Goal: Use online tool/utility: Utilize a website feature to perform a specific function

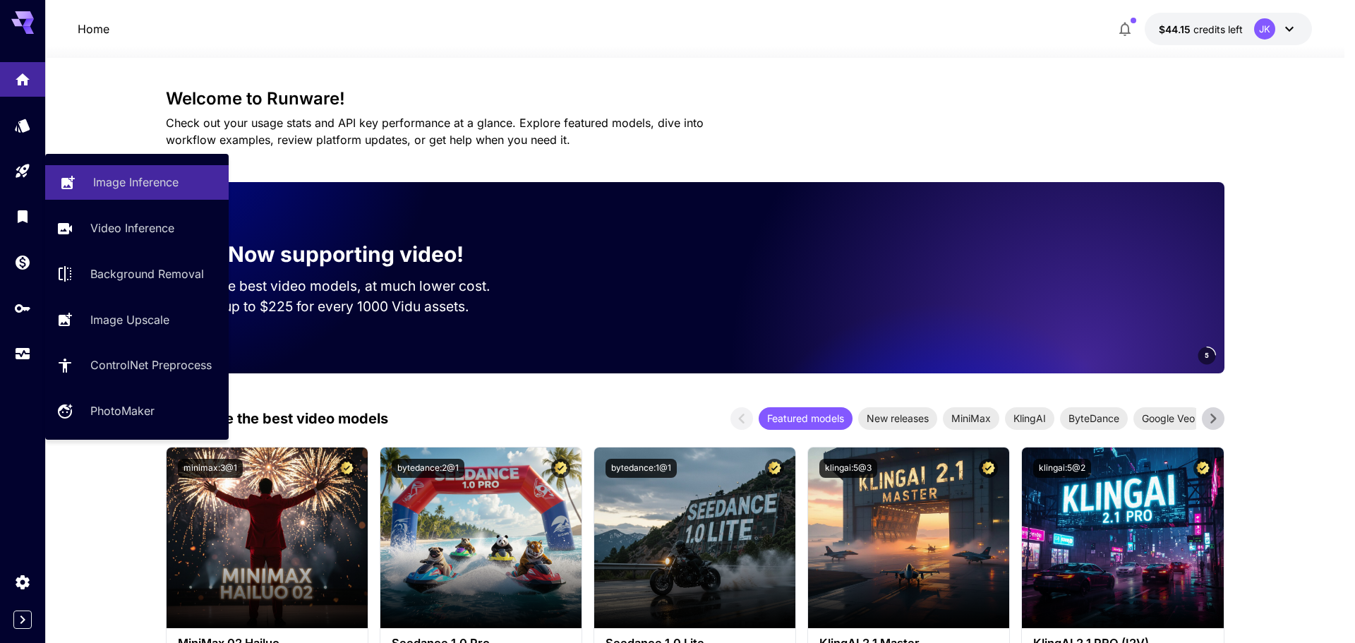
click at [141, 181] on p "Image Inference" at bounding box center [135, 182] width 85 height 17
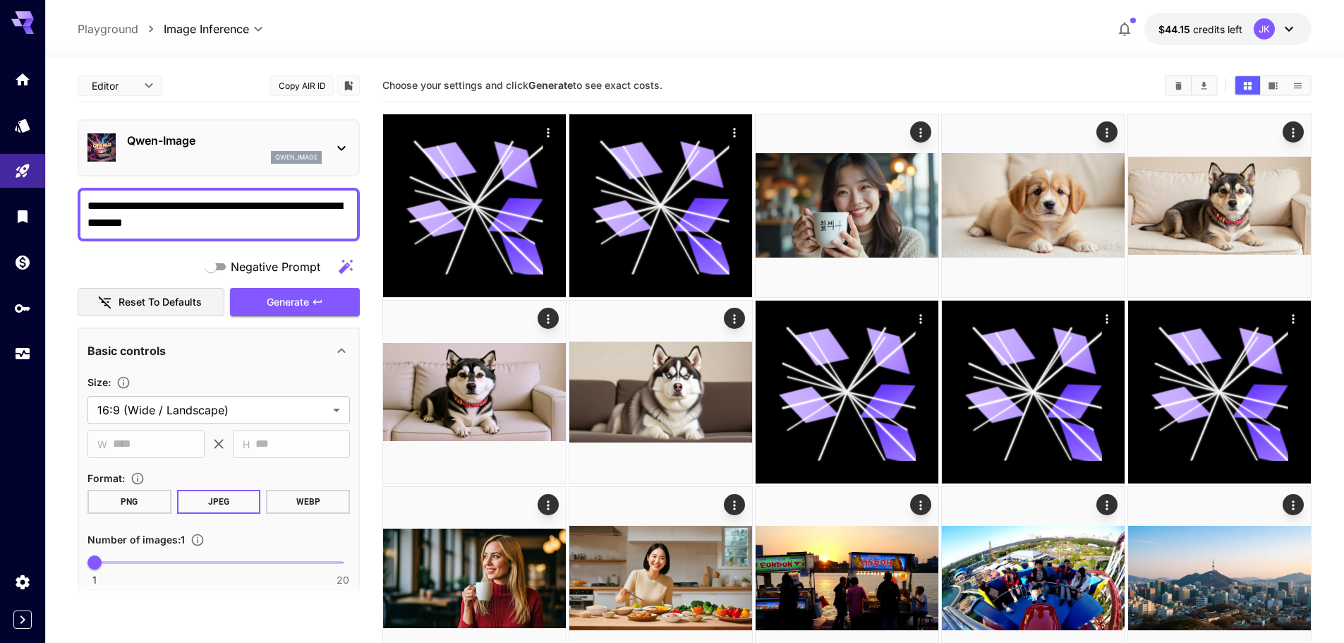
drag, startPoint x: 212, startPoint y: 218, endPoint x: 315, endPoint y: 502, distance: 302.7
click at [315, 502] on button "WEBP" at bounding box center [308, 502] width 84 height 24
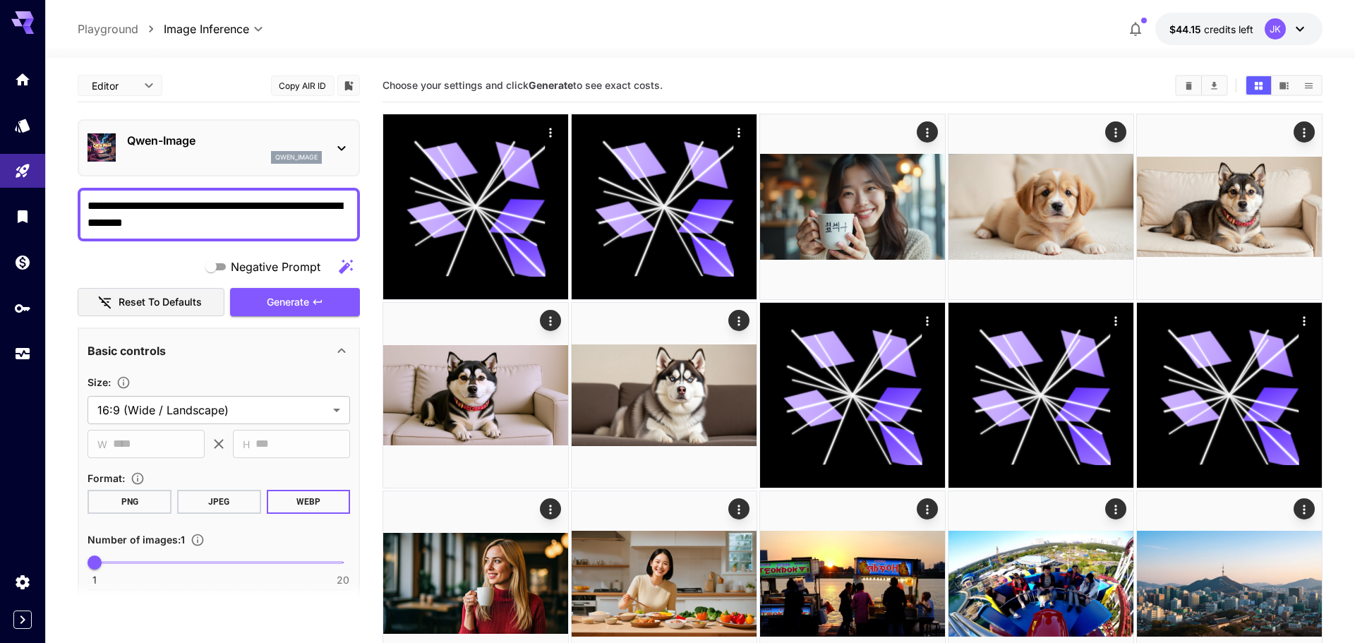
click at [269, 218] on textarea "**********" at bounding box center [218, 215] width 262 height 34
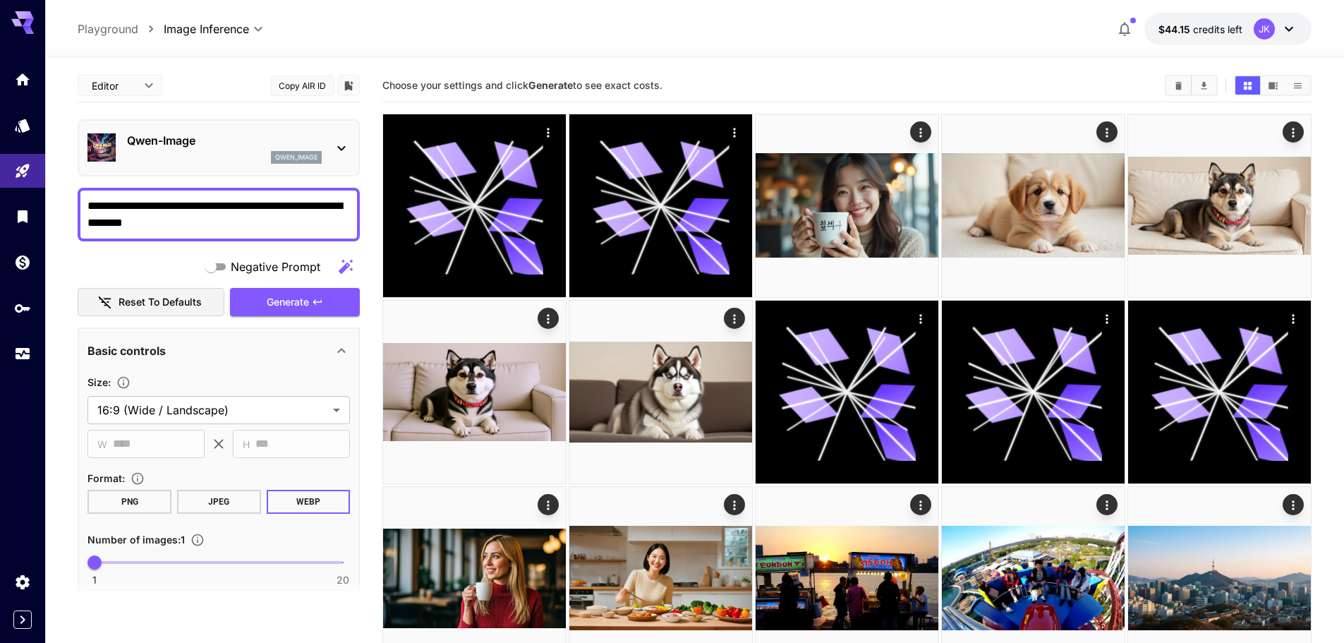
click at [268, 222] on textarea "**********" at bounding box center [218, 215] width 262 height 34
type textarea "*"
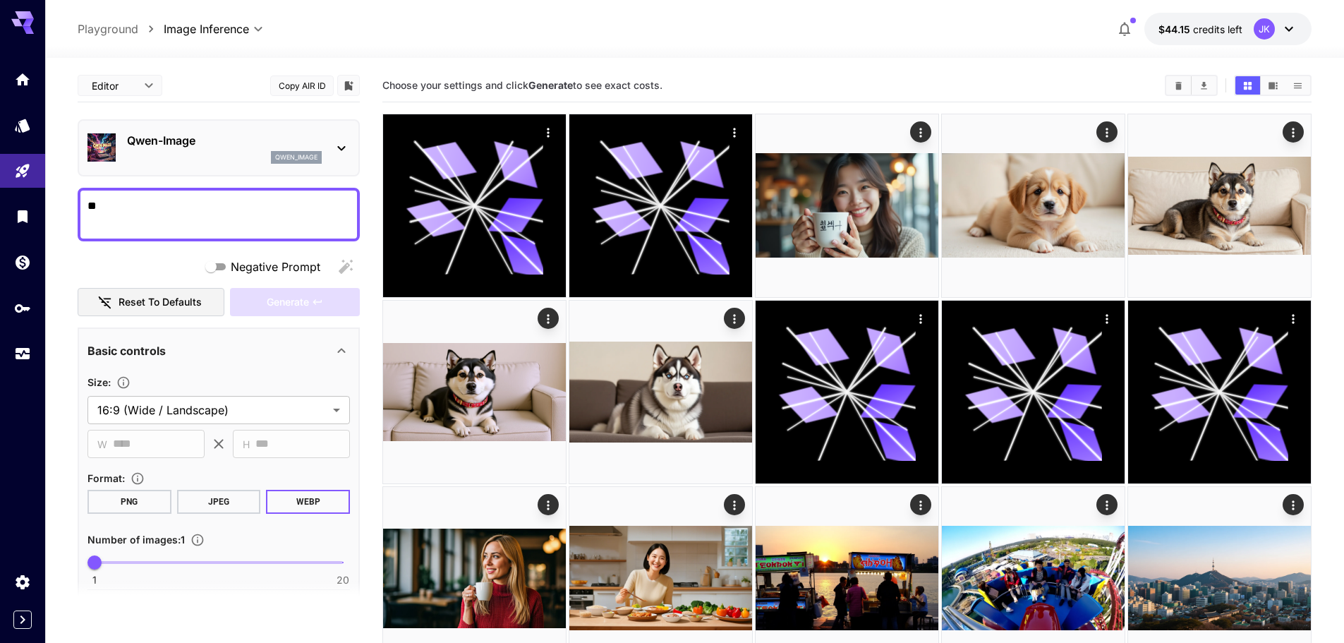
type textarea "*"
type textarea "**********"
click at [297, 305] on span "Generate" at bounding box center [288, 303] width 42 height 18
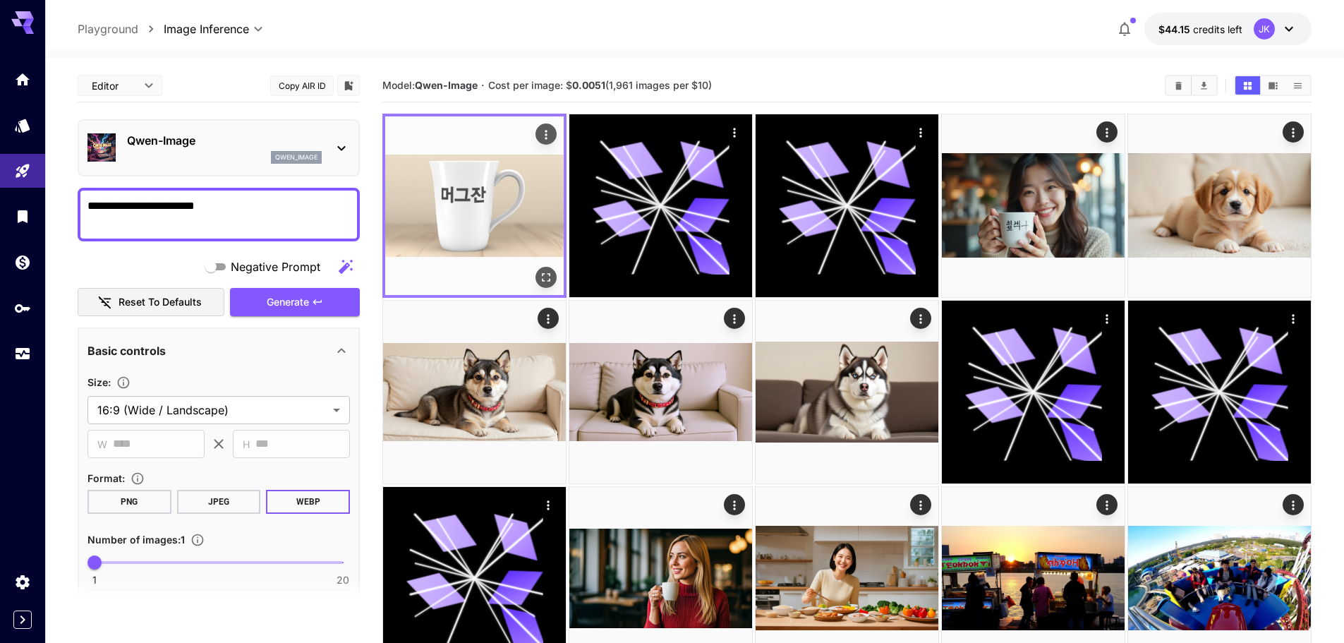
click at [473, 226] on img at bounding box center [474, 205] width 179 height 179
click at [540, 279] on icon "Open in fullscreen" at bounding box center [546, 277] width 14 height 14
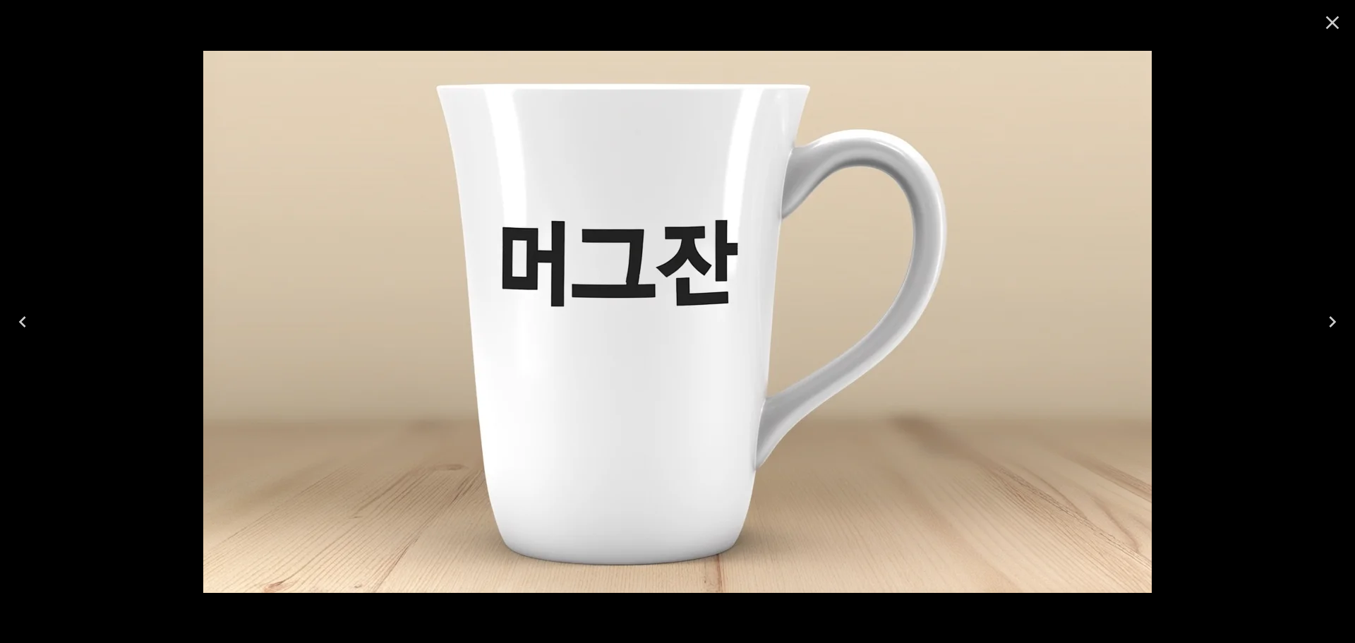
drag, startPoint x: 1332, startPoint y: 23, endPoint x: 1324, endPoint y: 36, distance: 15.3
click at [1332, 23] on icon "Close" at bounding box center [1332, 22] width 13 height 13
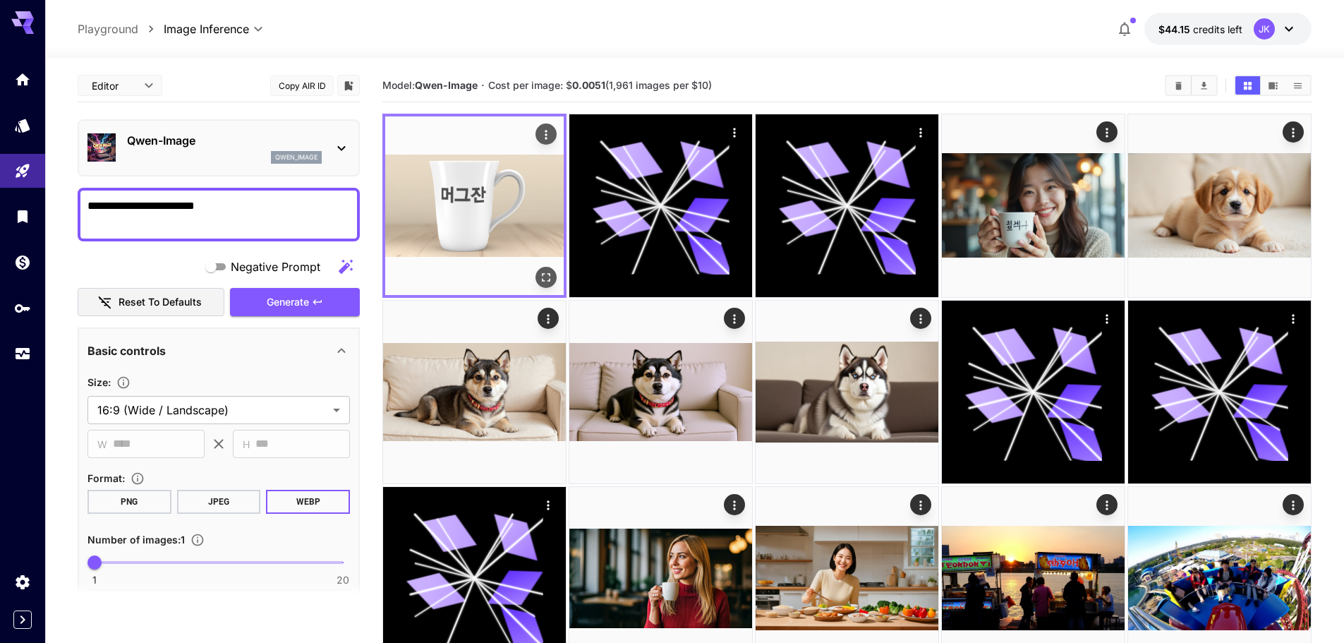
click at [550, 284] on icon "Open in fullscreen" at bounding box center [546, 277] width 14 height 14
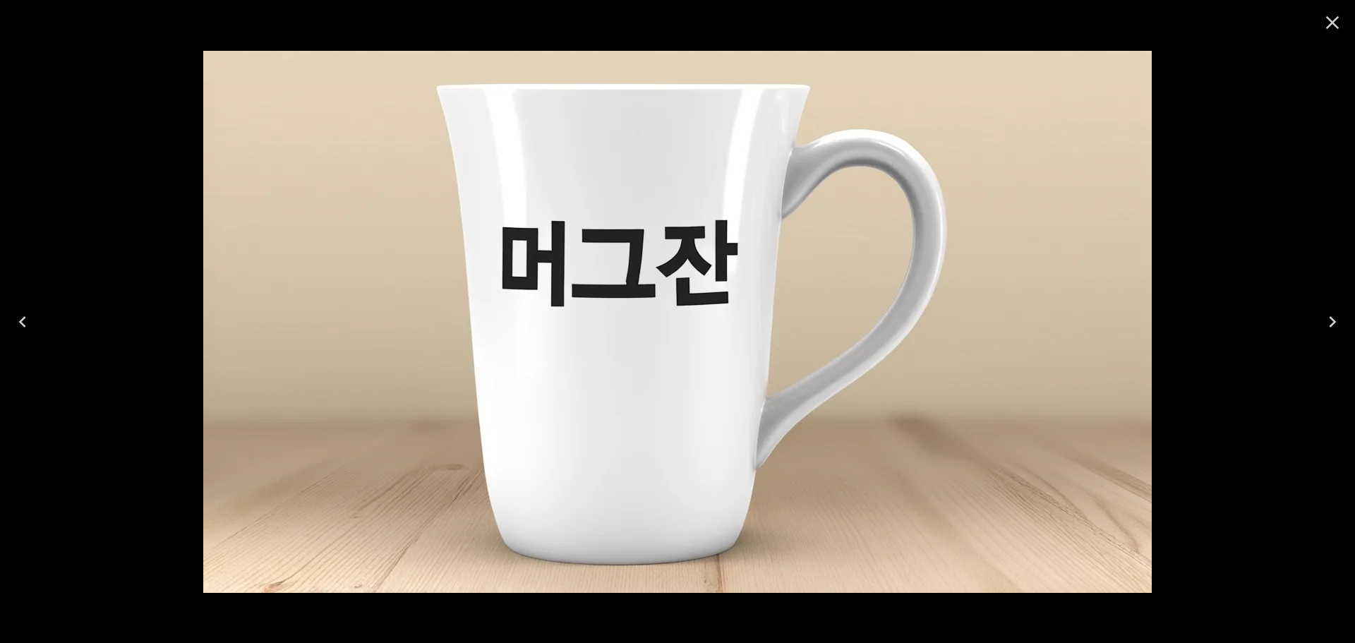
click at [1329, 23] on icon "Close" at bounding box center [1332, 22] width 23 height 23
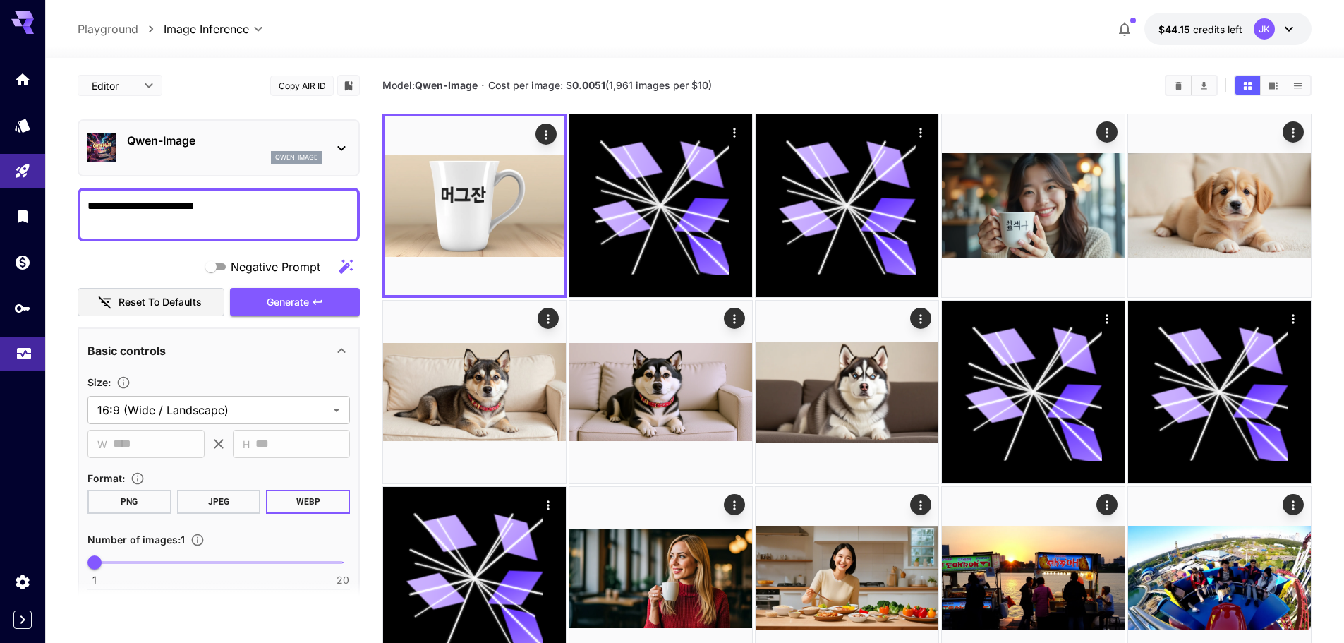
click at [28, 351] on icon "Usage" at bounding box center [24, 349] width 17 height 17
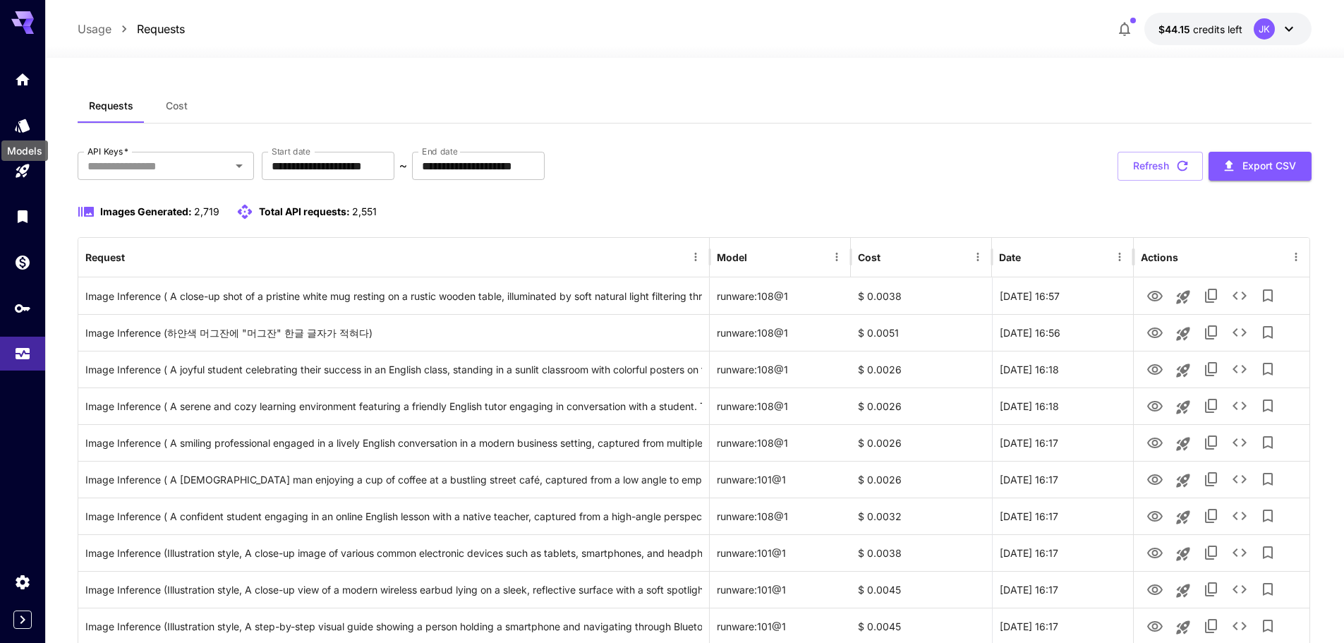
click at [25, 132] on div "Models" at bounding box center [24, 147] width 49 height 32
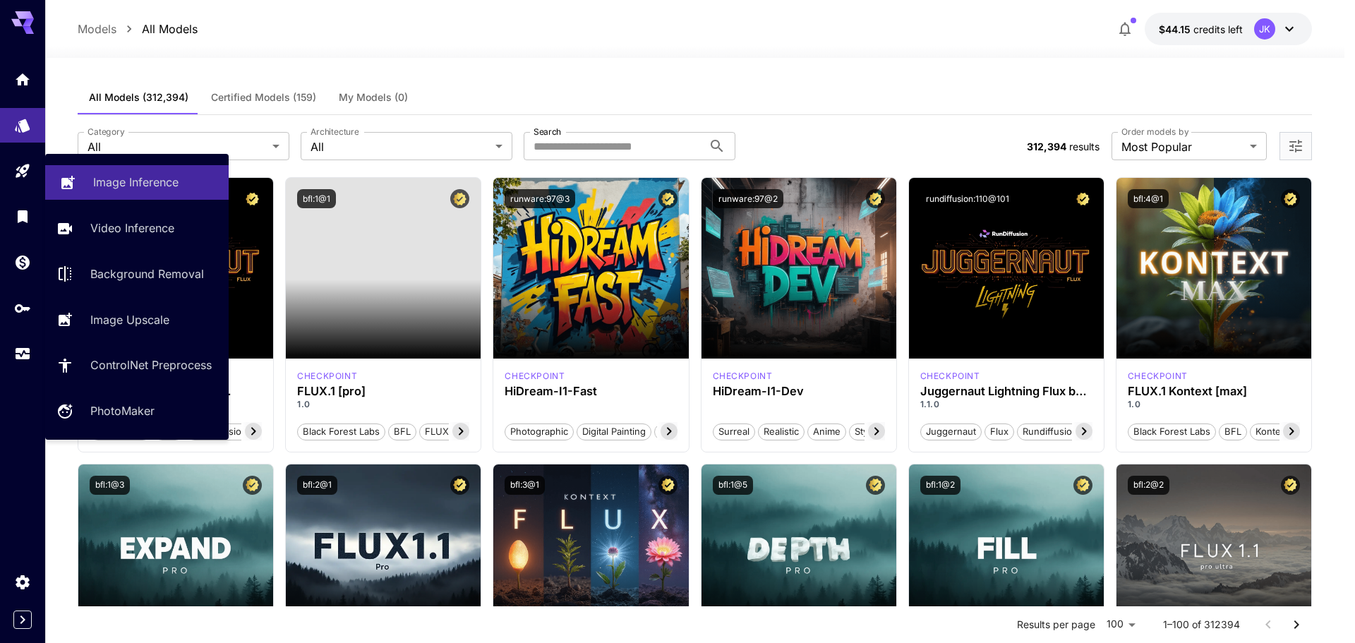
click at [26, 176] on link at bounding box center [22, 171] width 45 height 35
click at [104, 182] on p "Image Inference" at bounding box center [135, 182] width 85 height 17
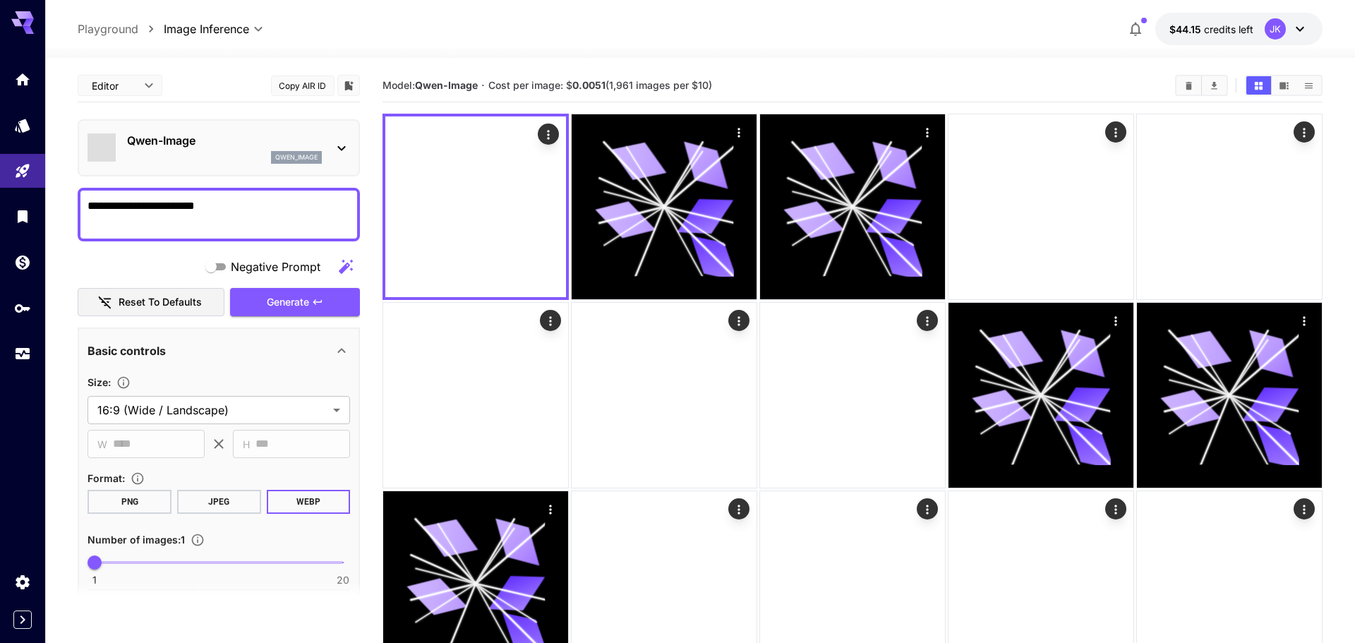
type input "**********"
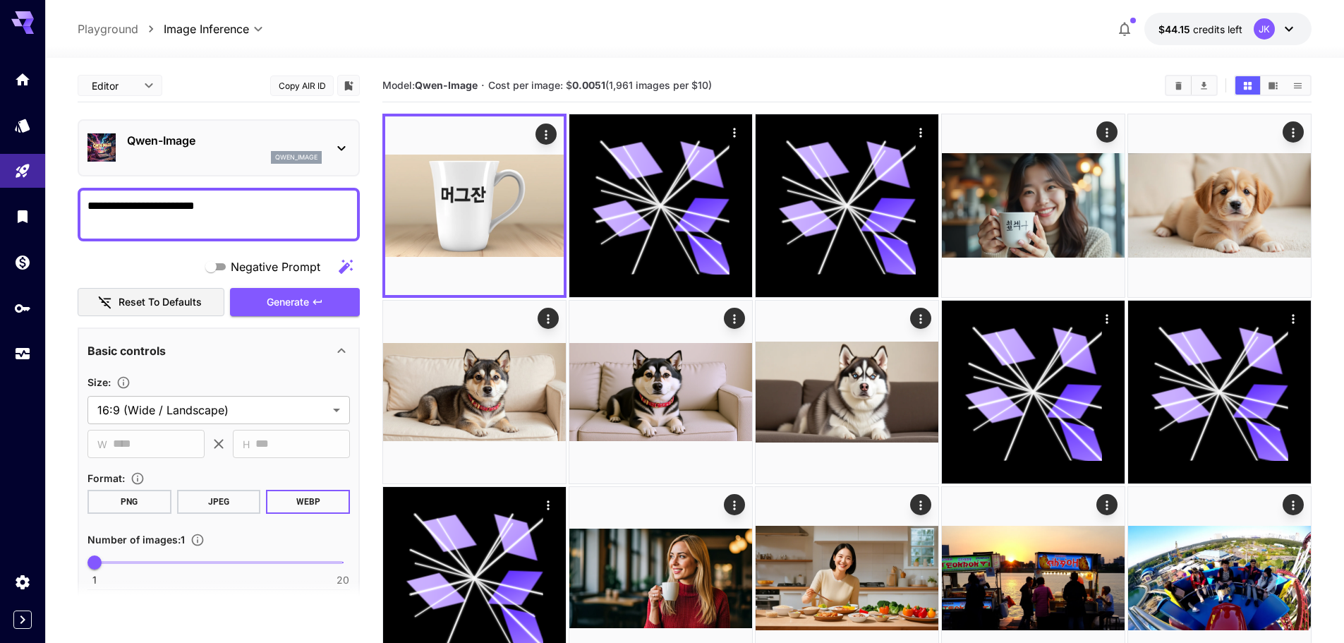
click at [248, 209] on textarea "**********" at bounding box center [218, 215] width 262 height 34
paste textarea "**********"
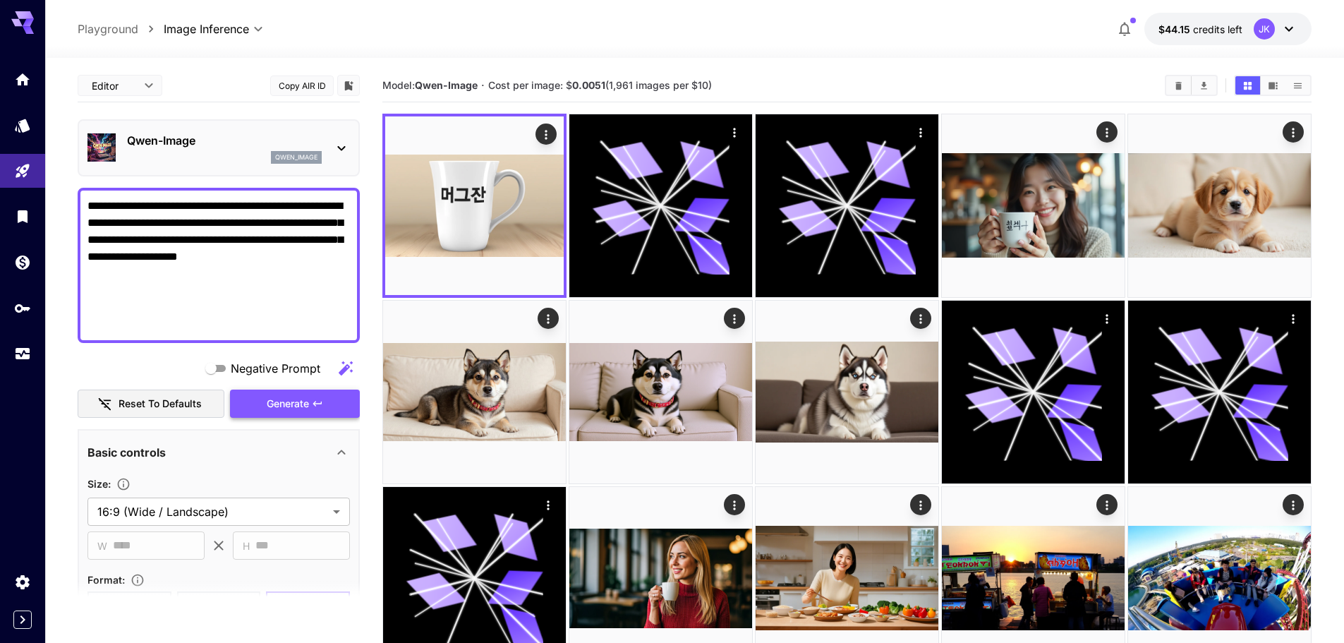
click at [294, 405] on span "Generate" at bounding box center [288, 404] width 42 height 18
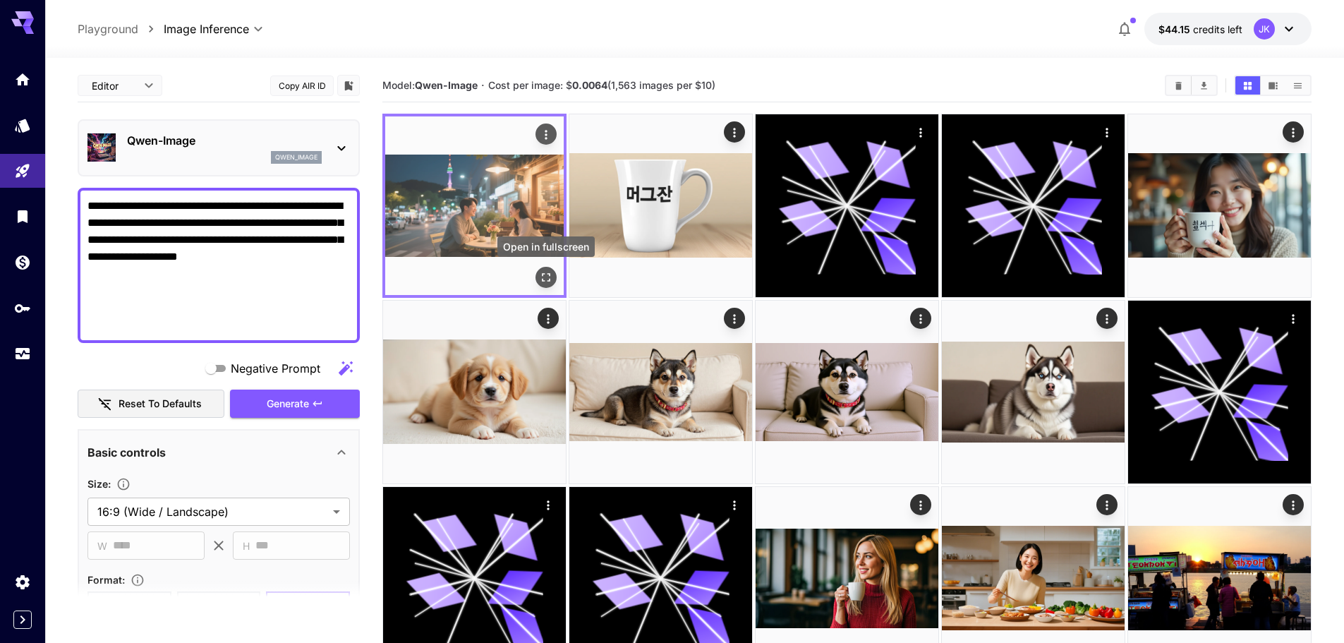
click at [546, 284] on button "Open in fullscreen" at bounding box center [546, 277] width 21 height 21
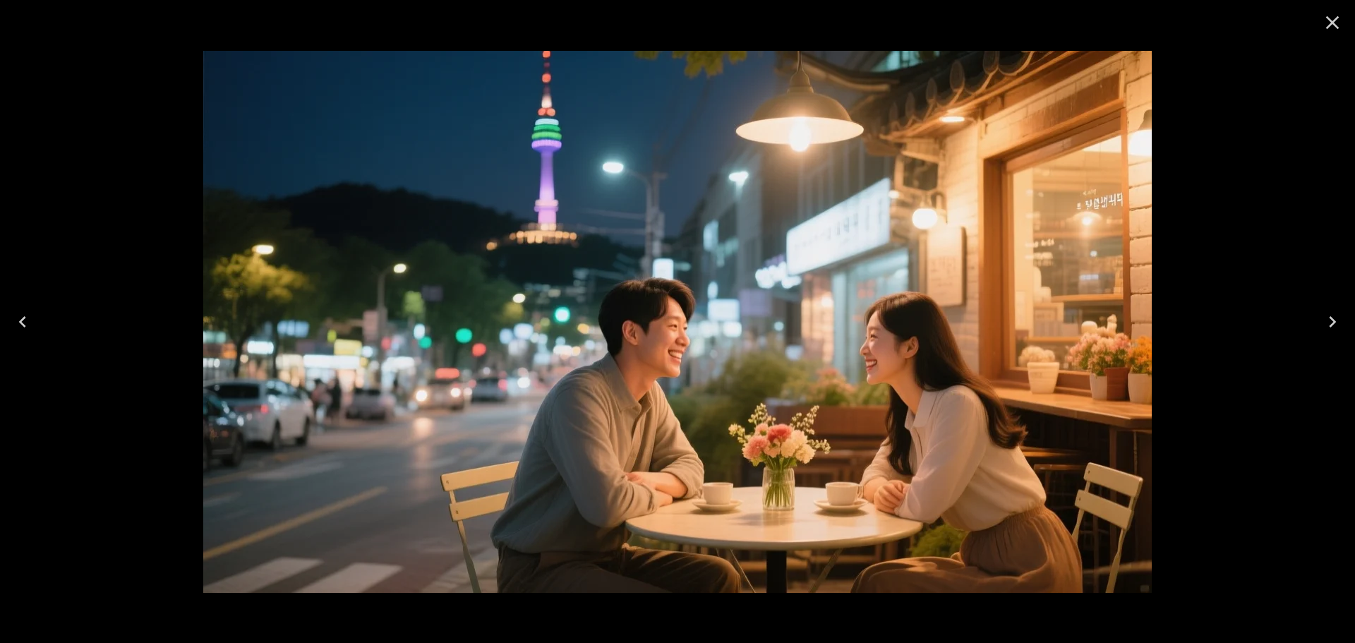
click at [1335, 20] on icon "Close" at bounding box center [1332, 22] width 13 height 13
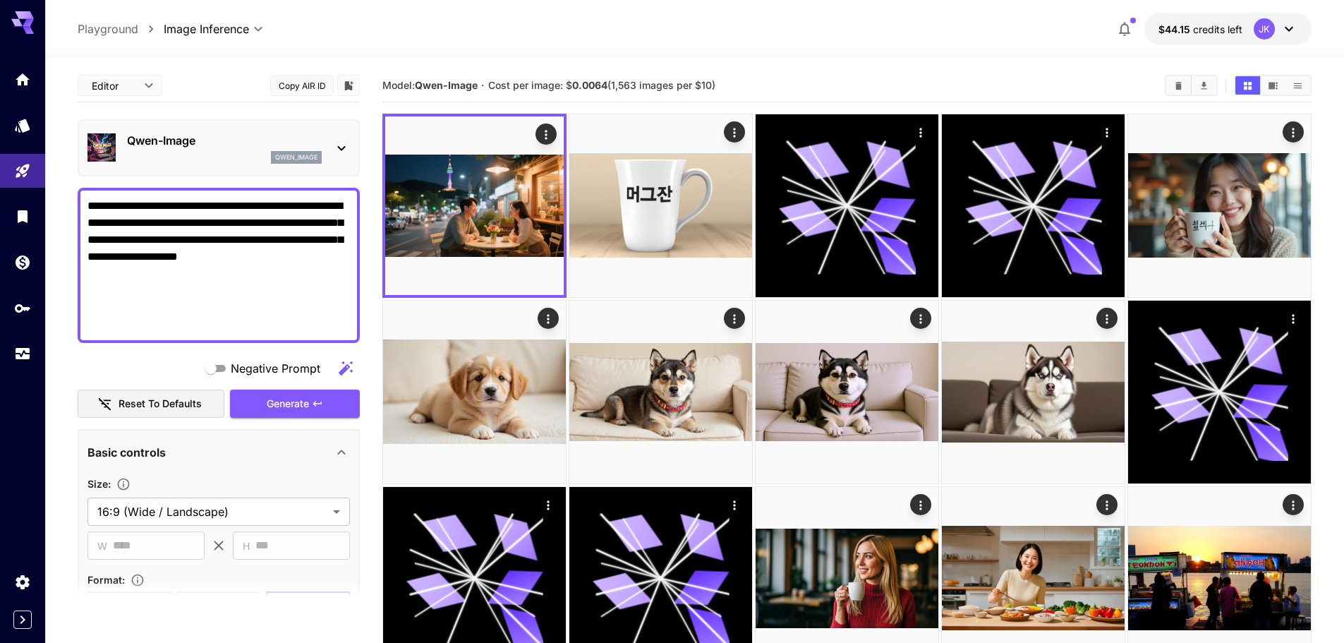
click at [253, 267] on textarea "**********" at bounding box center [218, 265] width 262 height 135
paste textarea
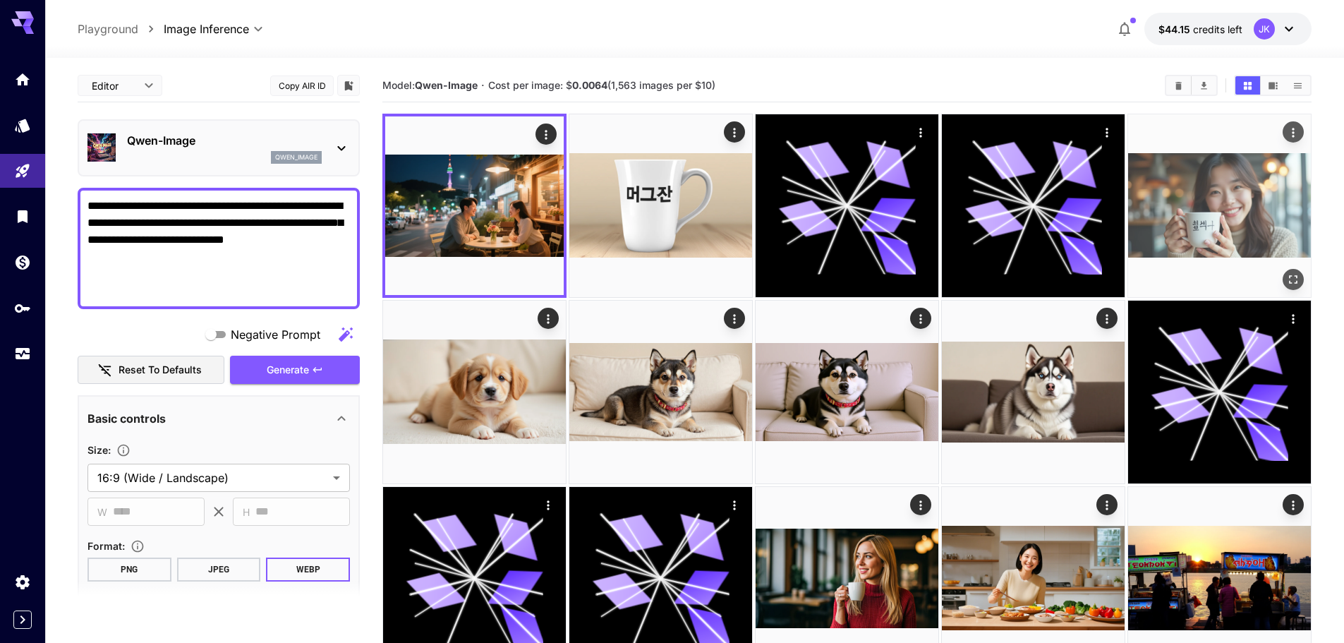
click at [288, 369] on span "Generate" at bounding box center [288, 370] width 42 height 18
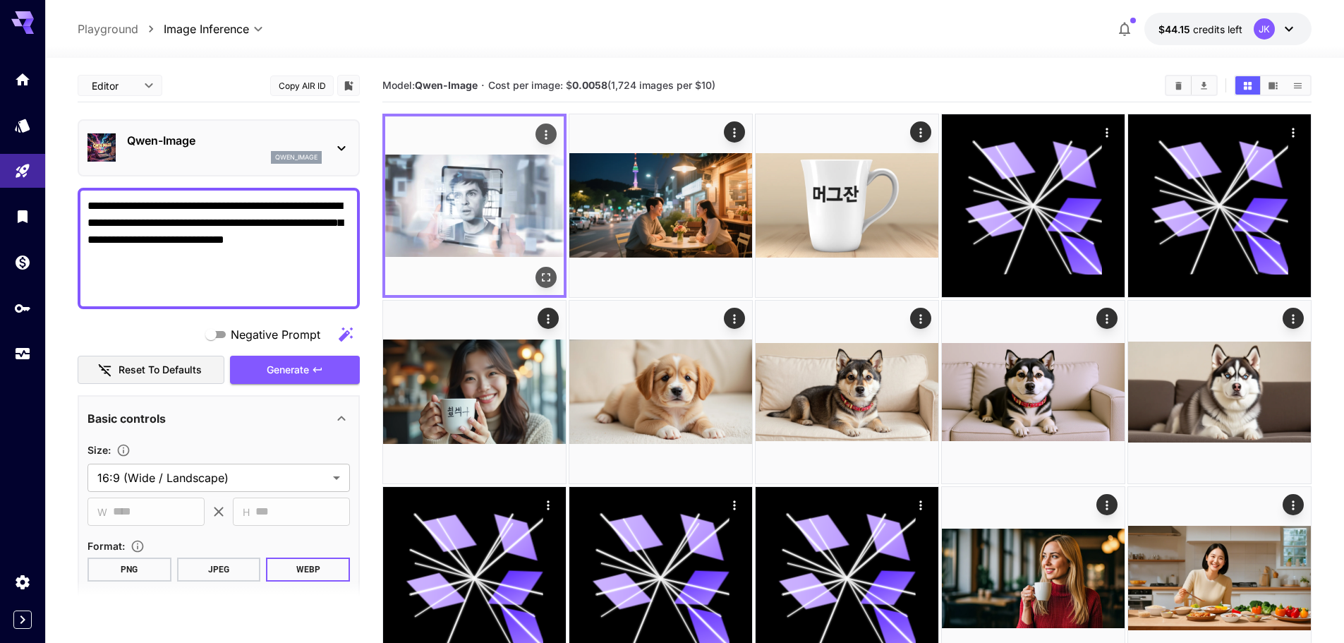
click at [549, 273] on icon "Open in fullscreen" at bounding box center [546, 277] width 8 height 8
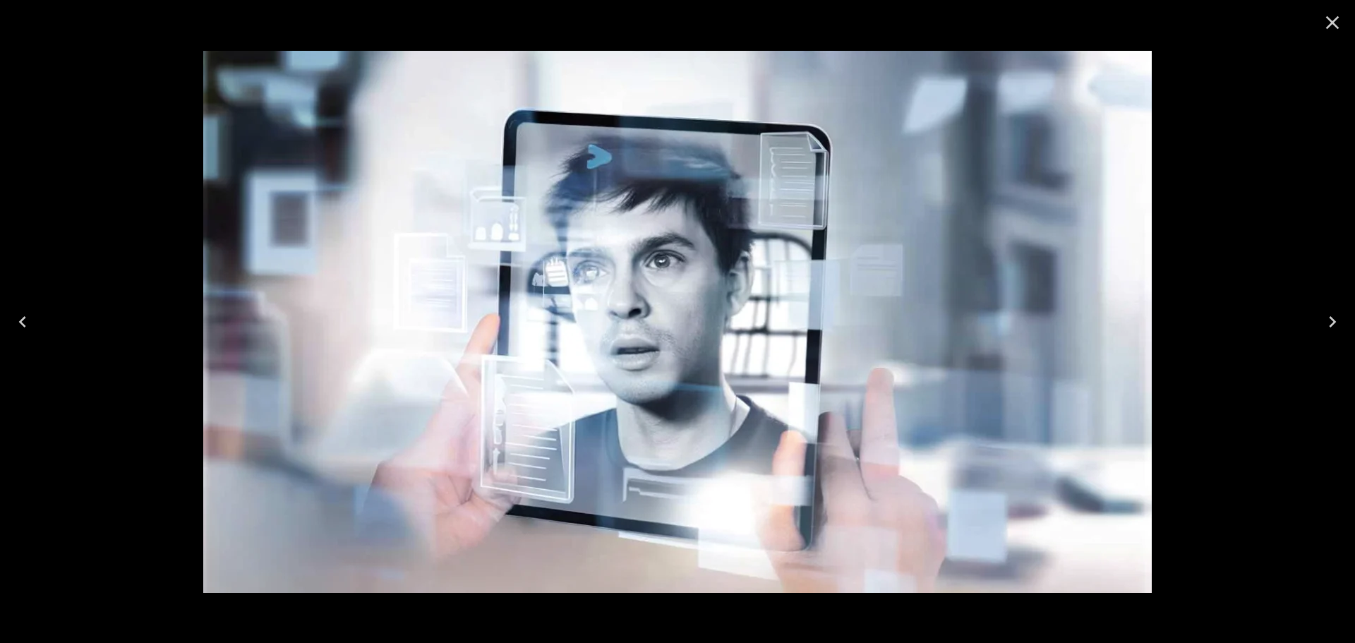
drag, startPoint x: 1332, startPoint y: 25, endPoint x: 1325, endPoint y: 28, distance: 7.6
click at [1332, 25] on icon "Close" at bounding box center [1332, 22] width 23 height 23
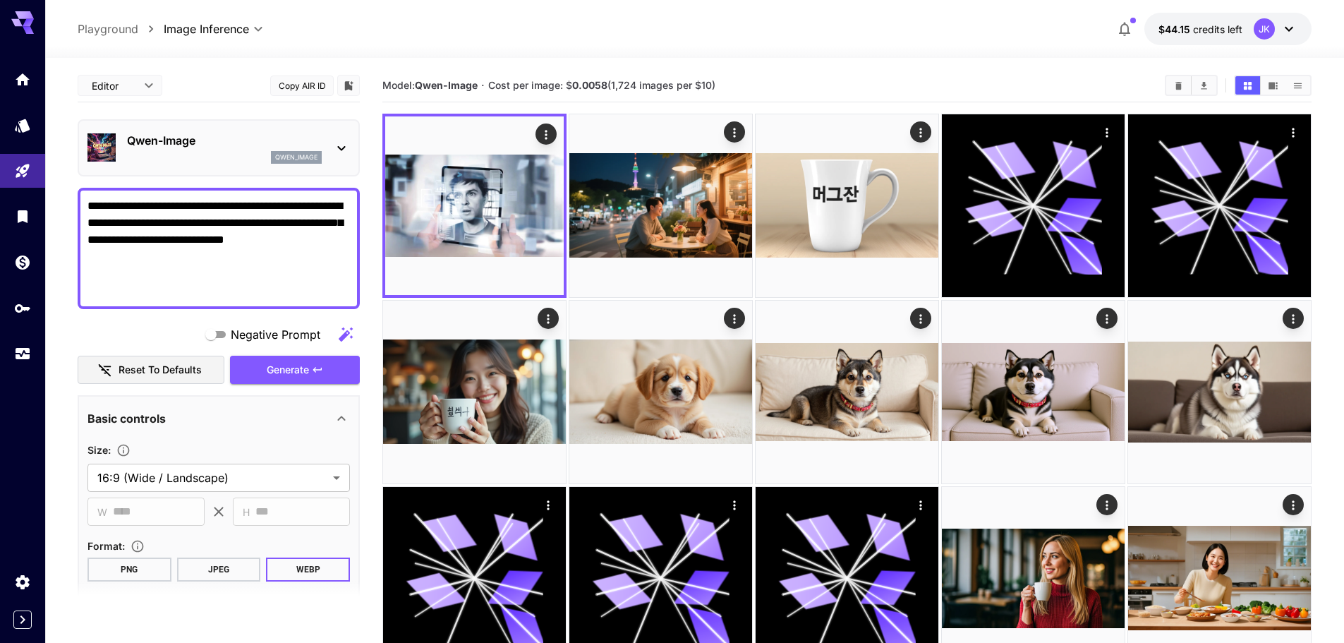
click at [234, 291] on textarea "**********" at bounding box center [218, 249] width 262 height 102
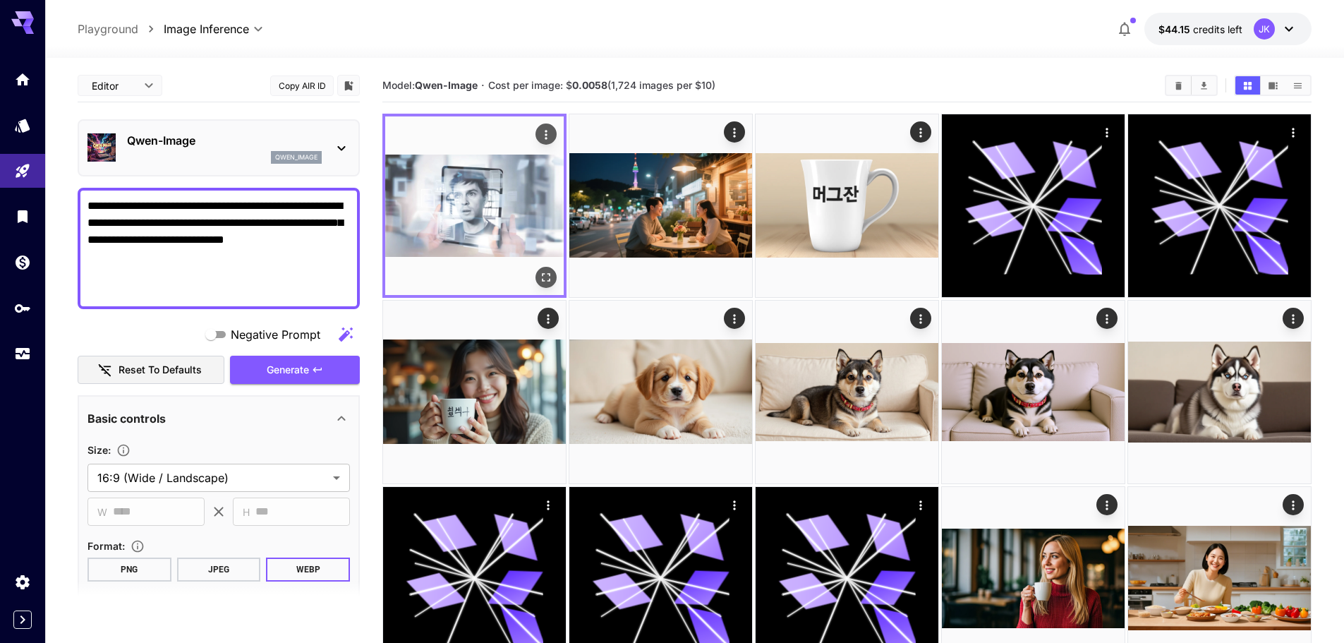
click at [544, 274] on icon "Open in fullscreen" at bounding box center [546, 277] width 14 height 14
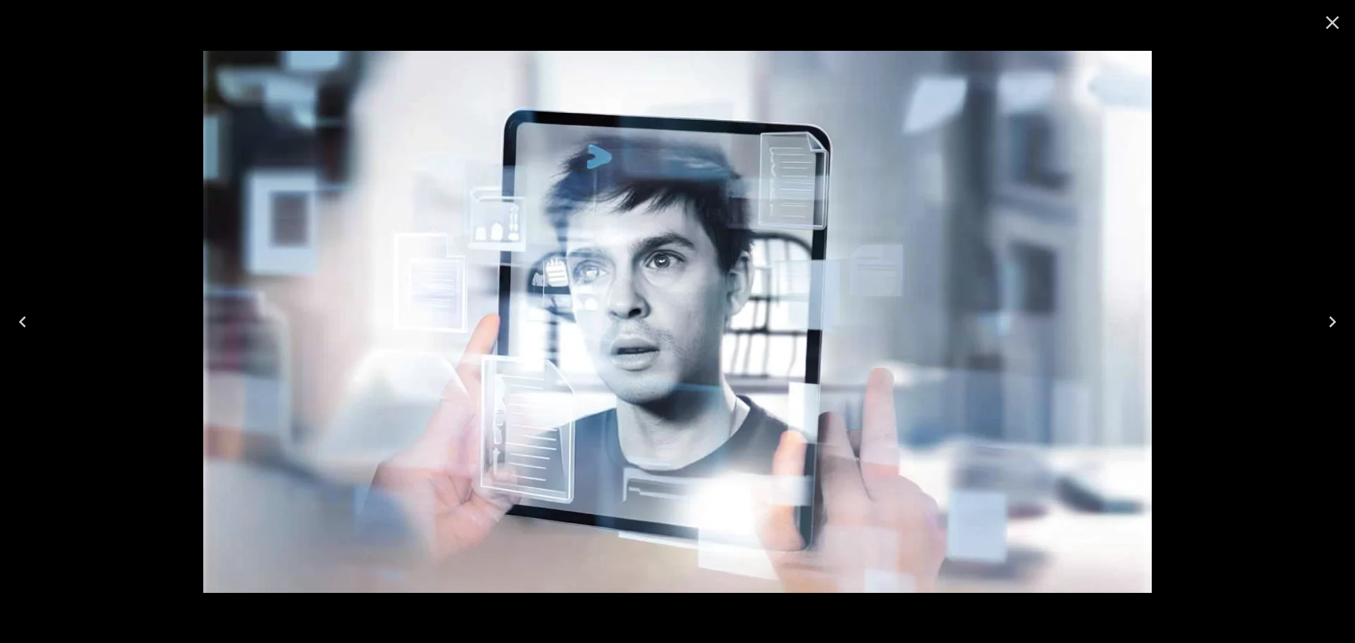
click at [1328, 21] on icon "Close" at bounding box center [1332, 22] width 23 height 23
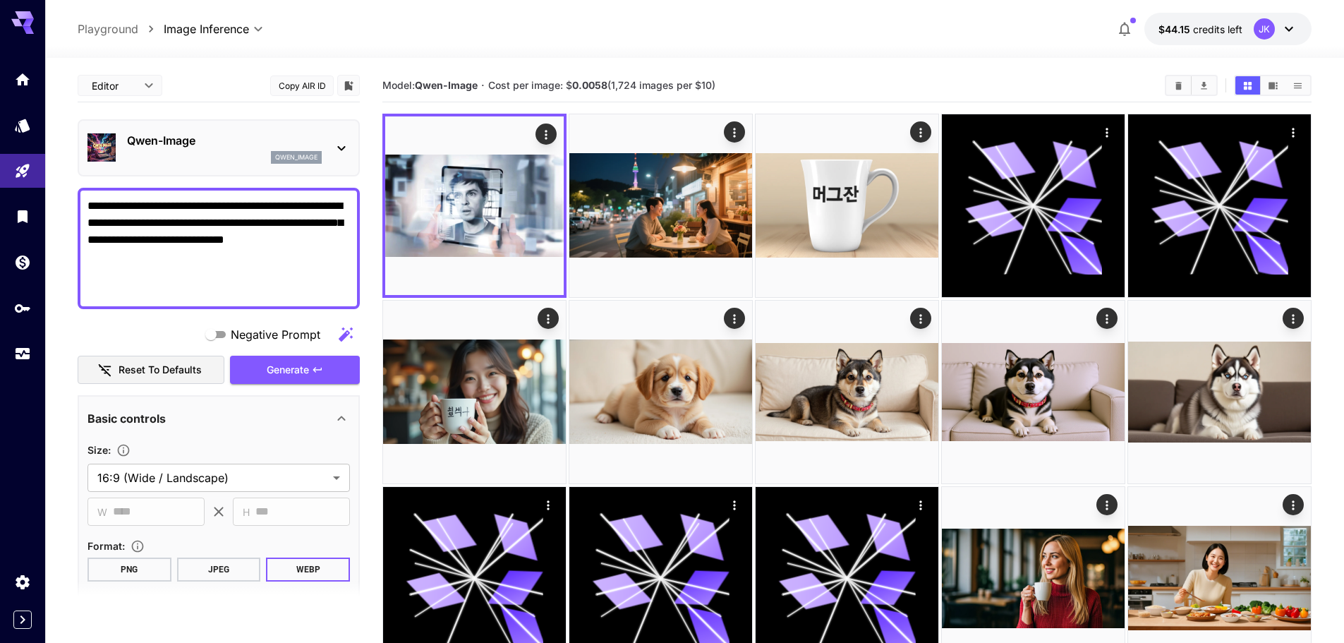
click at [221, 265] on textarea "**********" at bounding box center [218, 249] width 262 height 102
paste textarea
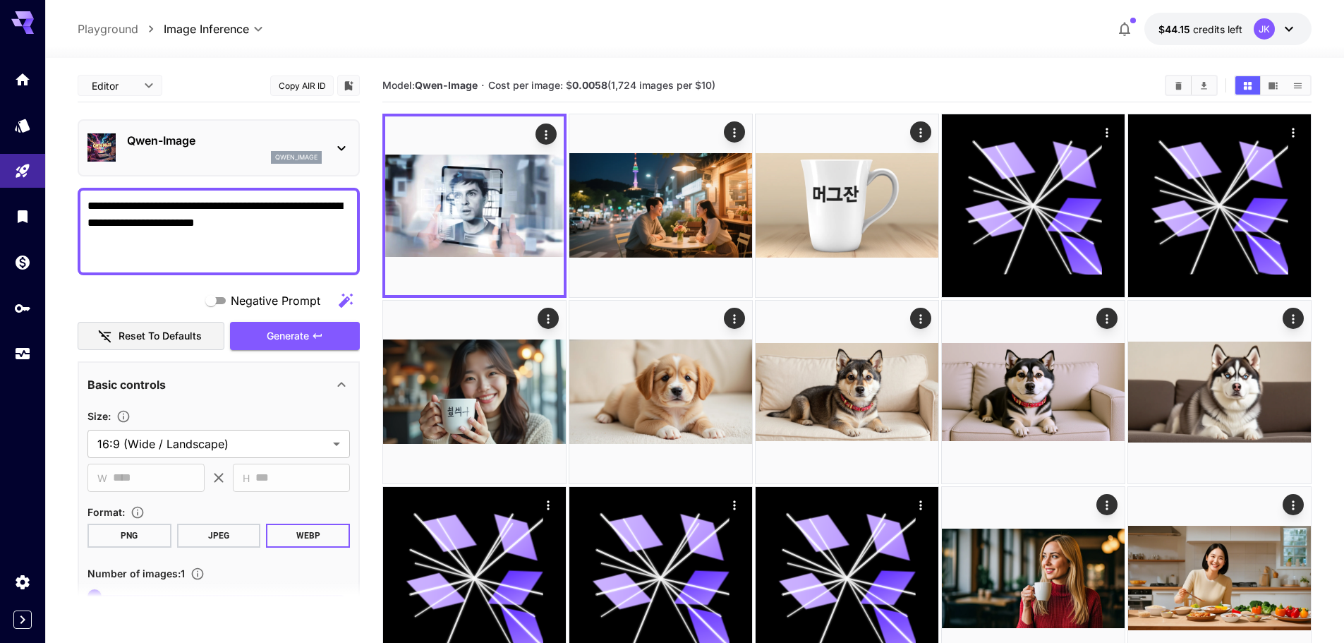
drag, startPoint x: 296, startPoint y: 337, endPoint x: 381, endPoint y: 339, distance: 84.7
click at [298, 336] on span "Generate" at bounding box center [288, 336] width 42 height 18
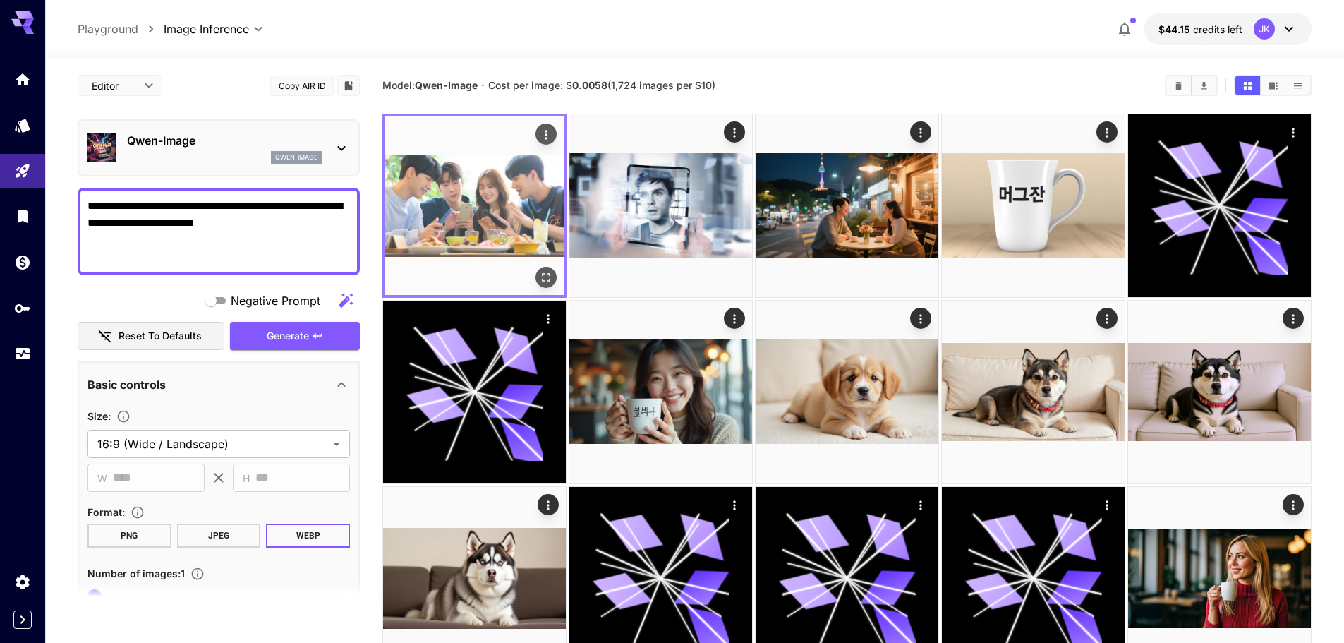
click at [545, 279] on icon "Open in fullscreen" at bounding box center [546, 277] width 14 height 14
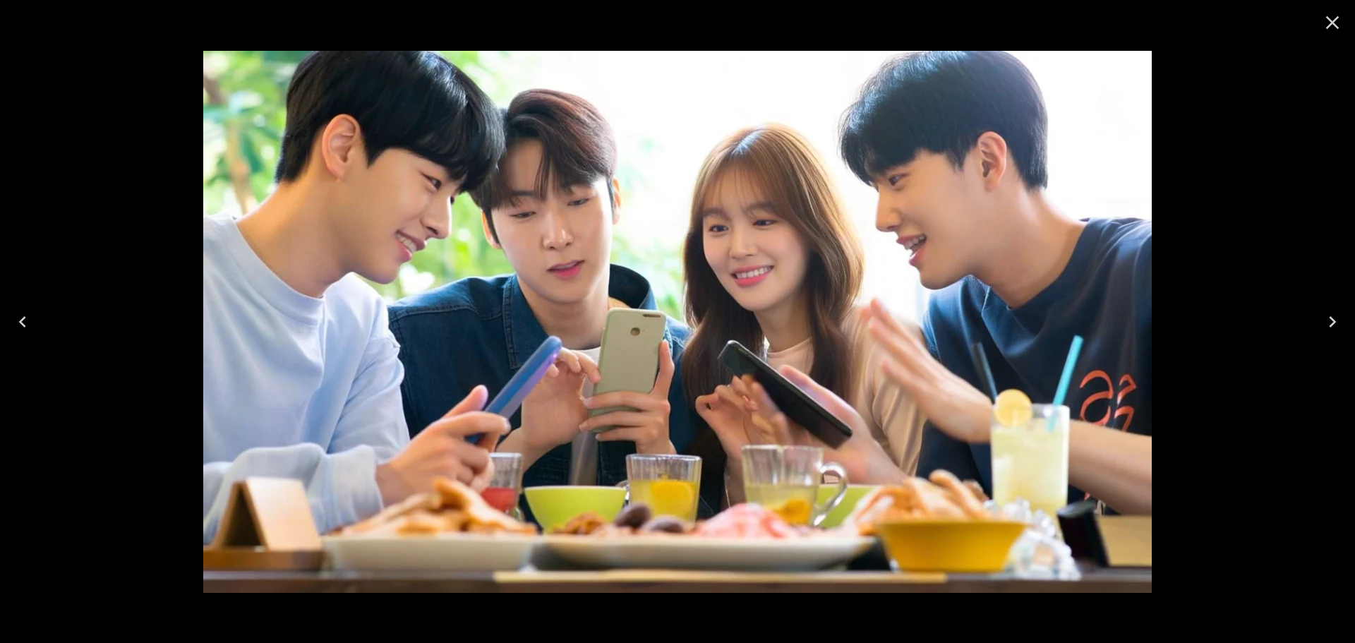
drag, startPoint x: 1334, startPoint y: 17, endPoint x: 1327, endPoint y: 28, distance: 13.3
click at [1334, 17] on icon "Close" at bounding box center [1332, 22] width 23 height 23
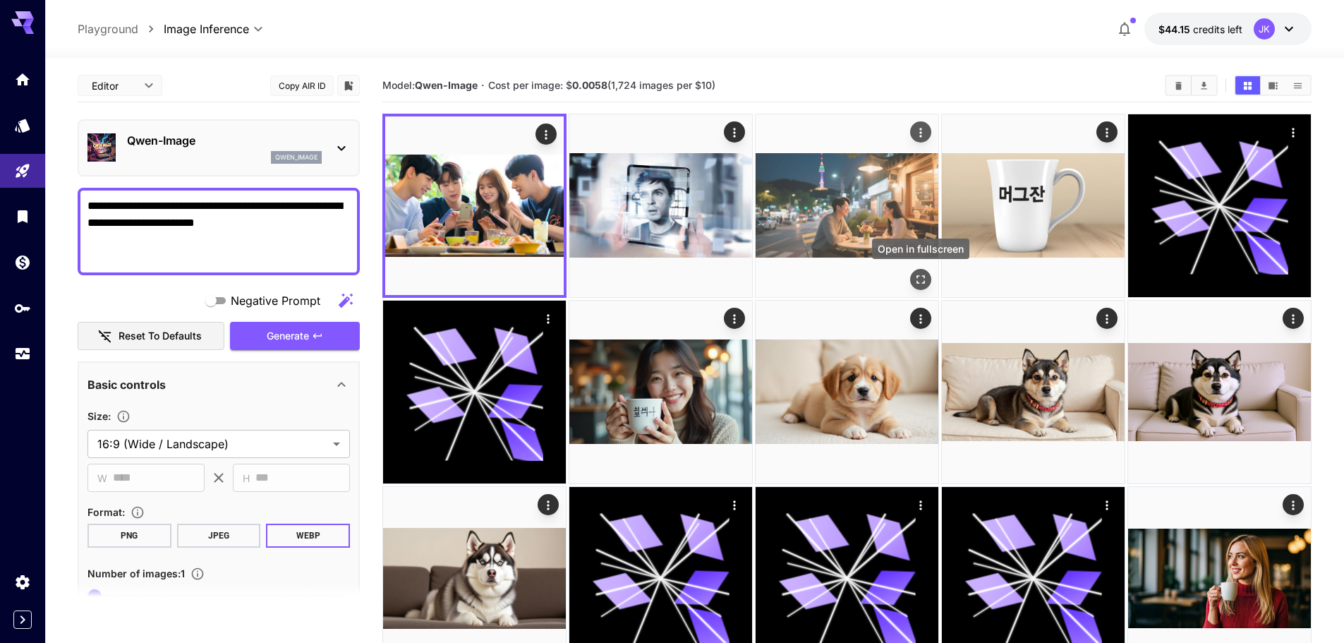
click at [922, 277] on icon "Open in fullscreen" at bounding box center [921, 279] width 14 height 14
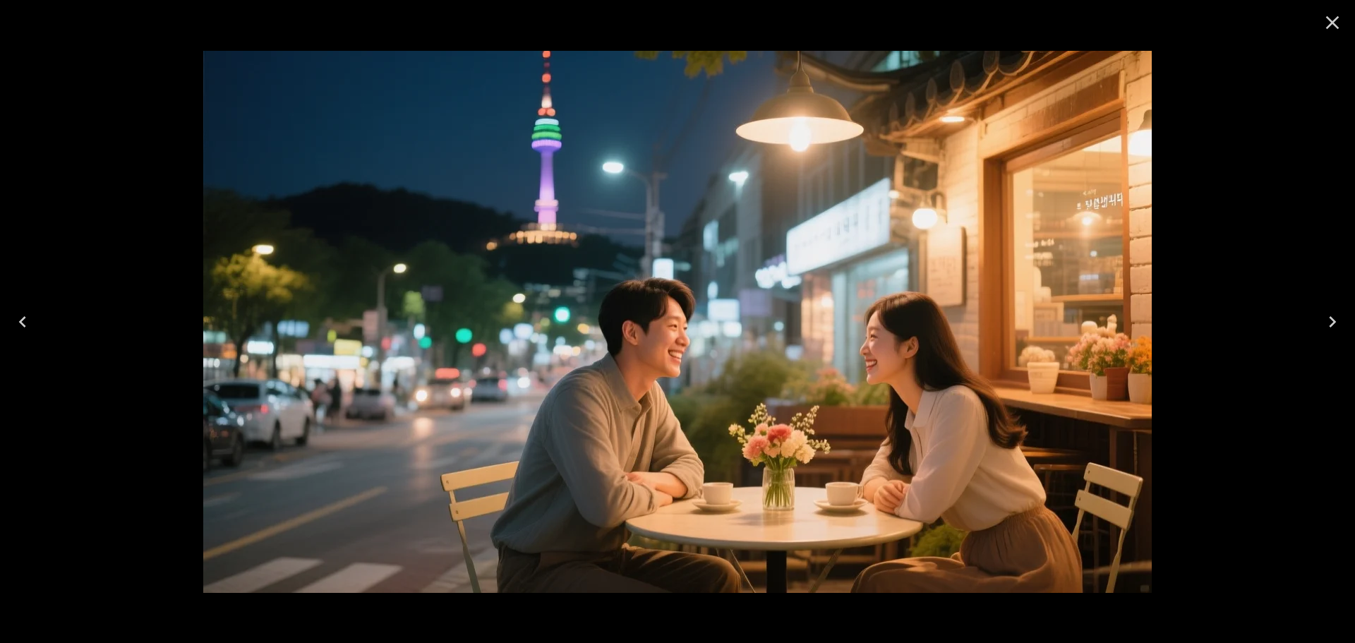
click at [1332, 21] on icon "Close" at bounding box center [1332, 22] width 23 height 23
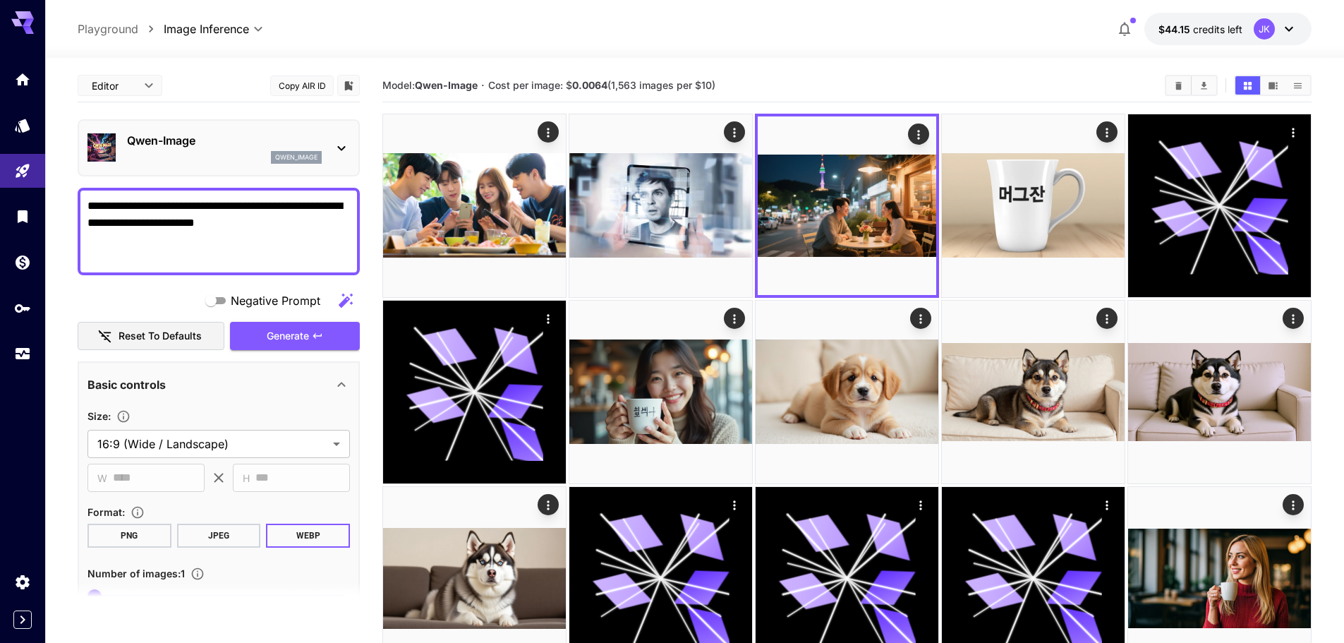
click at [209, 257] on textarea "**********" at bounding box center [218, 232] width 262 height 68
paste textarea "**********"
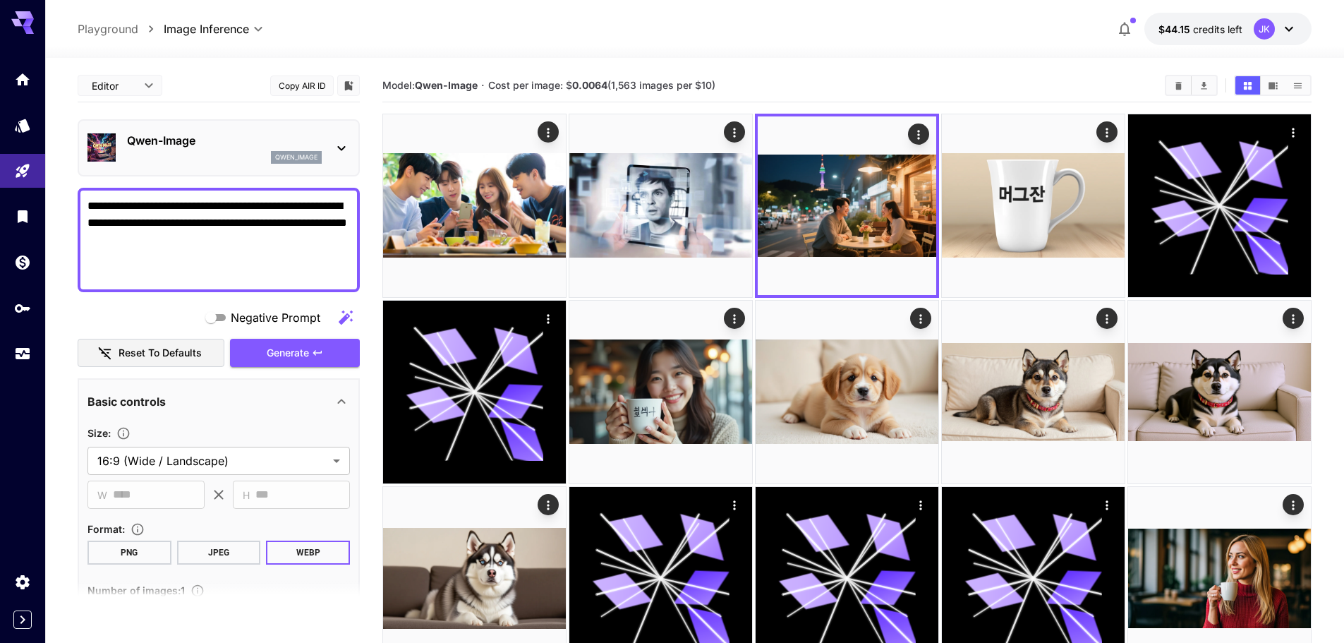
click at [119, 209] on textarea "**********" at bounding box center [218, 240] width 262 height 85
click at [130, 205] on textarea "**********" at bounding box center [218, 240] width 262 height 85
click at [297, 354] on span "Generate" at bounding box center [288, 353] width 42 height 18
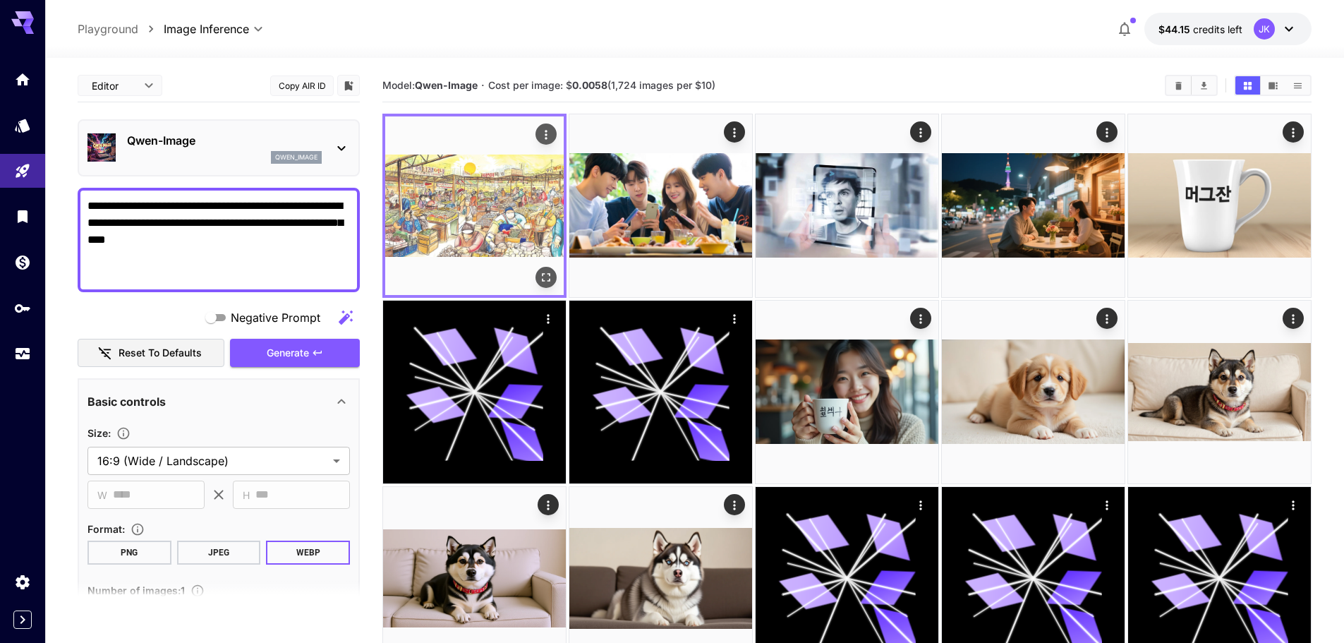
click at [544, 276] on icon "Open in fullscreen" at bounding box center [546, 277] width 14 height 14
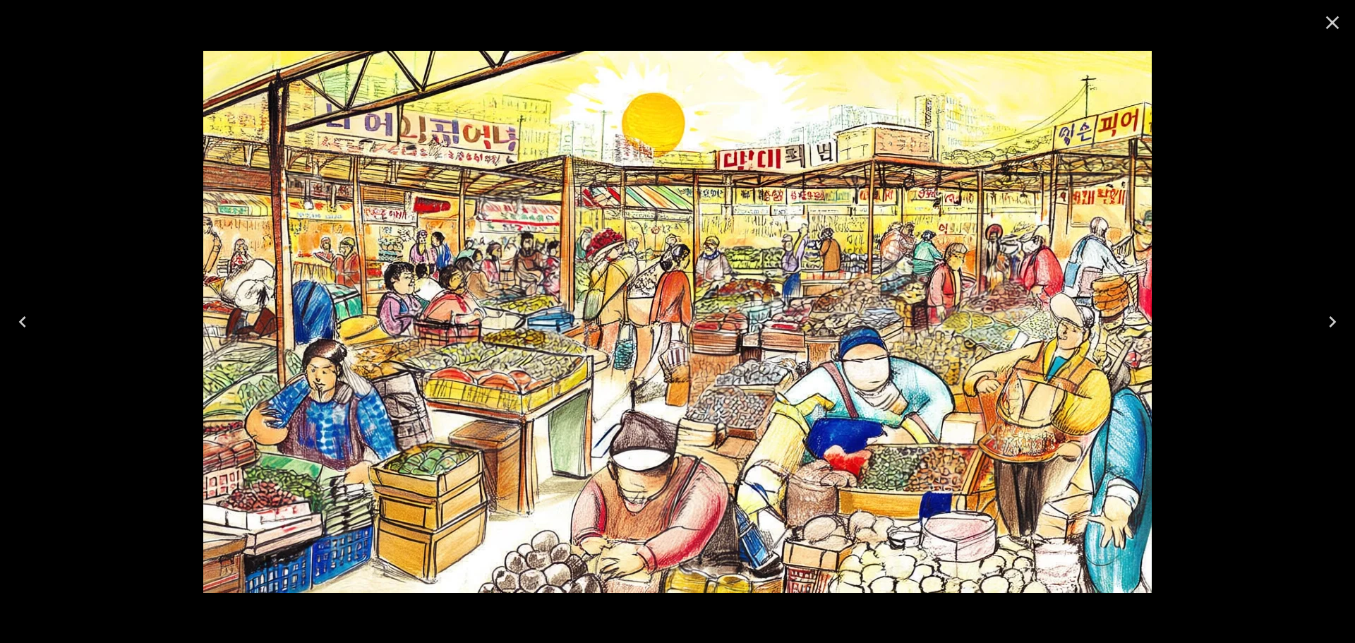
click at [1332, 18] on icon "Close" at bounding box center [1332, 22] width 23 height 23
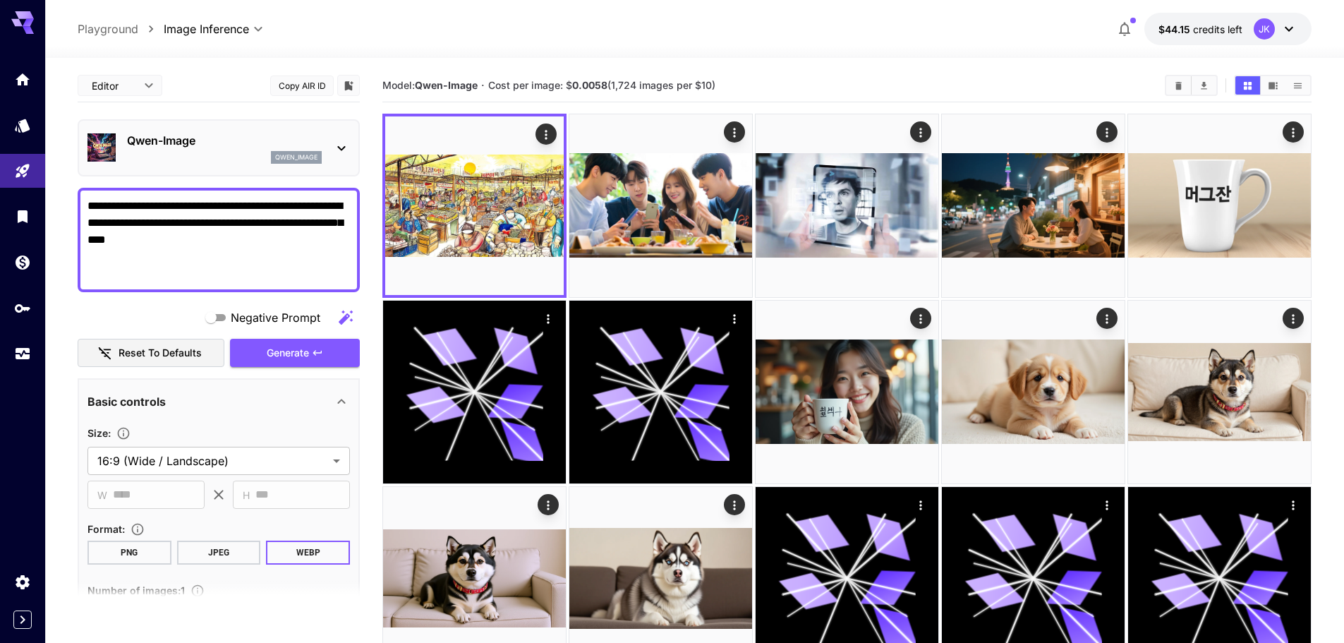
drag, startPoint x: 211, startPoint y: 277, endPoint x: 142, endPoint y: 238, distance: 79.3
click at [142, 238] on textarea "**********" at bounding box center [218, 240] width 262 height 85
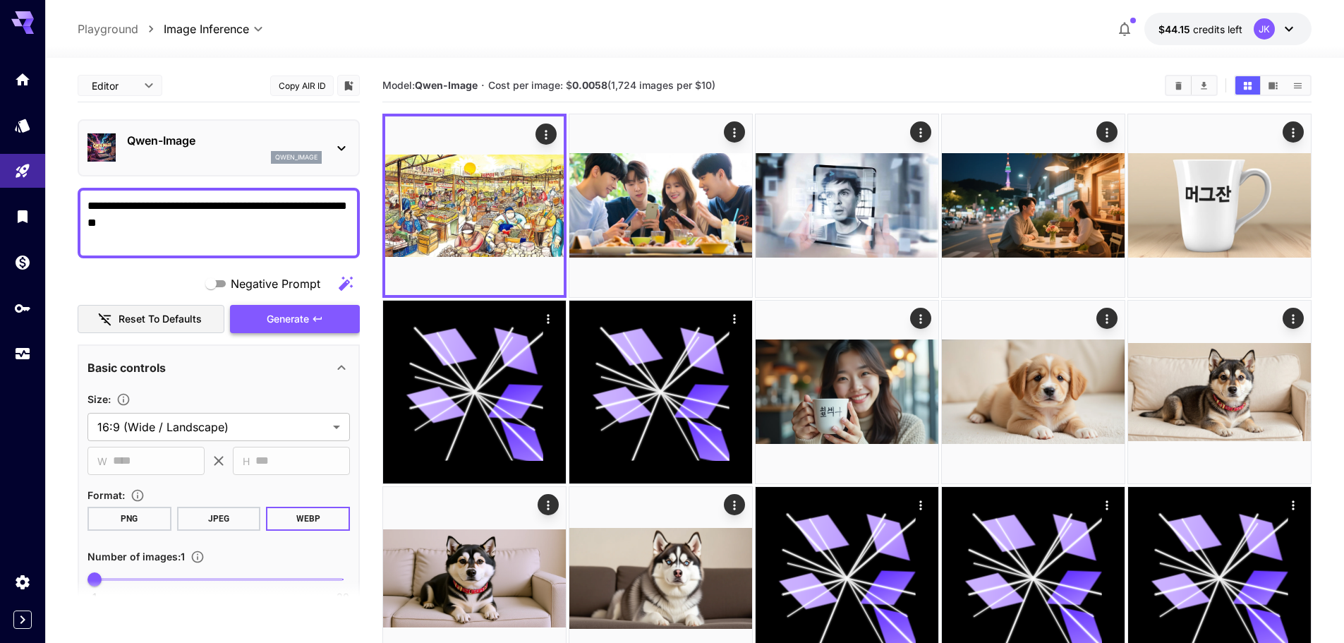
type textarea "**********"
click at [310, 320] on button "Generate" at bounding box center [295, 319] width 130 height 29
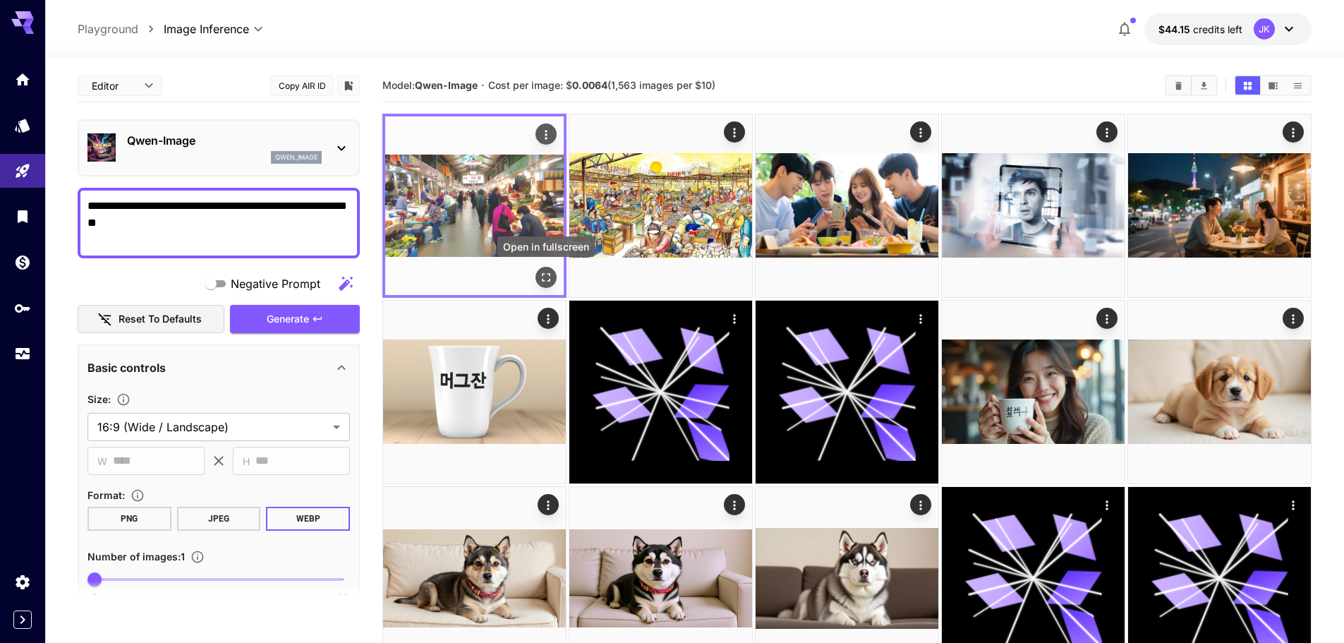
click at [550, 278] on icon "Open in fullscreen" at bounding box center [546, 277] width 14 height 14
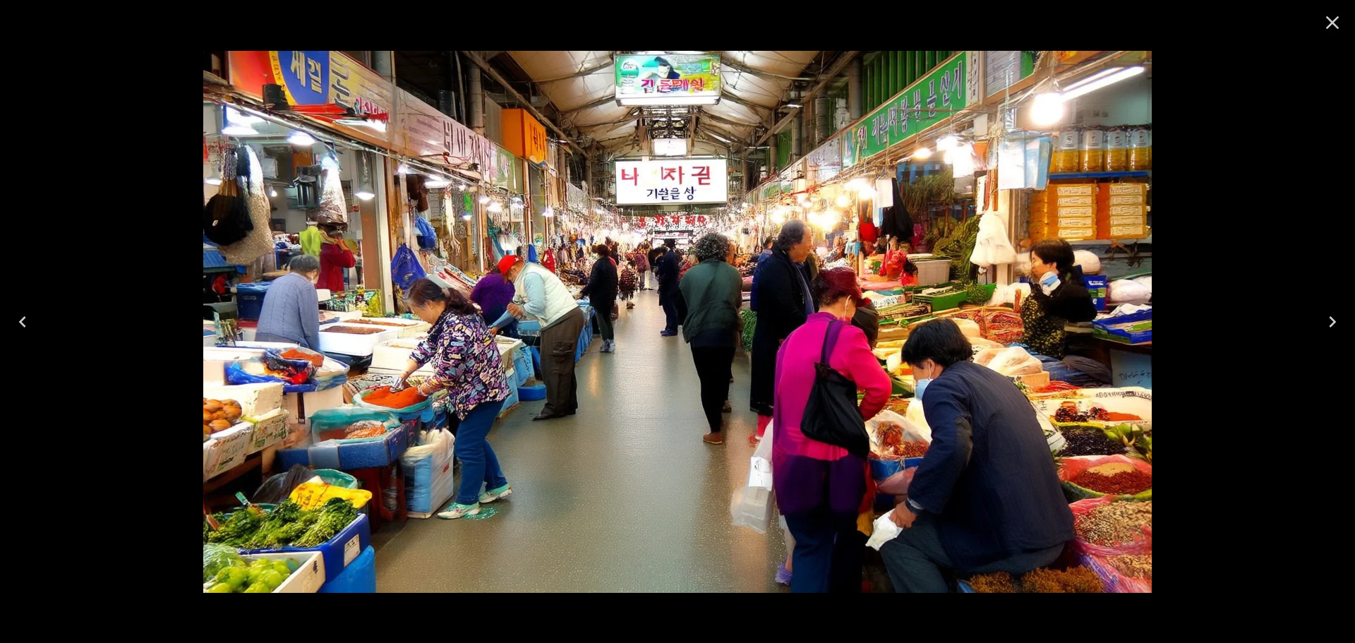
click at [1327, 20] on icon "Close" at bounding box center [1332, 22] width 23 height 23
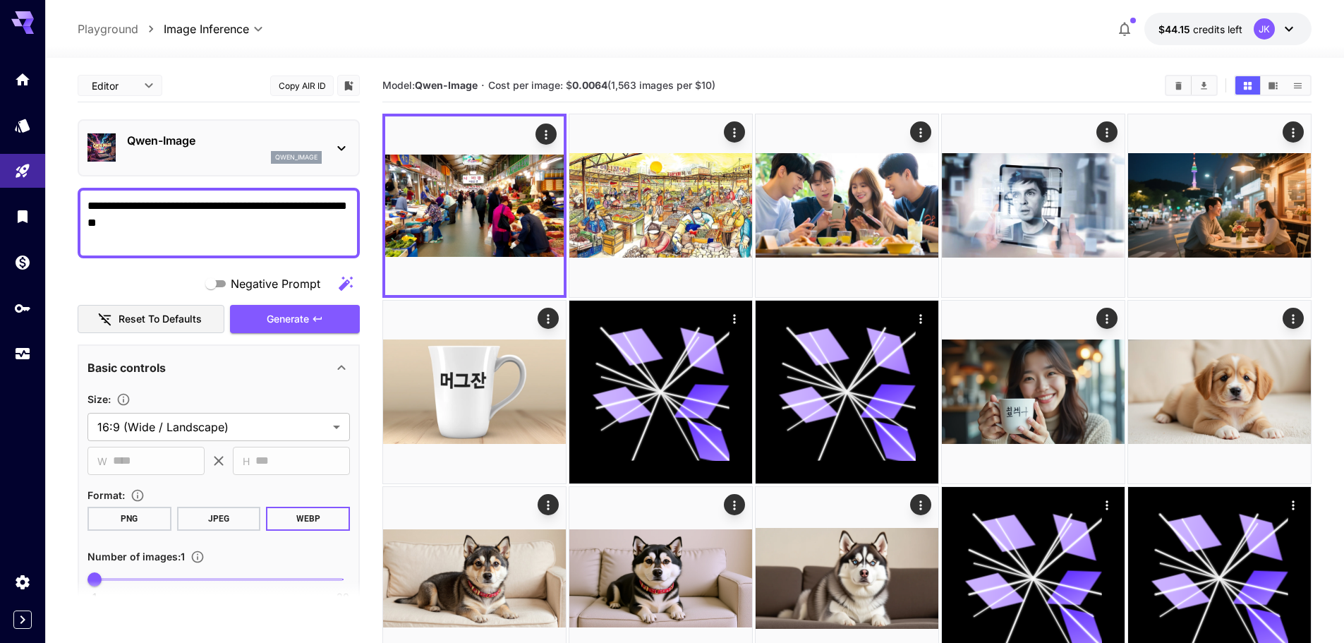
drag, startPoint x: 159, startPoint y: 238, endPoint x: 197, endPoint y: 224, distance: 39.7
click at [197, 224] on textarea "**********" at bounding box center [218, 223] width 262 height 51
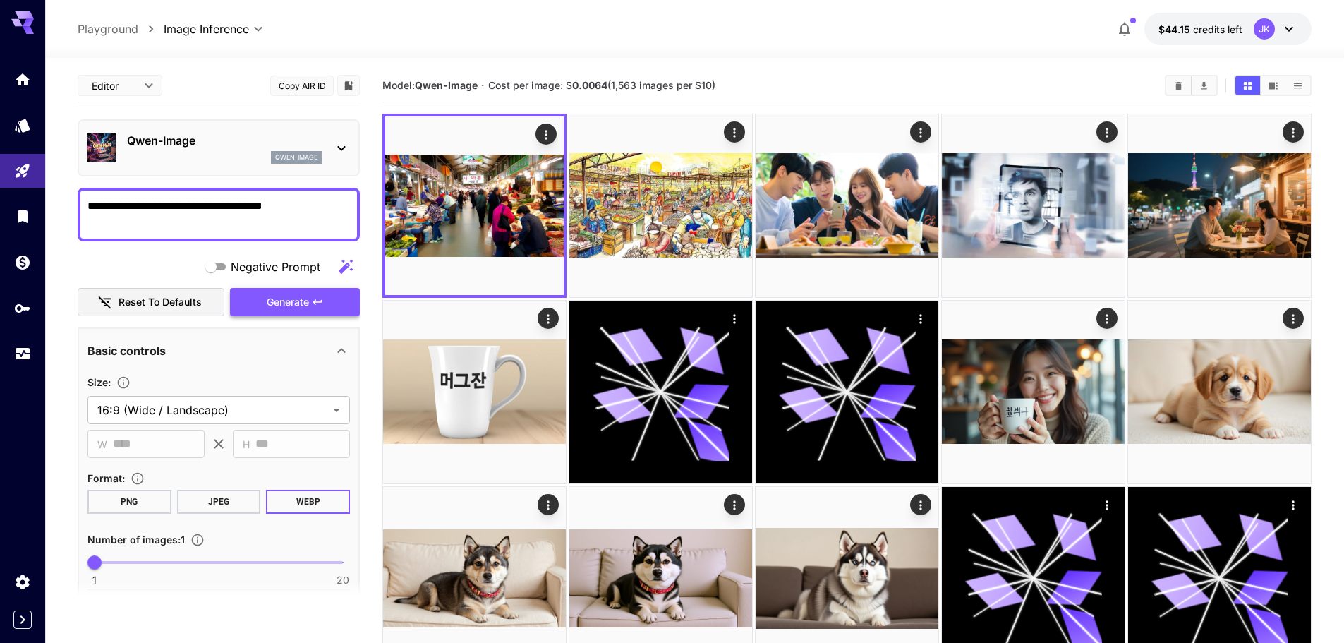
click at [292, 305] on span "Generate" at bounding box center [288, 303] width 42 height 18
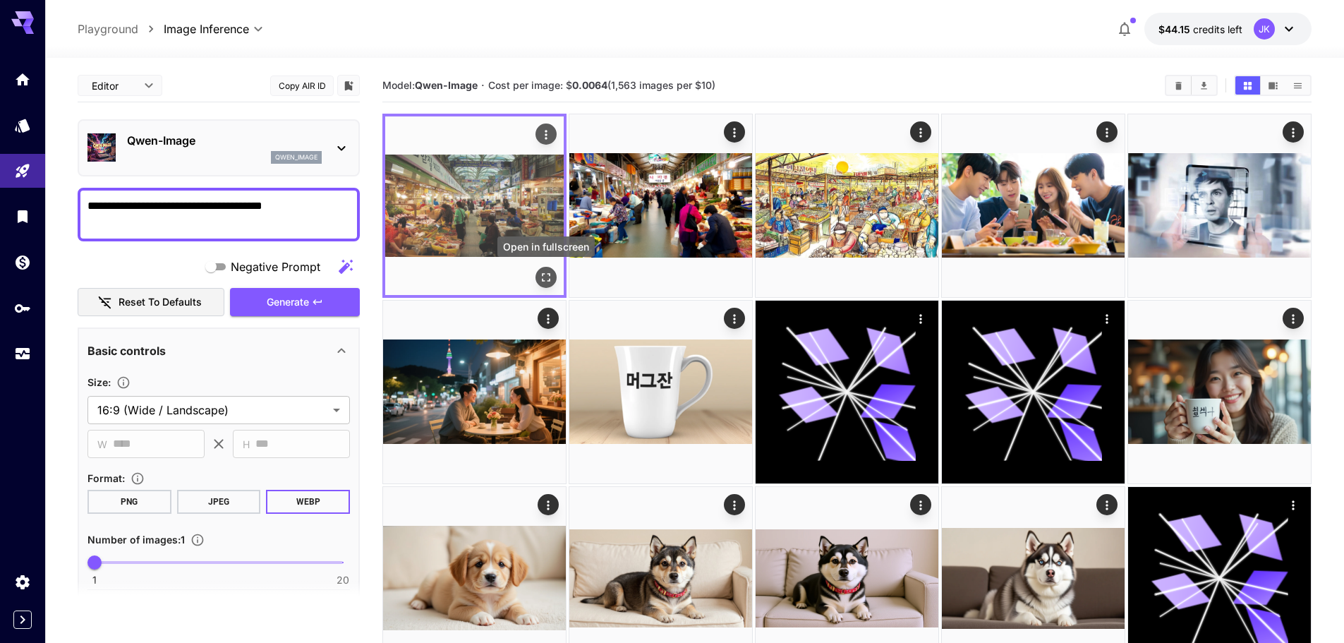
click at [545, 278] on icon "Open in fullscreen" at bounding box center [546, 277] width 14 height 14
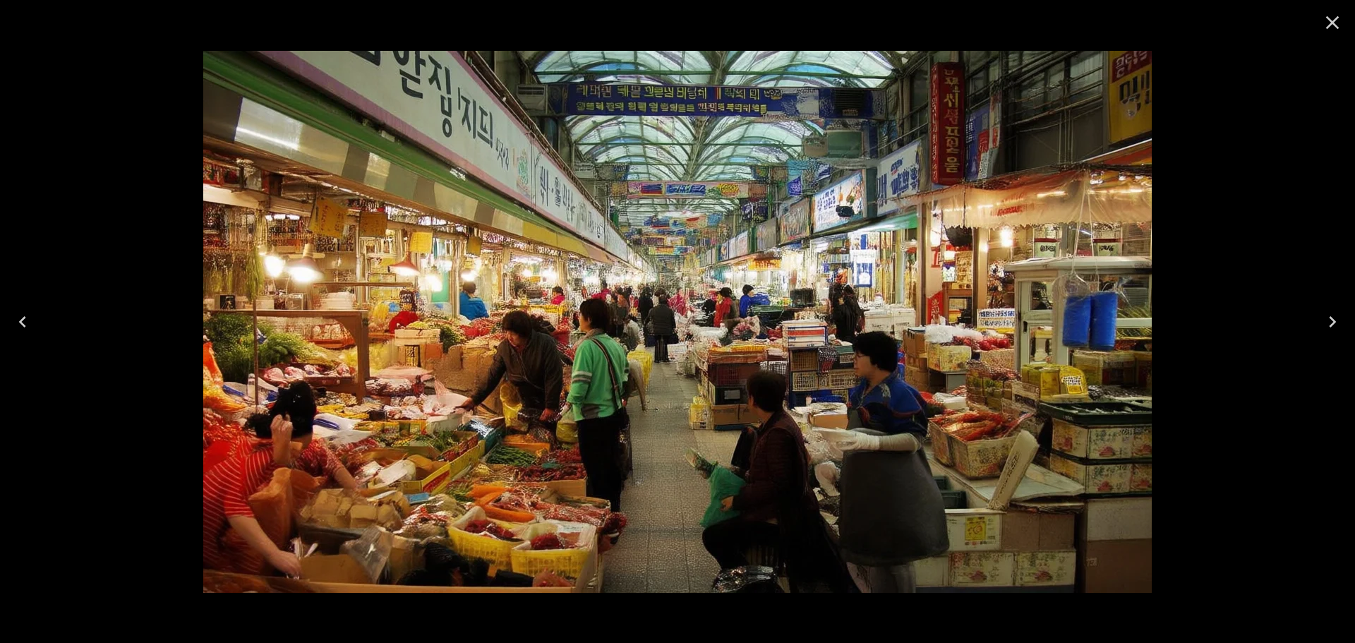
click at [1330, 322] on icon "Next" at bounding box center [1332, 321] width 23 height 23
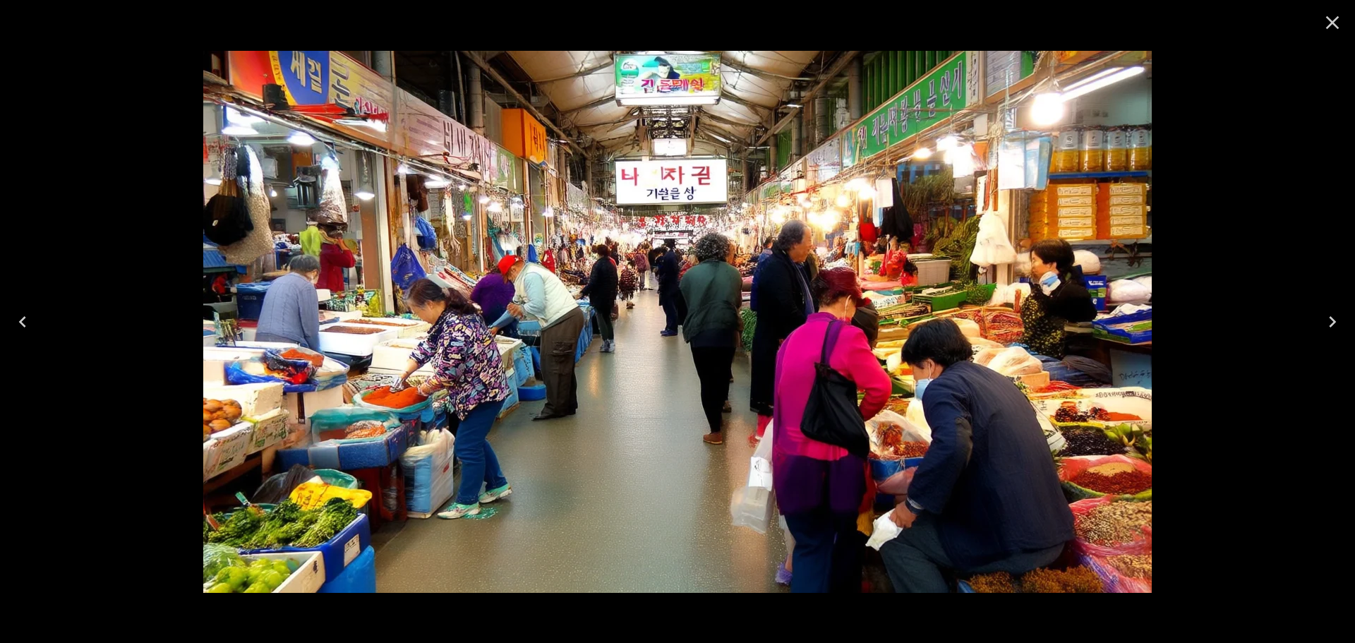
click at [1333, 28] on icon "Close" at bounding box center [1332, 22] width 23 height 23
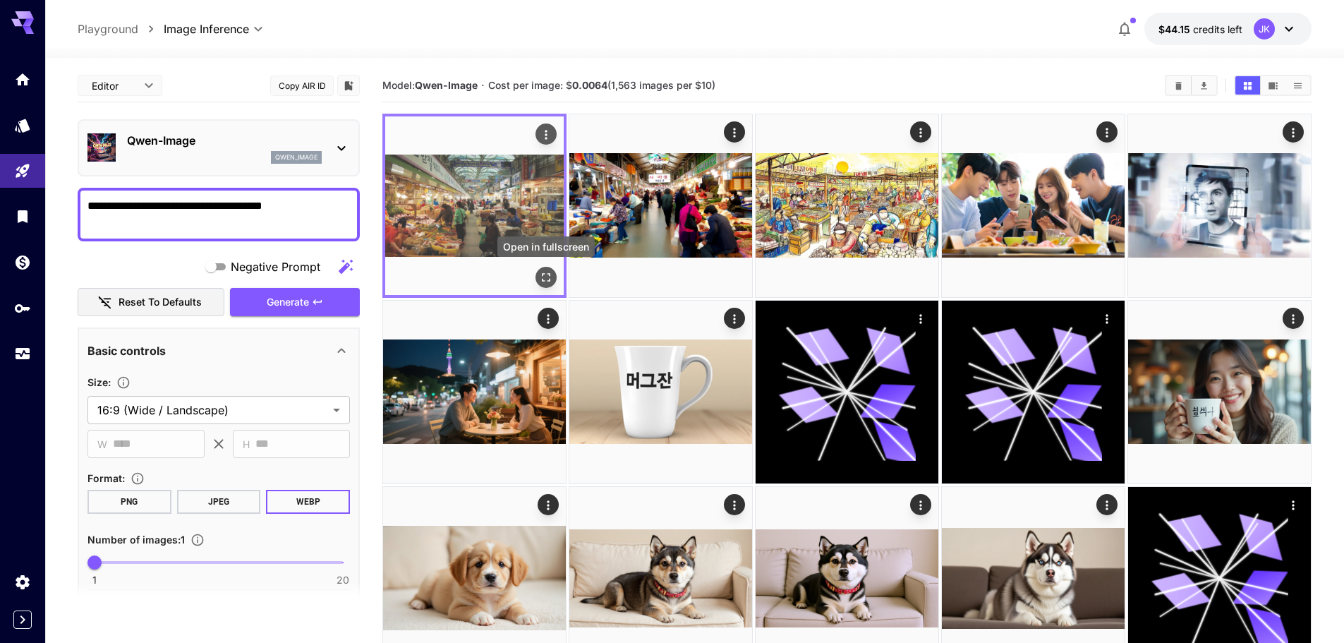
click at [550, 283] on icon "Open in fullscreen" at bounding box center [546, 277] width 14 height 14
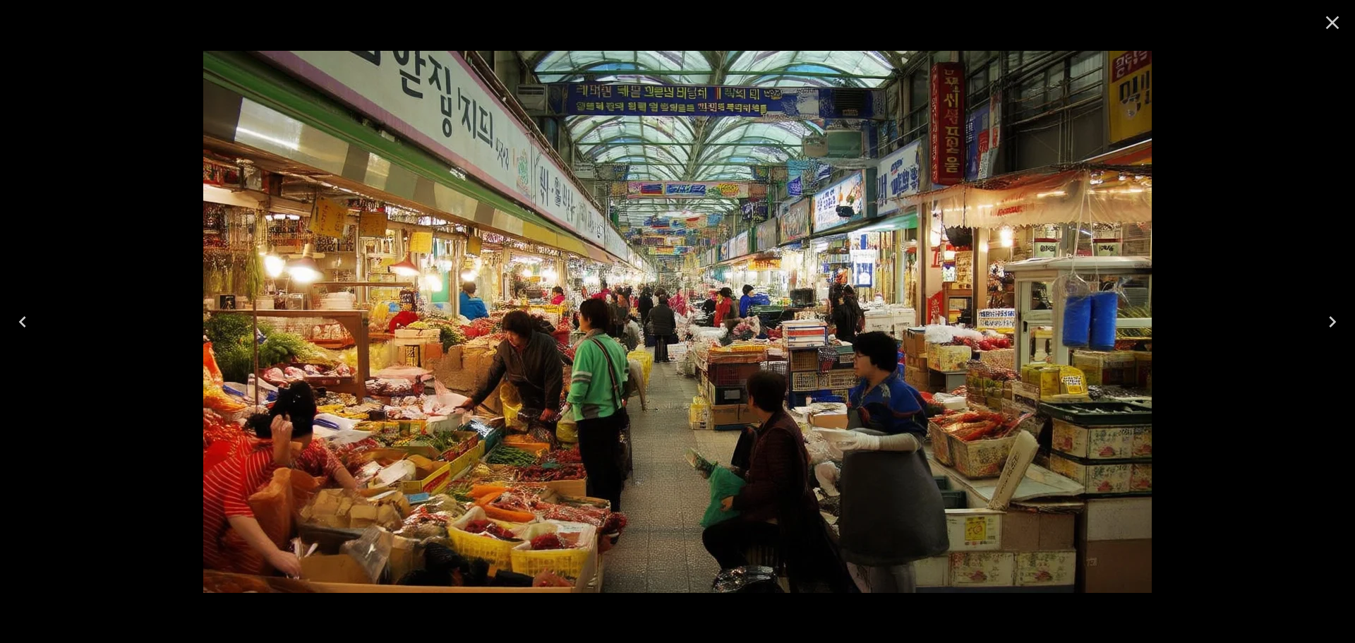
click at [1327, 28] on icon "Close" at bounding box center [1332, 22] width 13 height 13
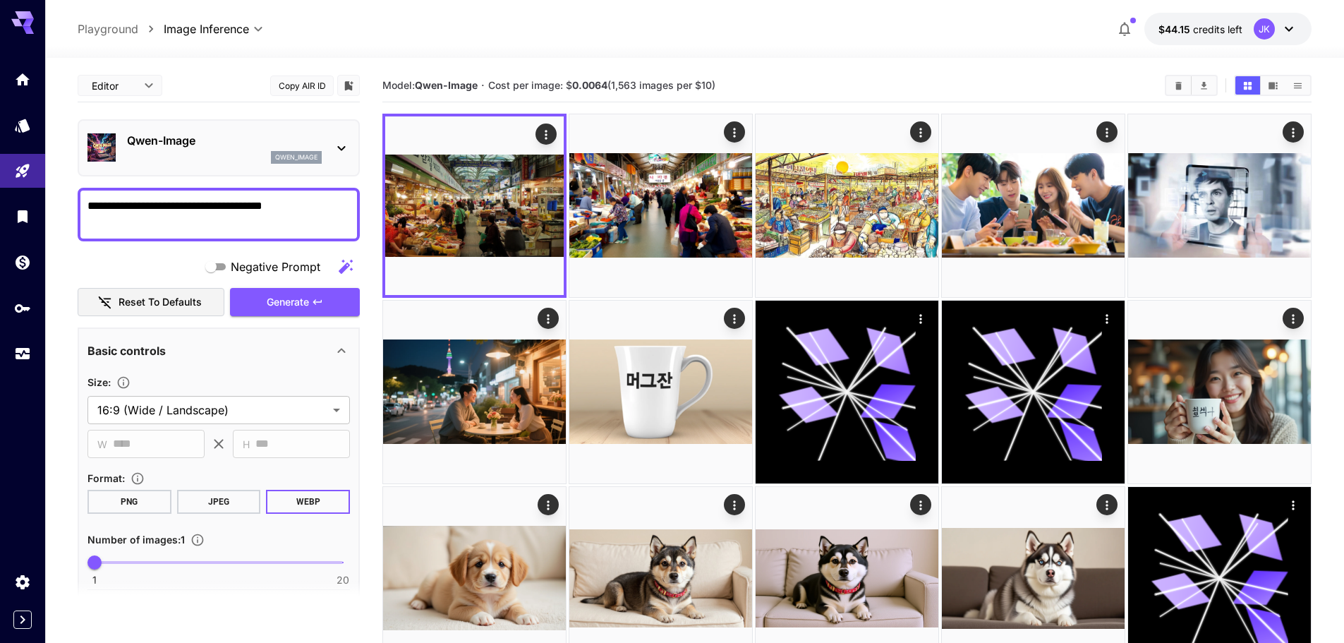
click at [232, 224] on textarea "**********" at bounding box center [218, 215] width 262 height 34
paste textarea "**********"
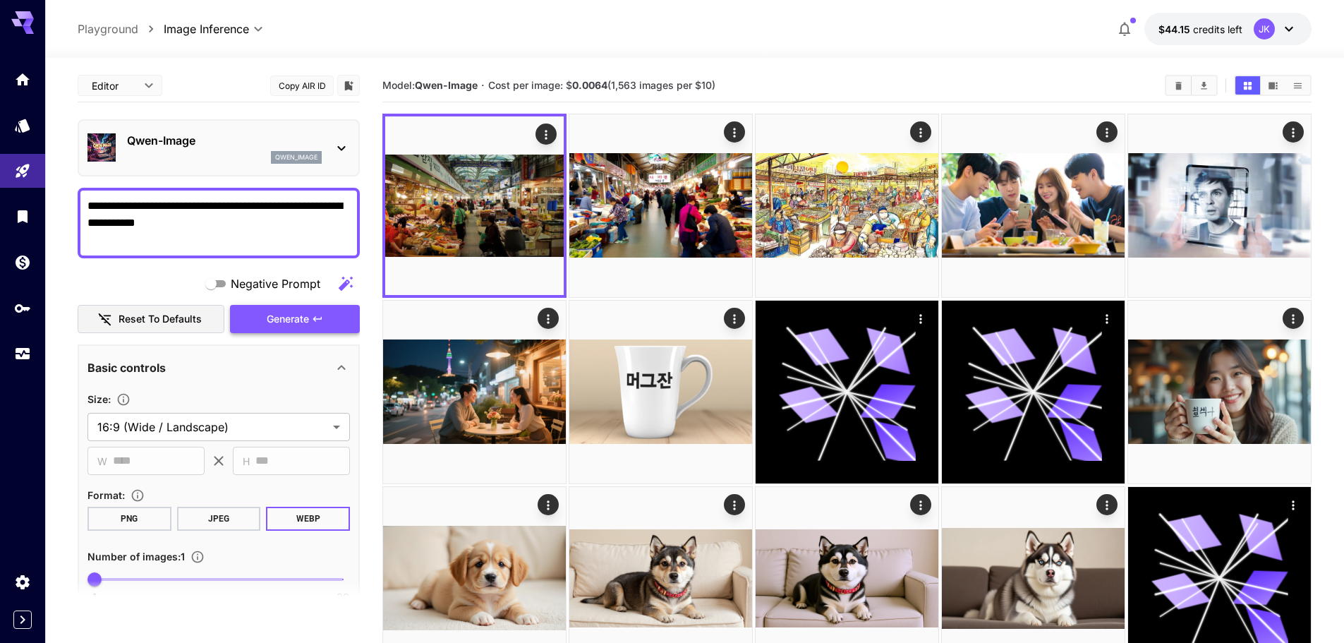
click at [305, 323] on span "Generate" at bounding box center [288, 319] width 42 height 18
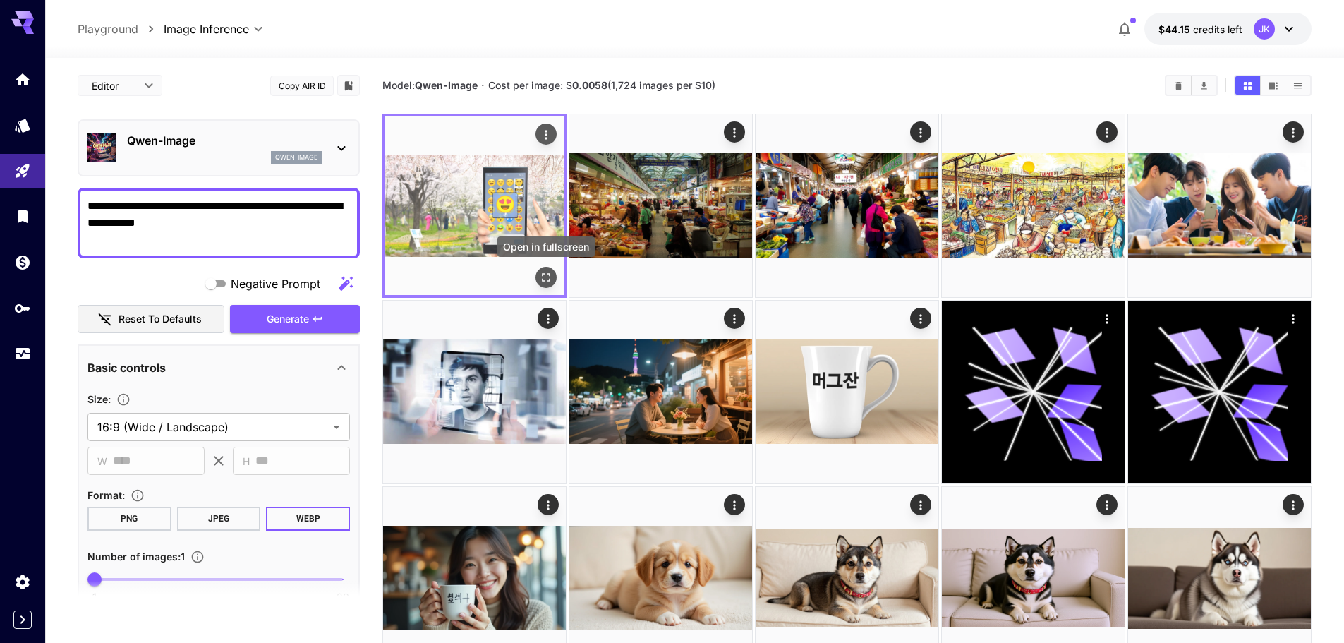
click at [546, 279] on icon "Open in fullscreen" at bounding box center [546, 277] width 14 height 14
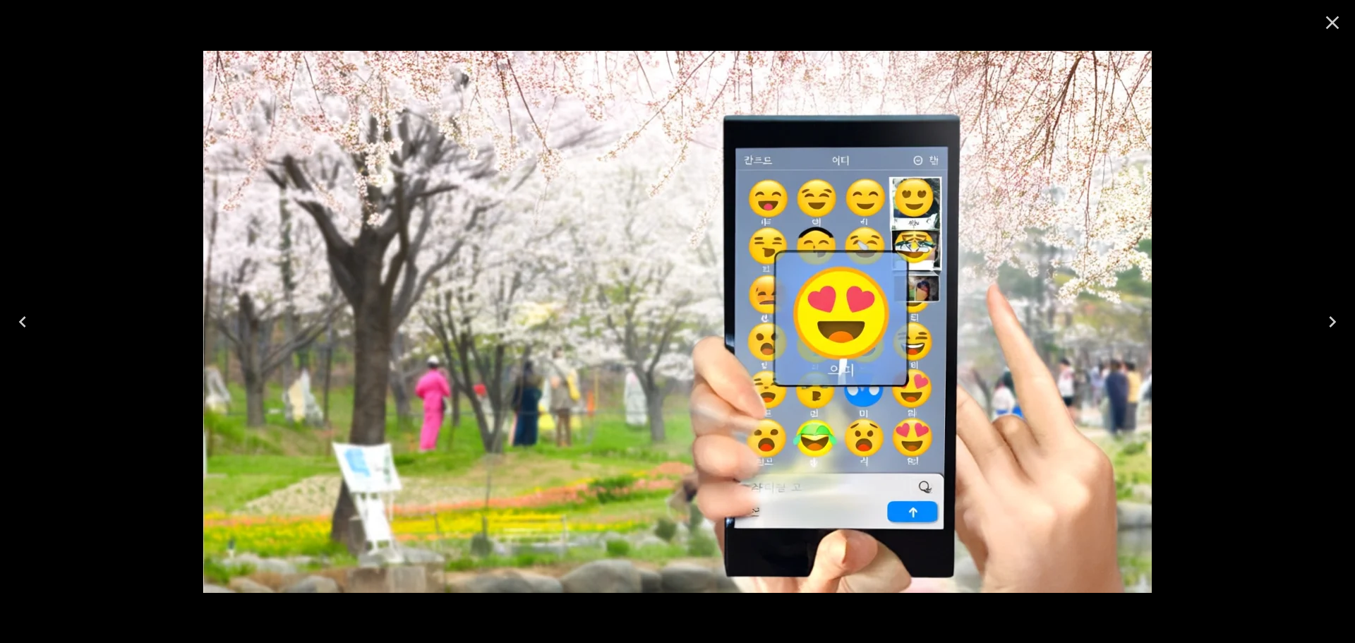
click at [1330, 28] on icon "Close" at bounding box center [1332, 22] width 23 height 23
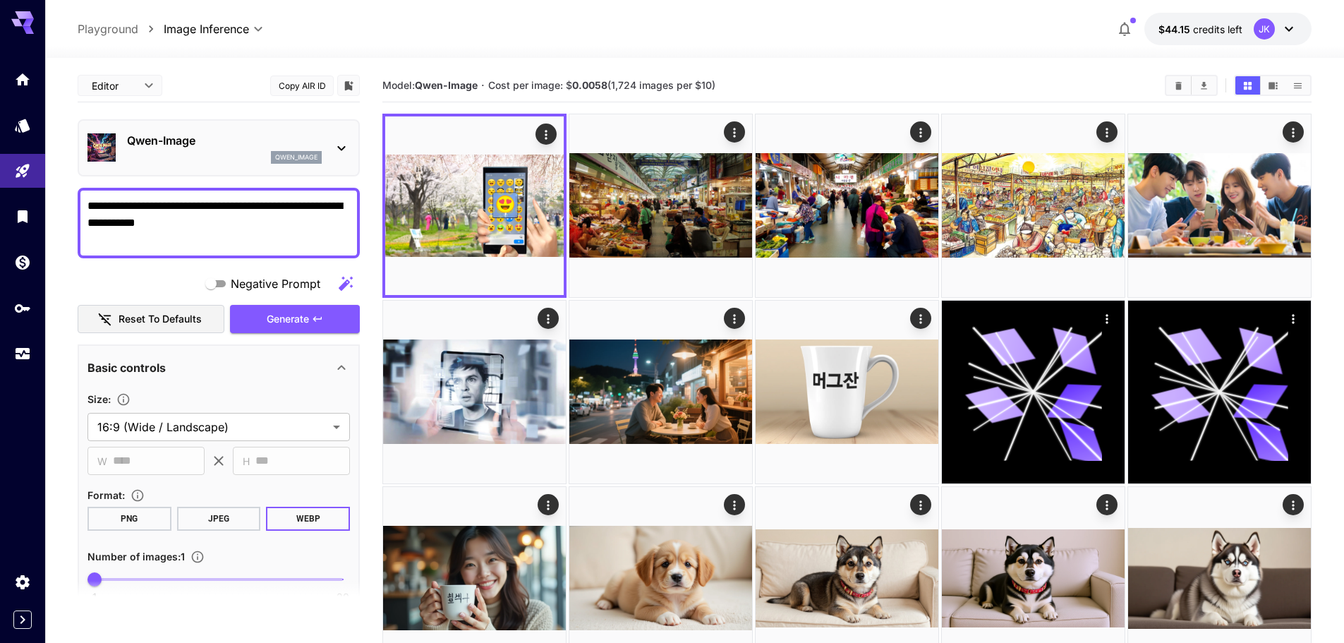
click at [261, 219] on textarea "**********" at bounding box center [218, 223] width 262 height 51
click at [260, 219] on textarea "**********" at bounding box center [218, 223] width 262 height 51
paste textarea "**********"
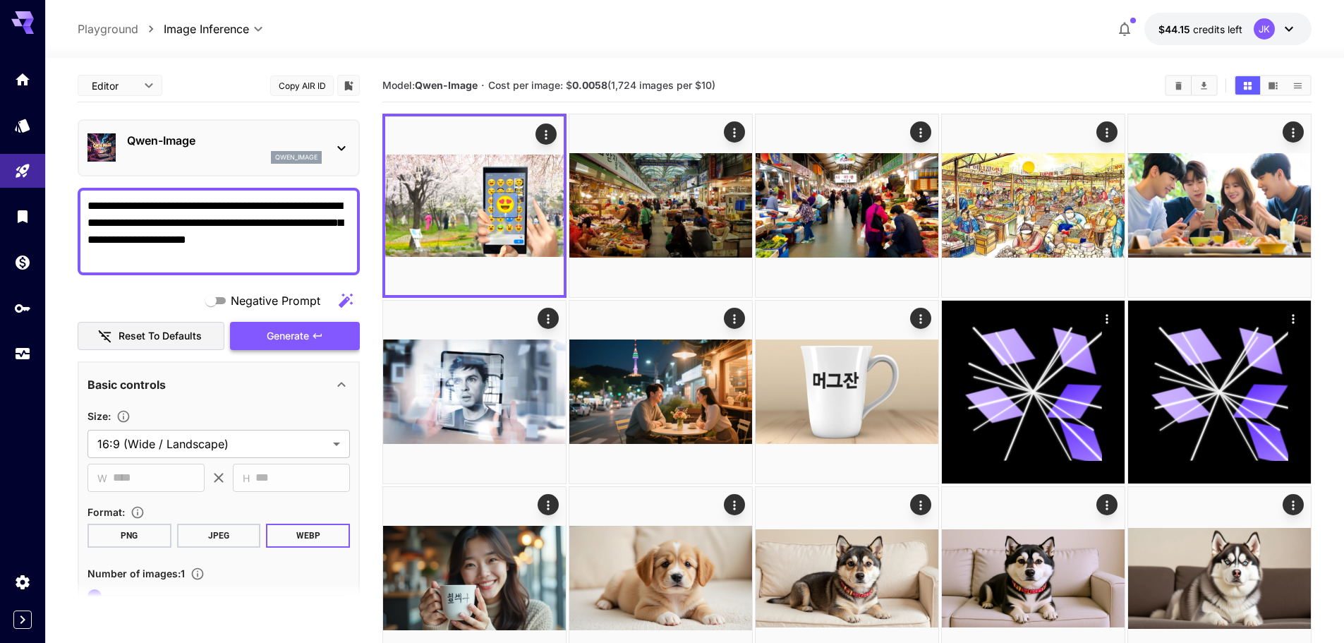
click at [302, 341] on span "Generate" at bounding box center [288, 336] width 42 height 18
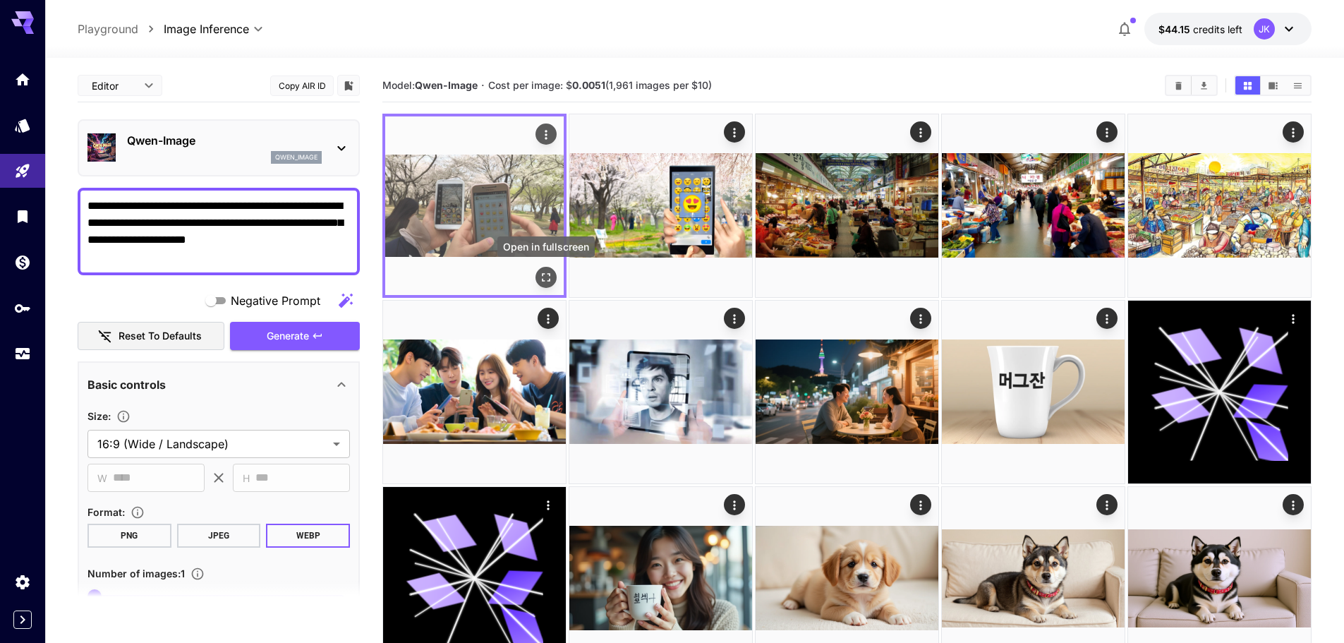
click at [546, 280] on icon "Open in fullscreen" at bounding box center [546, 277] width 14 height 14
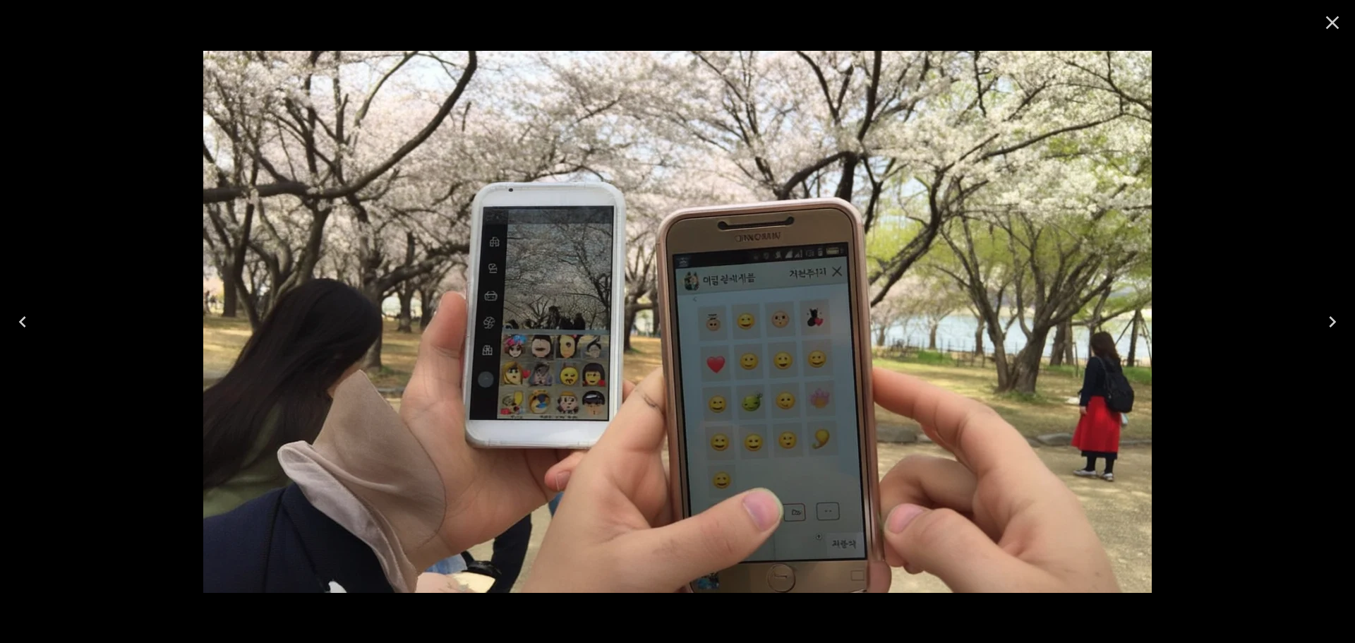
click at [1336, 321] on icon "Next" at bounding box center [1332, 321] width 23 height 23
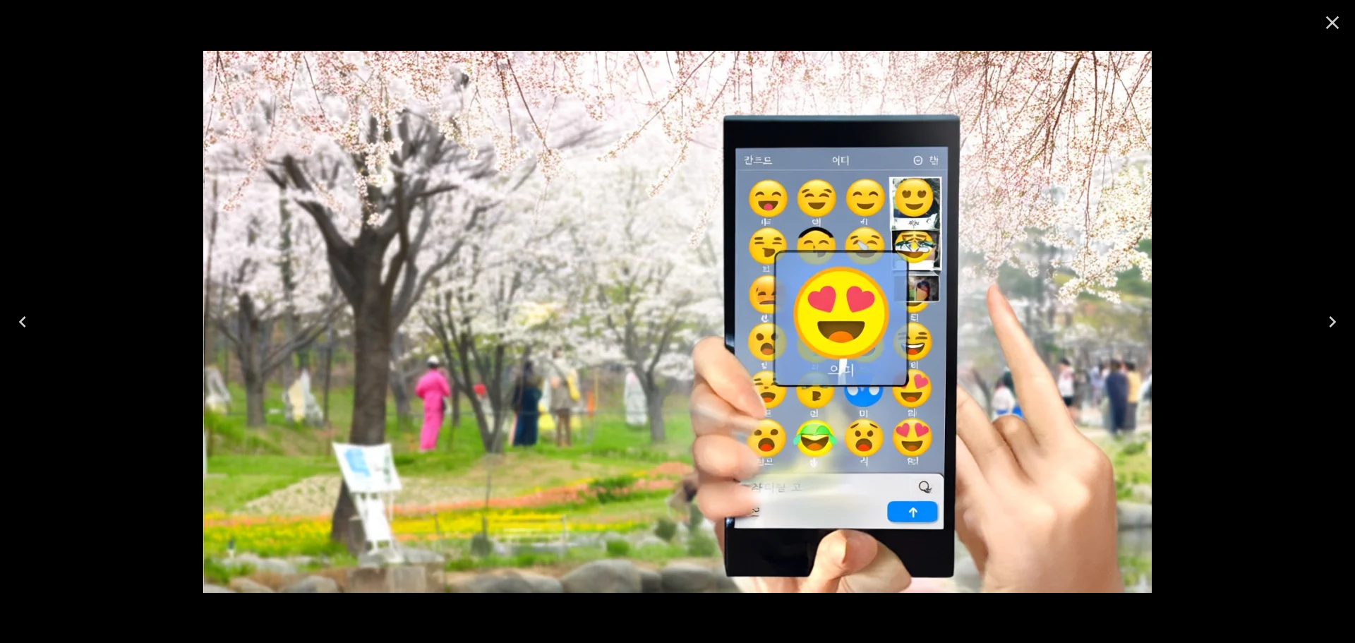
click at [25, 328] on icon "Previous" at bounding box center [22, 321] width 23 height 23
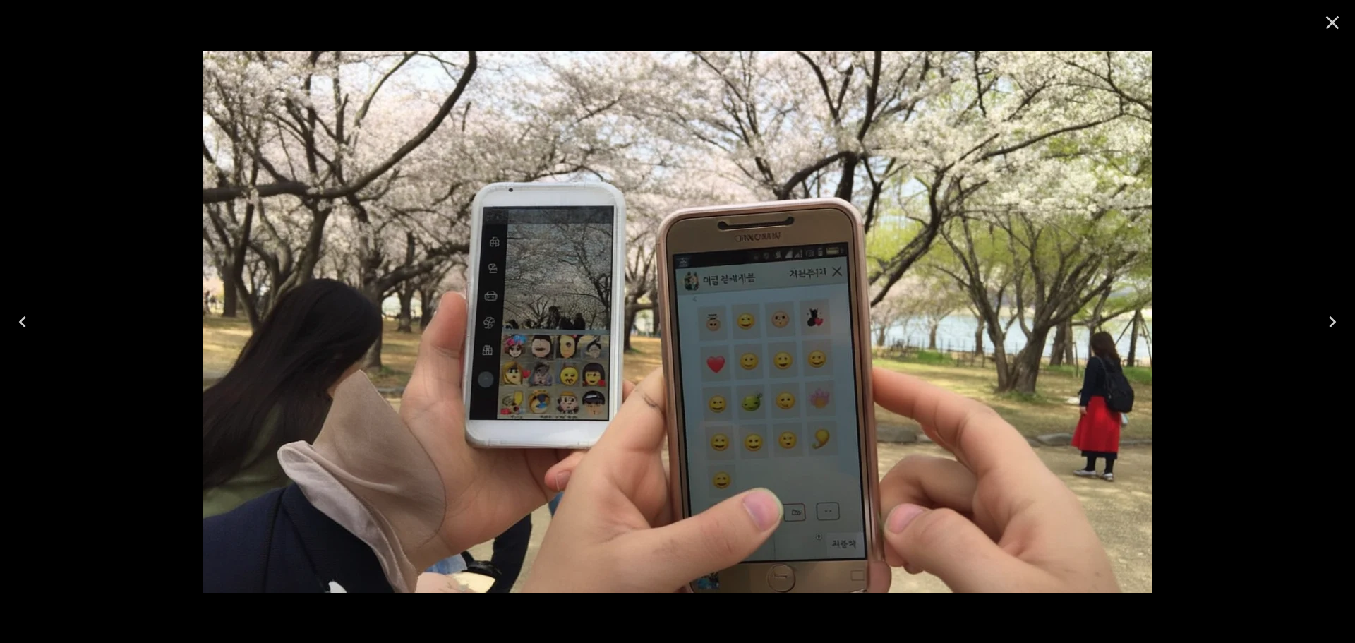
click at [1331, 23] on icon "Close" at bounding box center [1332, 22] width 13 height 13
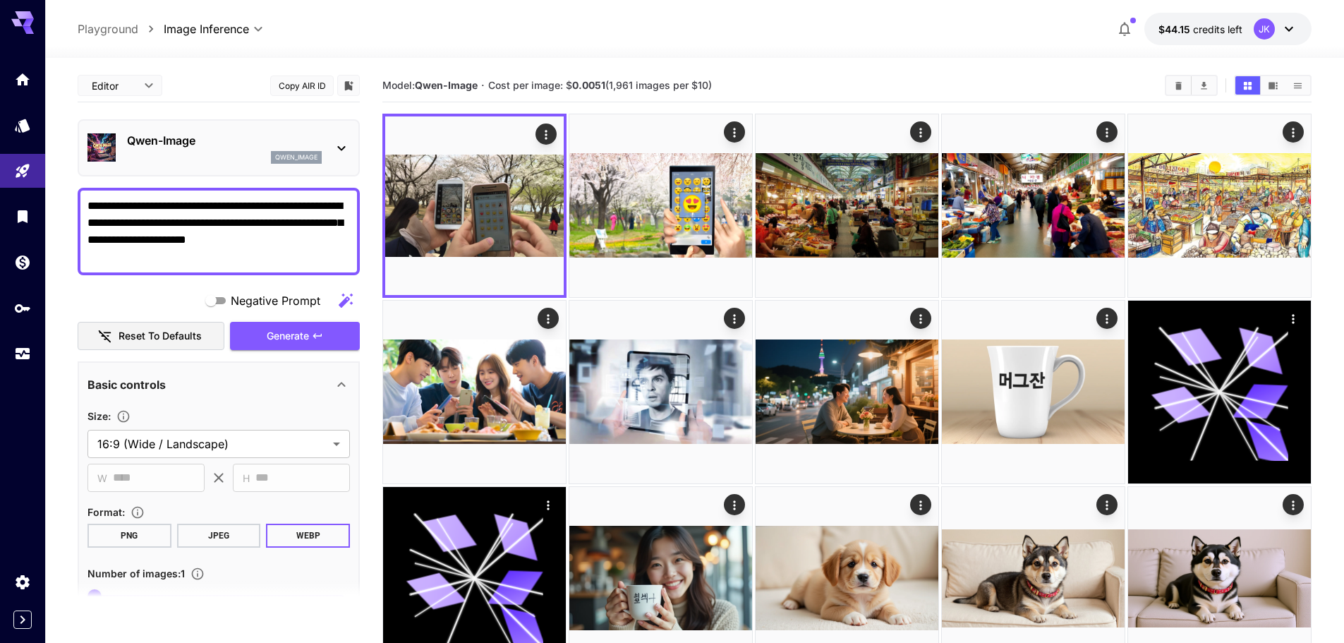
click at [226, 236] on textarea "**********" at bounding box center [218, 232] width 262 height 68
click at [228, 238] on textarea "**********" at bounding box center [218, 232] width 262 height 68
paste textarea
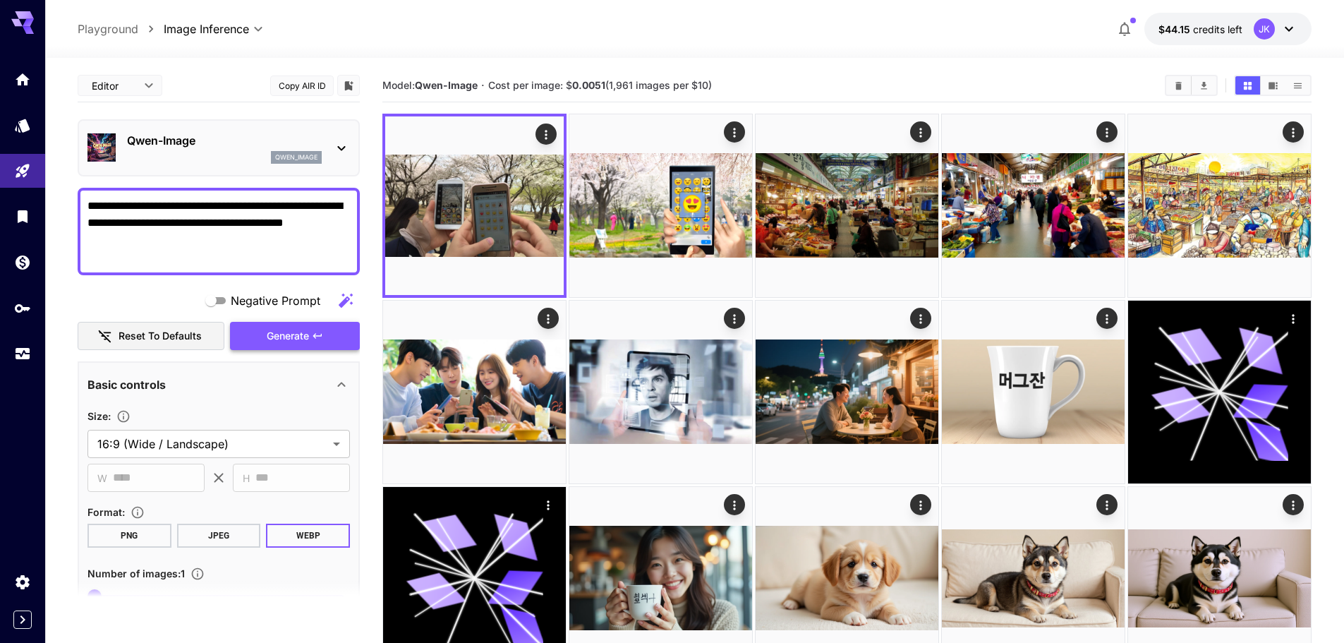
click at [304, 337] on span "Generate" at bounding box center [288, 336] width 42 height 18
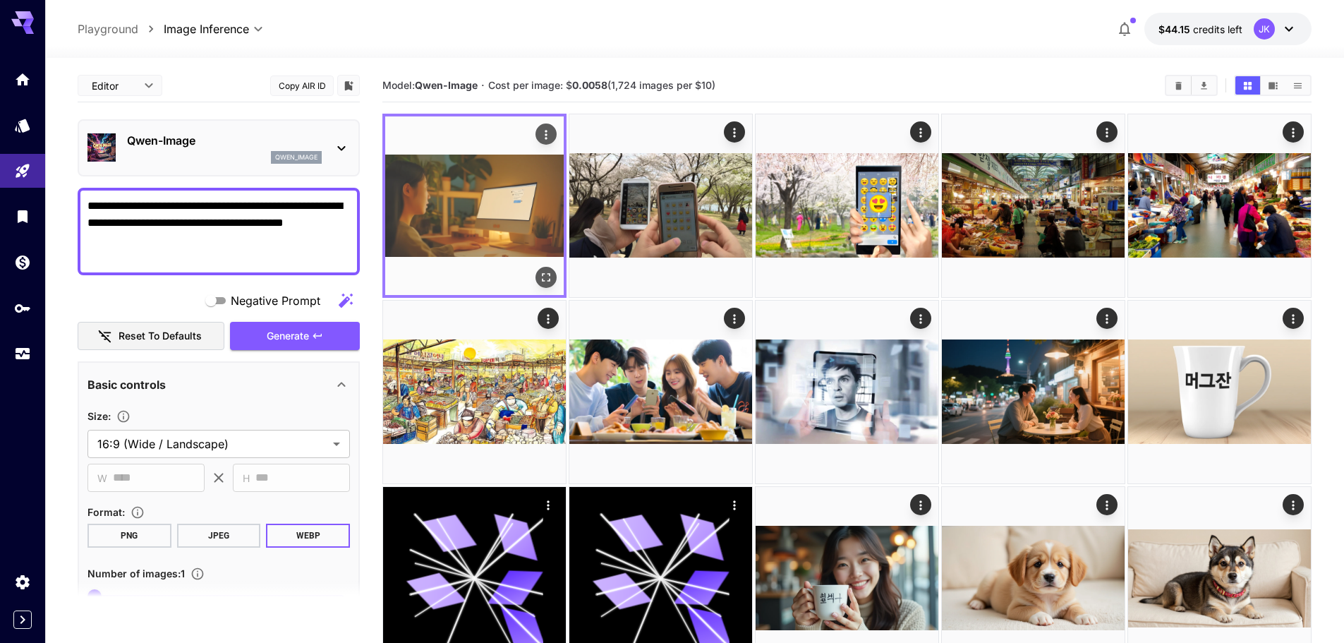
click at [544, 279] on icon "Open in fullscreen" at bounding box center [546, 277] width 14 height 14
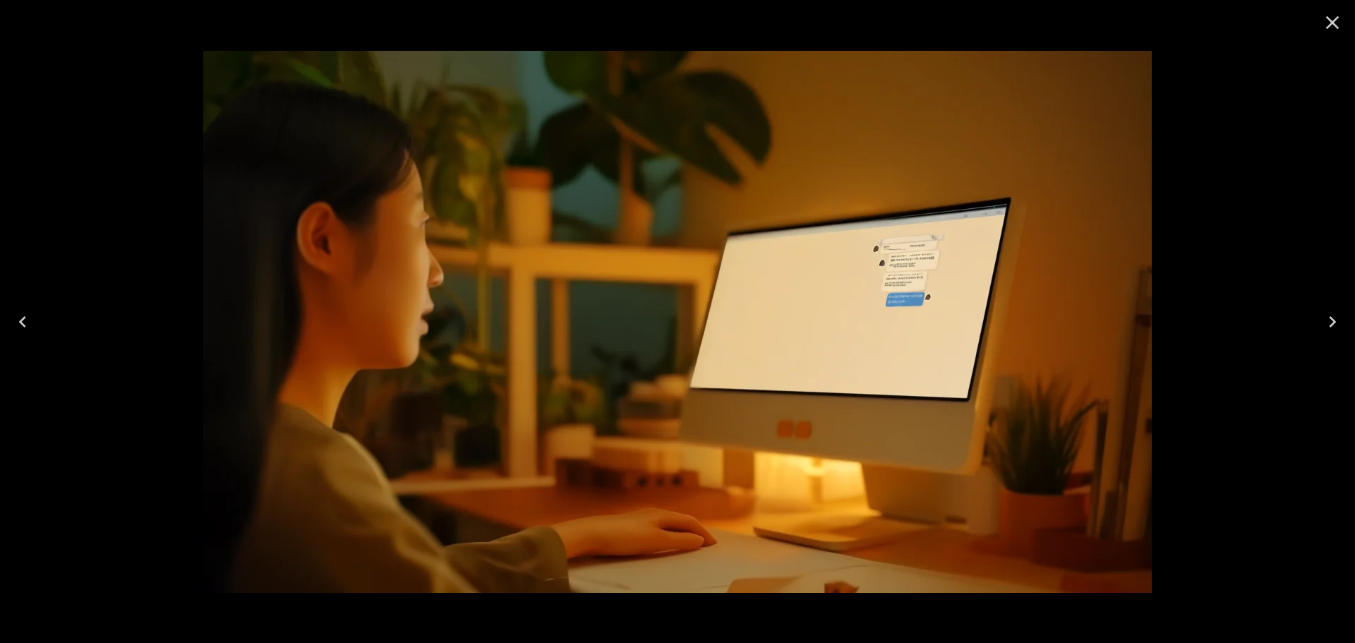
click at [1330, 25] on icon "Close" at bounding box center [1332, 22] width 13 height 13
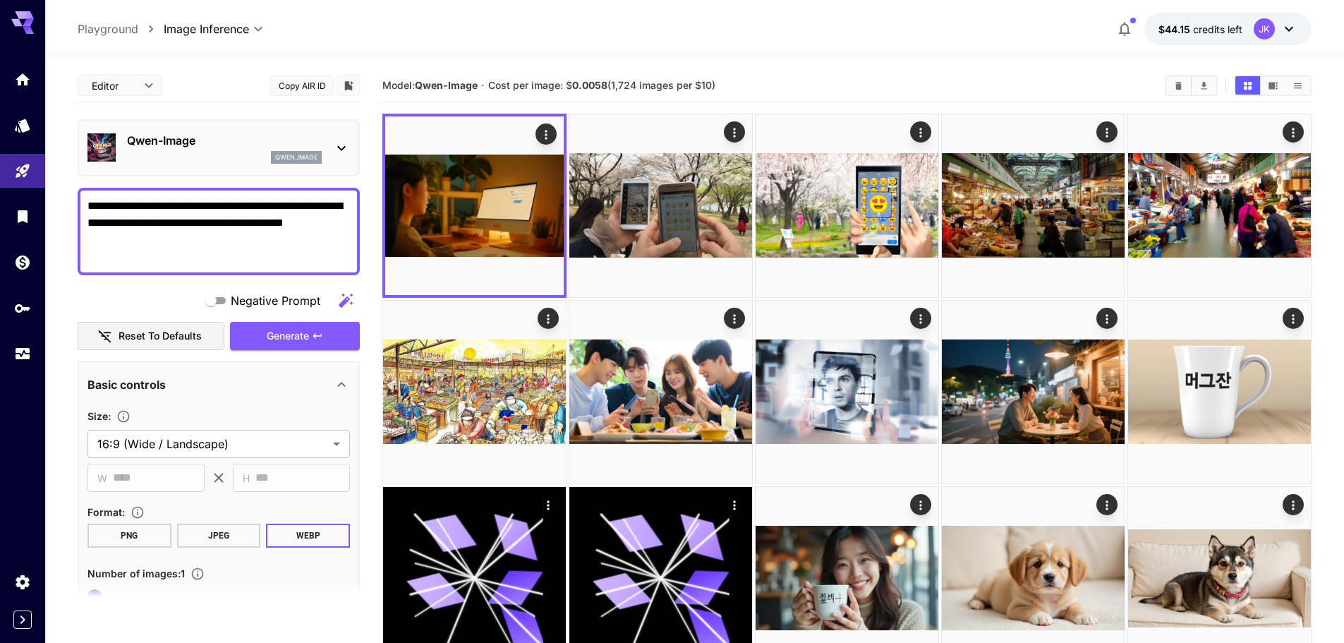
click at [222, 233] on textarea "**********" at bounding box center [218, 232] width 262 height 68
paste textarea "**********"
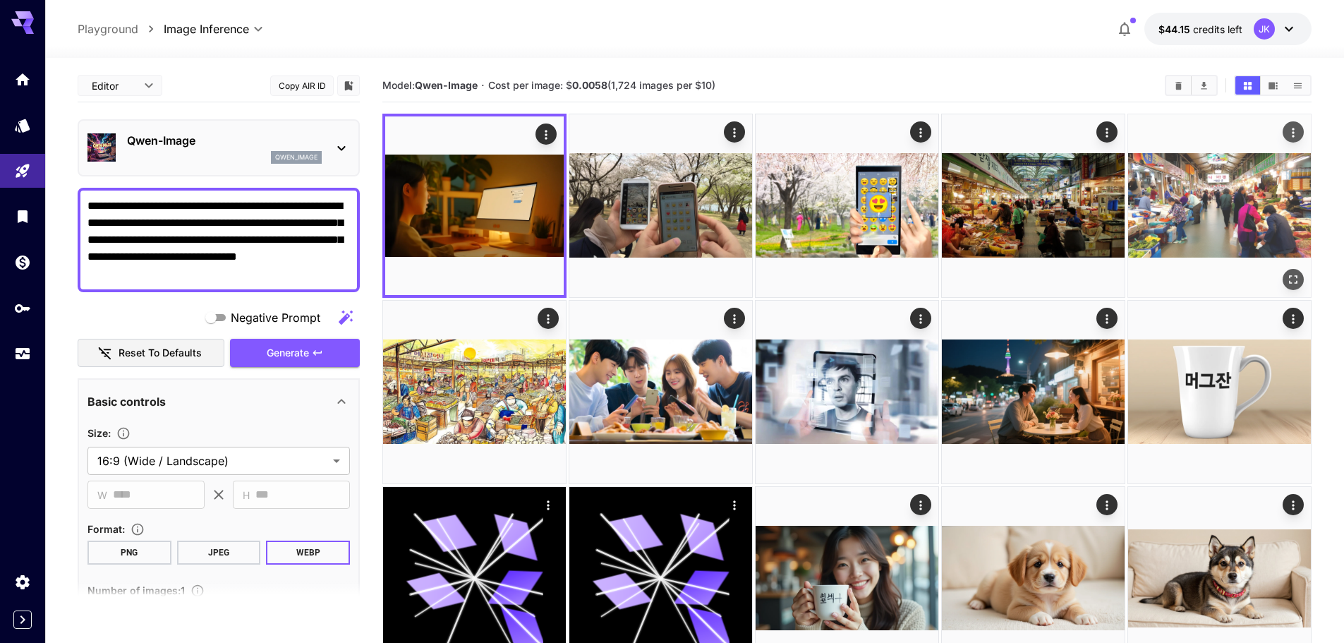
click at [308, 354] on span "Generate" at bounding box center [288, 353] width 42 height 18
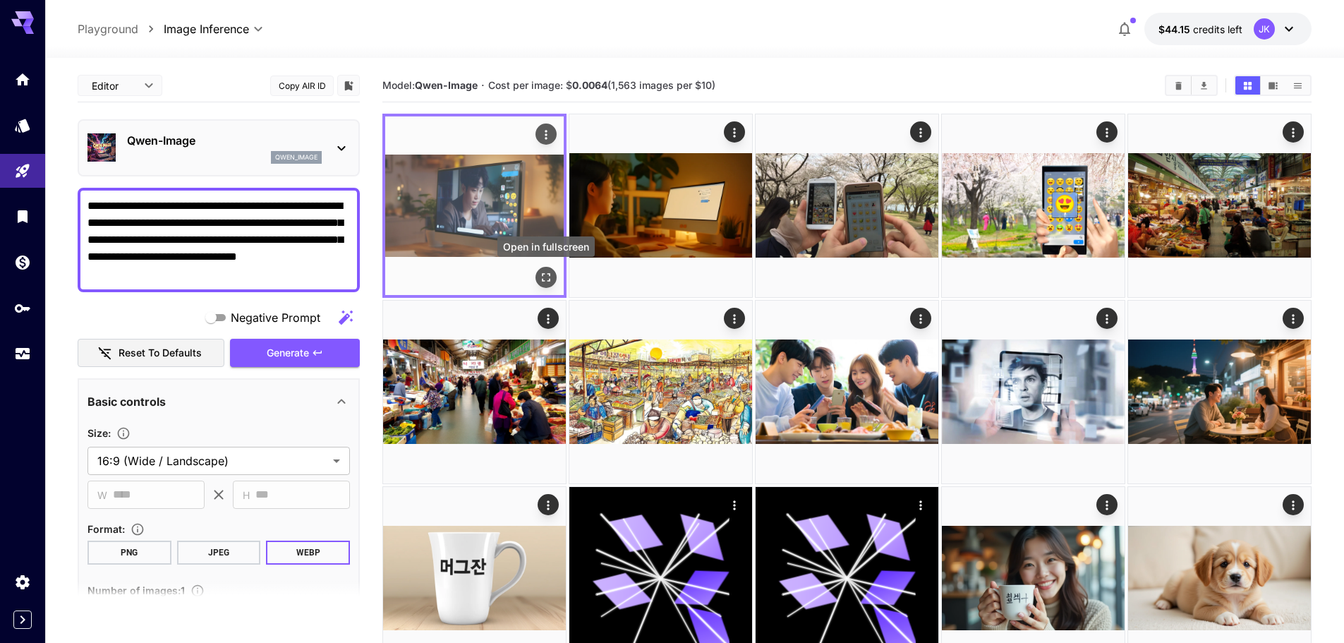
click at [545, 274] on icon "Open in fullscreen" at bounding box center [546, 277] width 8 height 8
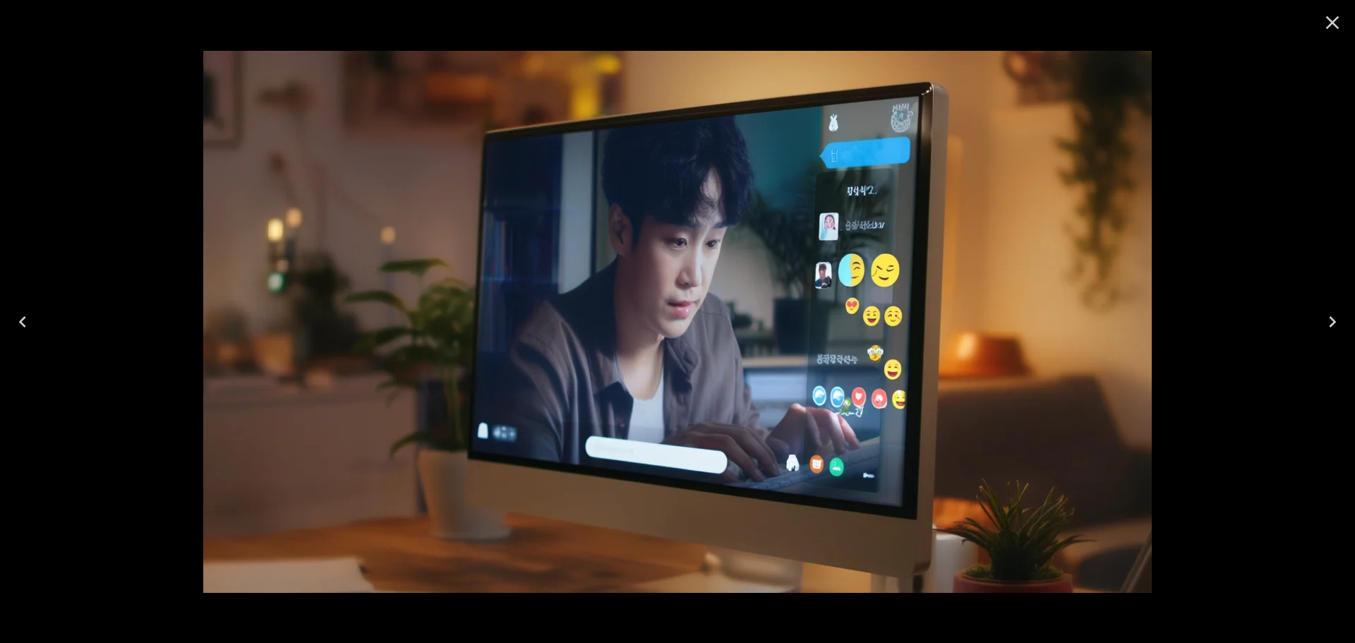
click at [1338, 322] on icon "Next" at bounding box center [1332, 321] width 23 height 23
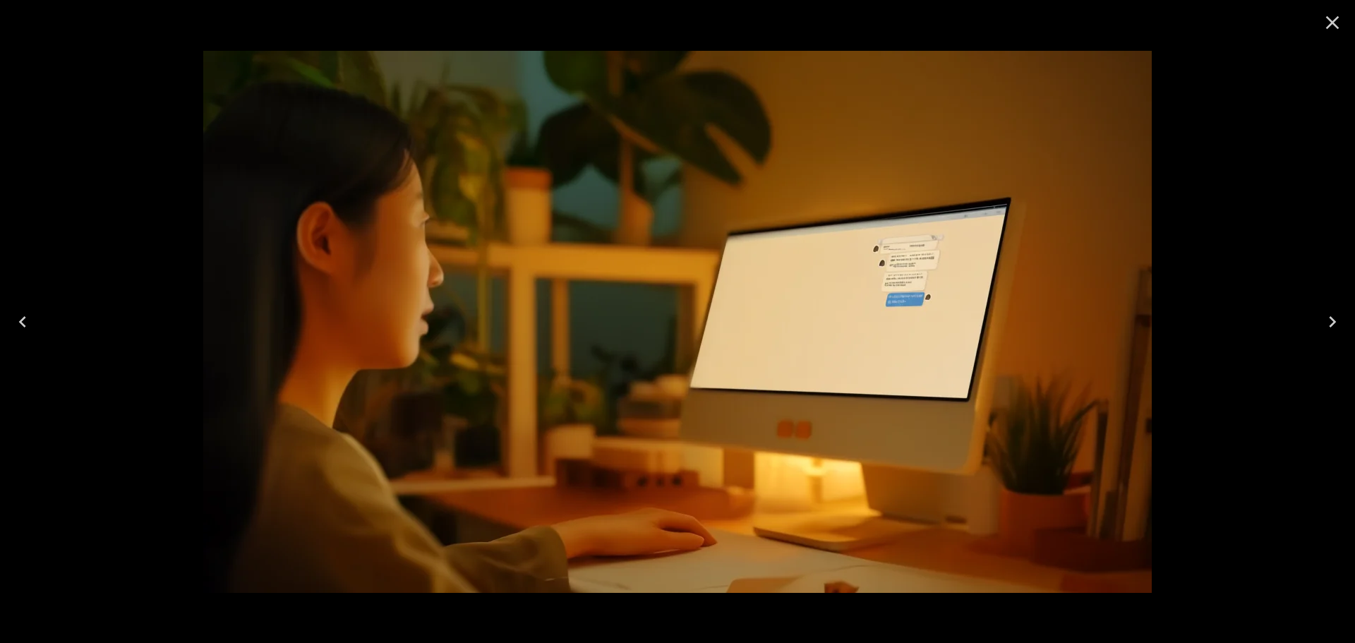
click at [30, 316] on icon "Previous" at bounding box center [22, 321] width 23 height 23
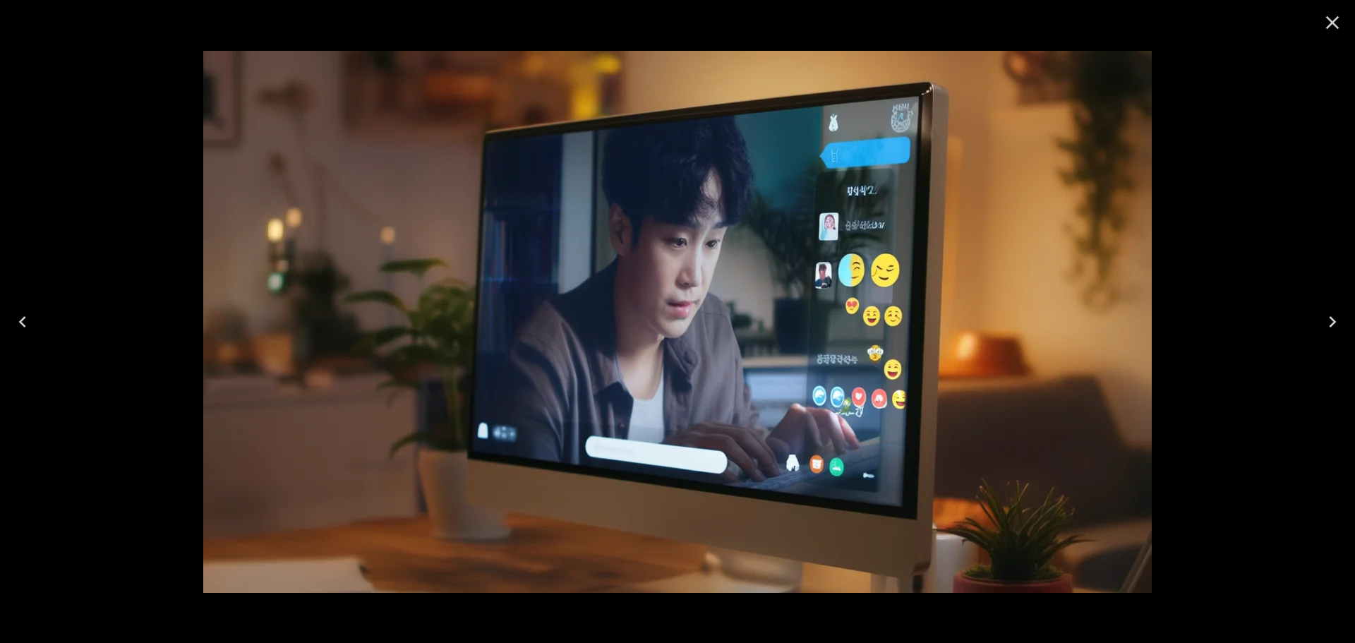
drag, startPoint x: 1331, startPoint y: 21, endPoint x: 813, endPoint y: 148, distance: 533.3
click at [1330, 21] on icon "Close" at bounding box center [1332, 22] width 13 height 13
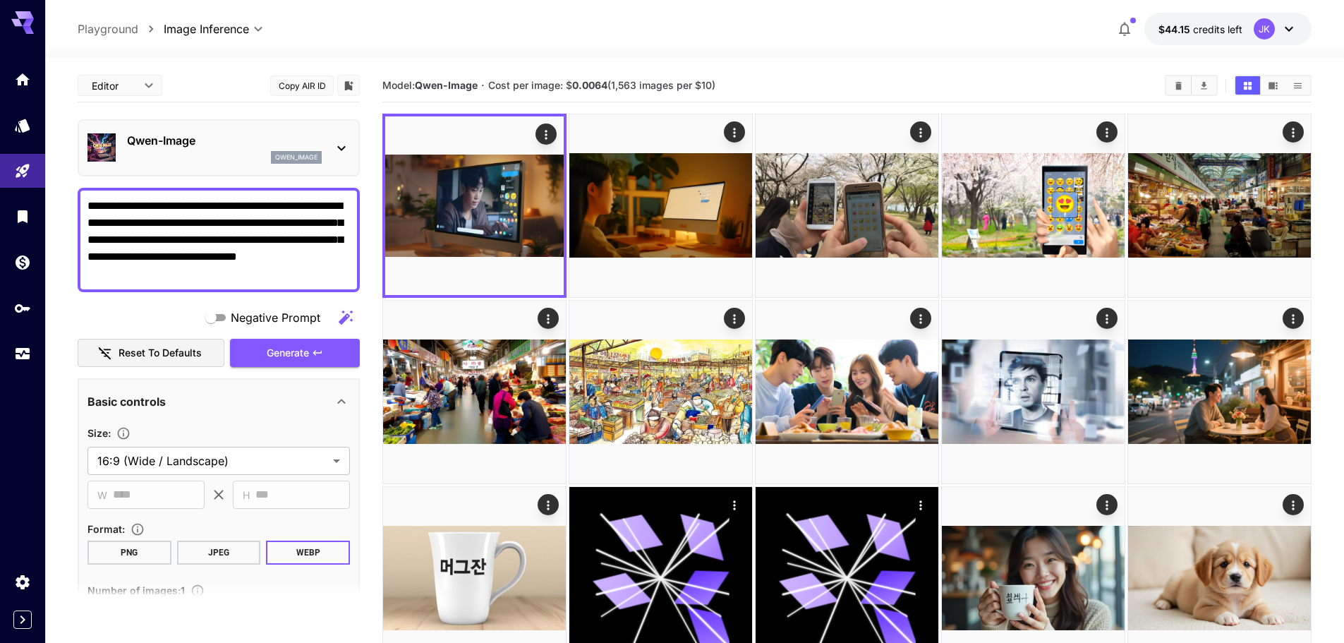
click at [274, 234] on textarea "**********" at bounding box center [218, 240] width 262 height 85
paste textarea
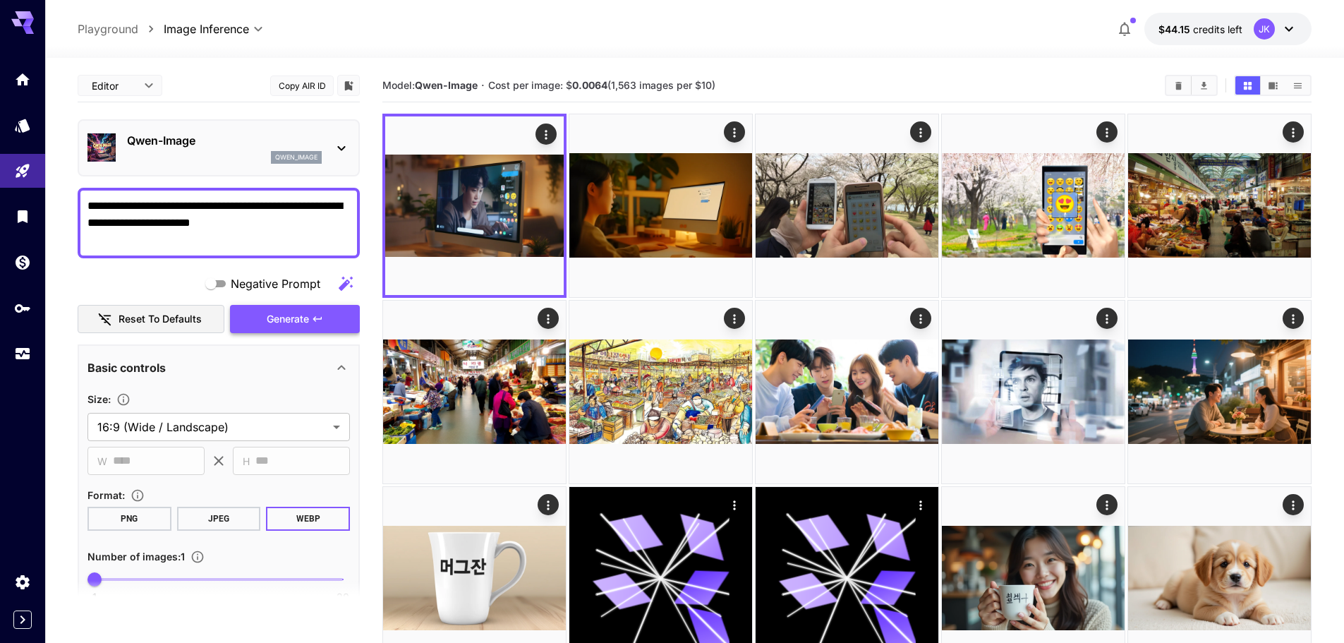
click at [289, 324] on span "Generate" at bounding box center [288, 319] width 42 height 18
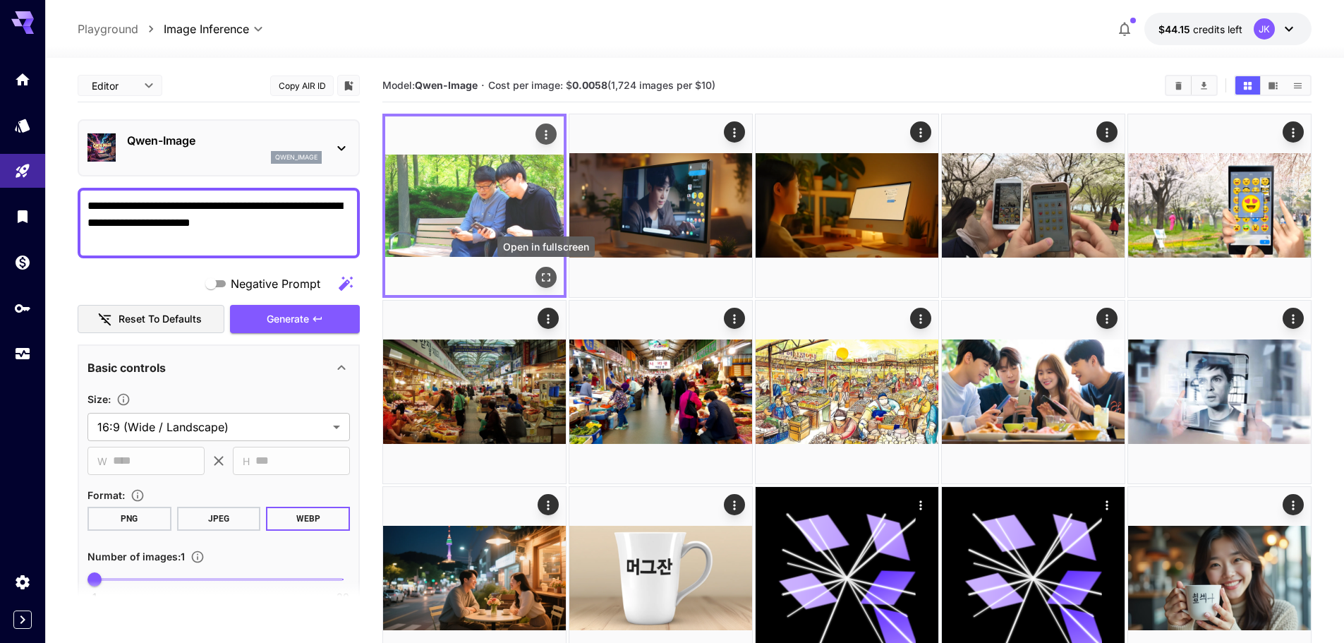
click at [550, 282] on icon "Open in fullscreen" at bounding box center [546, 277] width 14 height 14
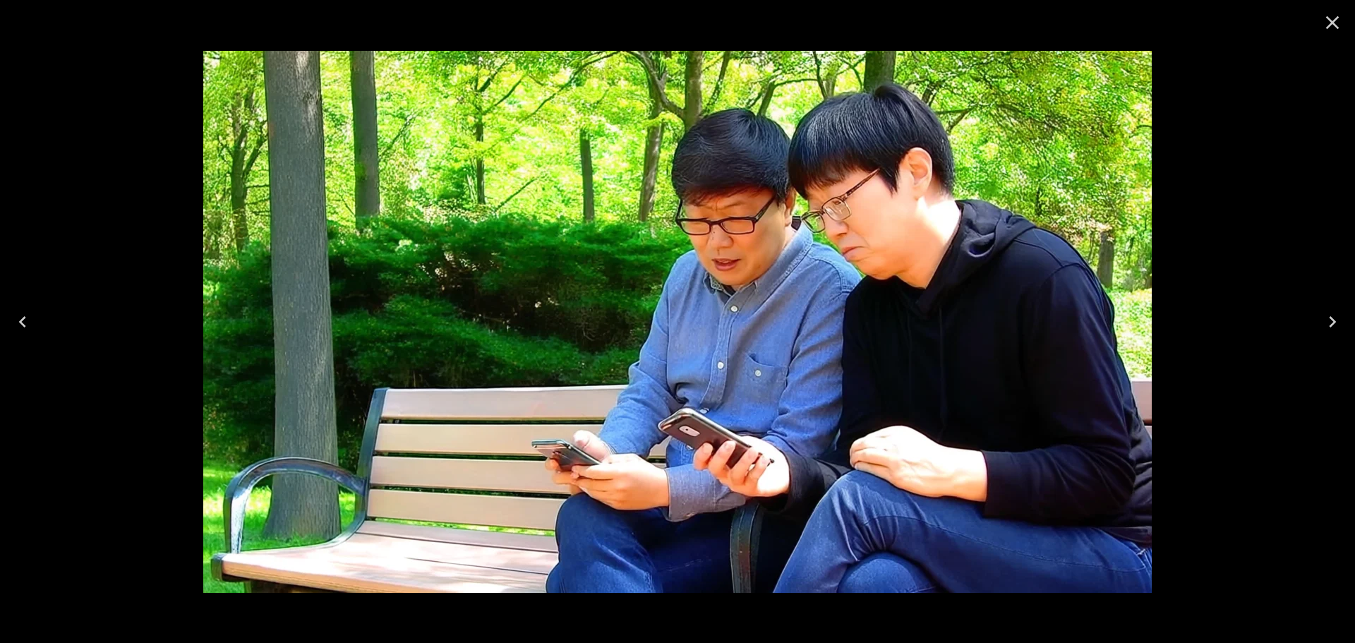
click at [1333, 25] on icon "Close" at bounding box center [1332, 22] width 23 height 23
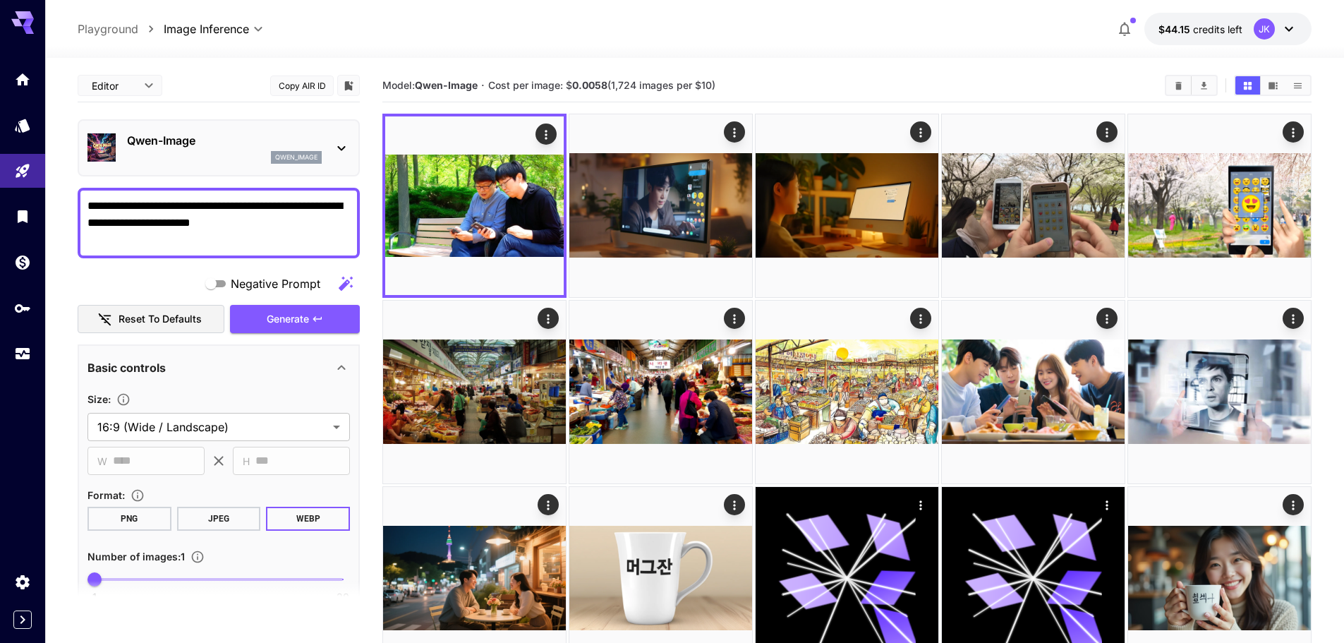
click at [264, 219] on textarea "**********" at bounding box center [218, 223] width 262 height 51
click at [265, 219] on textarea "**********" at bounding box center [218, 223] width 262 height 51
paste textarea "**********"
type textarea "**********"
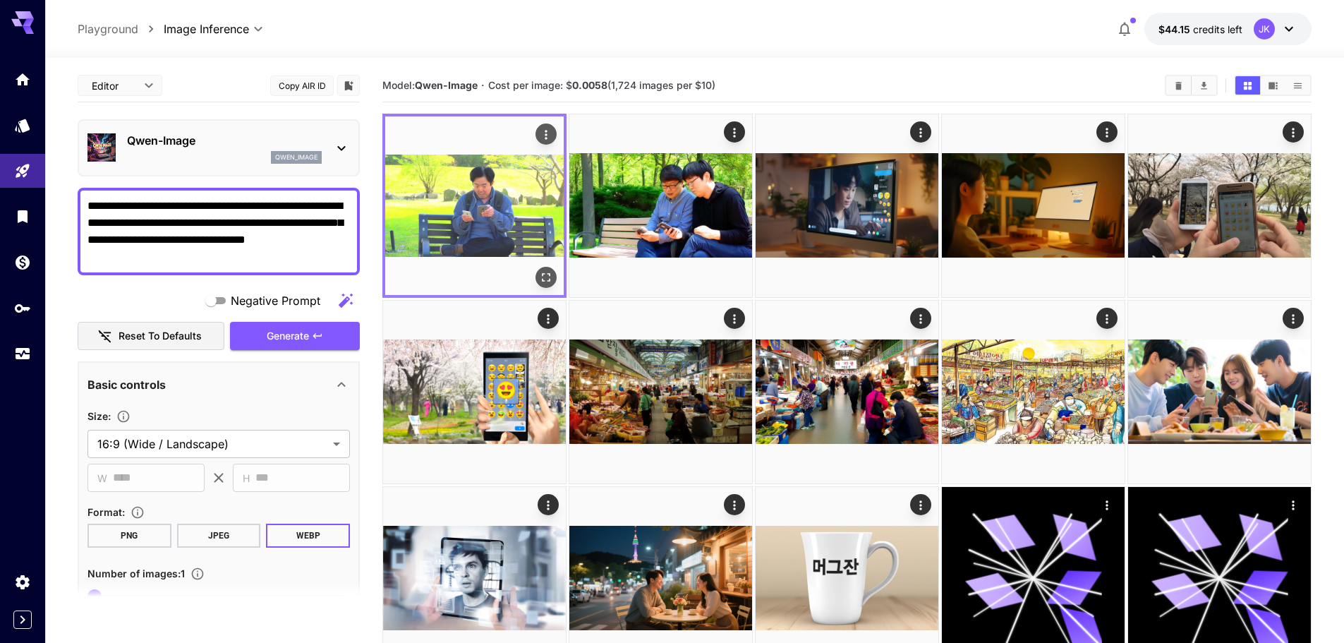
click at [547, 280] on icon "Open in fullscreen" at bounding box center [546, 277] width 14 height 14
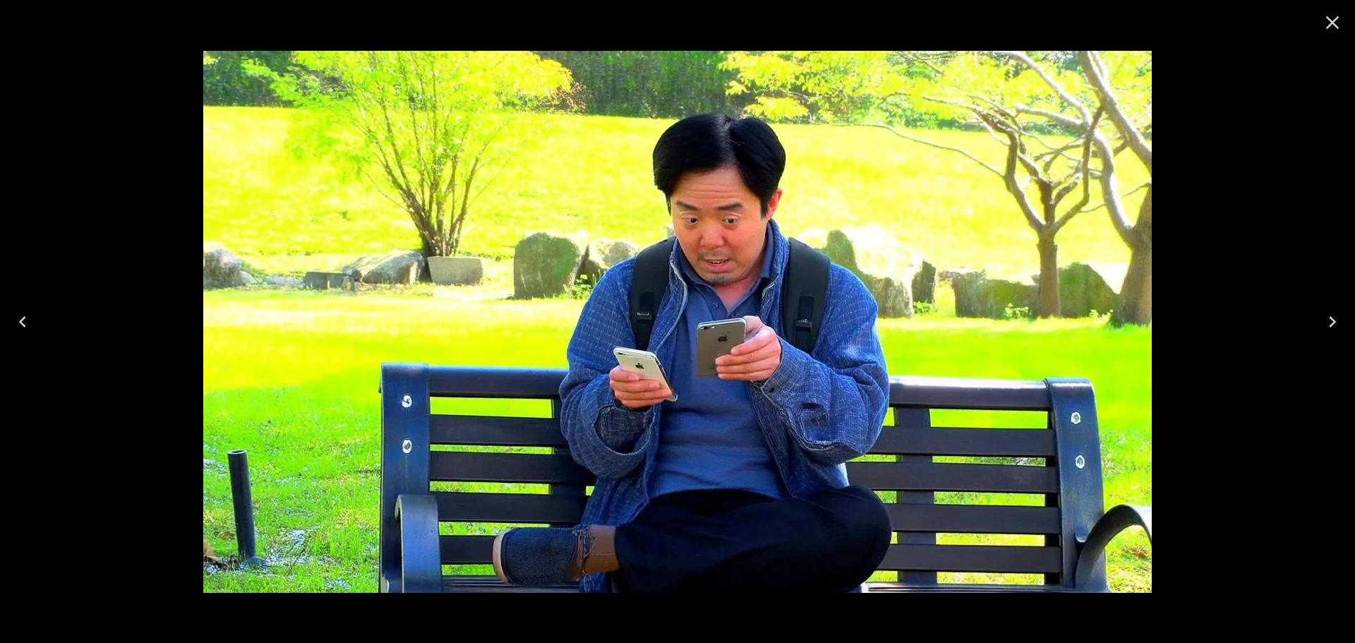
click at [1334, 320] on icon "Next" at bounding box center [1332, 321] width 7 height 11
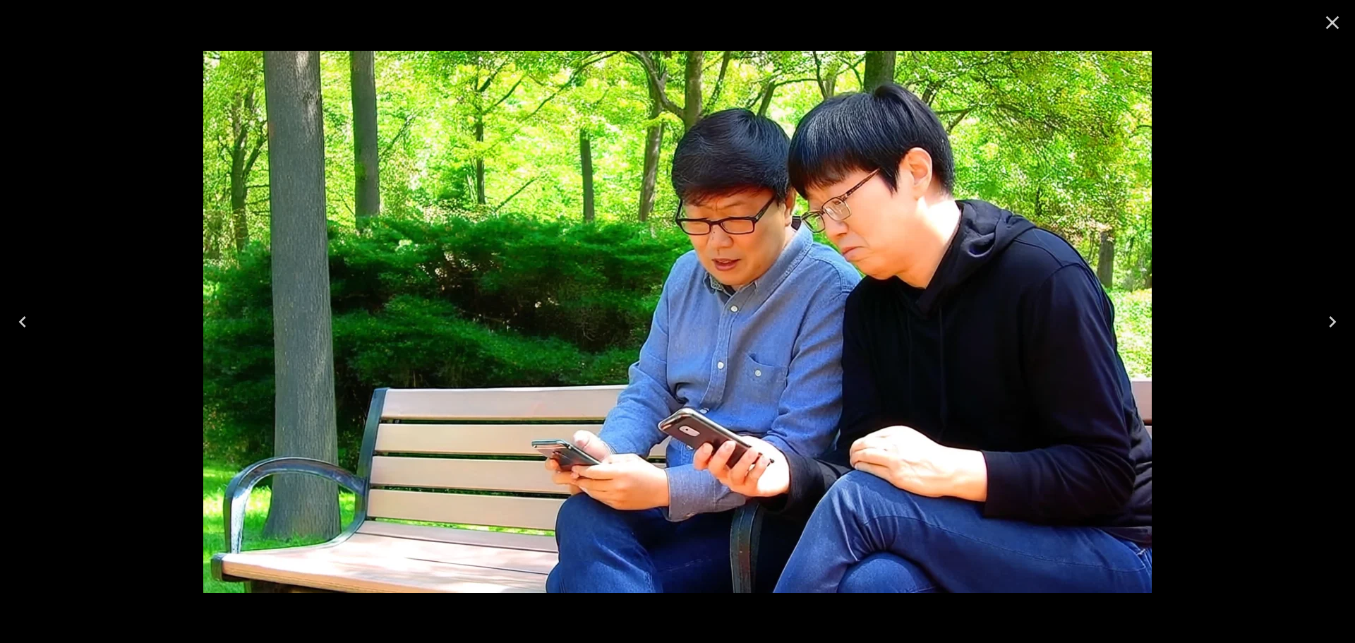
click at [1332, 22] on icon "Close" at bounding box center [1332, 22] width 13 height 13
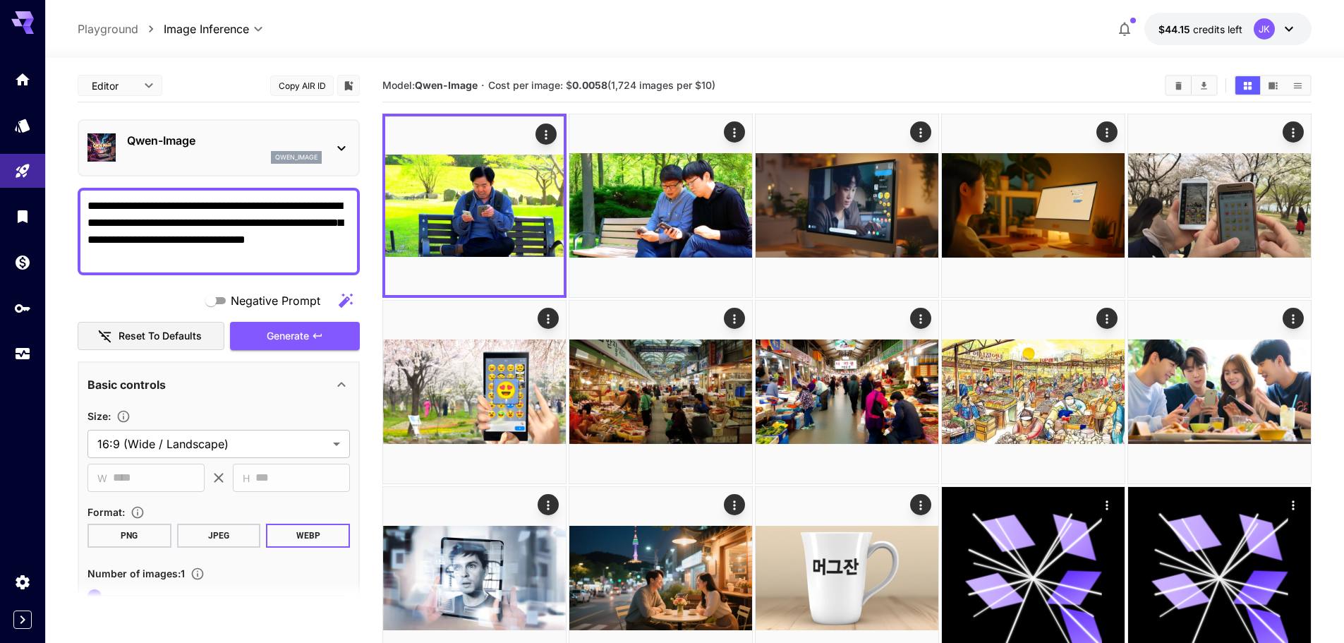
click at [249, 230] on textarea "**********" at bounding box center [218, 232] width 262 height 68
paste textarea
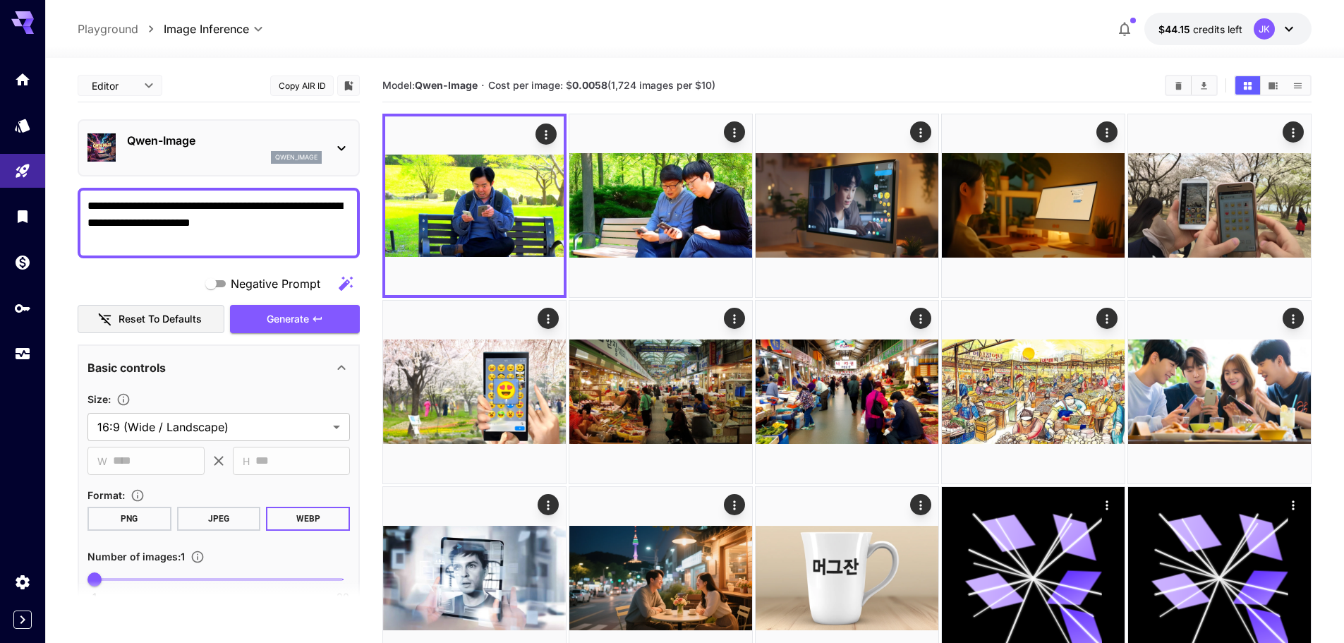
click at [324, 238] on textarea "**********" at bounding box center [218, 223] width 262 height 51
click at [337, 240] on textarea "**********" at bounding box center [218, 223] width 262 height 51
click at [236, 219] on textarea "**********" at bounding box center [218, 223] width 262 height 51
drag, startPoint x: 236, startPoint y: 222, endPoint x: 222, endPoint y: 224, distance: 15.0
click at [330, 243] on textarea "**********" at bounding box center [218, 223] width 262 height 51
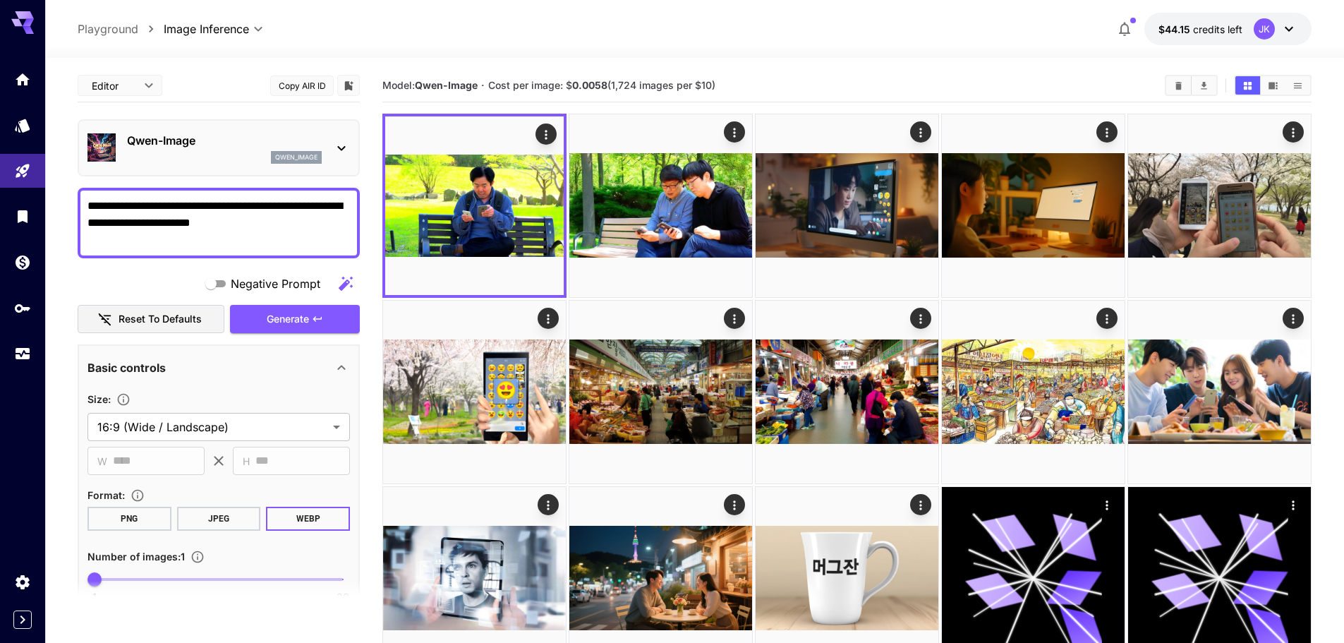
drag, startPoint x: 222, startPoint y: 224, endPoint x: 234, endPoint y: 224, distance: 12.7
click at [234, 224] on textarea "**********" at bounding box center [218, 223] width 262 height 51
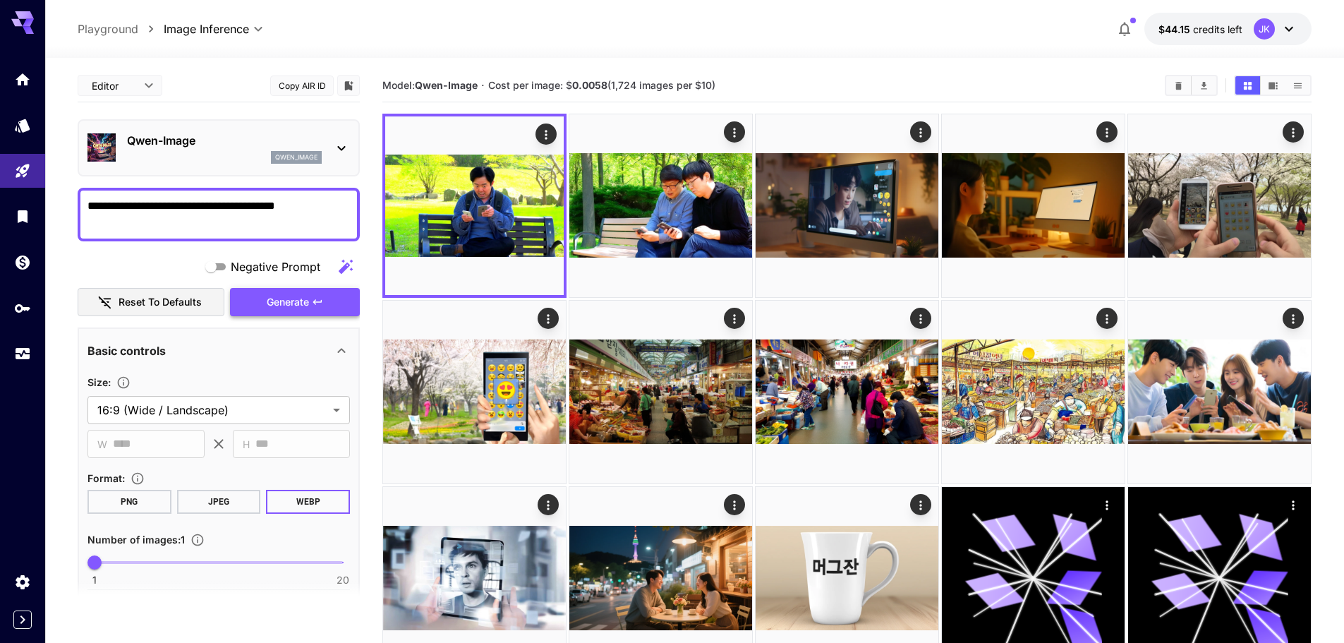
type textarea "**********"
click at [296, 308] on span "Generate" at bounding box center [288, 303] width 42 height 18
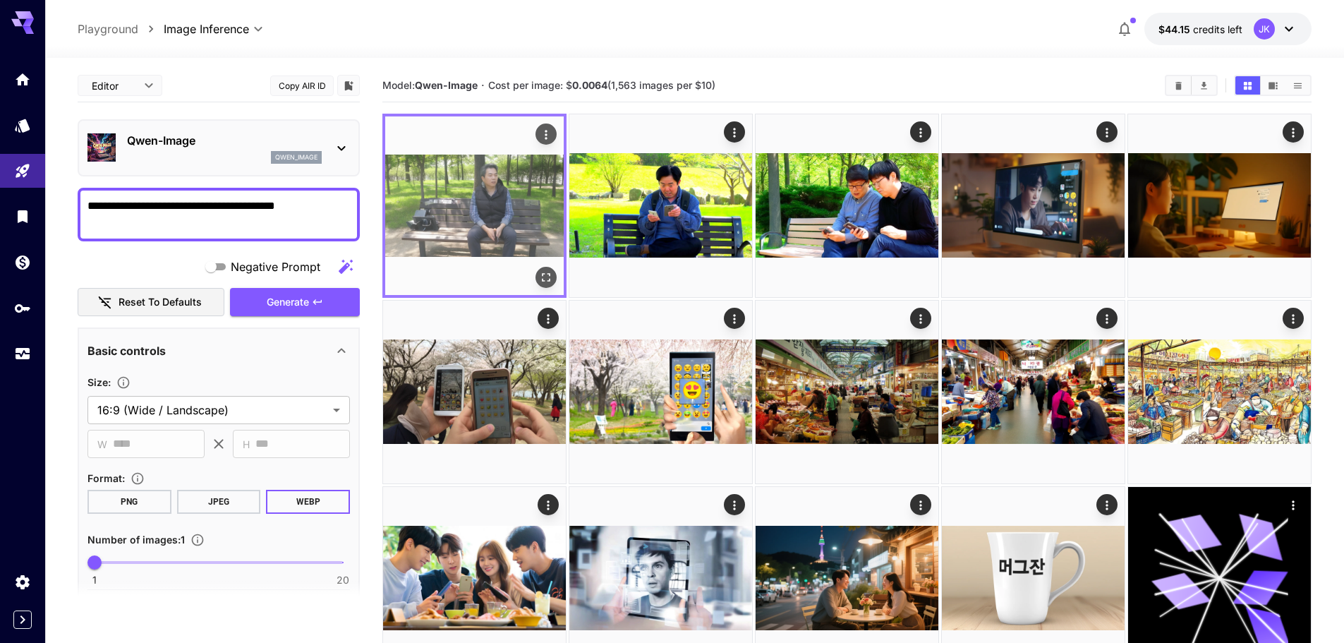
click at [550, 275] on icon "Open in fullscreen" at bounding box center [546, 277] width 8 height 8
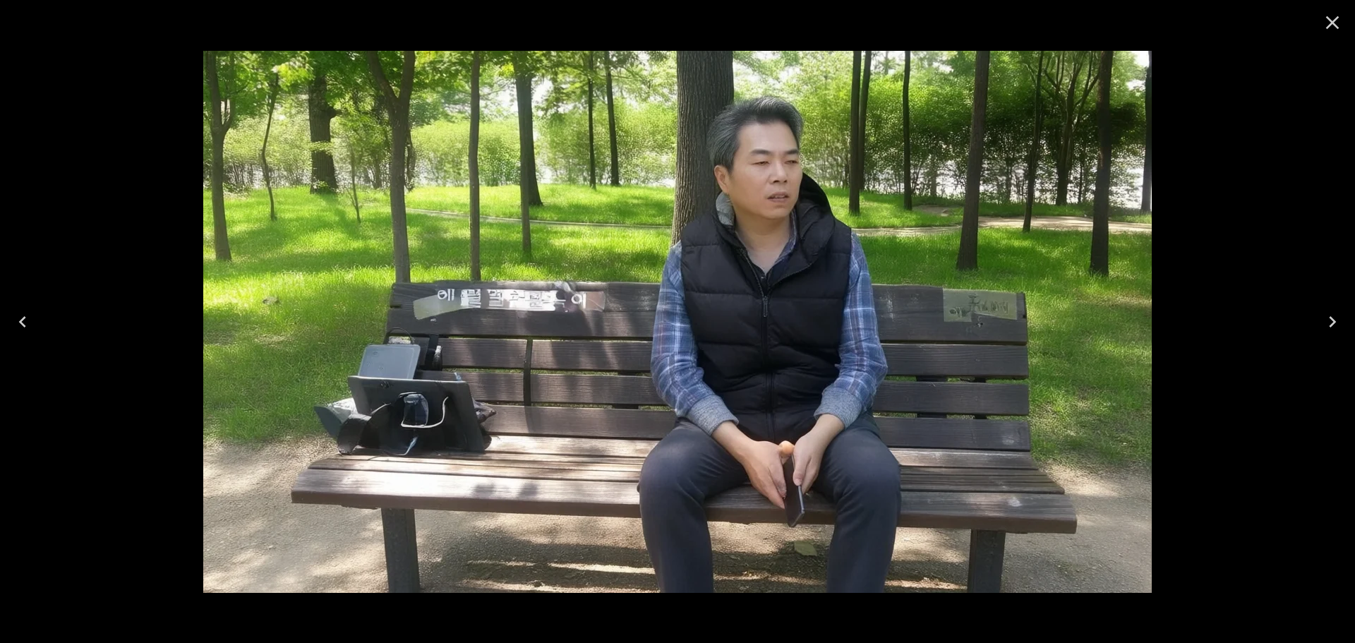
click at [1331, 20] on icon "Close" at bounding box center [1332, 22] width 23 height 23
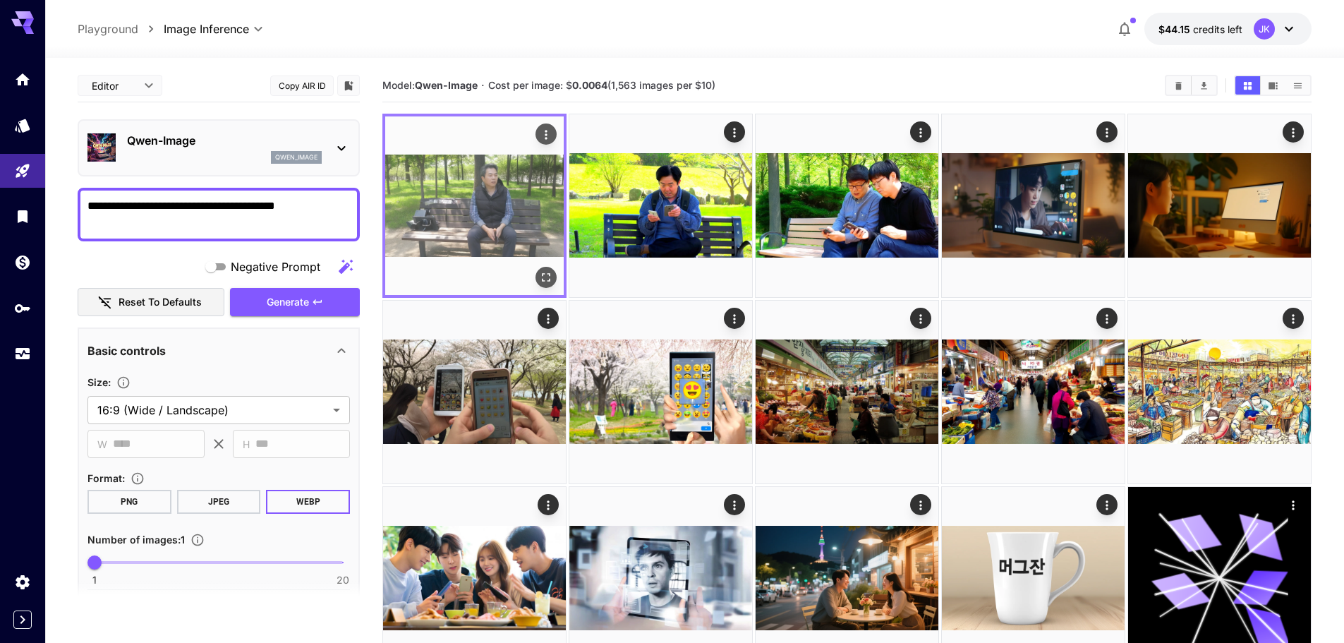
click at [552, 275] on icon "Open in fullscreen" at bounding box center [546, 277] width 14 height 14
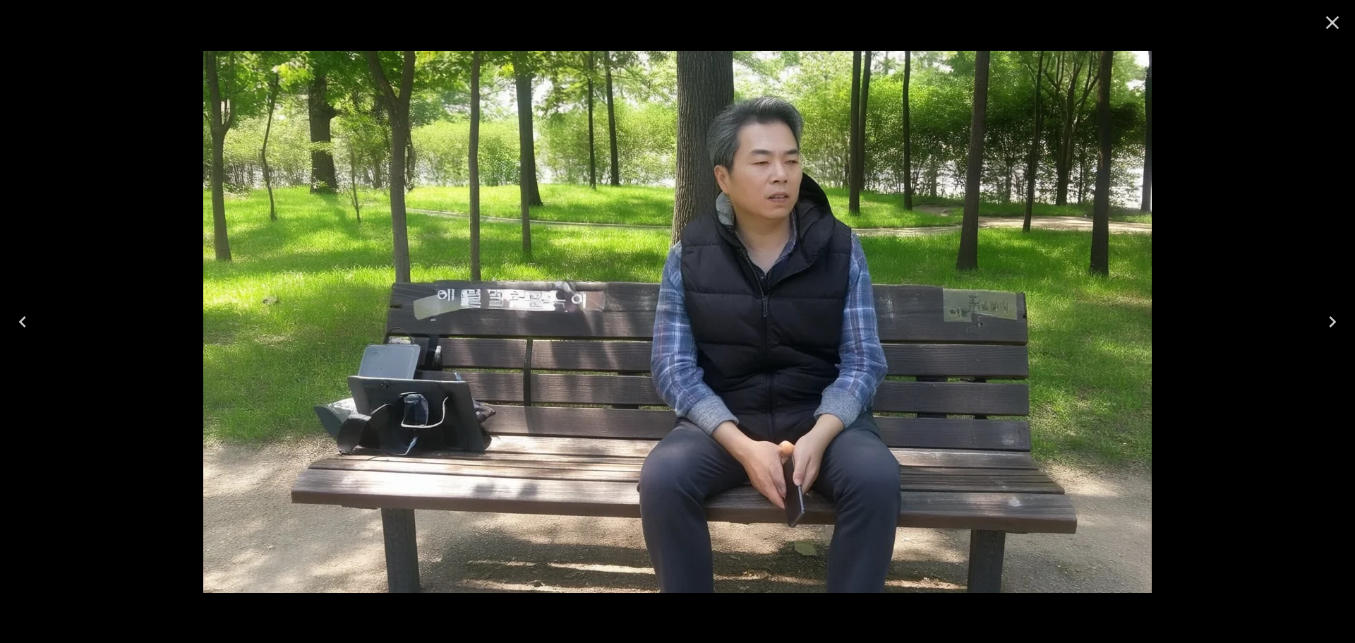
click at [1331, 24] on icon "Close" at bounding box center [1332, 22] width 13 height 13
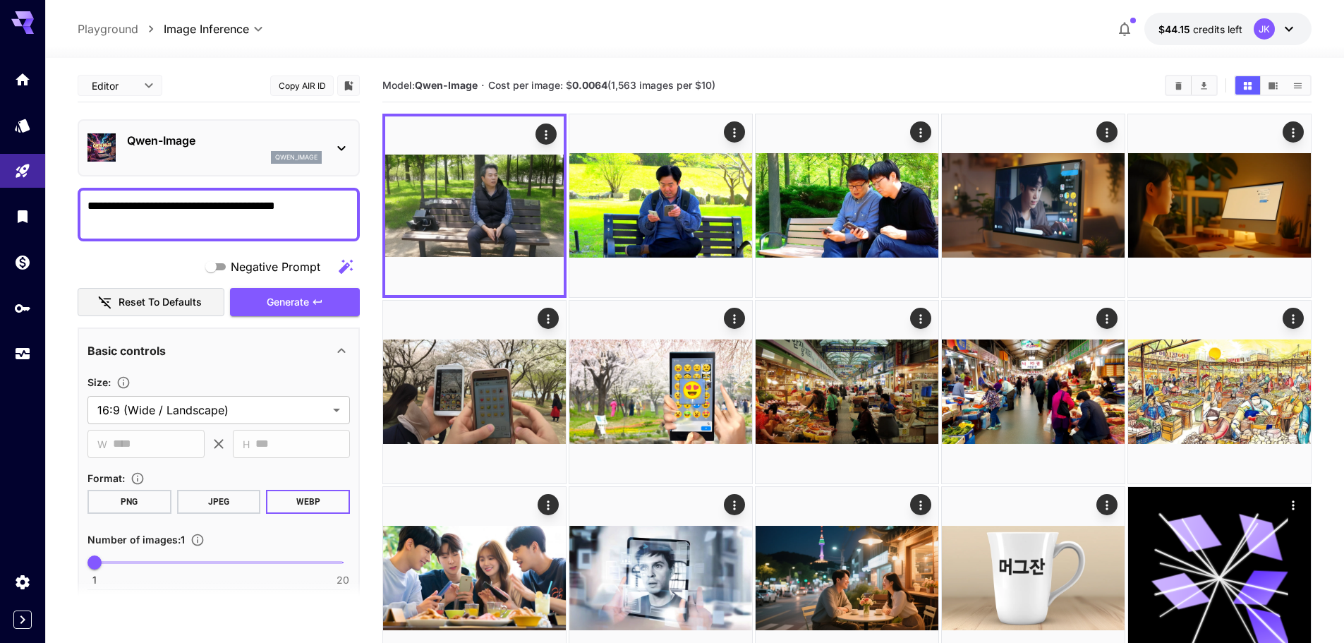
click at [265, 228] on textarea "**********" at bounding box center [218, 215] width 262 height 34
click at [260, 223] on textarea "**********" at bounding box center [218, 215] width 262 height 34
drag, startPoint x: 263, startPoint y: 224, endPoint x: 78, endPoint y: 199, distance: 187.3
click at [78, 199] on div "**********" at bounding box center [219, 215] width 282 height 54
click at [733, 44] on div at bounding box center [694, 49] width 1299 height 17
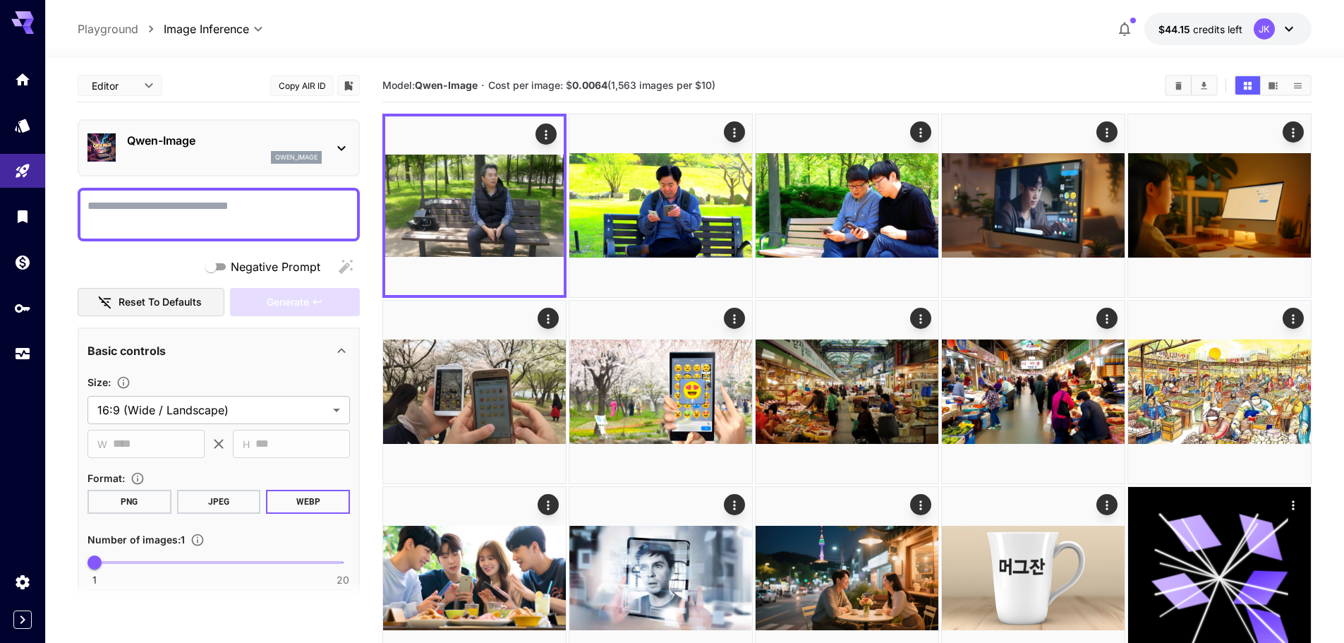
click at [234, 212] on textarea "Negative Prompt" at bounding box center [218, 215] width 262 height 34
paste textarea "**********"
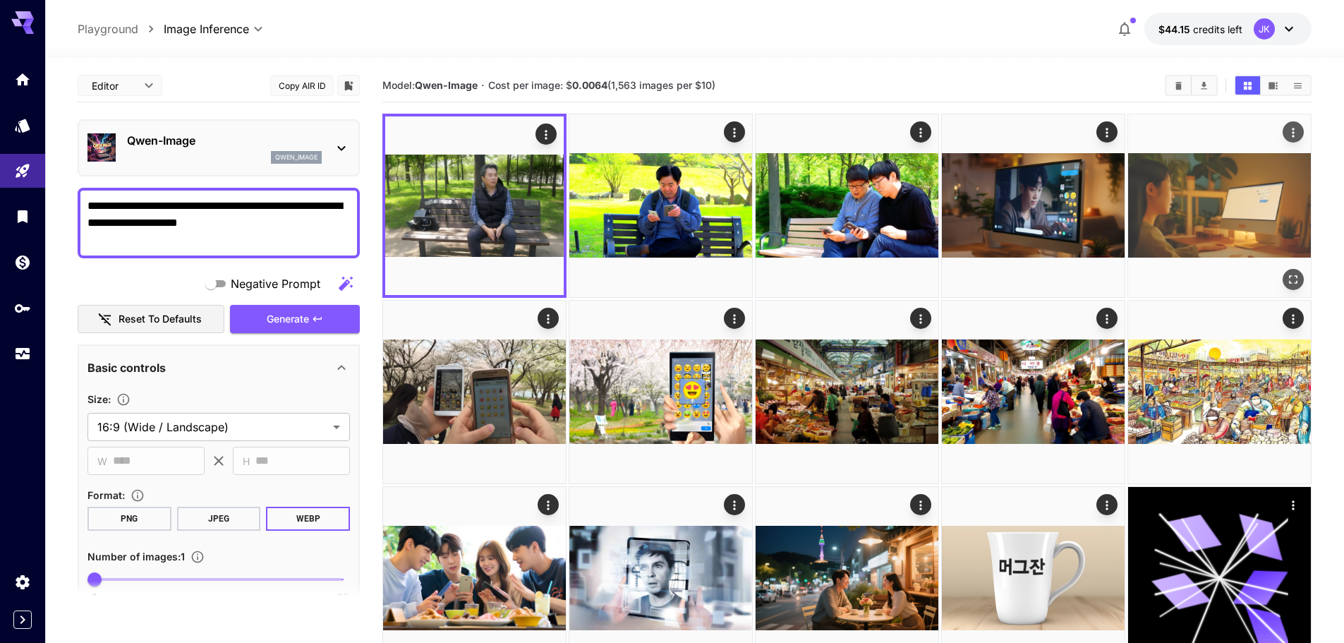
type textarea "**********"
click at [297, 320] on span "Generate" at bounding box center [288, 319] width 42 height 18
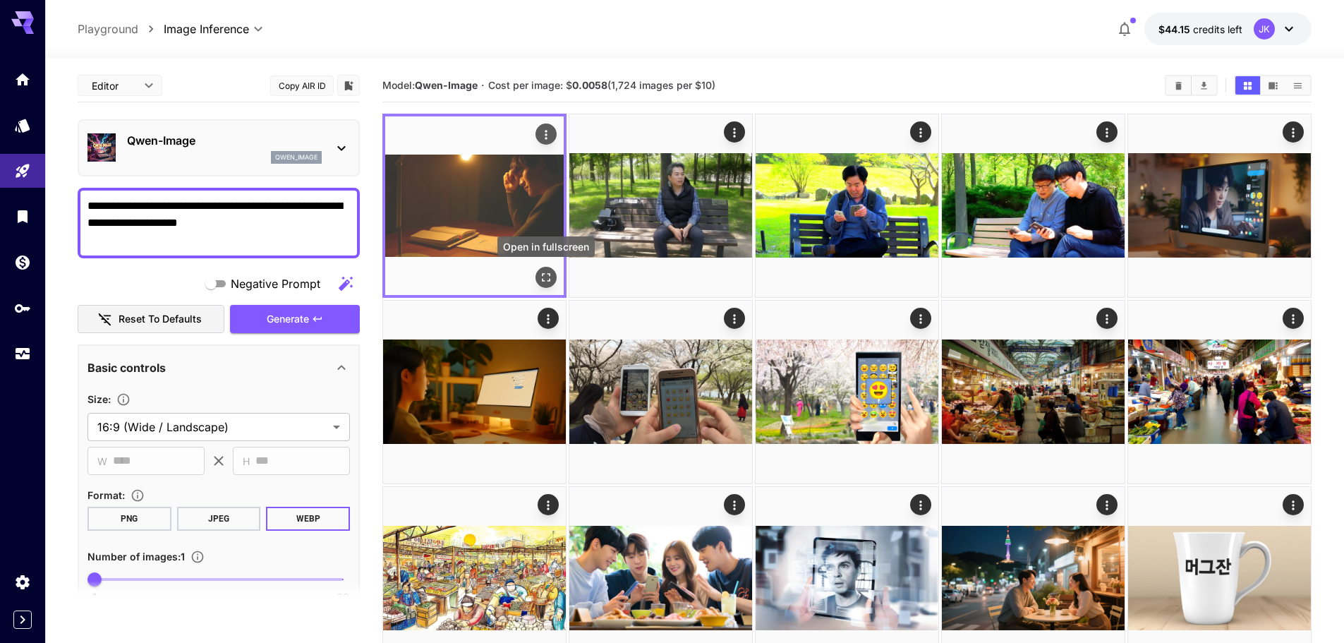
click at [550, 278] on icon "Open in fullscreen" at bounding box center [546, 277] width 14 height 14
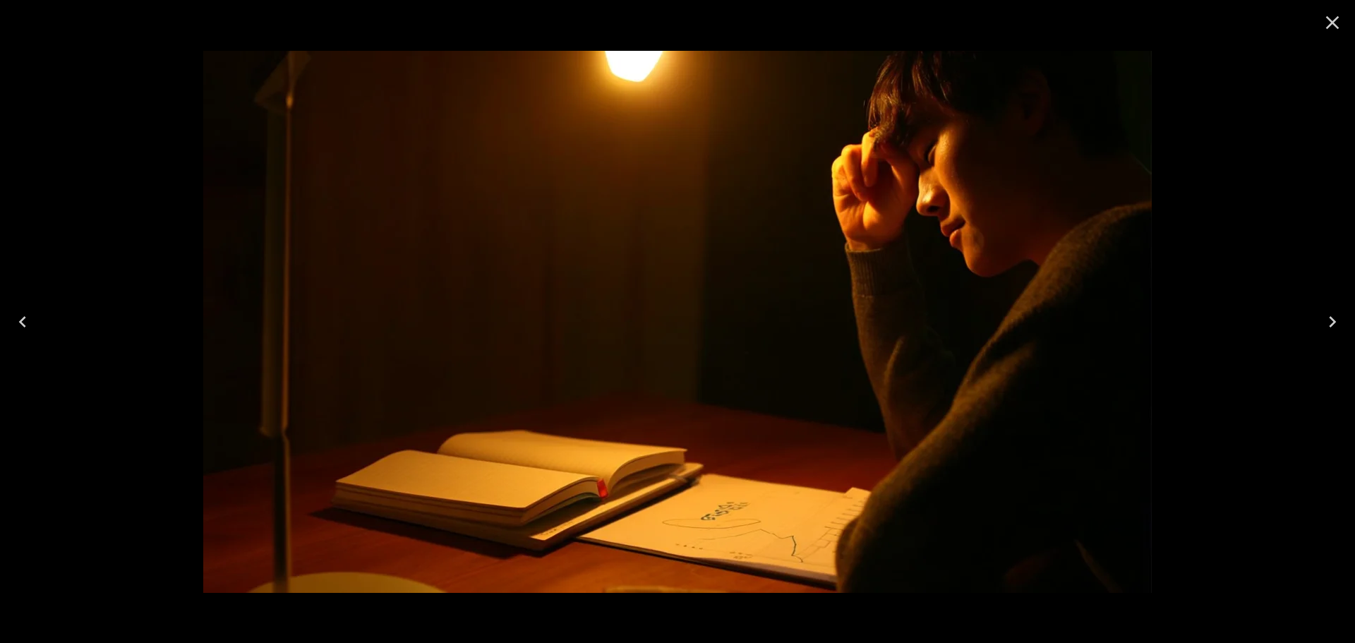
click at [1330, 28] on icon "Close" at bounding box center [1332, 22] width 23 height 23
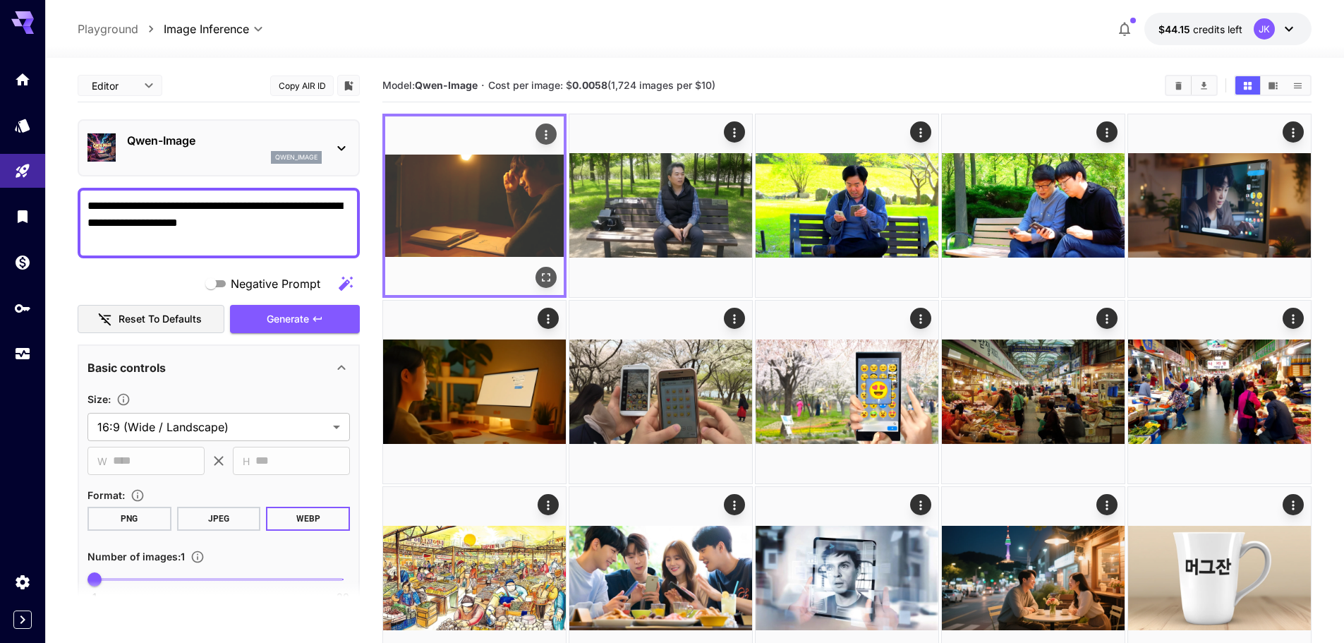
click at [547, 284] on icon "Open in fullscreen" at bounding box center [546, 277] width 14 height 14
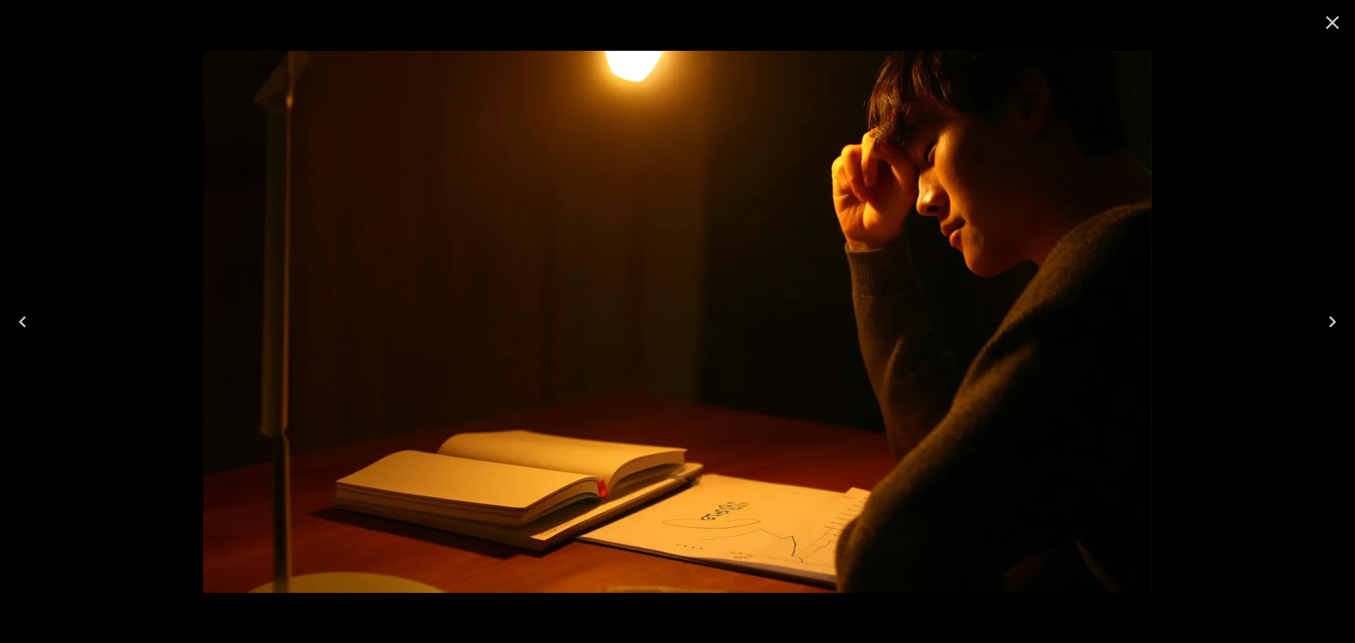
click at [1330, 29] on icon "Close" at bounding box center [1332, 22] width 23 height 23
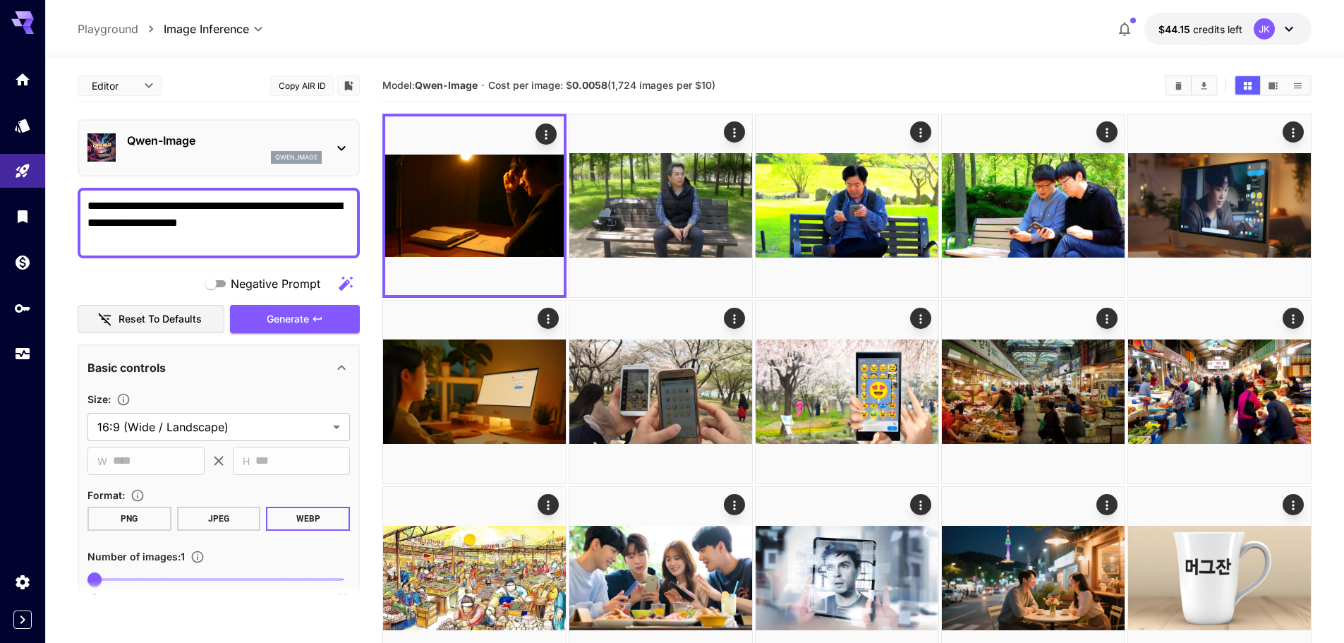
click at [296, 223] on textarea "**********" at bounding box center [218, 223] width 262 height 51
paste textarea "**********"
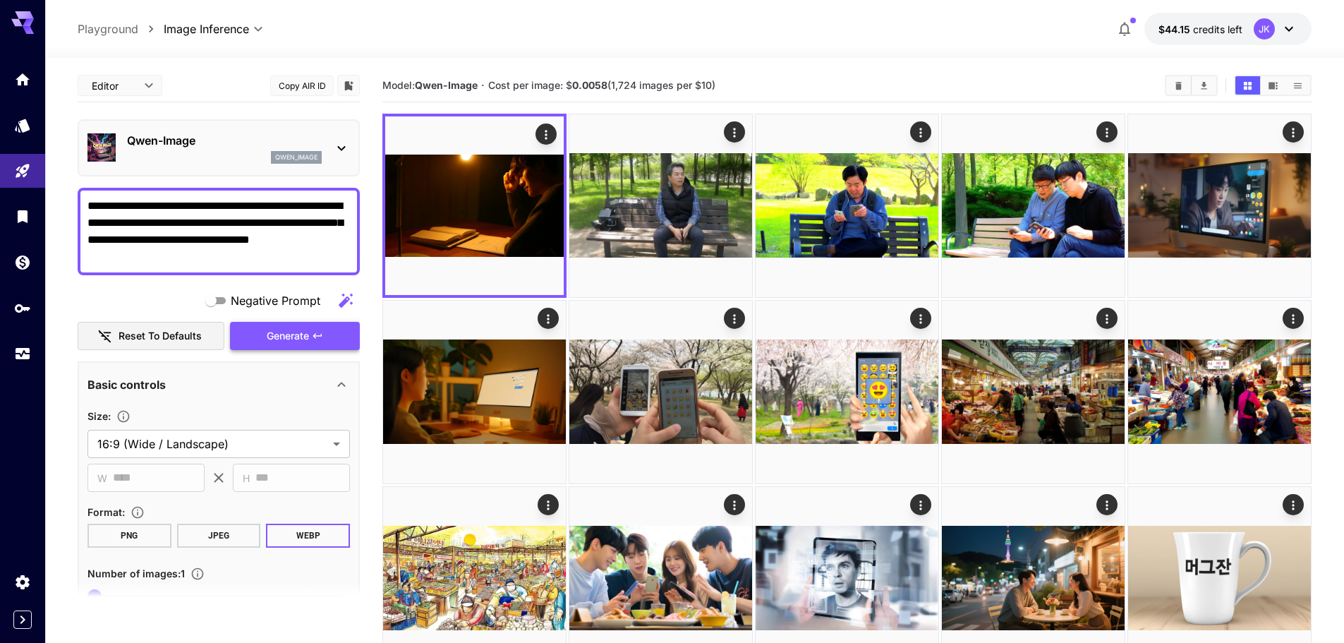
click at [307, 331] on span "Generate" at bounding box center [288, 336] width 42 height 18
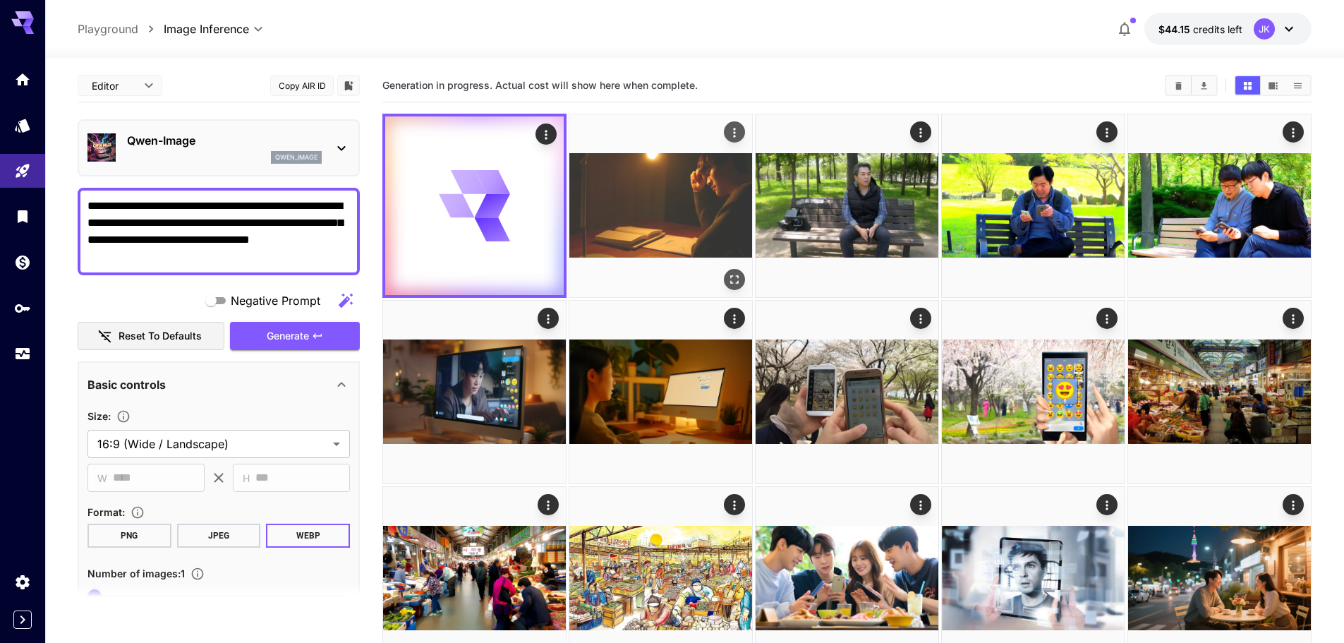
click at [684, 244] on img at bounding box center [660, 205] width 183 height 183
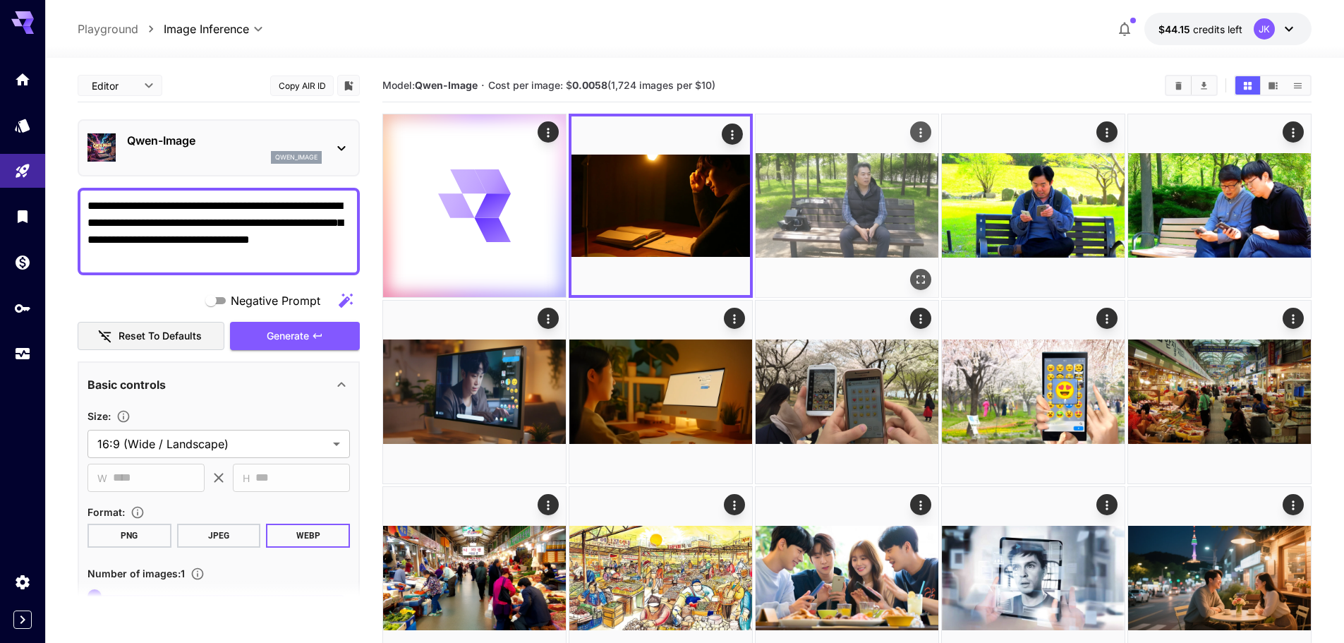
click at [856, 224] on img at bounding box center [847, 205] width 183 height 183
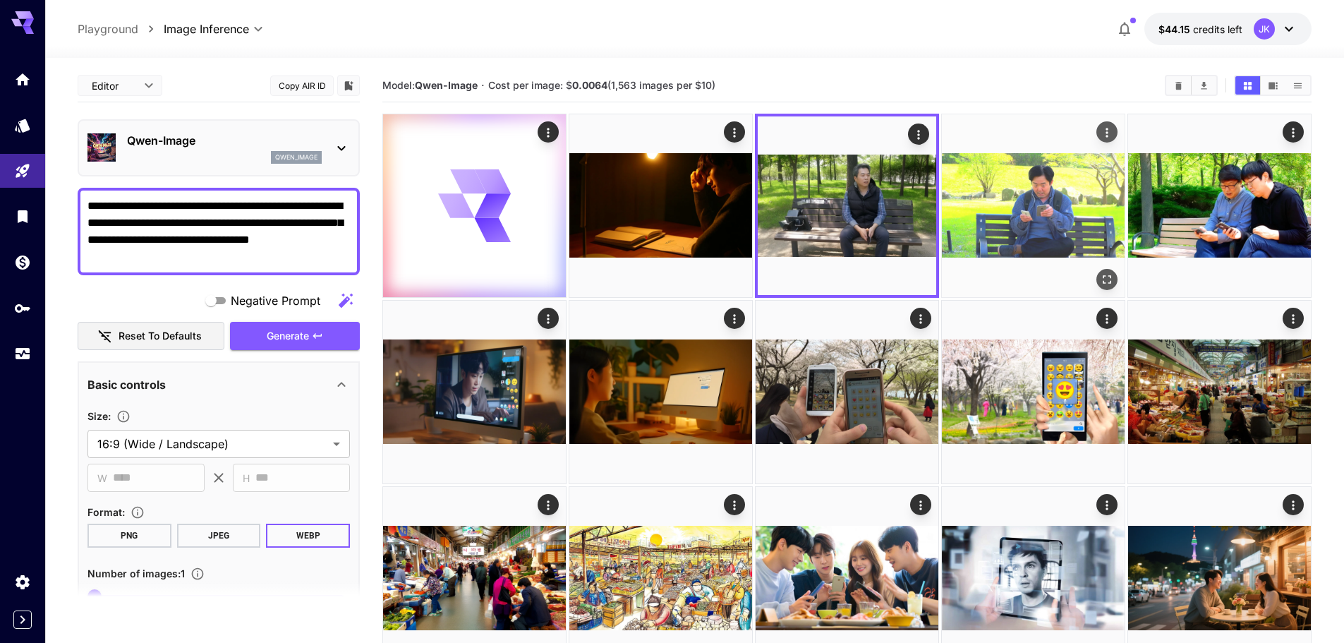
click at [1037, 207] on img at bounding box center [1033, 205] width 183 height 183
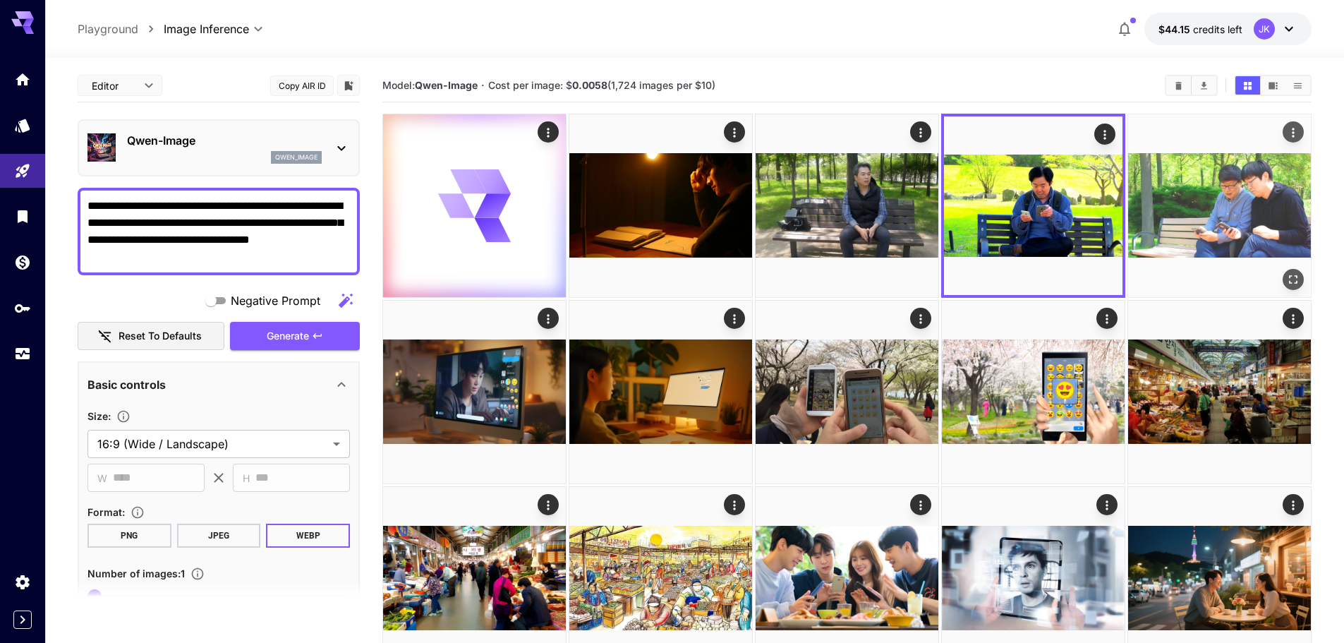
click at [1199, 218] on img at bounding box center [1219, 205] width 183 height 183
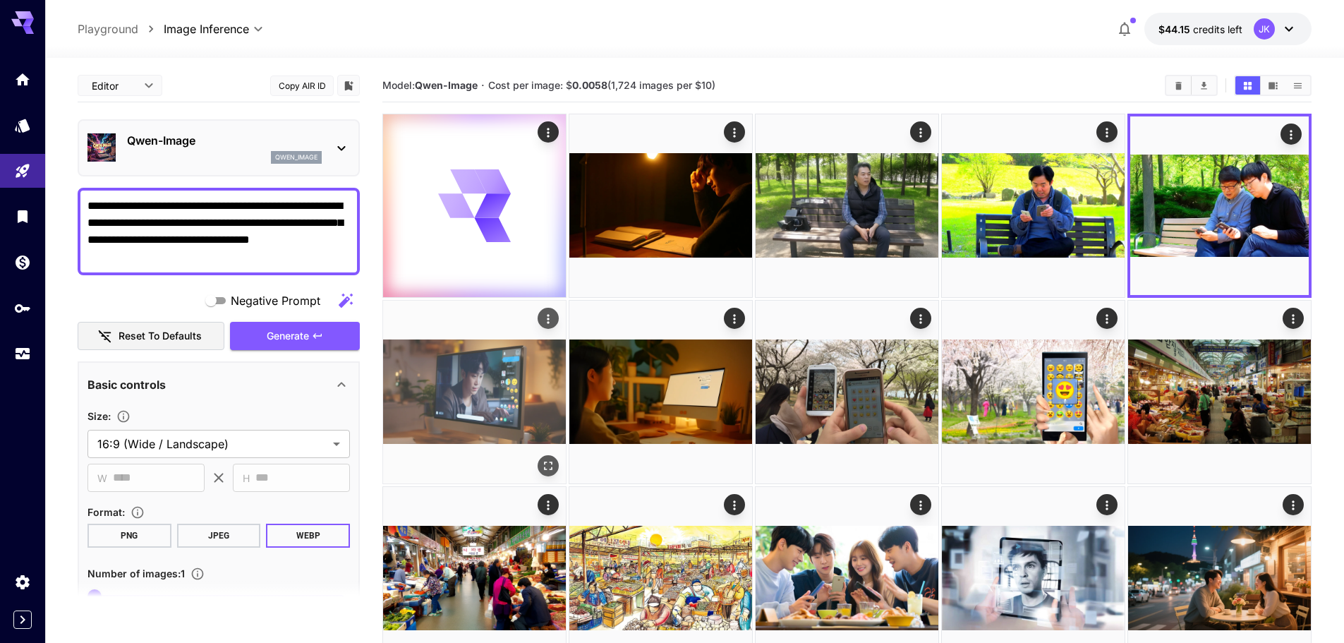
click at [508, 409] on img at bounding box center [474, 392] width 183 height 183
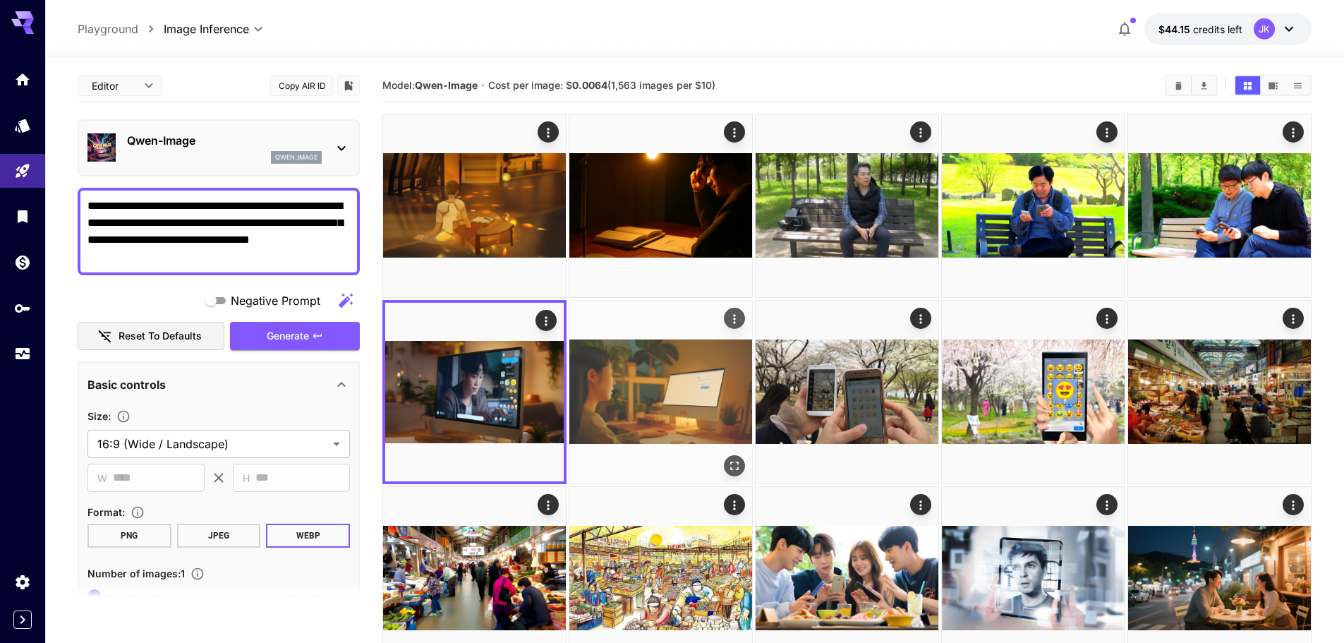
click at [633, 401] on img at bounding box center [660, 392] width 183 height 183
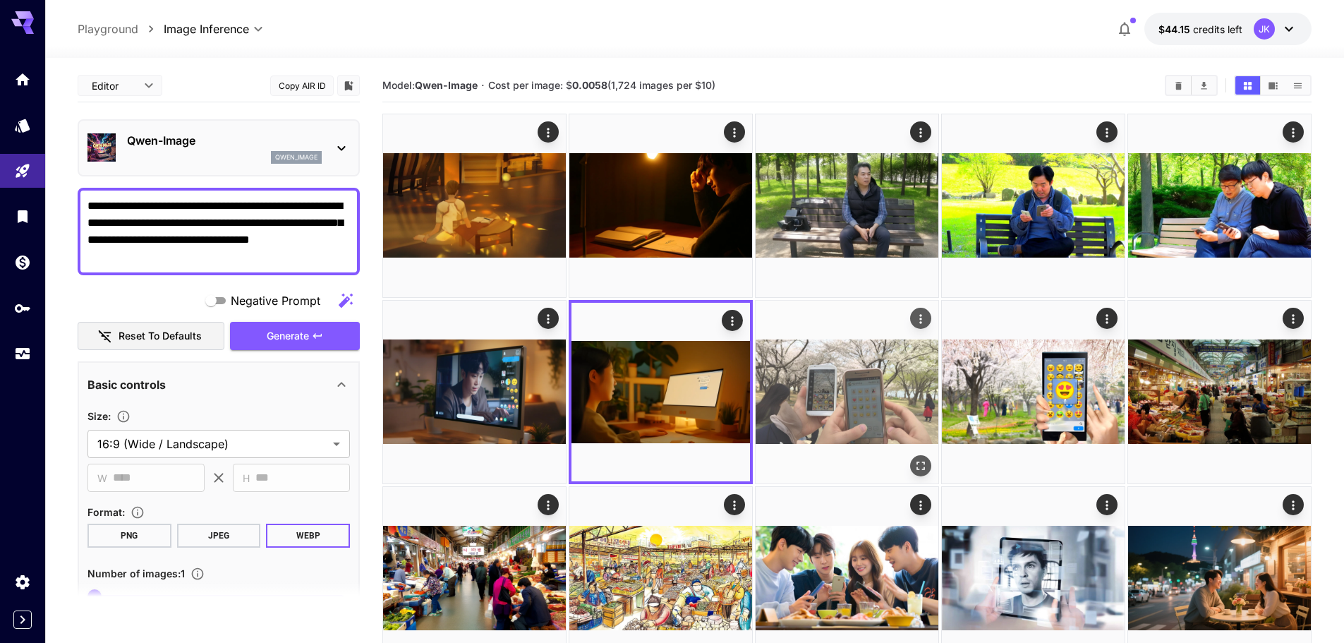
click at [808, 392] on img at bounding box center [847, 392] width 183 height 183
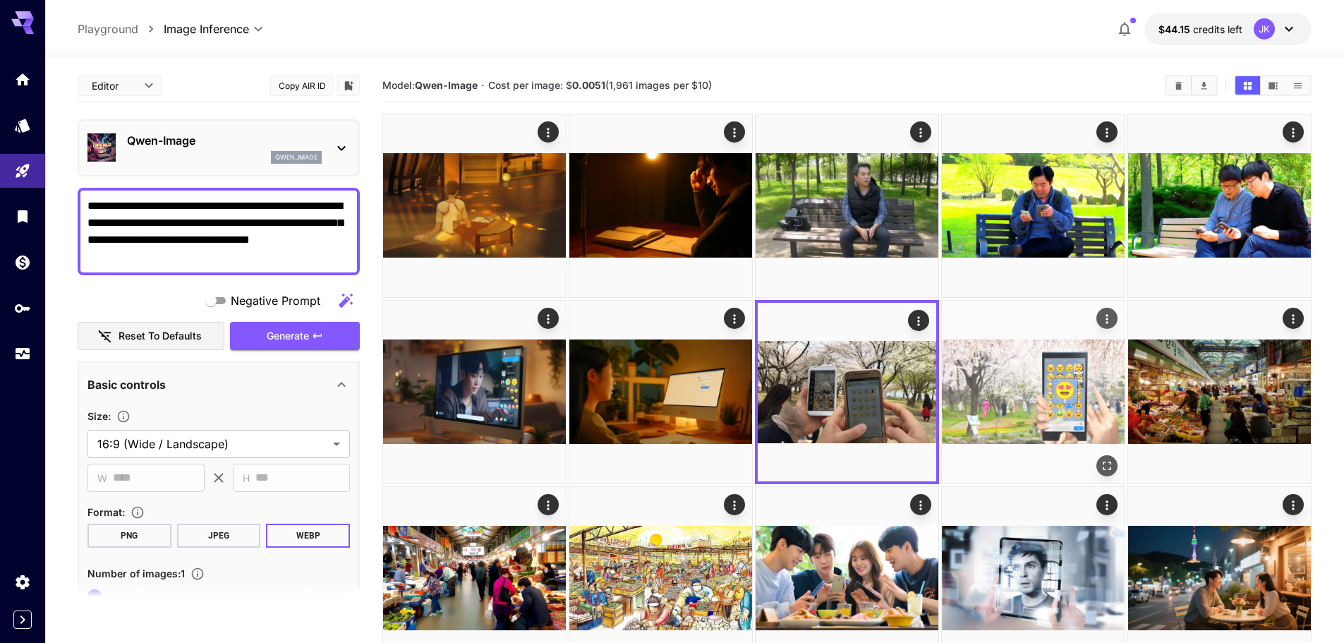
drag, startPoint x: 1020, startPoint y: 380, endPoint x: 1053, endPoint y: 381, distance: 32.5
click at [1021, 380] on img at bounding box center [1033, 392] width 183 height 183
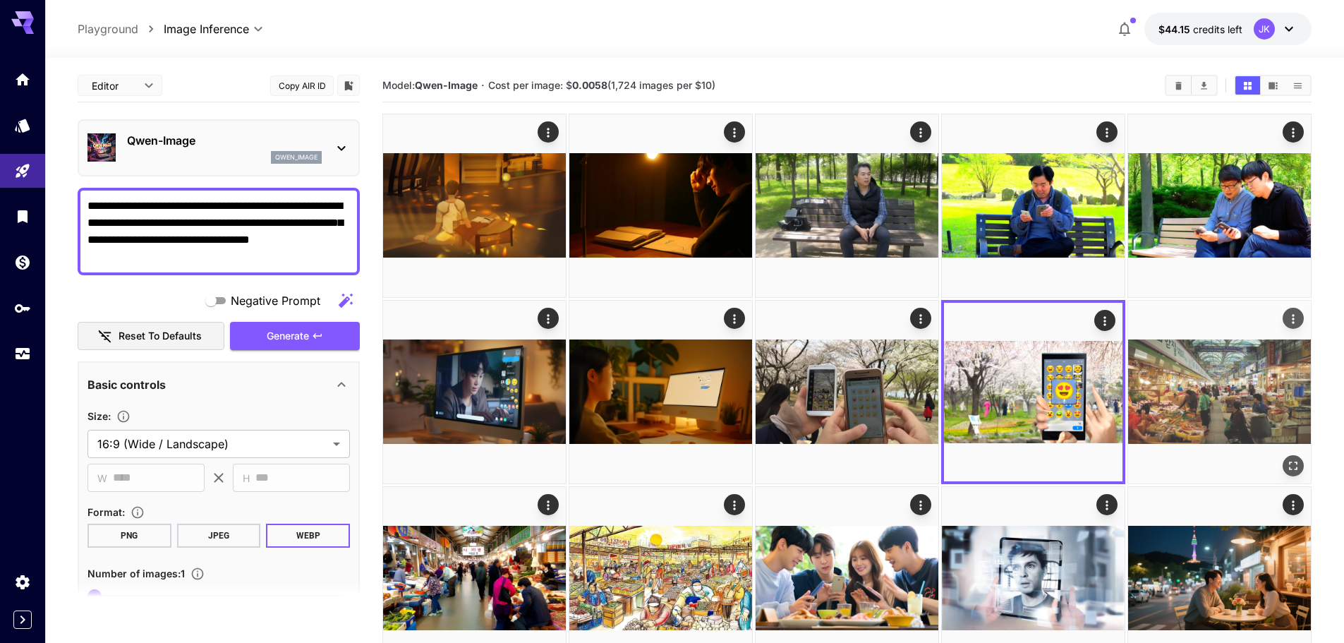
click at [1191, 372] on img at bounding box center [1219, 392] width 183 height 183
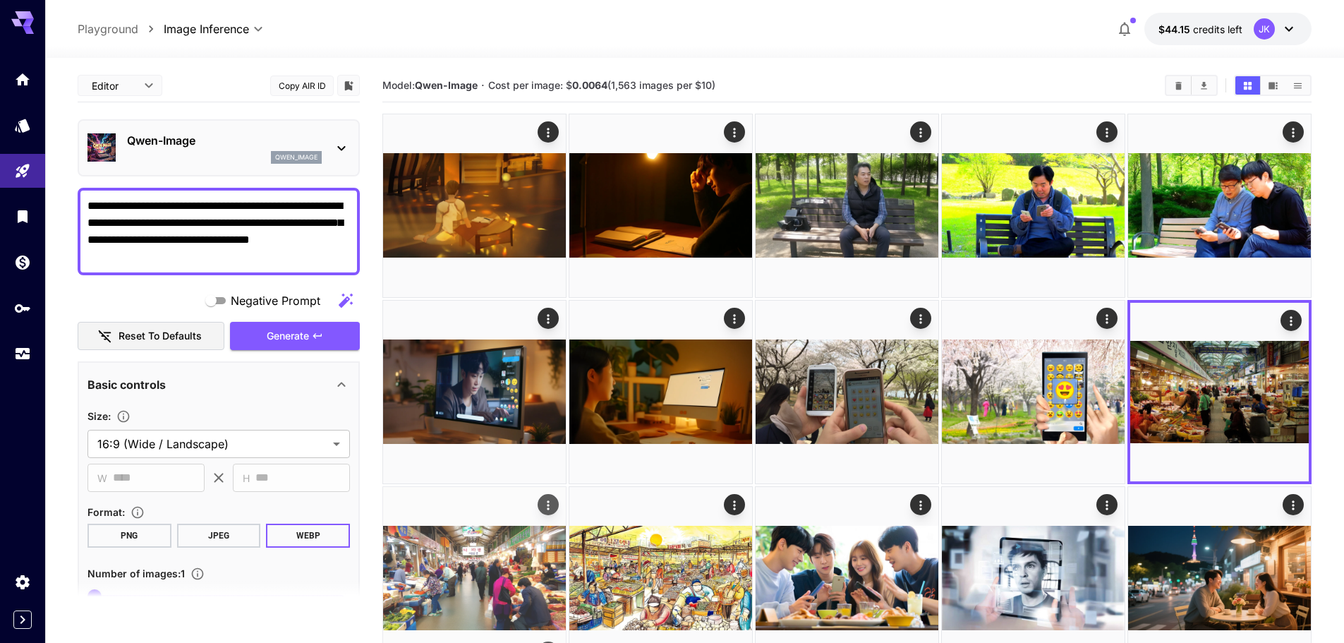
click at [491, 579] on img at bounding box center [474, 578] width 183 height 183
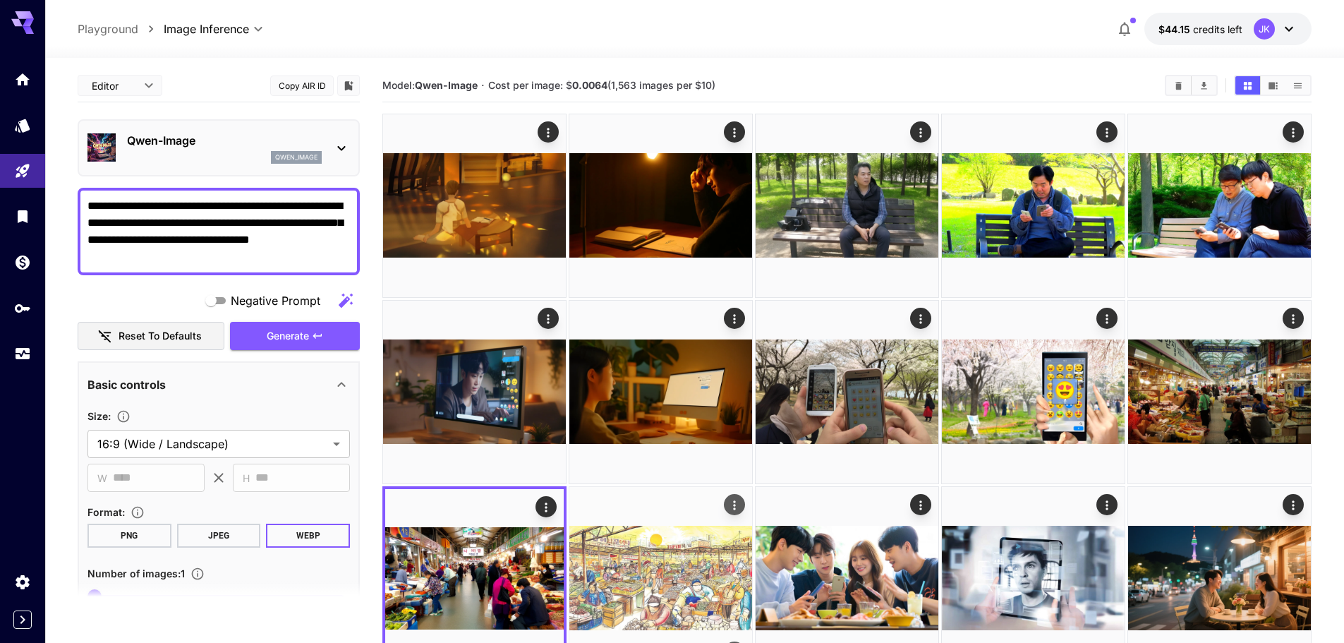
click at [665, 571] on img at bounding box center [660, 578] width 183 height 183
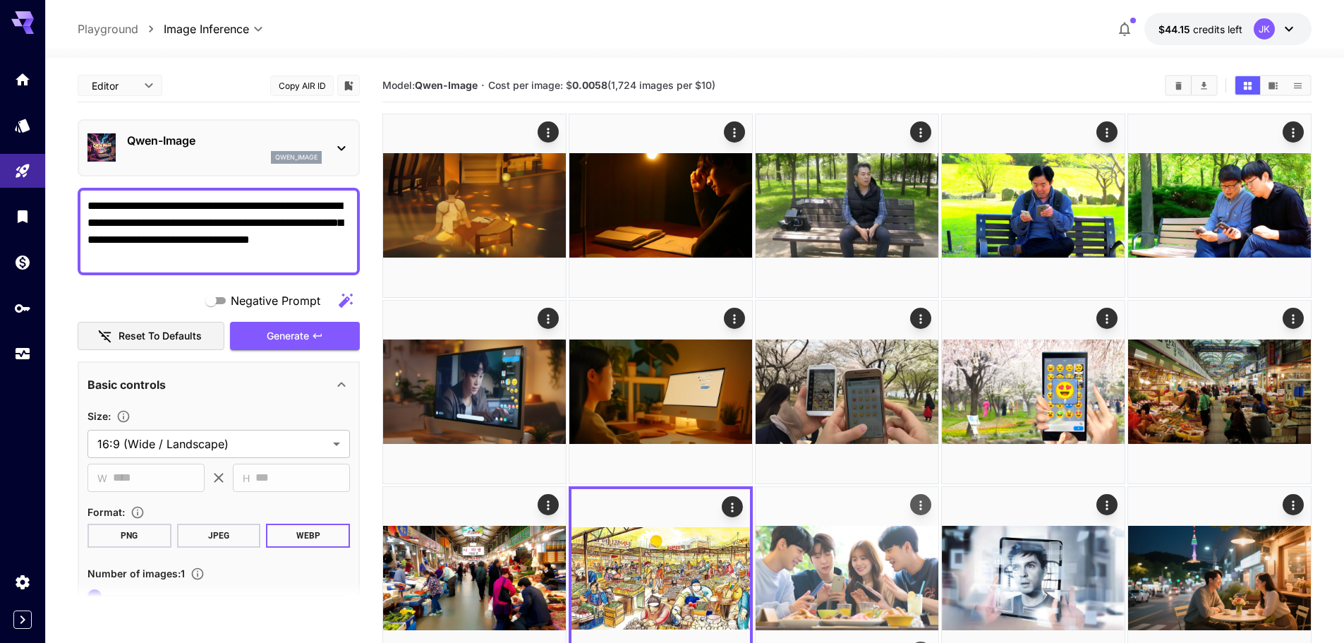
click at [829, 560] on img at bounding box center [847, 578] width 183 height 183
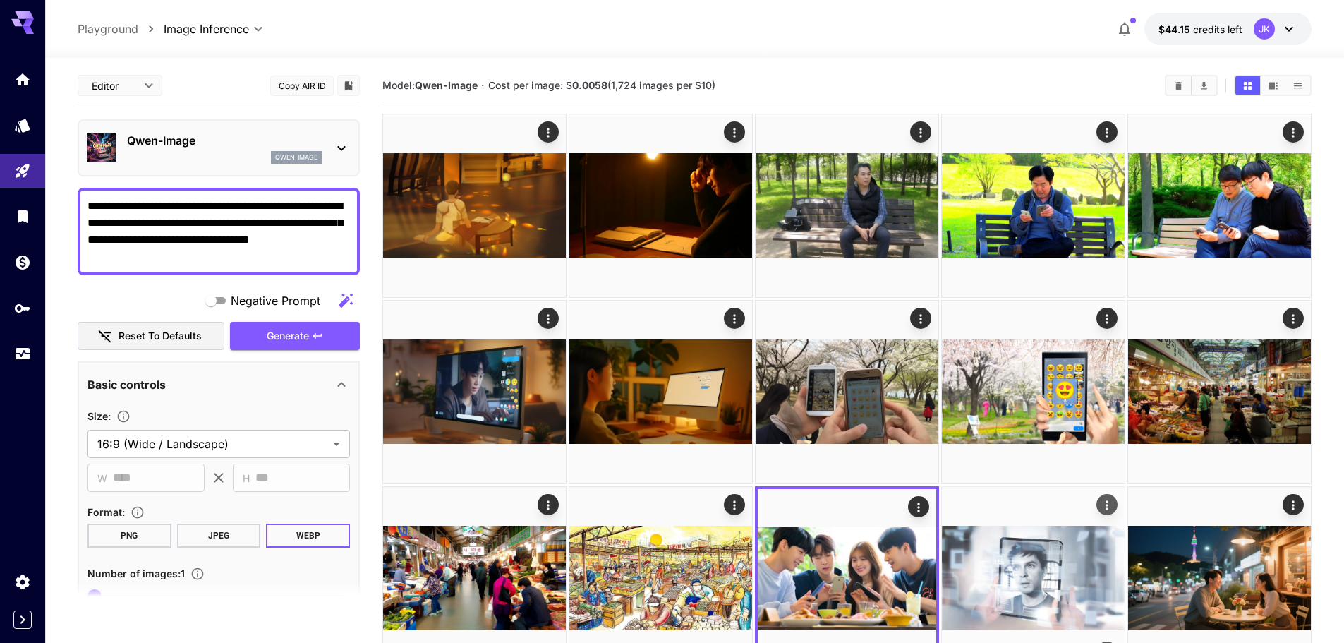
click at [1008, 559] on img at bounding box center [1033, 578] width 183 height 183
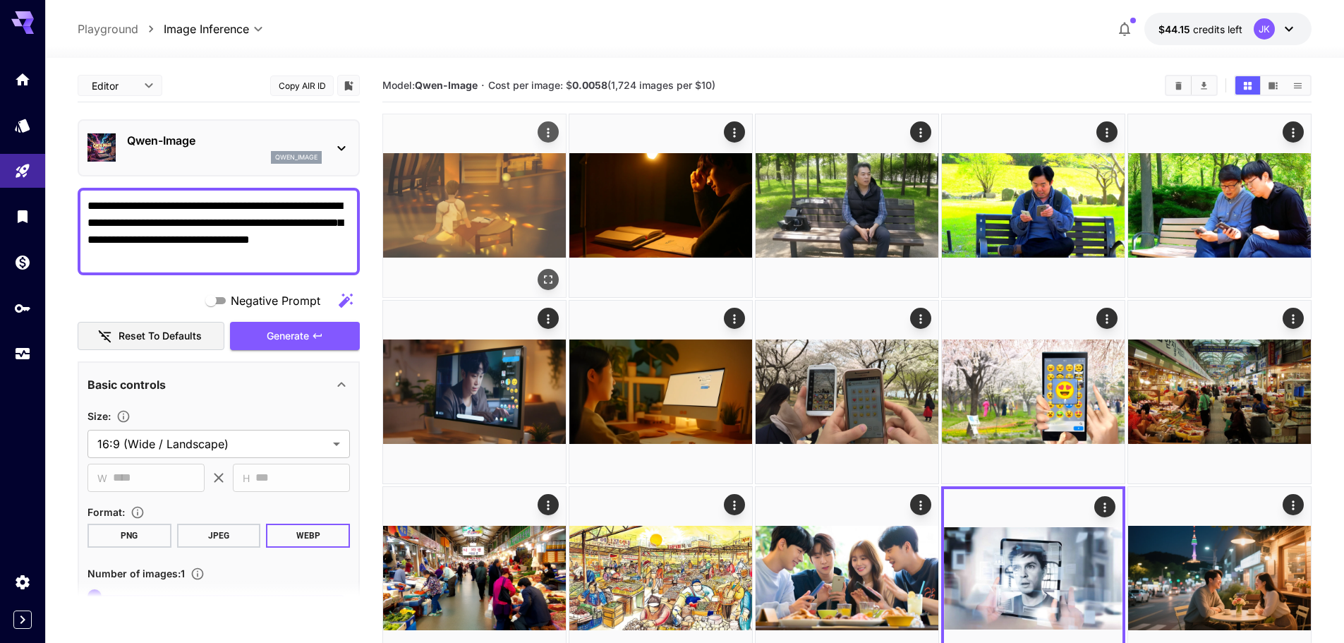
click at [453, 198] on img at bounding box center [474, 205] width 183 height 183
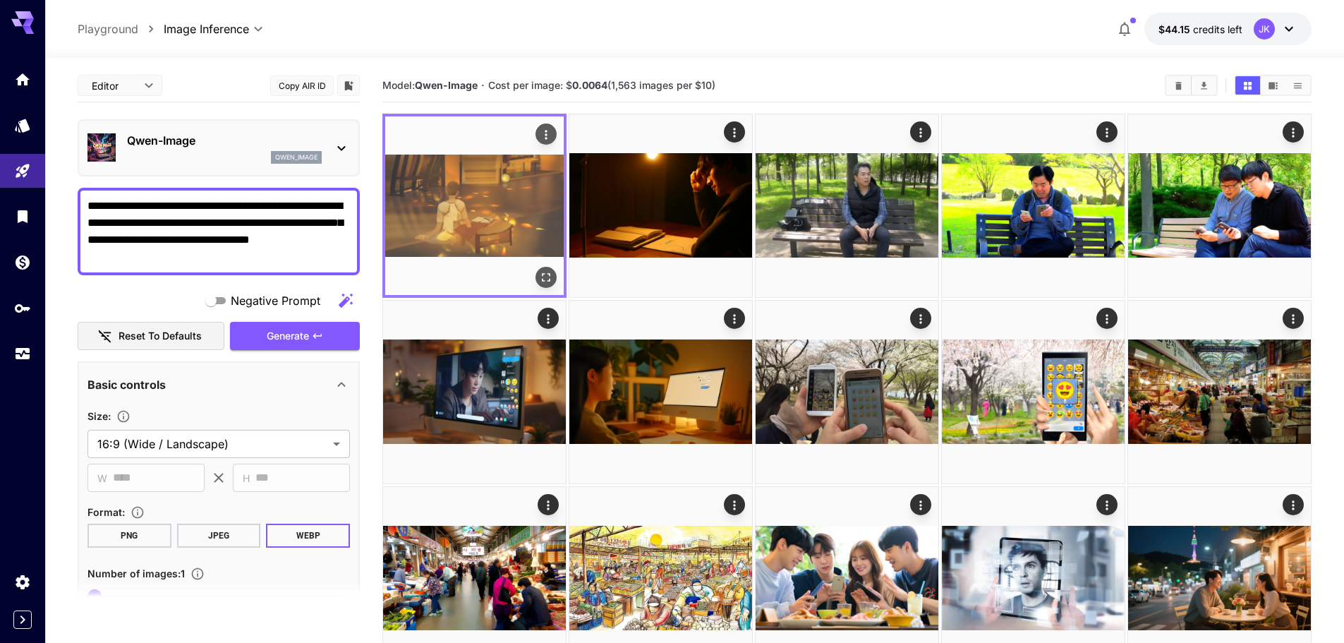
click at [548, 272] on icon "Open in fullscreen" at bounding box center [546, 277] width 14 height 14
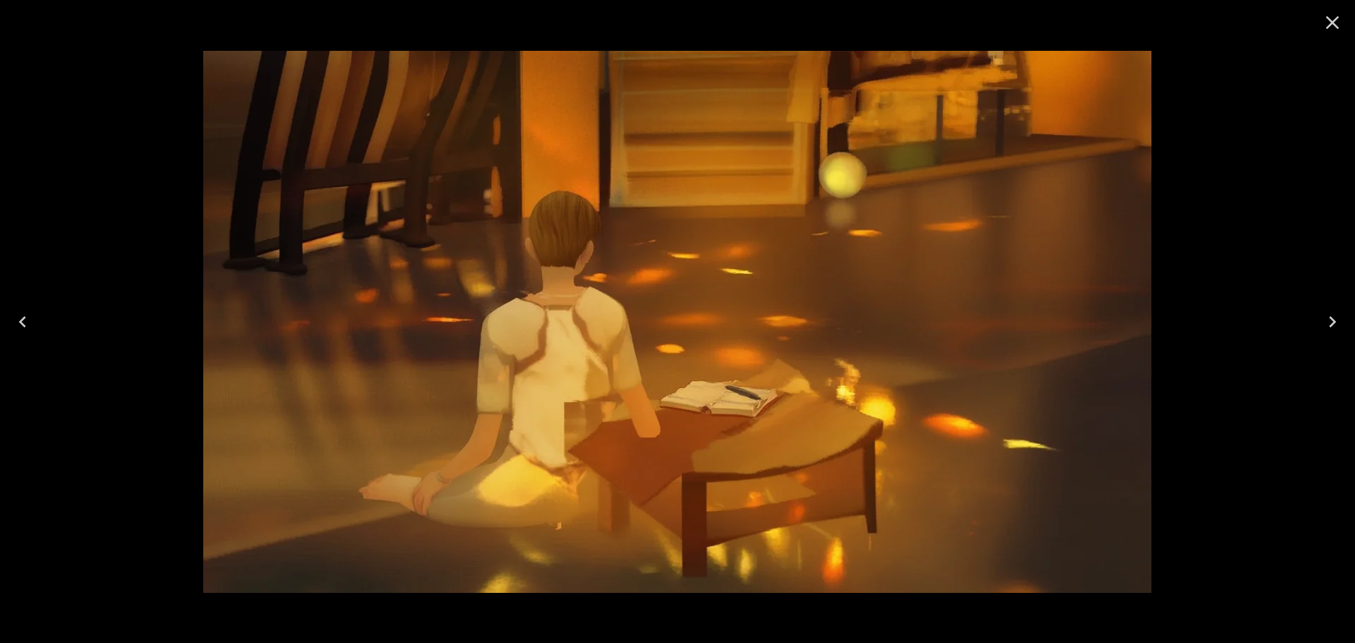
click at [1331, 24] on icon "Close" at bounding box center [1332, 22] width 13 height 13
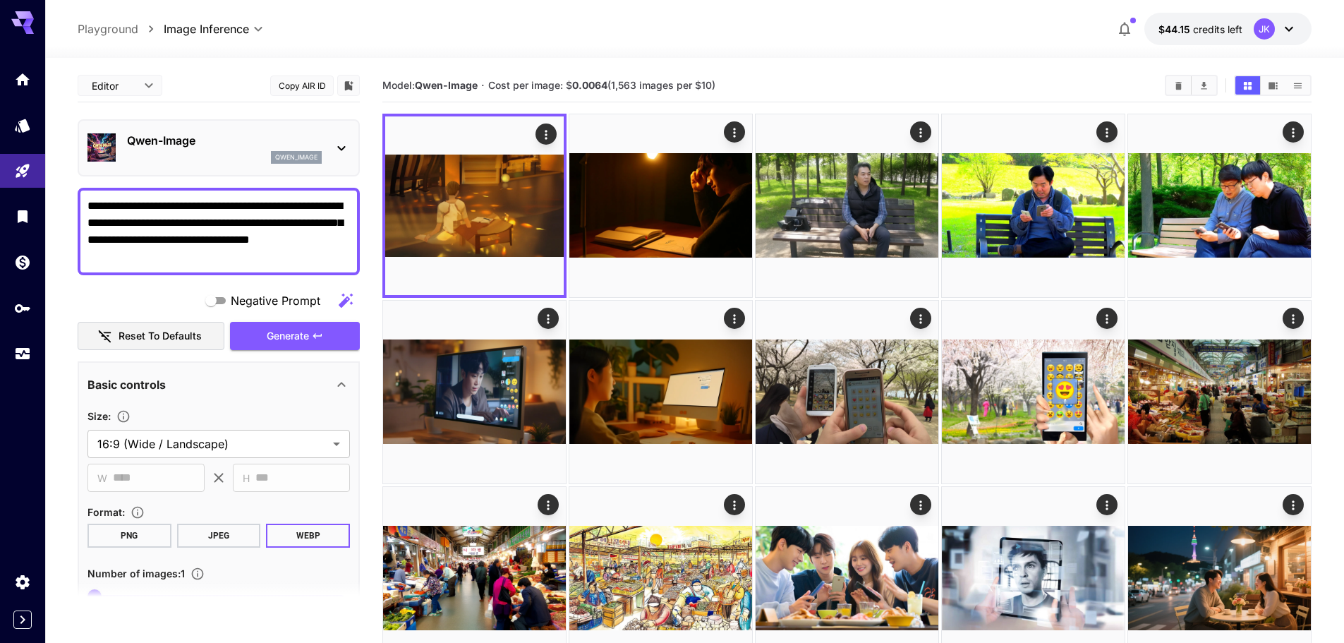
click at [257, 252] on textarea "**********" at bounding box center [218, 232] width 262 height 68
drag, startPoint x: 269, startPoint y: 249, endPoint x: 79, endPoint y: 196, distance: 197.0
click at [79, 196] on div "**********" at bounding box center [219, 231] width 282 height 87
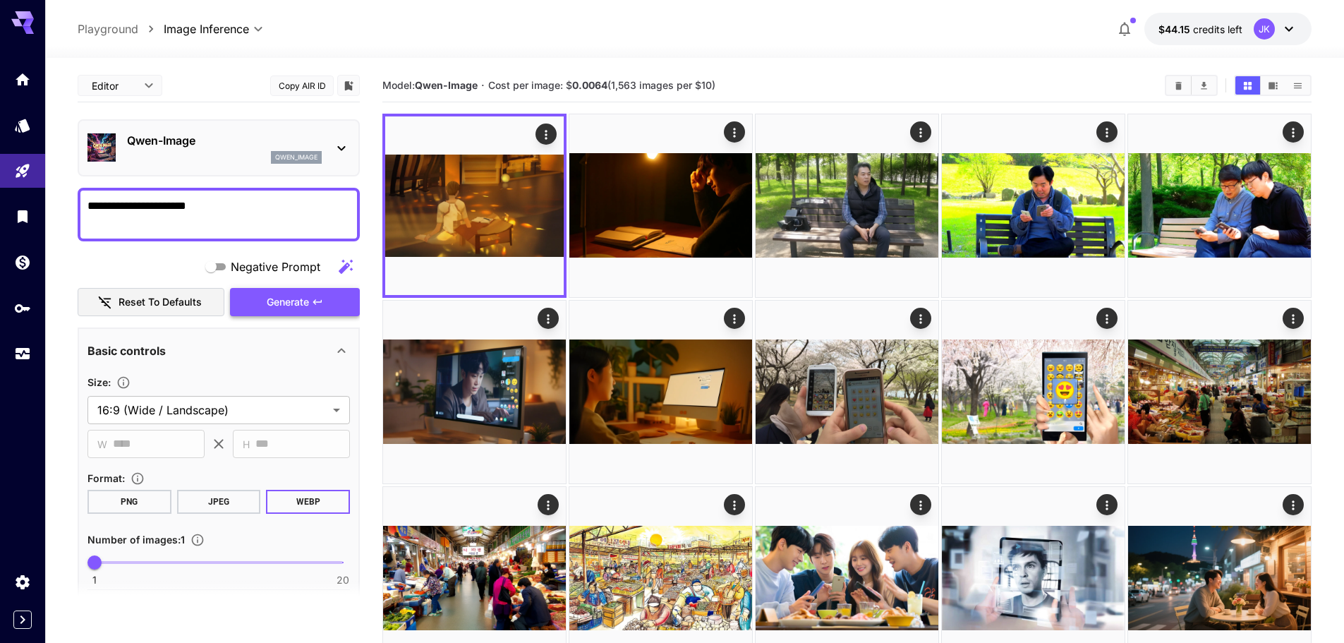
click at [299, 303] on span "Generate" at bounding box center [288, 303] width 42 height 18
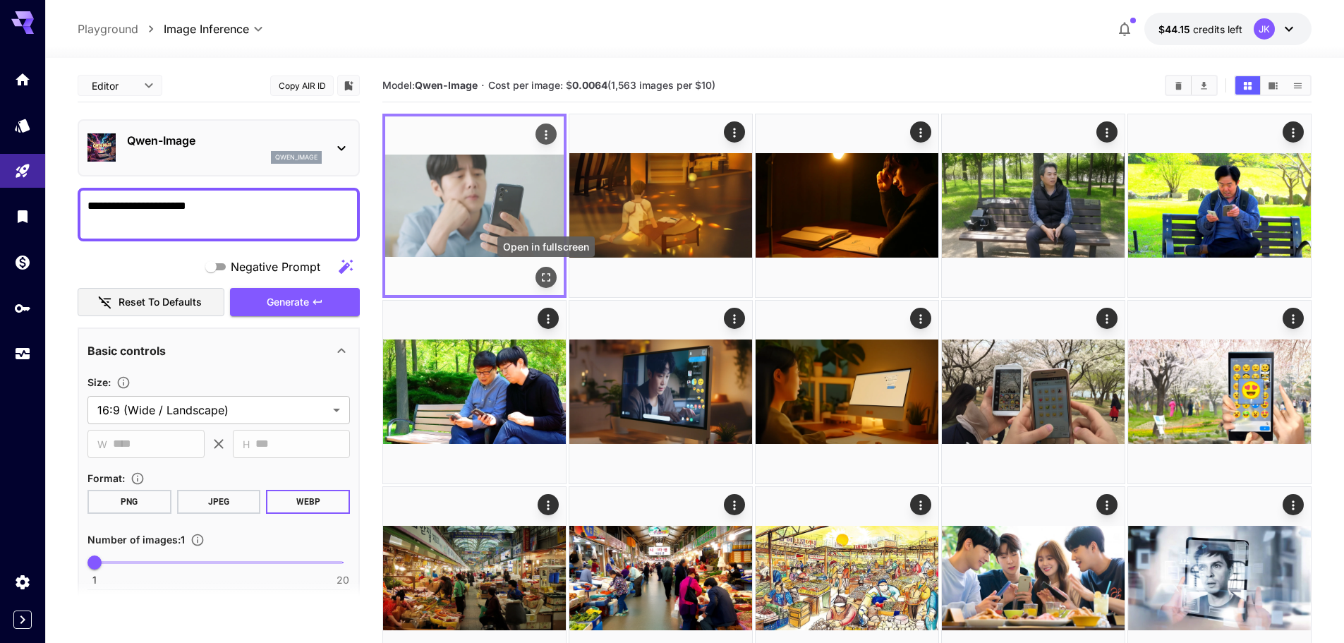
click at [545, 277] on icon "Open in fullscreen" at bounding box center [546, 277] width 14 height 14
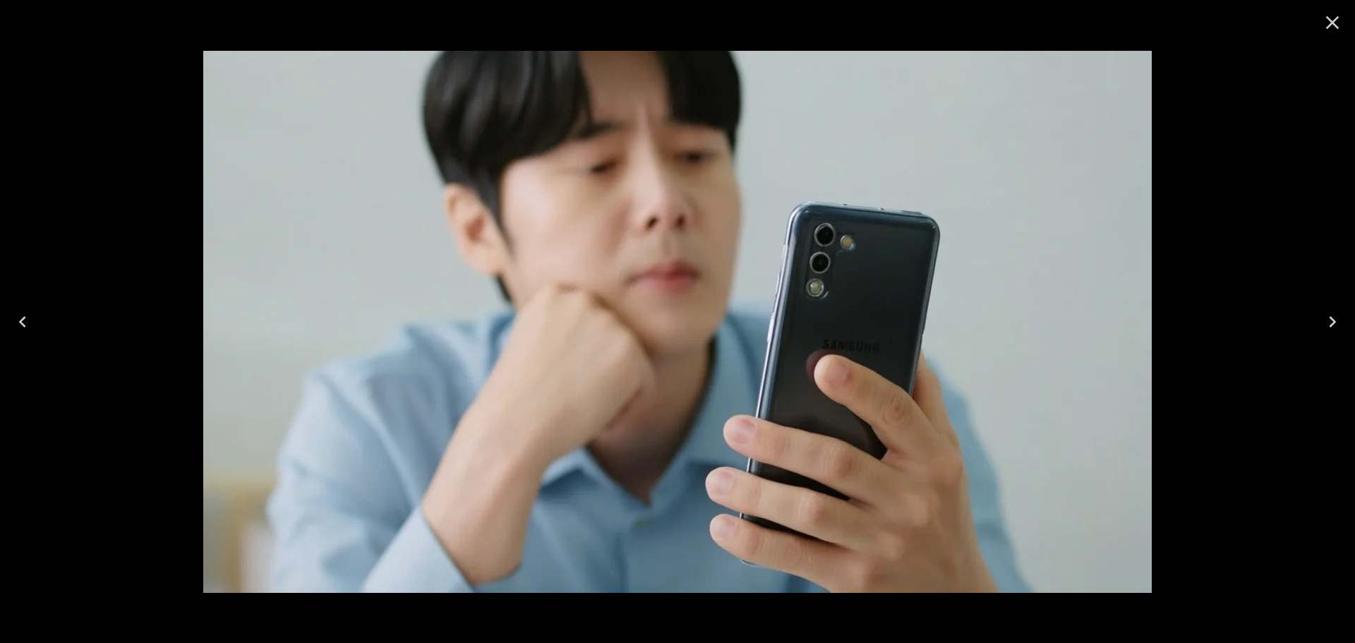
click at [1336, 20] on icon "Close" at bounding box center [1332, 22] width 23 height 23
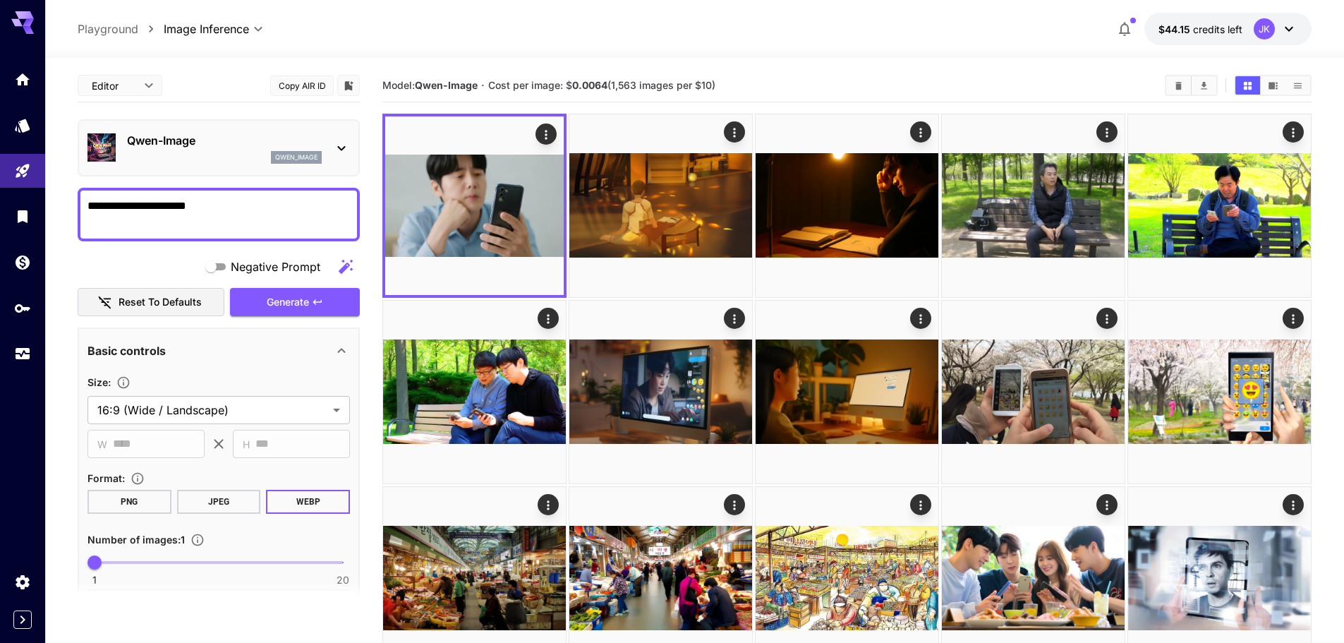
click at [253, 215] on textarea "**********" at bounding box center [218, 215] width 262 height 34
click at [253, 214] on textarea "**********" at bounding box center [218, 215] width 262 height 34
paste textarea "**********"
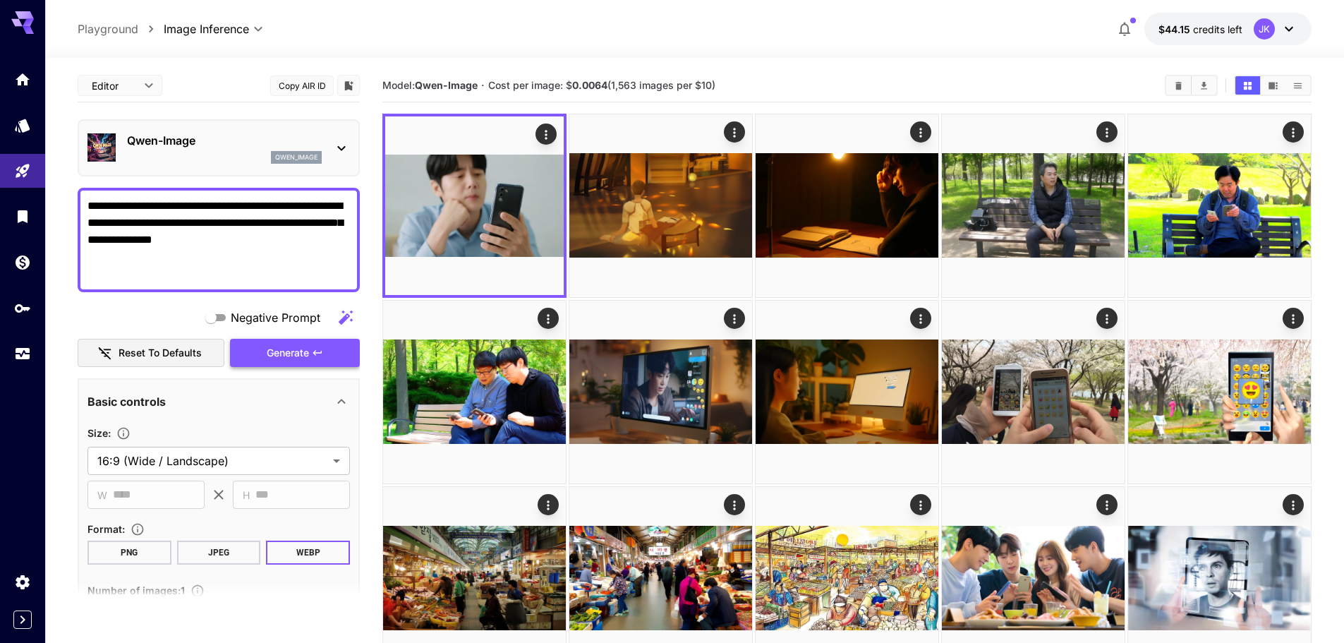
click at [319, 354] on icon "button" at bounding box center [317, 352] width 11 height 11
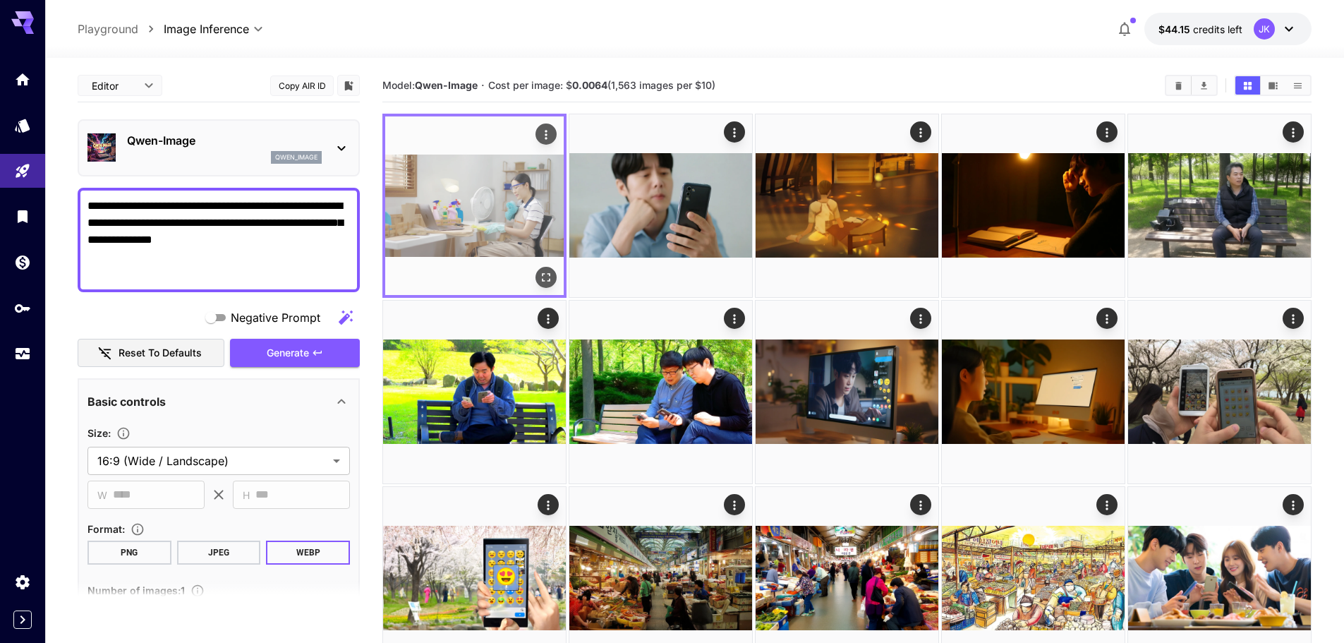
click at [551, 274] on icon "Open in fullscreen" at bounding box center [546, 277] width 14 height 14
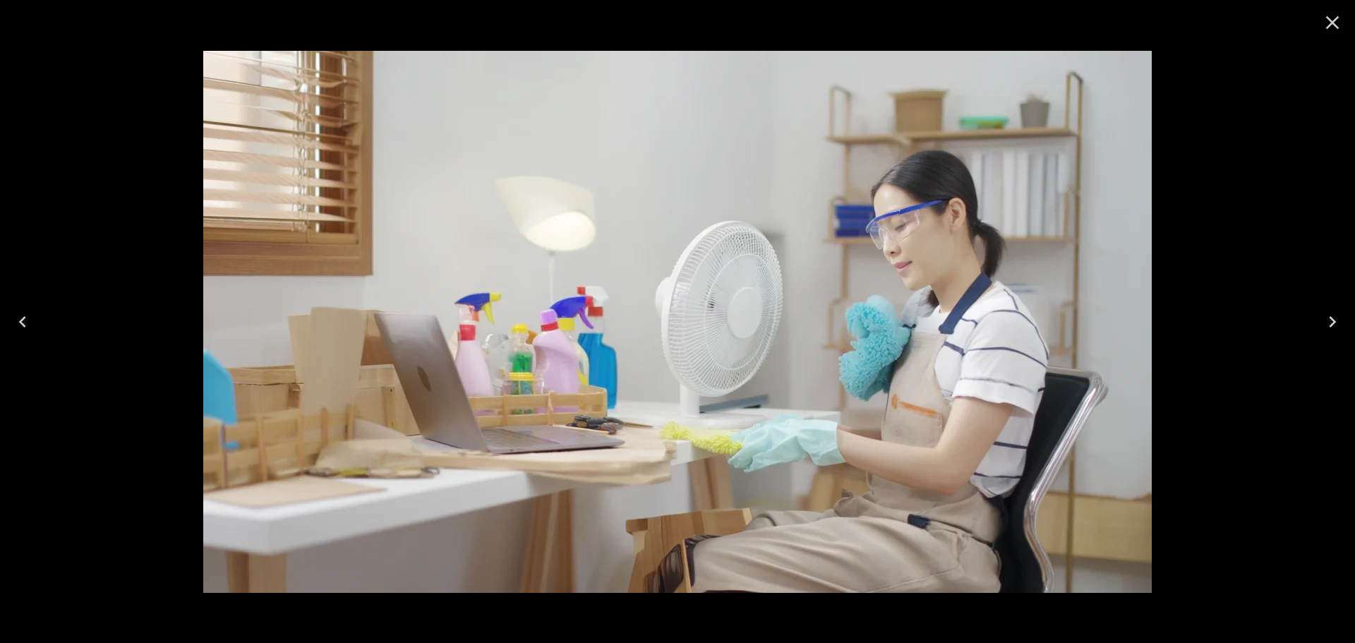
click at [1329, 23] on icon "Close" at bounding box center [1332, 22] width 23 height 23
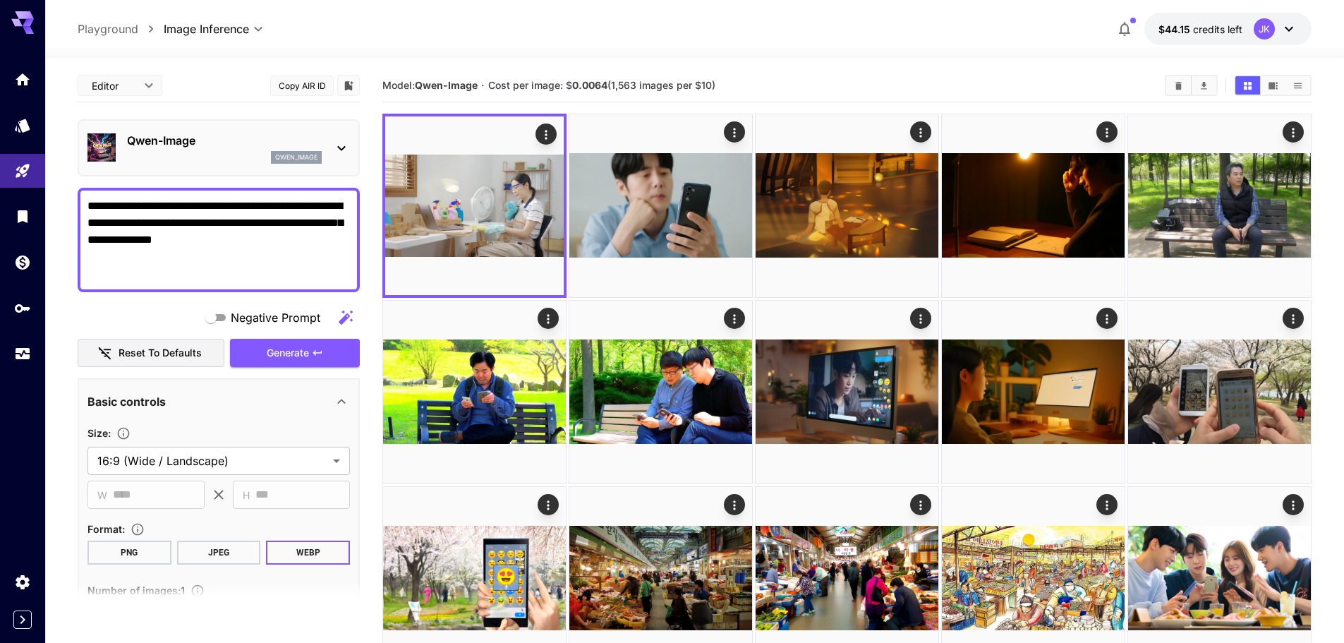
click at [252, 281] on textarea "**********" at bounding box center [218, 240] width 262 height 85
drag, startPoint x: 266, startPoint y: 279, endPoint x: 81, endPoint y: 194, distance: 203.3
click at [215, 269] on textarea "**********" at bounding box center [218, 240] width 262 height 85
drag, startPoint x: 267, startPoint y: 222, endPoint x: 71, endPoint y: 191, distance: 198.7
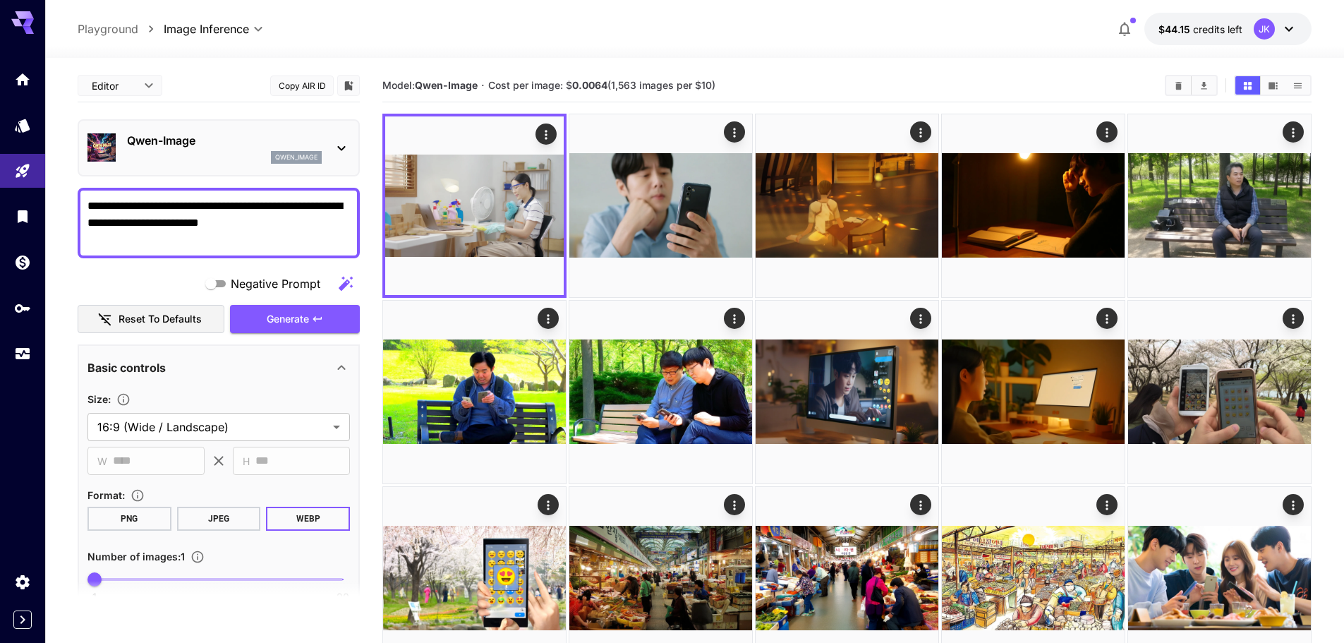
drag, startPoint x: 197, startPoint y: 205, endPoint x: 102, endPoint y: 239, distance: 100.7
click at [102, 239] on textarea "**********" at bounding box center [218, 223] width 262 height 51
click at [91, 206] on textarea "**********" at bounding box center [218, 223] width 262 height 51
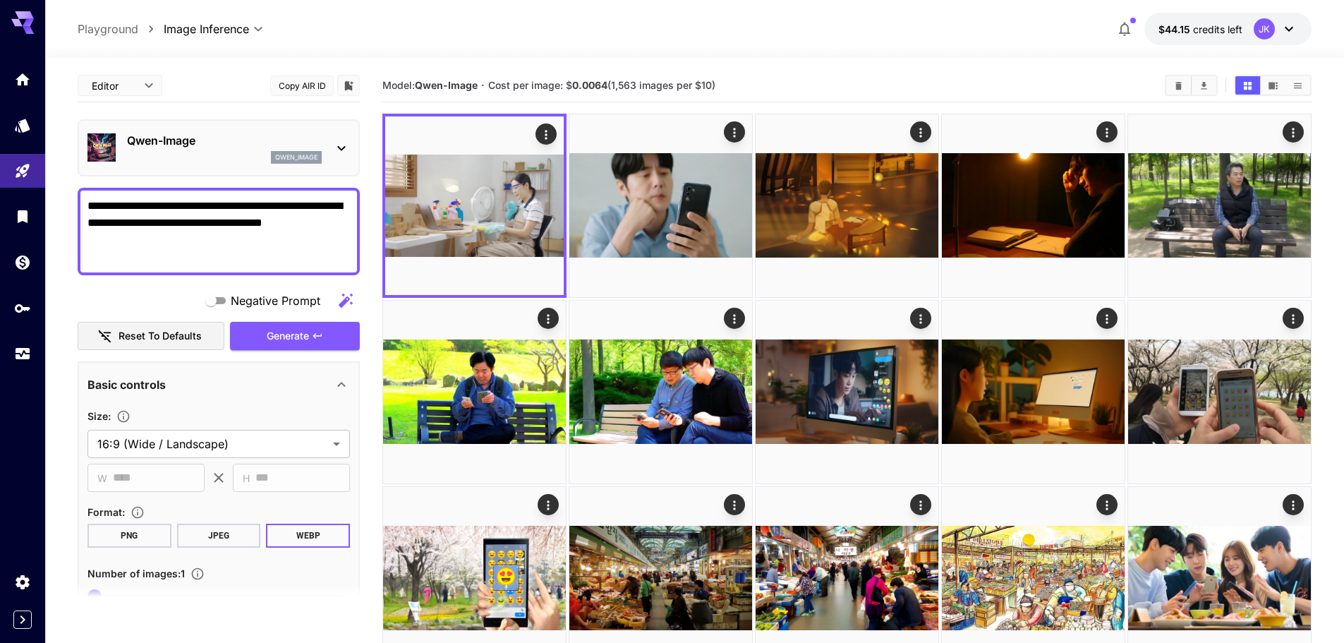
type textarea "**********"
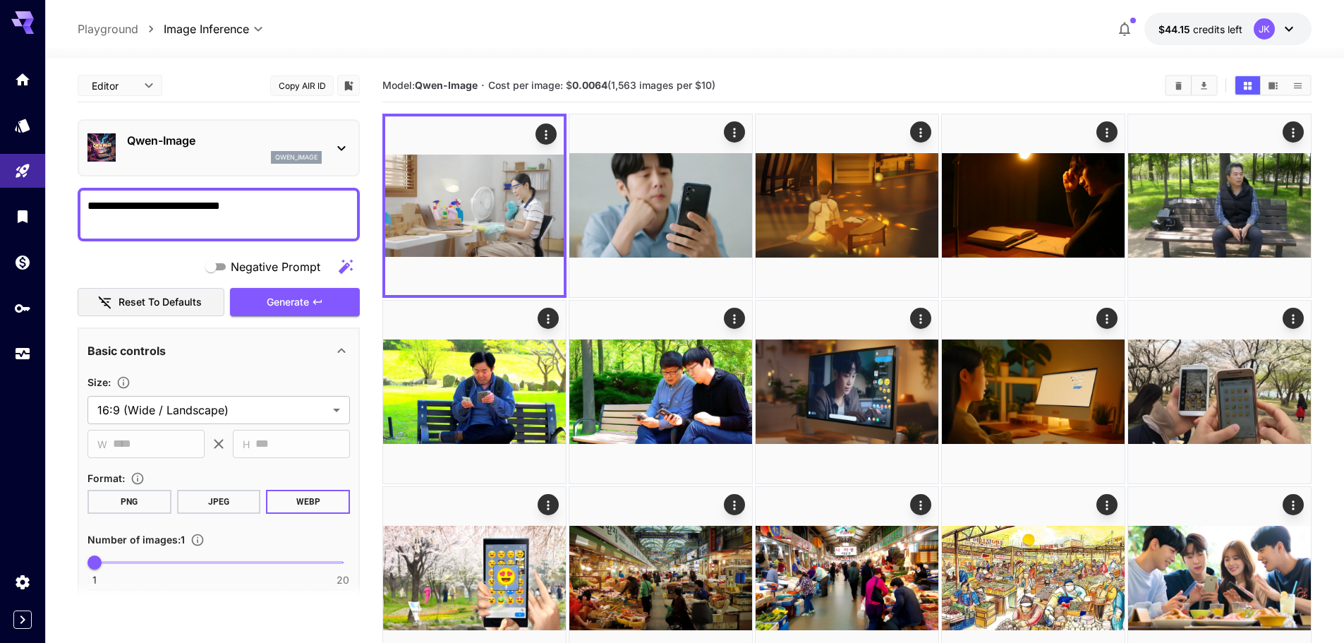
click at [339, 205] on textarea "**********" at bounding box center [218, 215] width 262 height 34
click at [172, 210] on textarea "**********" at bounding box center [218, 215] width 262 height 34
click at [164, 219] on textarea "**********" at bounding box center [218, 215] width 262 height 34
click at [291, 302] on span "Generate" at bounding box center [288, 303] width 42 height 18
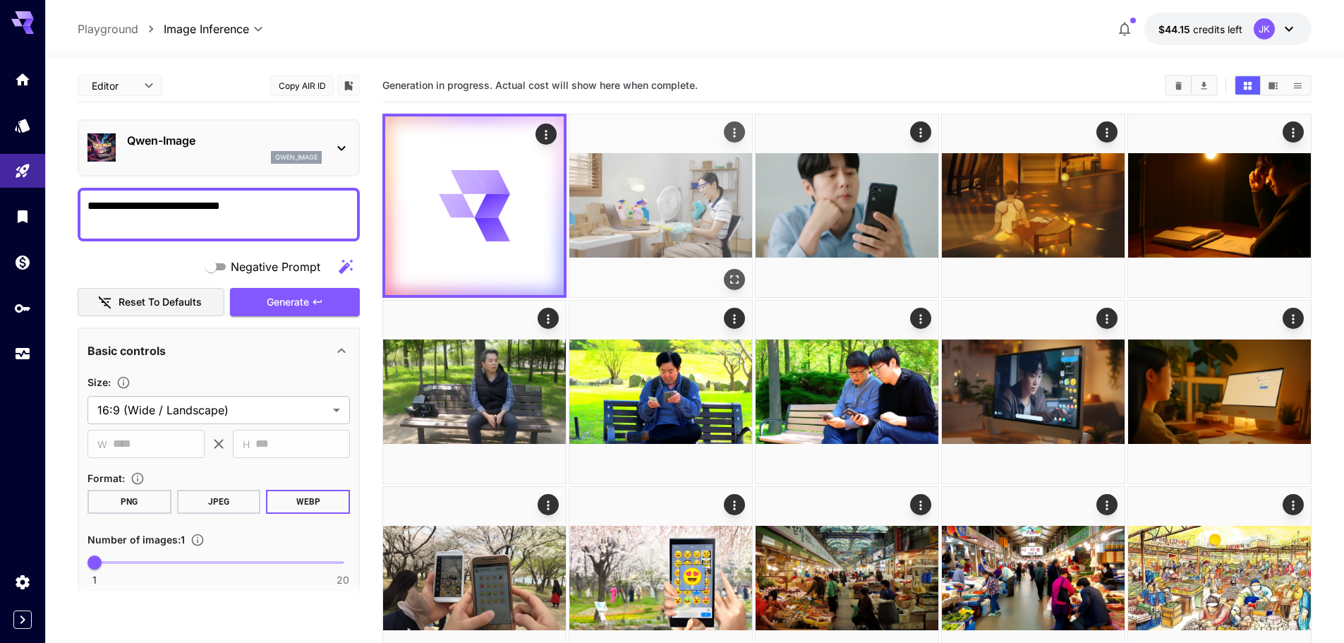
click at [737, 133] on icon "Actions" at bounding box center [734, 133] width 14 height 14
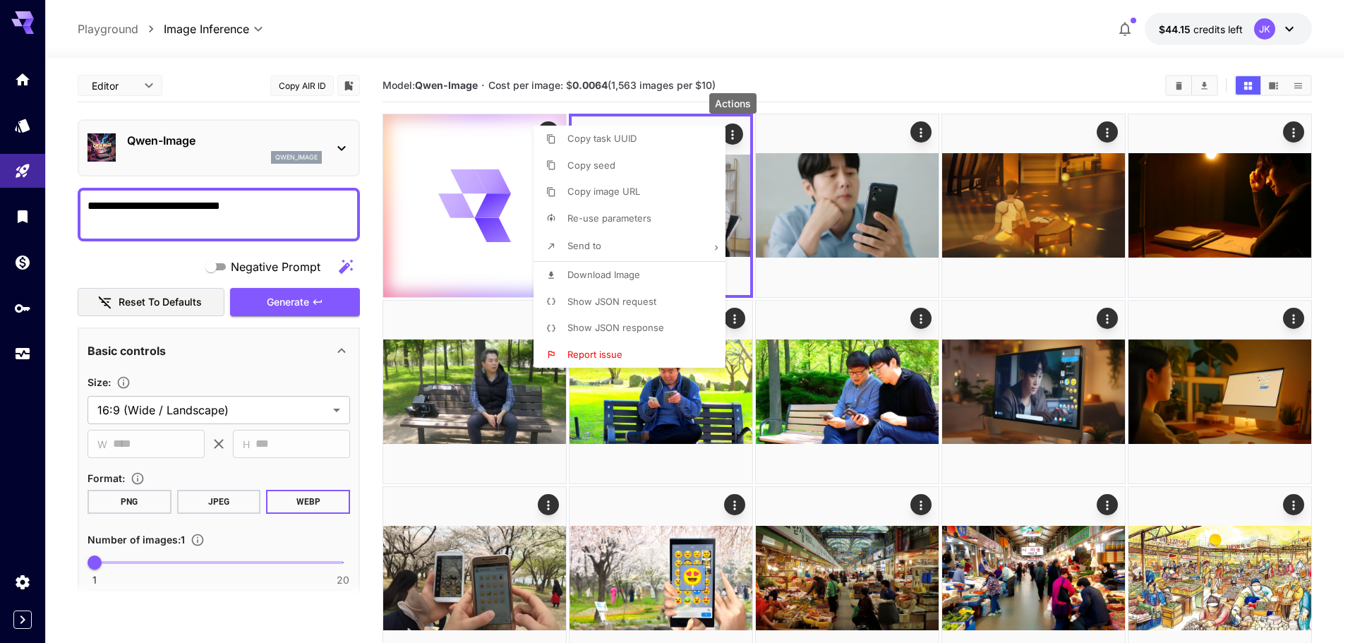
click at [656, 272] on li "Download Image" at bounding box center [633, 275] width 200 height 27
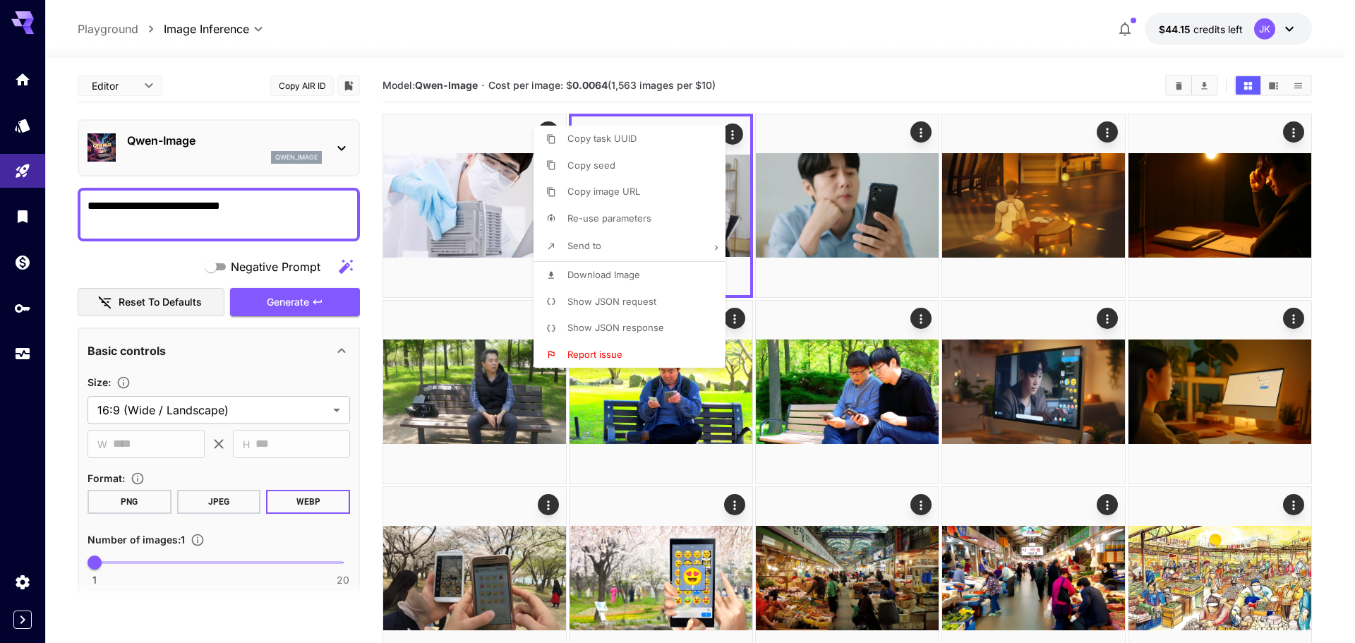
click at [699, 35] on div at bounding box center [677, 321] width 1355 height 643
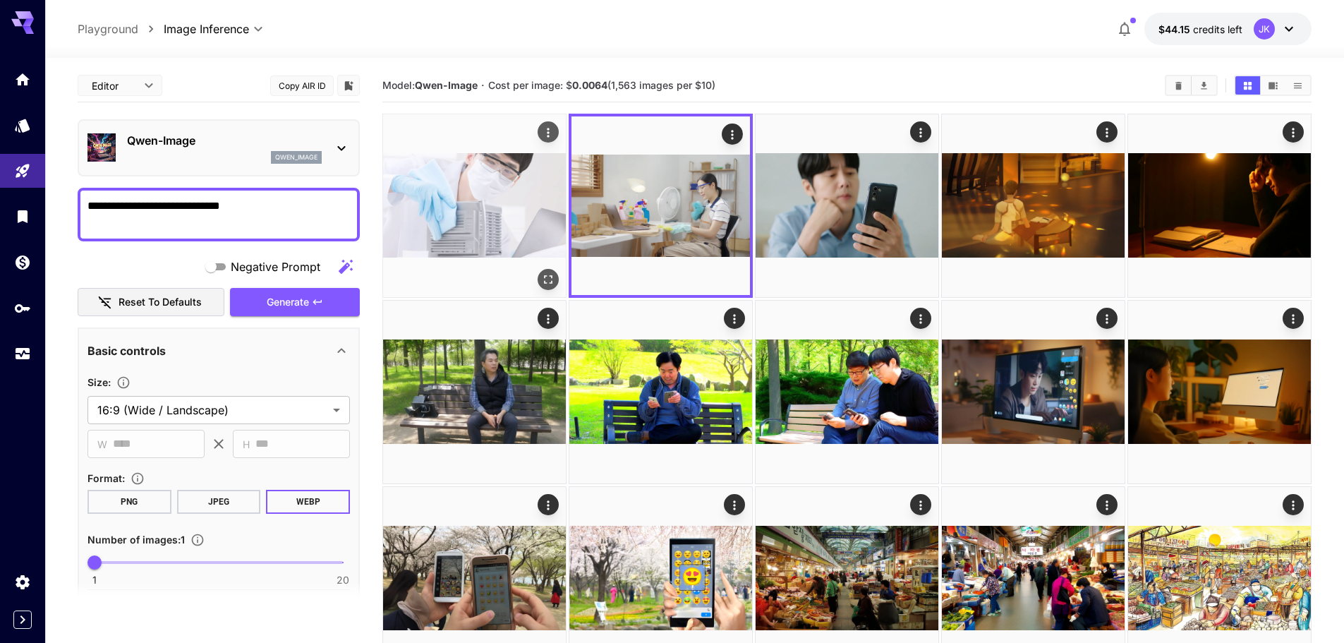
click at [511, 204] on img at bounding box center [474, 205] width 183 height 183
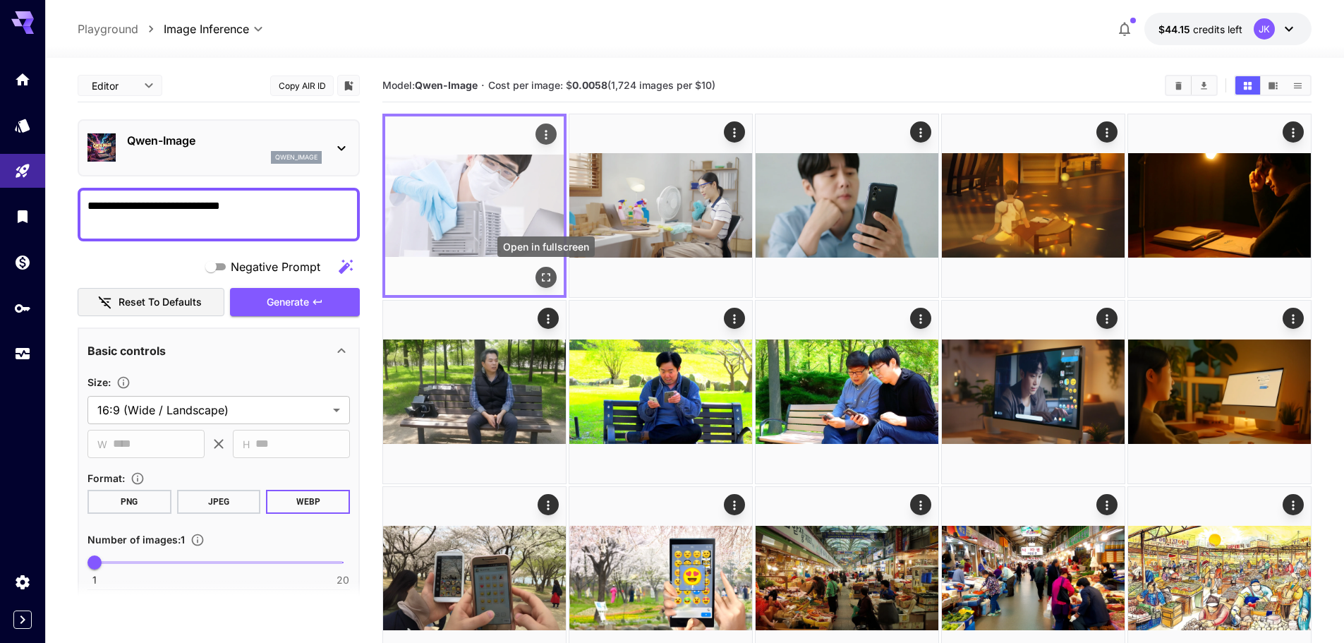
click at [548, 271] on icon "Open in fullscreen" at bounding box center [546, 277] width 14 height 14
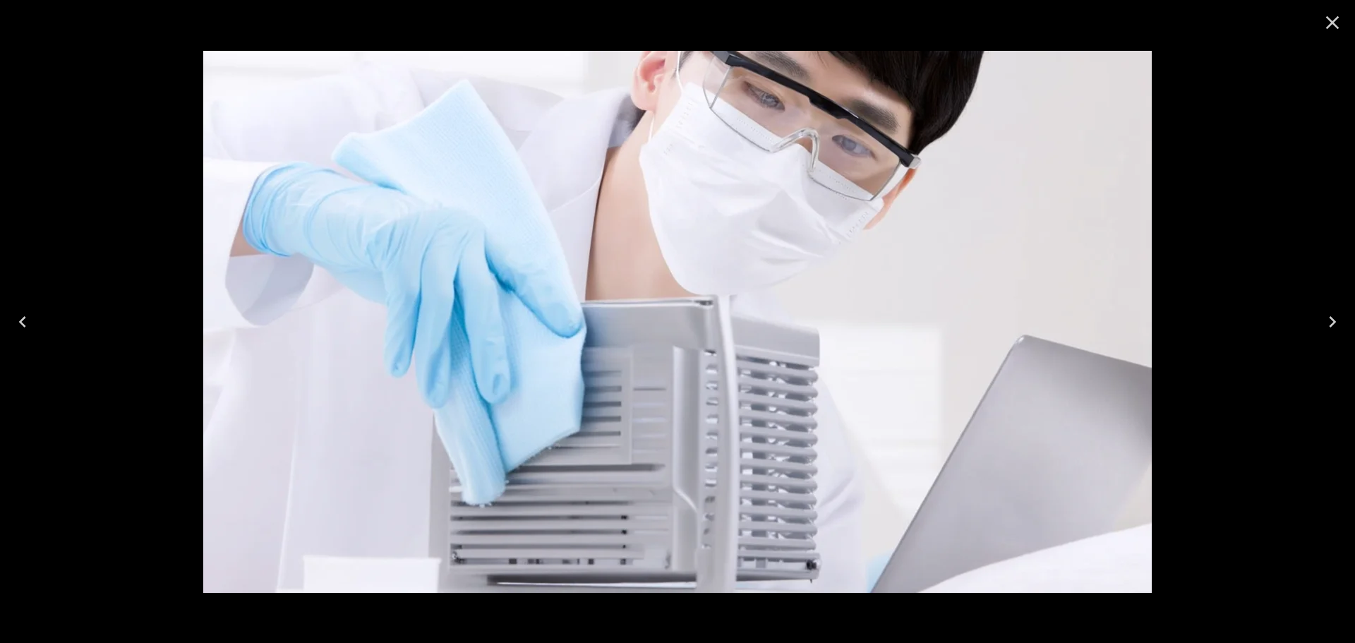
click at [1334, 23] on icon "Close" at bounding box center [1332, 22] width 23 height 23
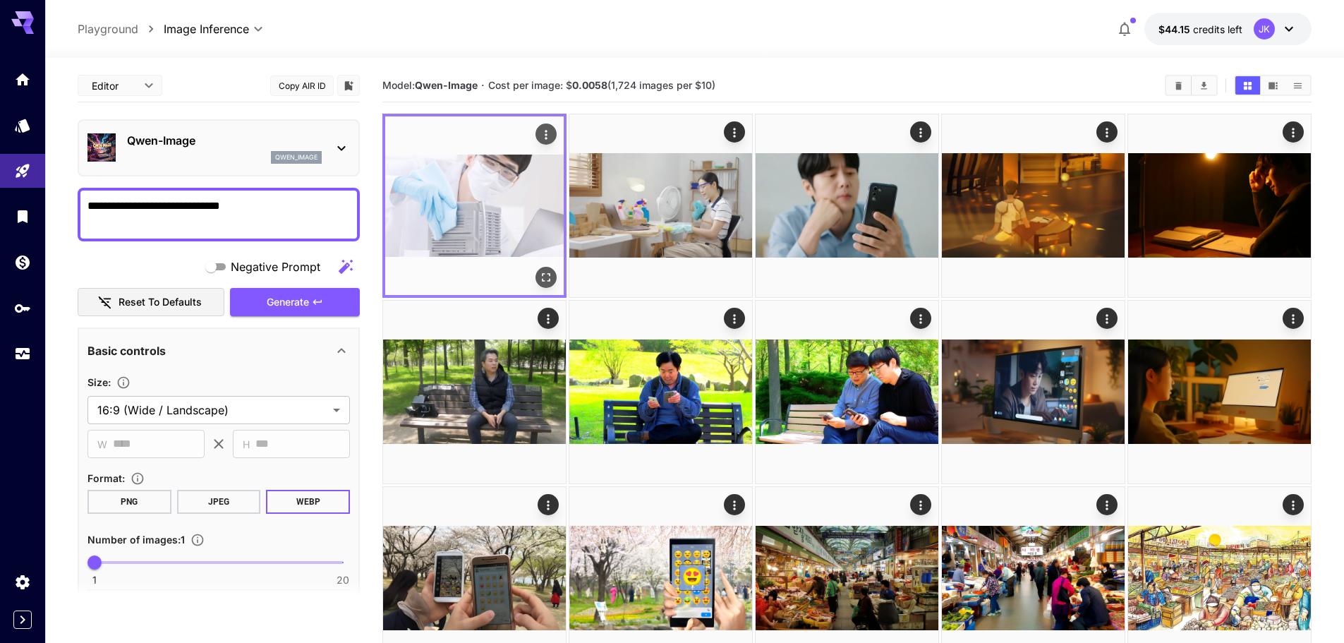
click at [548, 139] on icon "Actions" at bounding box center [546, 135] width 14 height 14
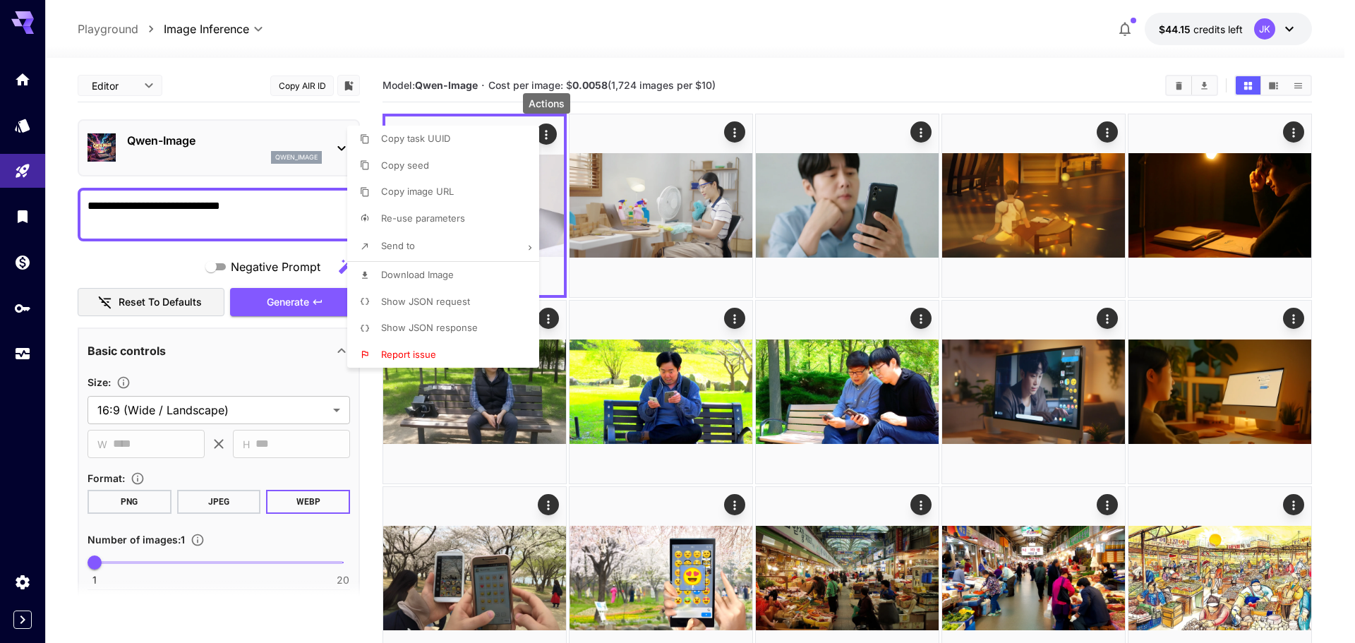
click at [430, 278] on span "Download Image" at bounding box center [417, 274] width 73 height 11
click at [162, 203] on div at bounding box center [677, 321] width 1355 height 643
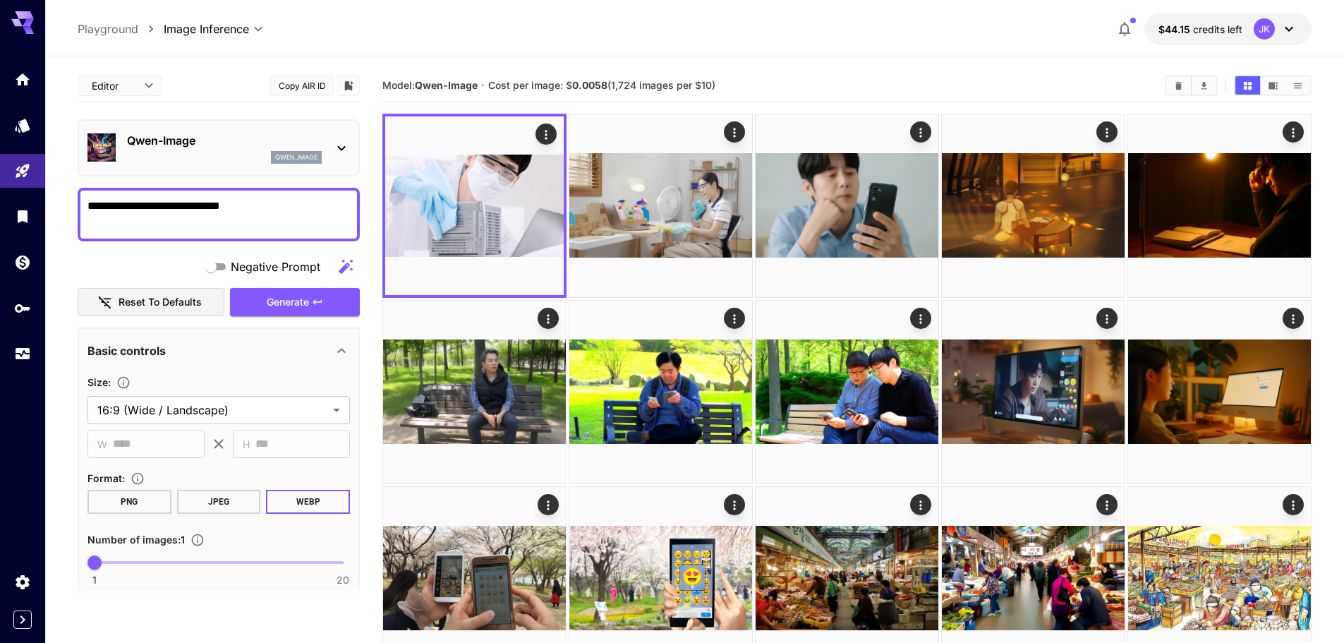
drag, startPoint x: 235, startPoint y: 205, endPoint x: 90, endPoint y: 200, distance: 145.5
click at [238, 208] on textarea "**********" at bounding box center [218, 215] width 262 height 34
type textarea "**********"
click at [295, 305] on span "Generate" at bounding box center [288, 303] width 42 height 18
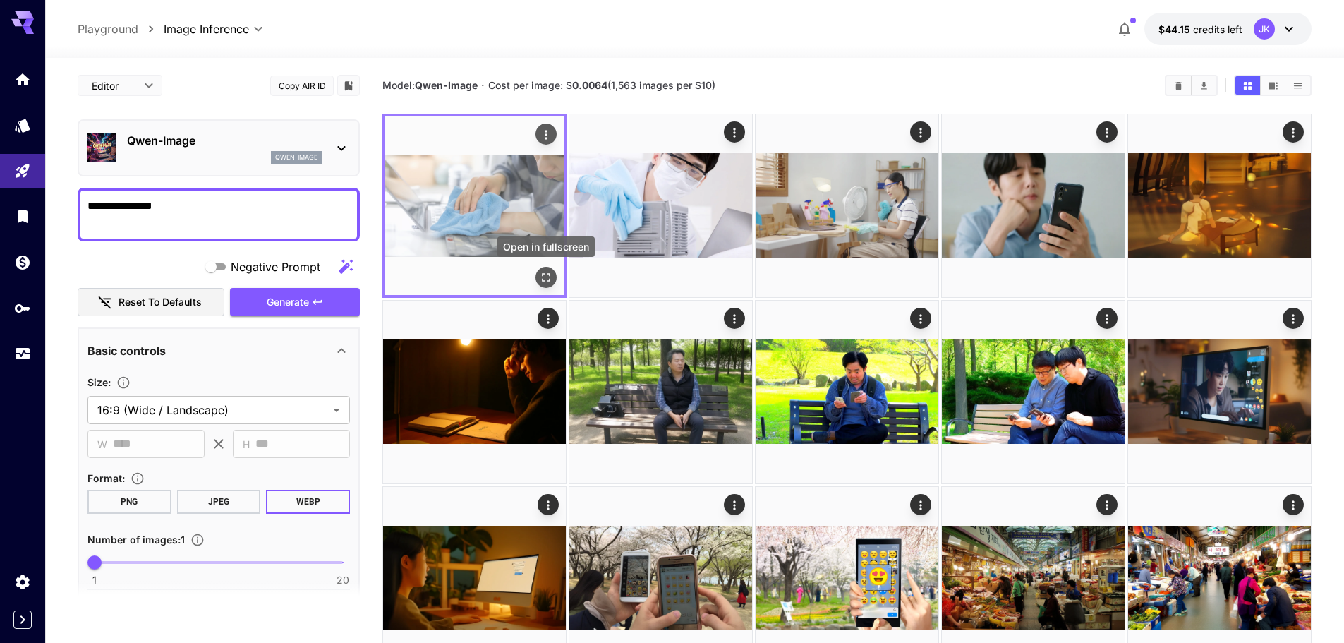
click at [547, 279] on icon "Open in fullscreen" at bounding box center [546, 277] width 14 height 14
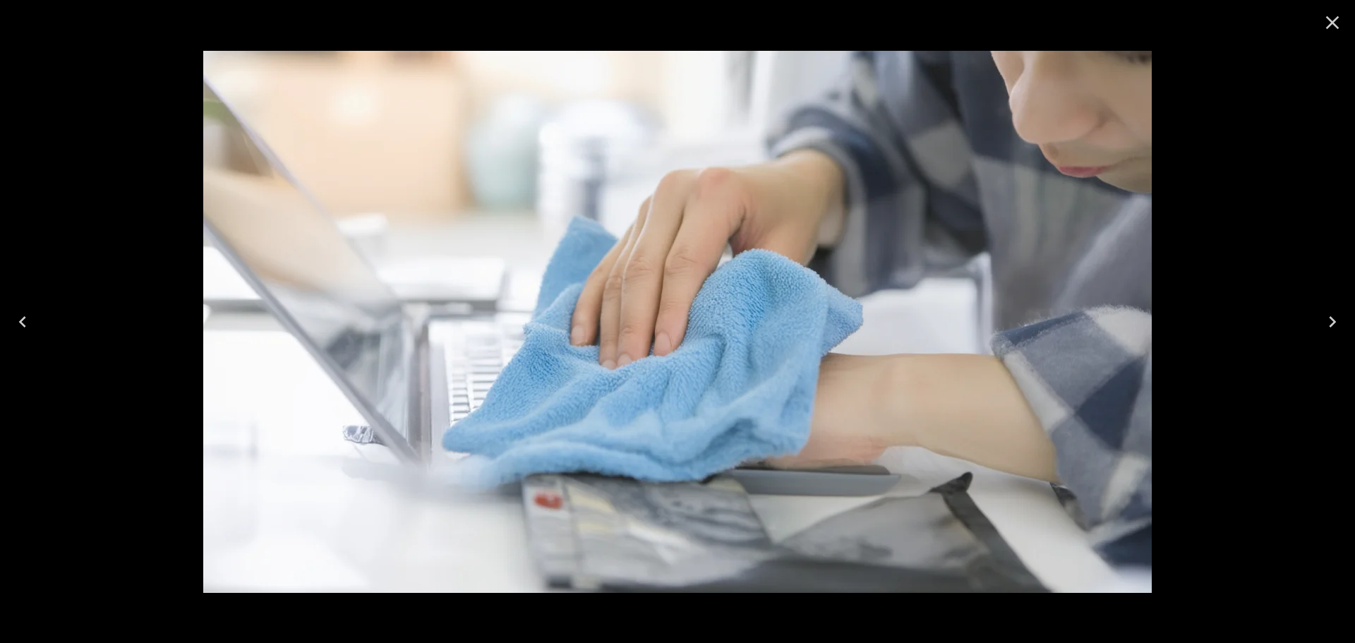
click at [1331, 25] on icon "Close" at bounding box center [1332, 22] width 13 height 13
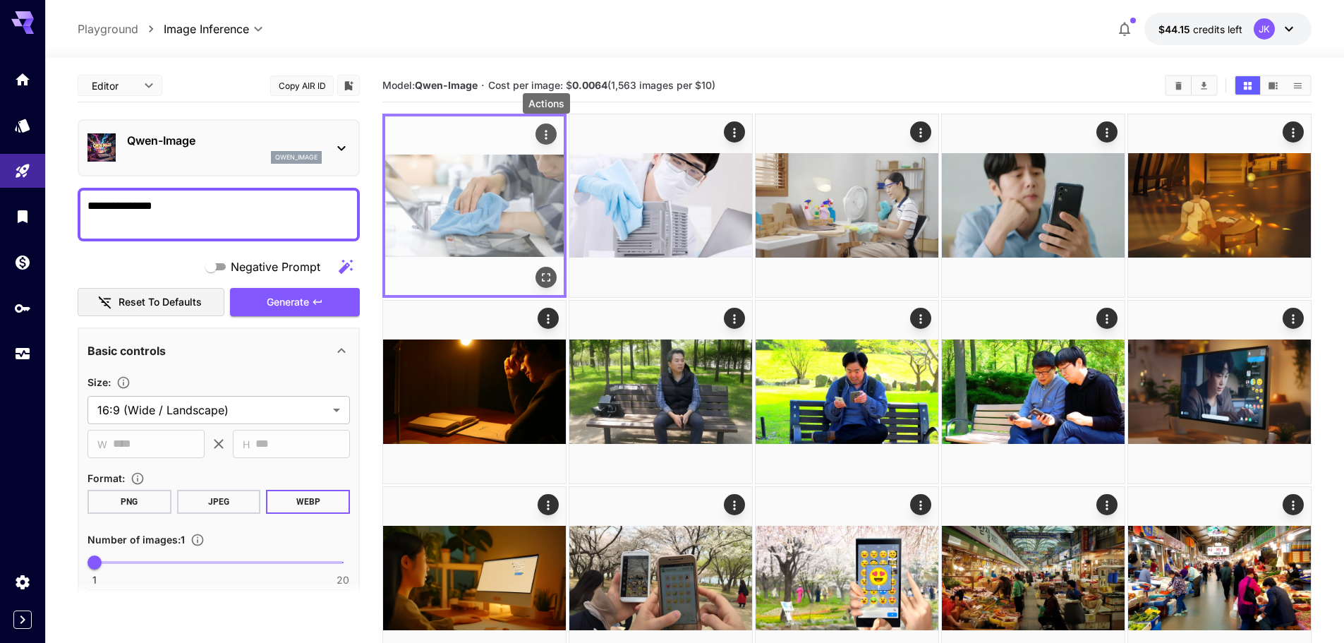
click at [546, 135] on icon "Actions" at bounding box center [546, 134] width 2 height 9
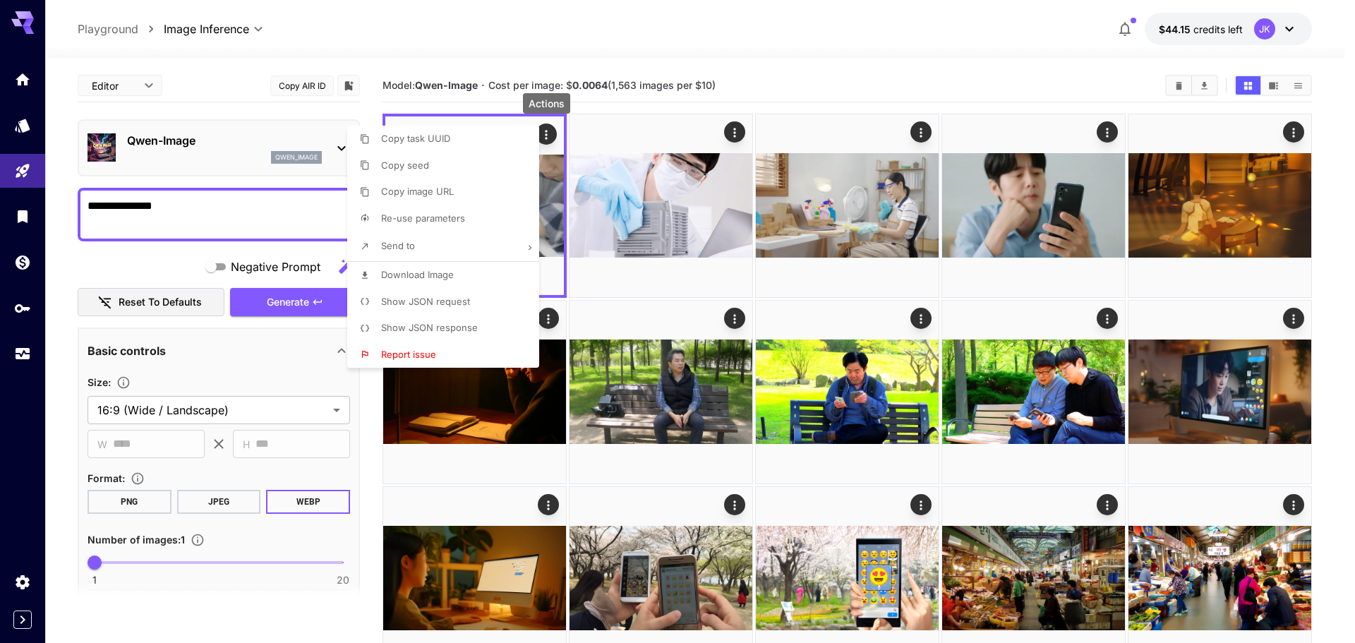
click at [461, 274] on li "Download Image" at bounding box center [447, 275] width 200 height 27
click at [898, 21] on div at bounding box center [677, 321] width 1355 height 643
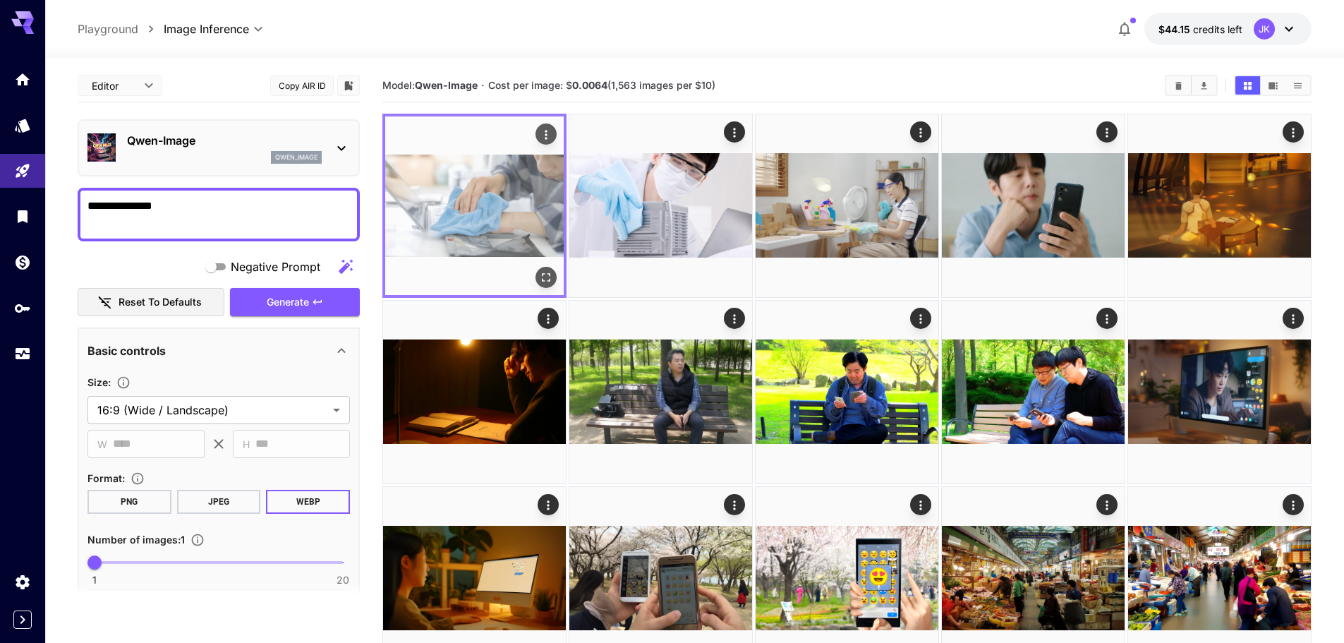
click at [544, 280] on icon "Open in fullscreen" at bounding box center [546, 277] width 8 height 8
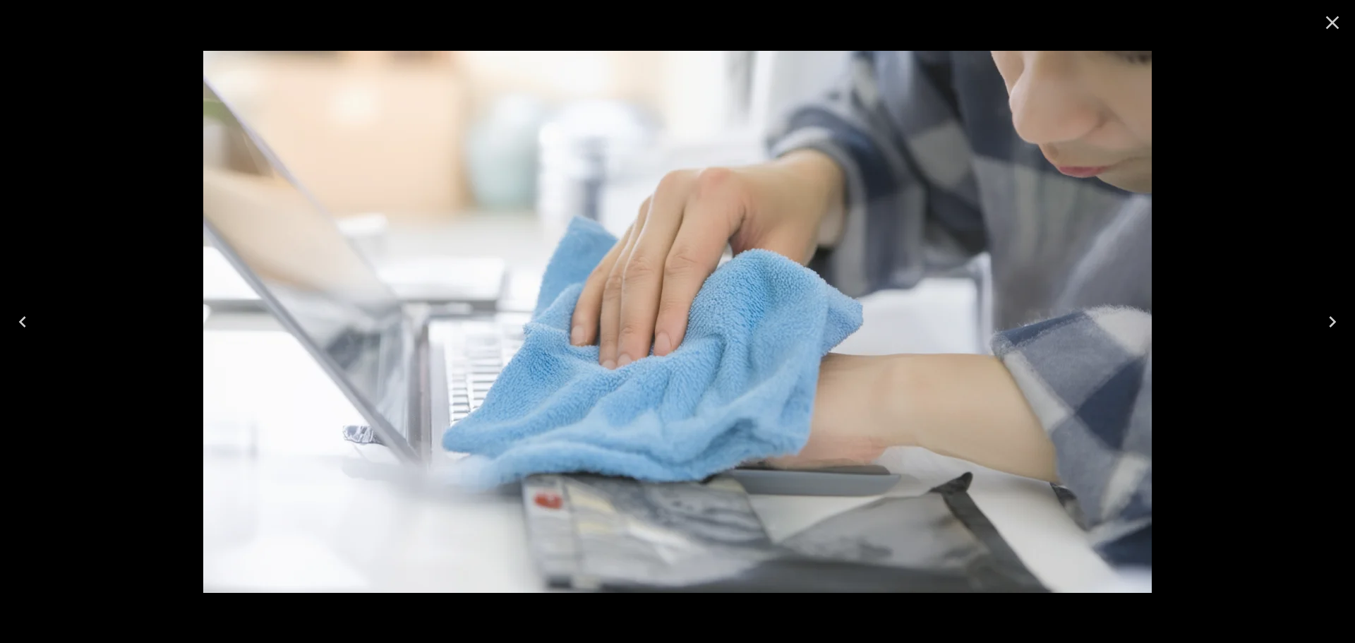
click at [1333, 323] on icon "Next" at bounding box center [1332, 321] width 7 height 11
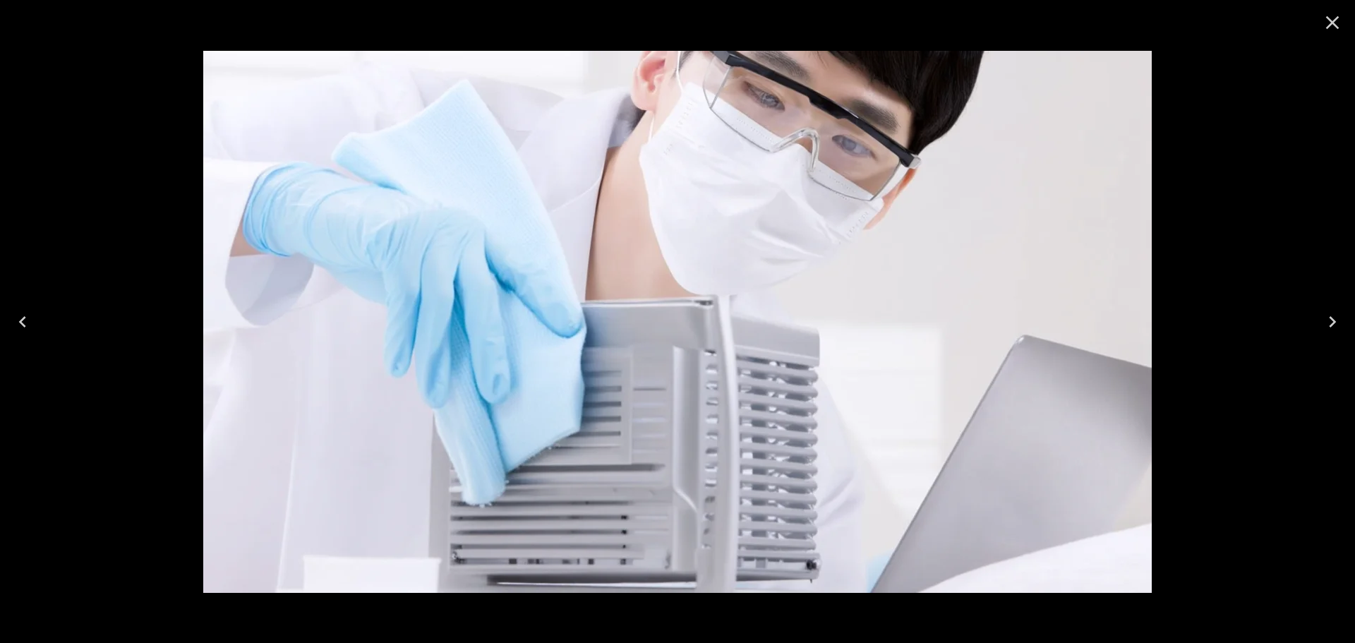
click at [1332, 323] on icon "Next" at bounding box center [1332, 321] width 7 height 11
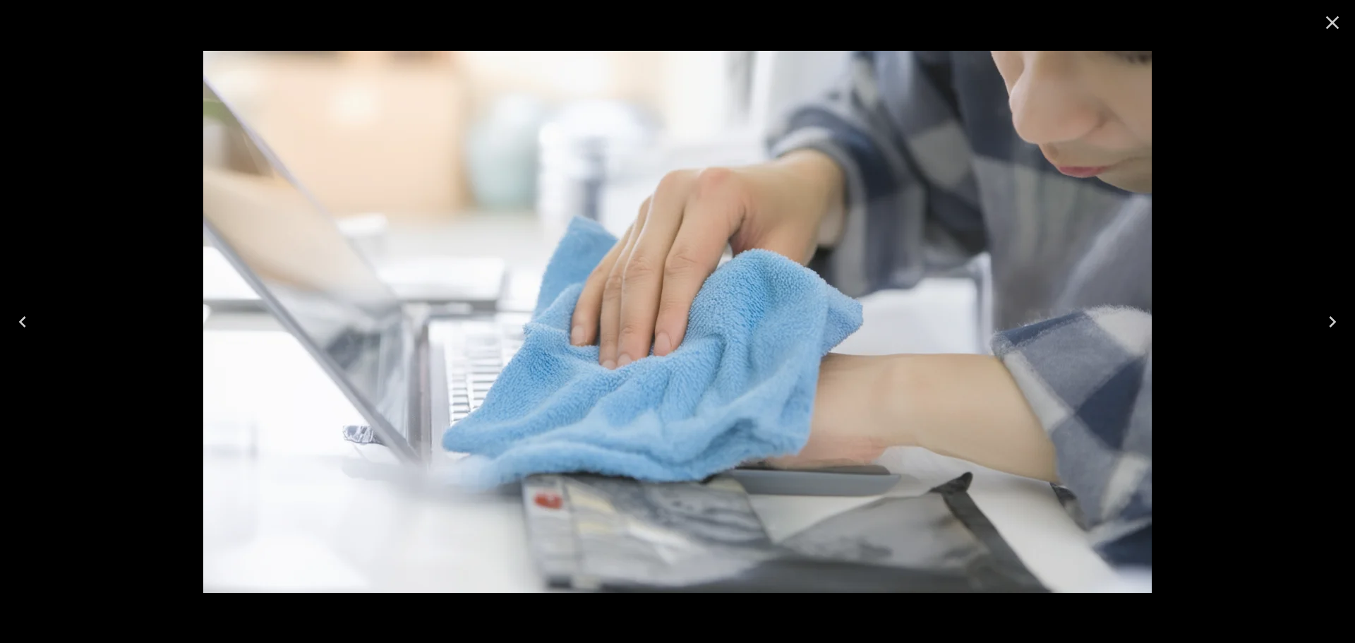
click at [1334, 19] on icon "Close" at bounding box center [1332, 22] width 23 height 23
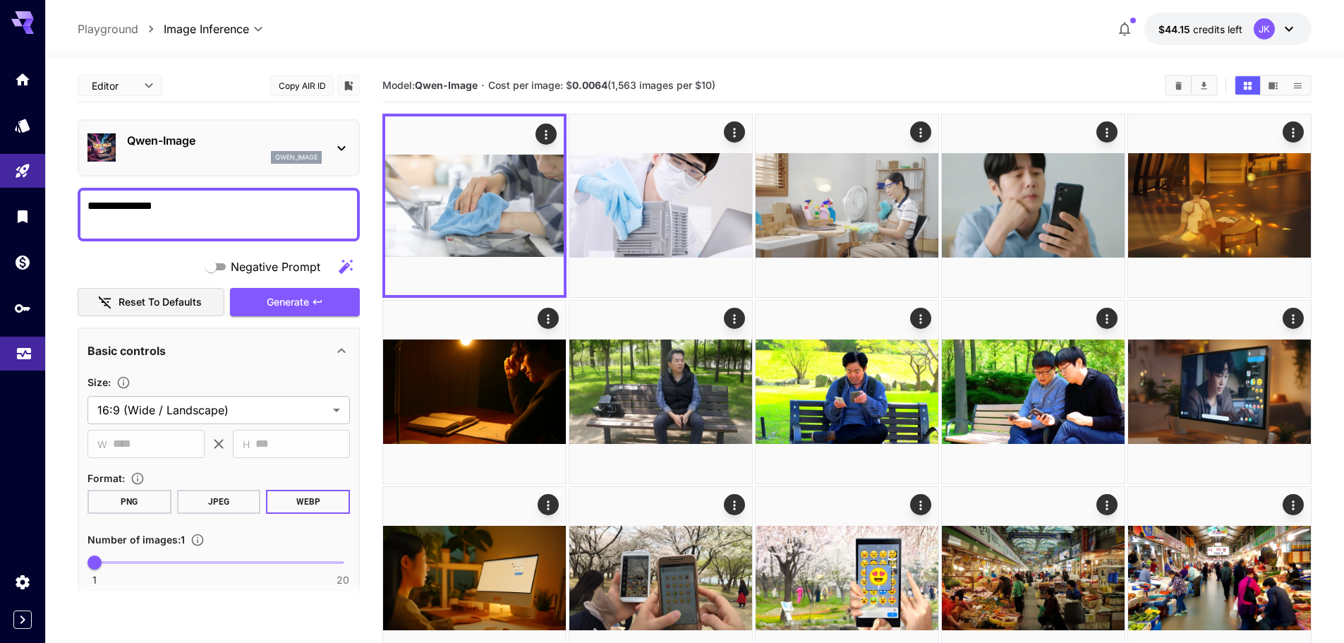
click at [22, 352] on icon "Usage" at bounding box center [24, 349] width 17 height 17
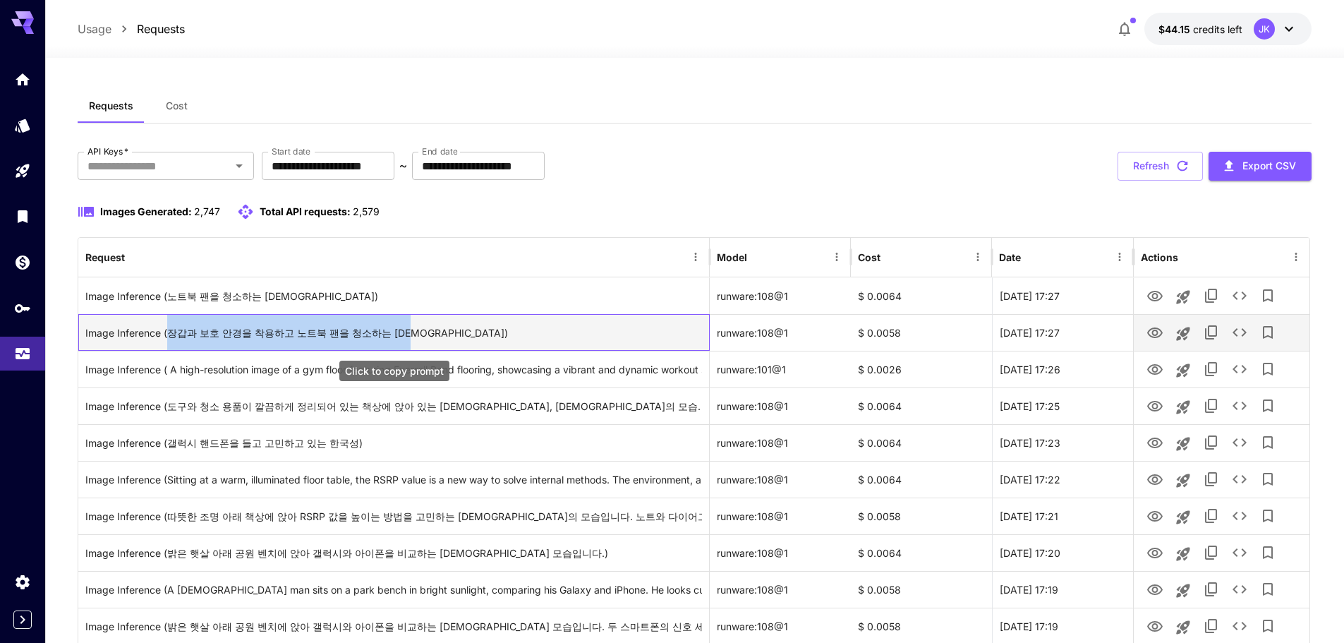
drag, startPoint x: 167, startPoint y: 332, endPoint x: 406, endPoint y: 338, distance: 238.6
click at [406, 338] on div "Image Inference (장갑과 보호 안경을 착용하고 노트북 팬을 청소하는 [DEMOGRAPHIC_DATA])" at bounding box center [393, 333] width 617 height 36
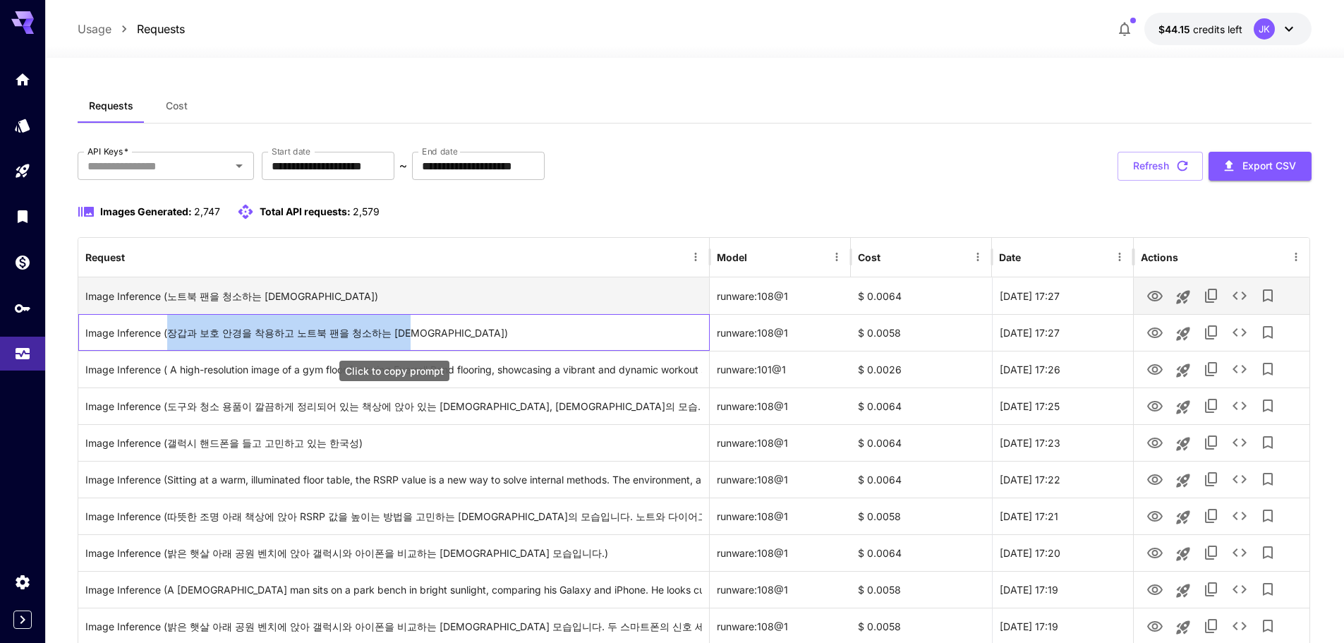
copy div "장갑과 보호 안경을 착용하고 노트북 팬을 청소하는 [DEMOGRAPHIC_DATA]"
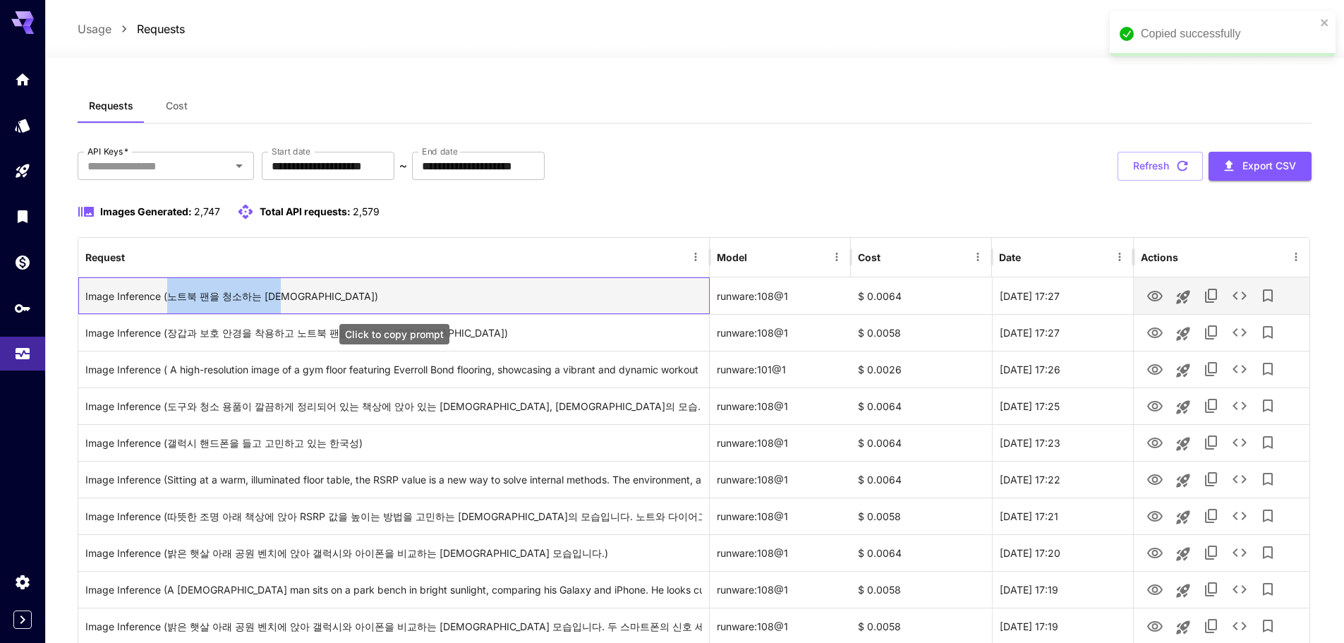
drag, startPoint x: 171, startPoint y: 296, endPoint x: 285, endPoint y: 298, distance: 114.3
click at [285, 298] on div "Image Inference (노트북 팬을 청소하는 [DEMOGRAPHIC_DATA])" at bounding box center [393, 296] width 617 height 36
copy div "노트북 팬을 청소하는 [DEMOGRAPHIC_DATA]"
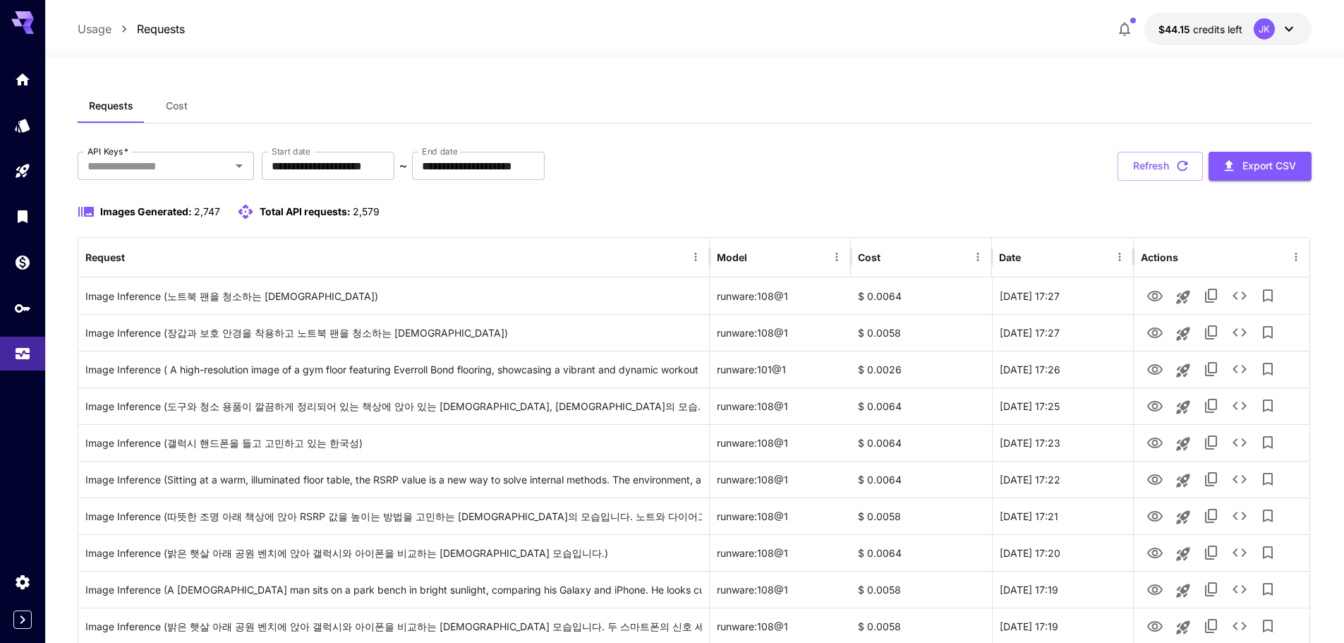
click at [778, 167] on div "**********" at bounding box center [695, 166] width 1234 height 29
click at [1143, 160] on button "Refresh" at bounding box center [1160, 166] width 85 height 29
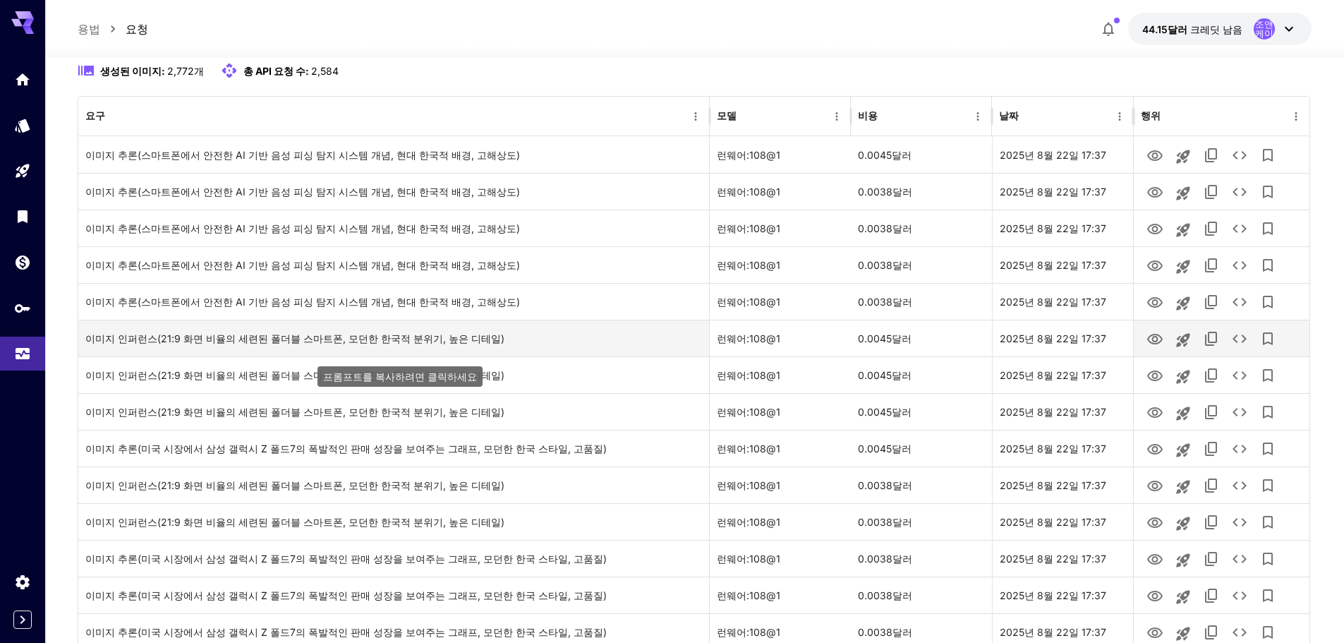
scroll to position [71, 0]
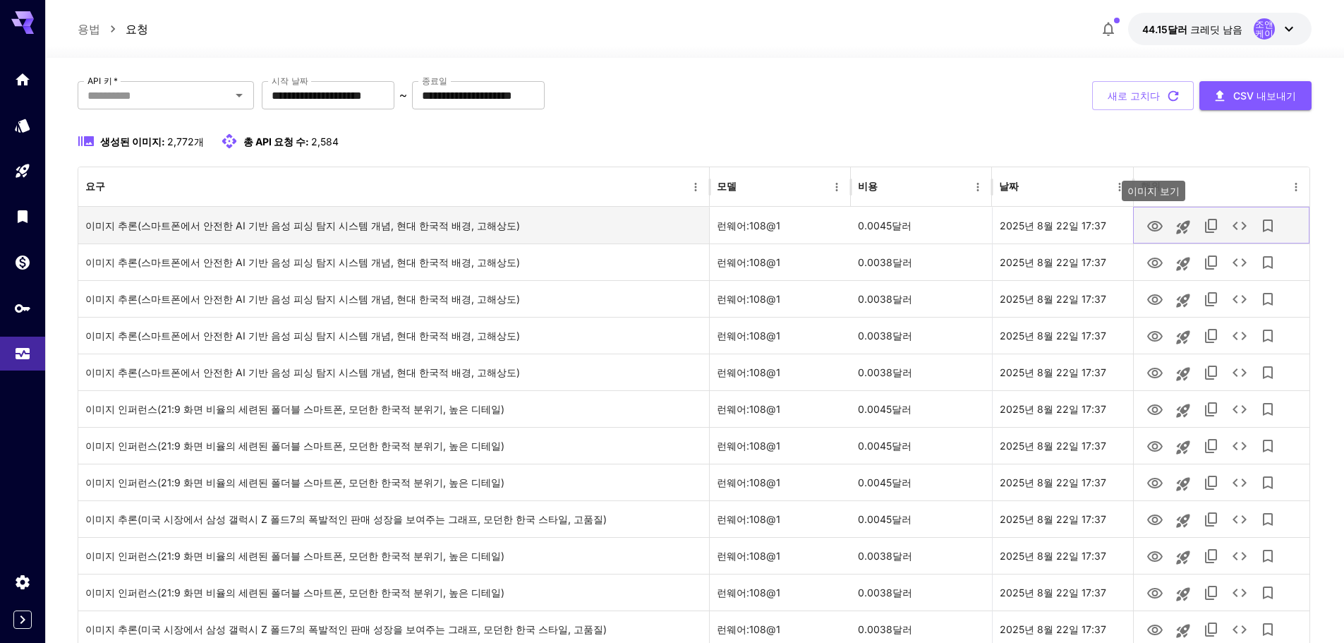
click at [1157, 229] on icon "이미지 보기" at bounding box center [1155, 226] width 17 height 17
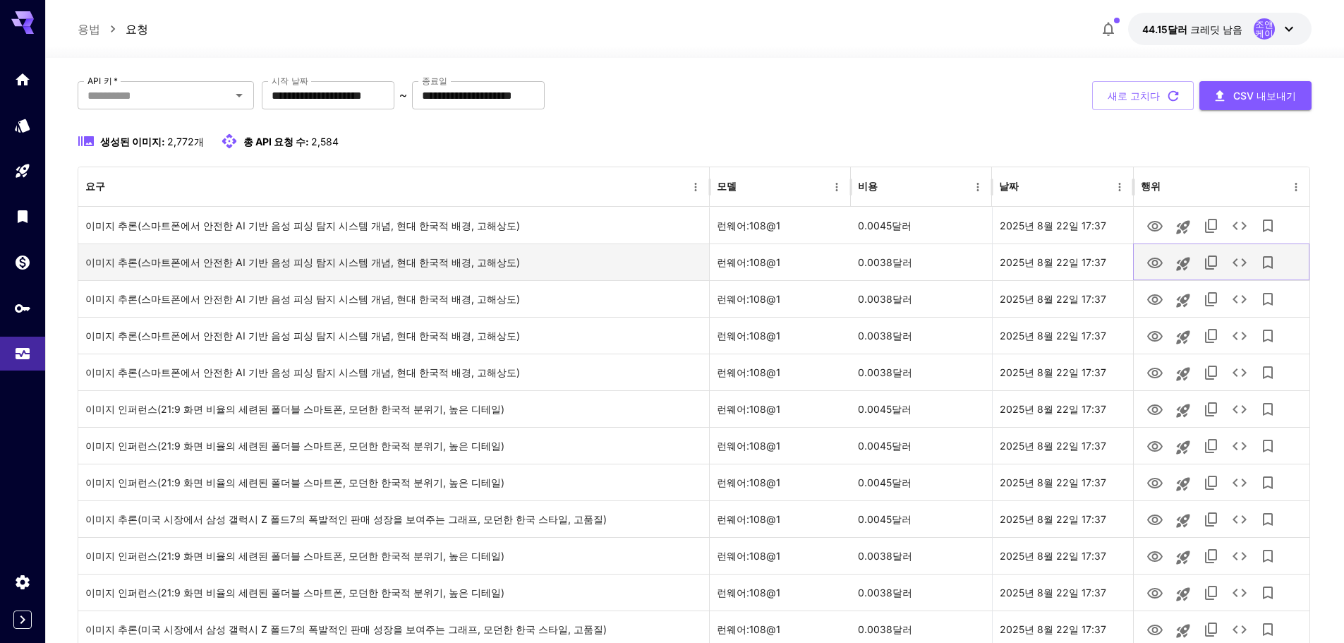
click at [1156, 262] on icon "이미지 보기" at bounding box center [1155, 263] width 17 height 17
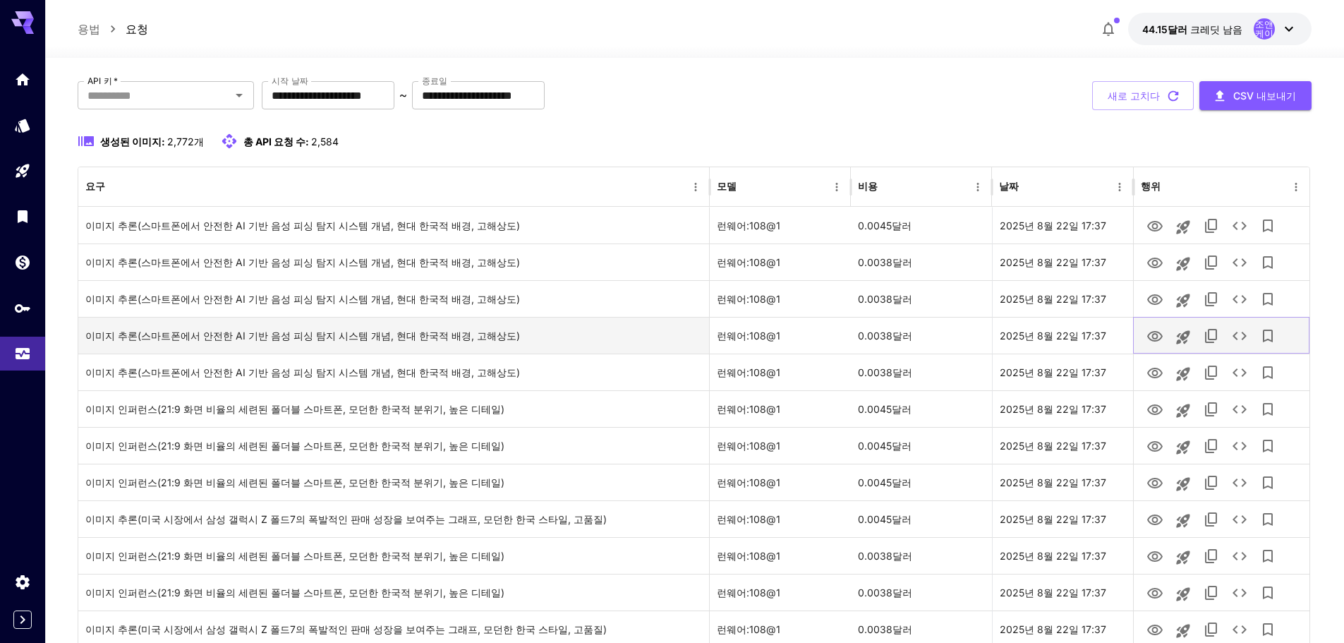
click at [1151, 335] on icon "이미지 보기" at bounding box center [1155, 336] width 17 height 17
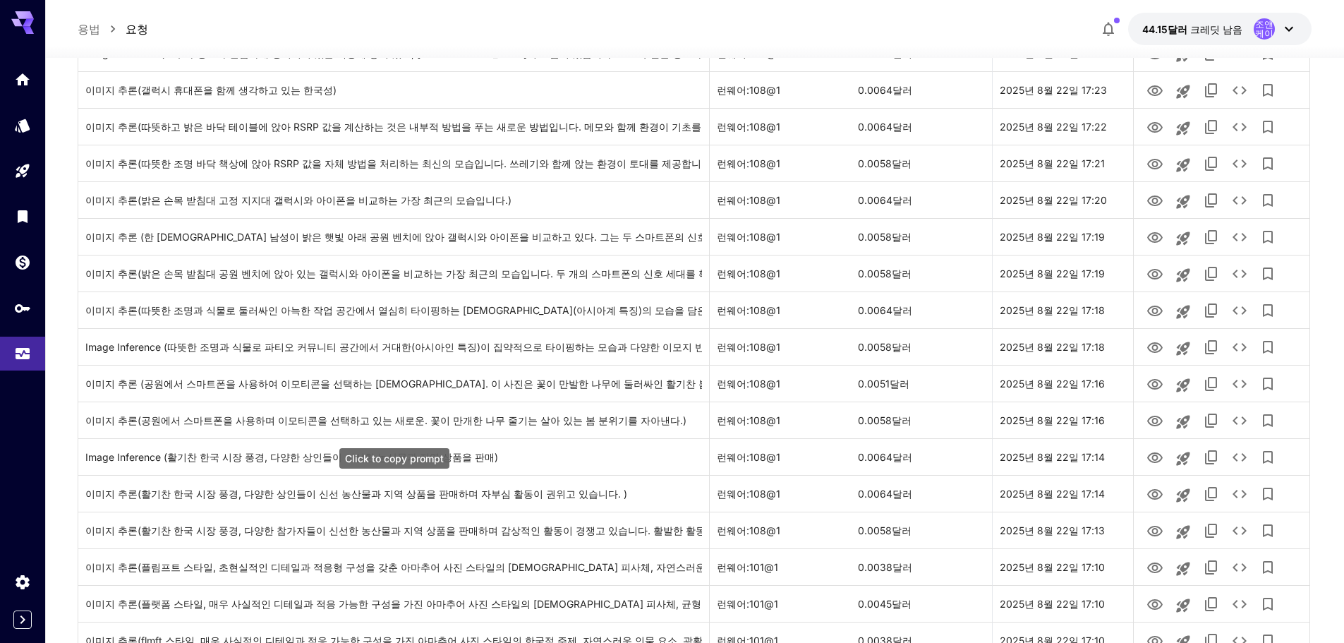
scroll to position [1550, 0]
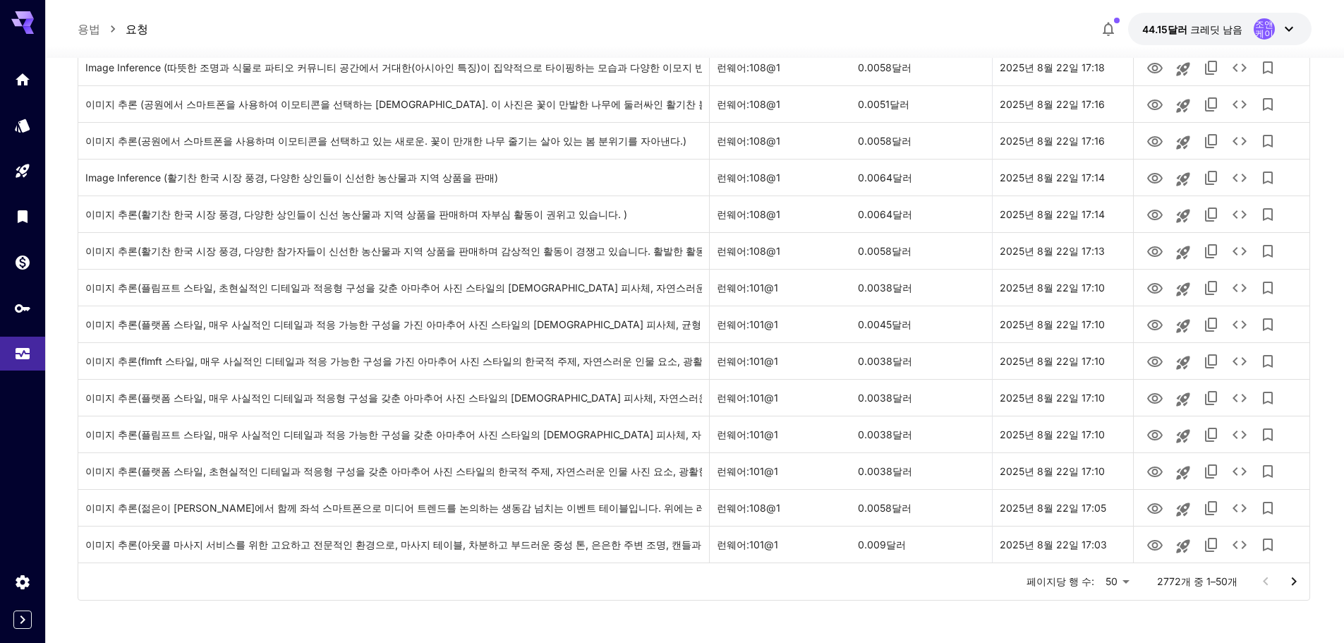
click at [1299, 584] on icon "다음 페이지로 이동" at bounding box center [1294, 581] width 17 height 17
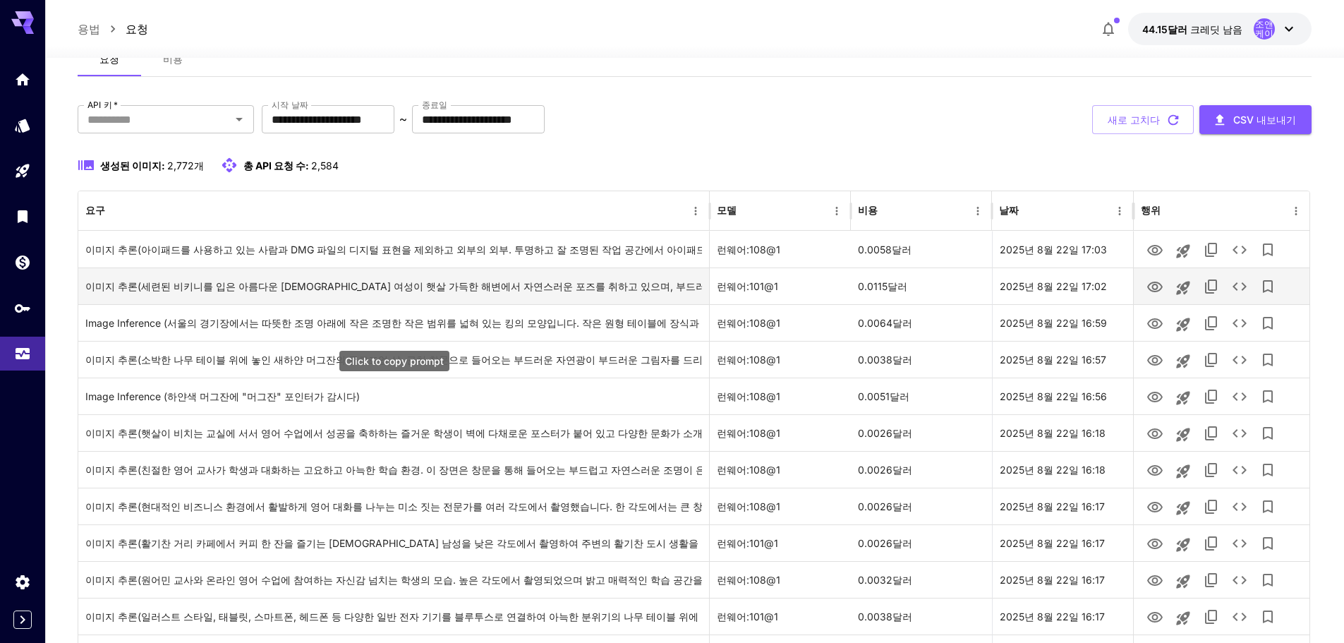
scroll to position [0, 0]
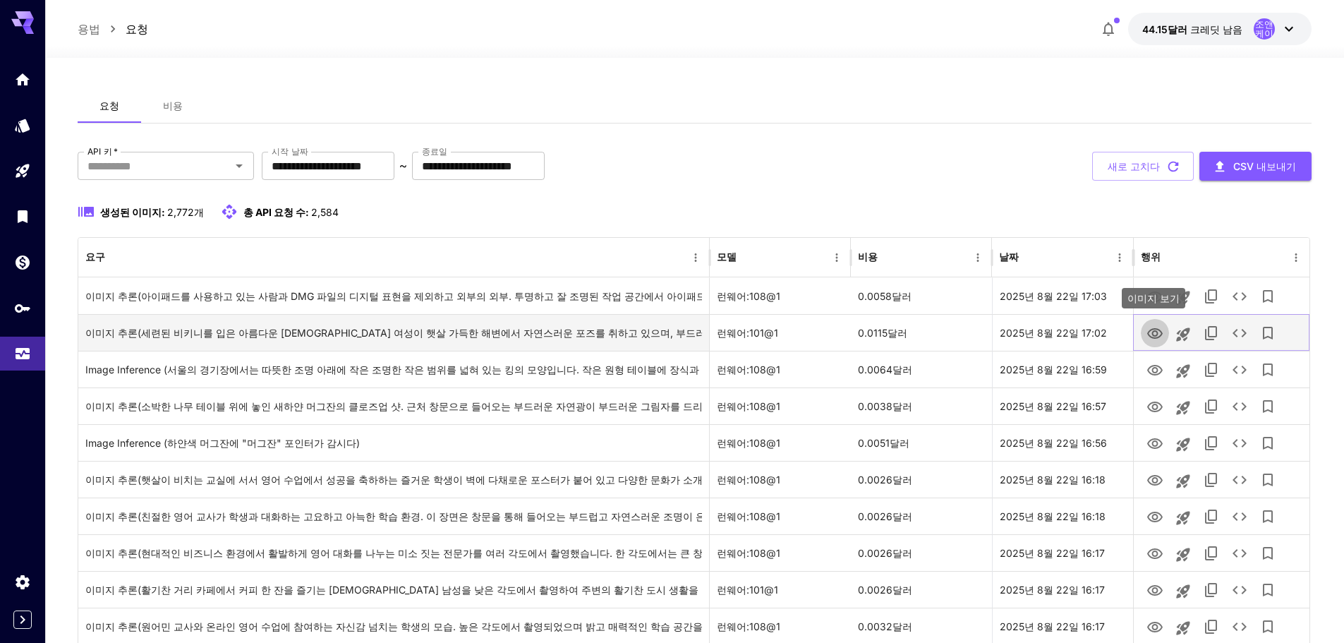
click at [1155, 337] on icon "이미지 보기" at bounding box center [1155, 333] width 17 height 17
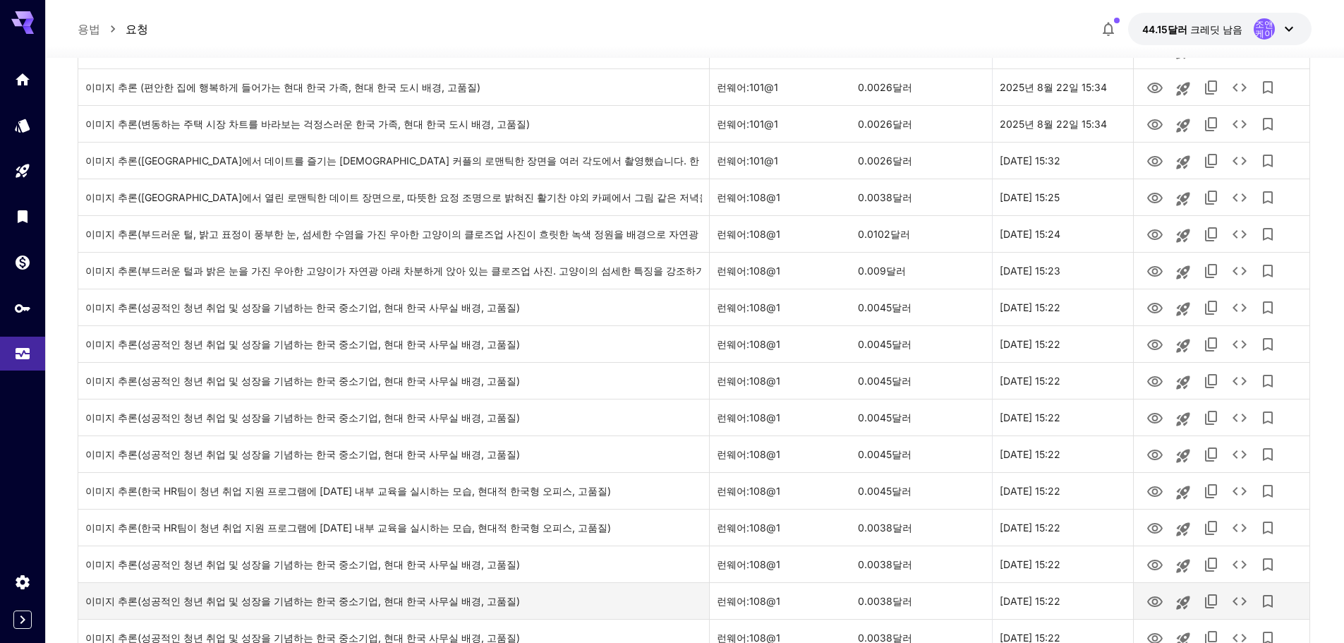
scroll to position [1550, 0]
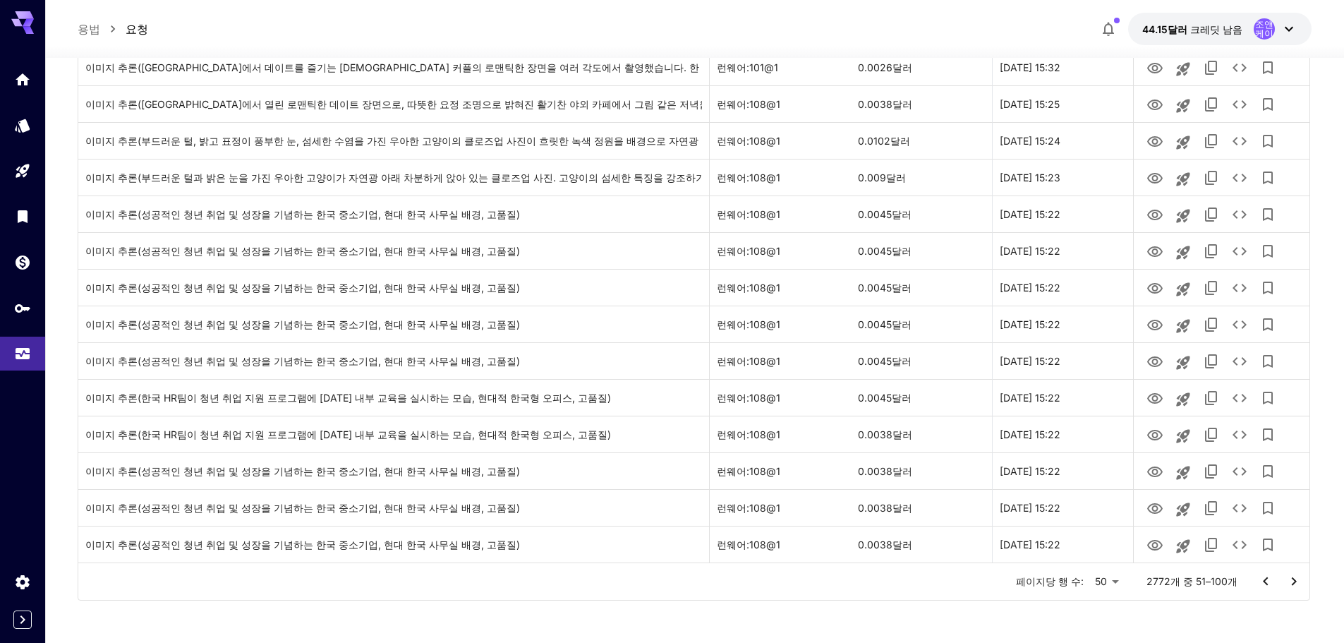
click at [1270, 584] on icon "이전 페이지로 이동" at bounding box center [1265, 581] width 17 height 17
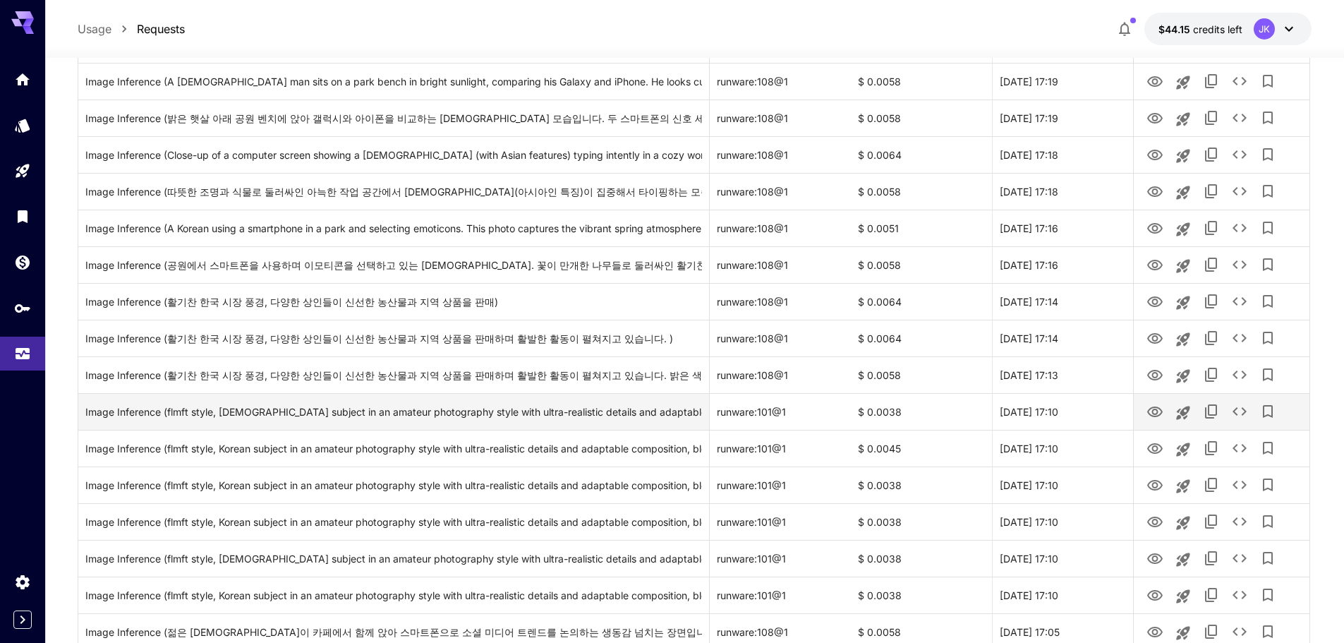
scroll to position [1550, 0]
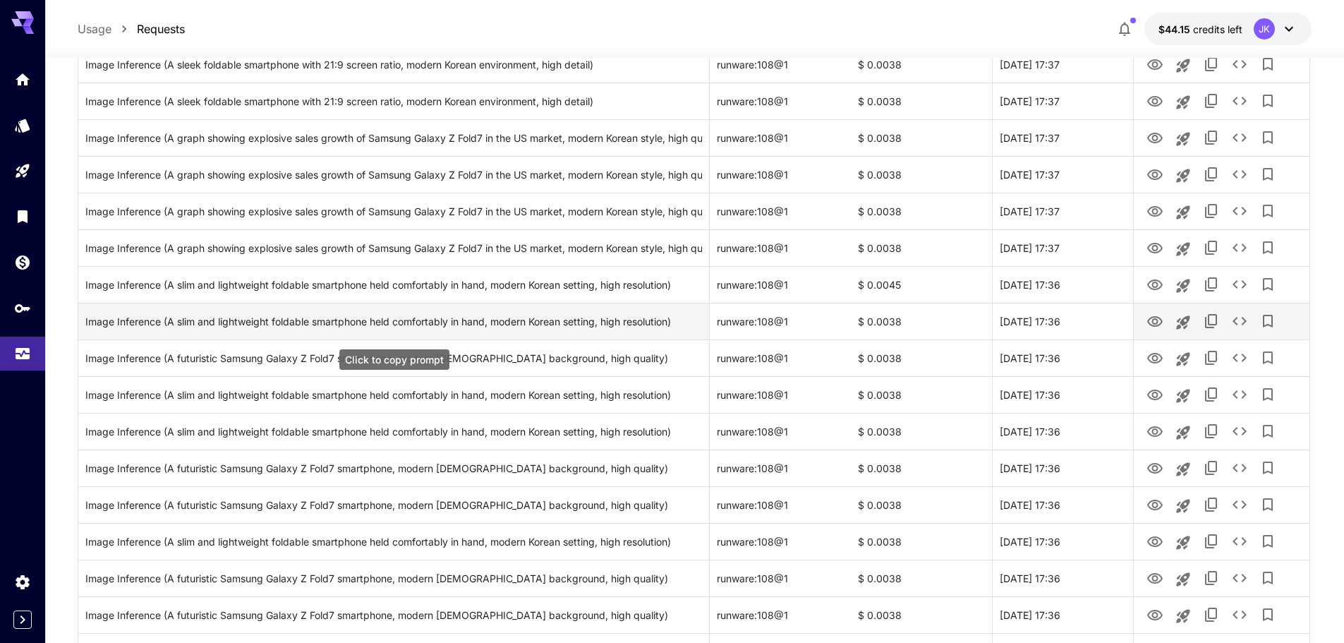
scroll to position [68, 0]
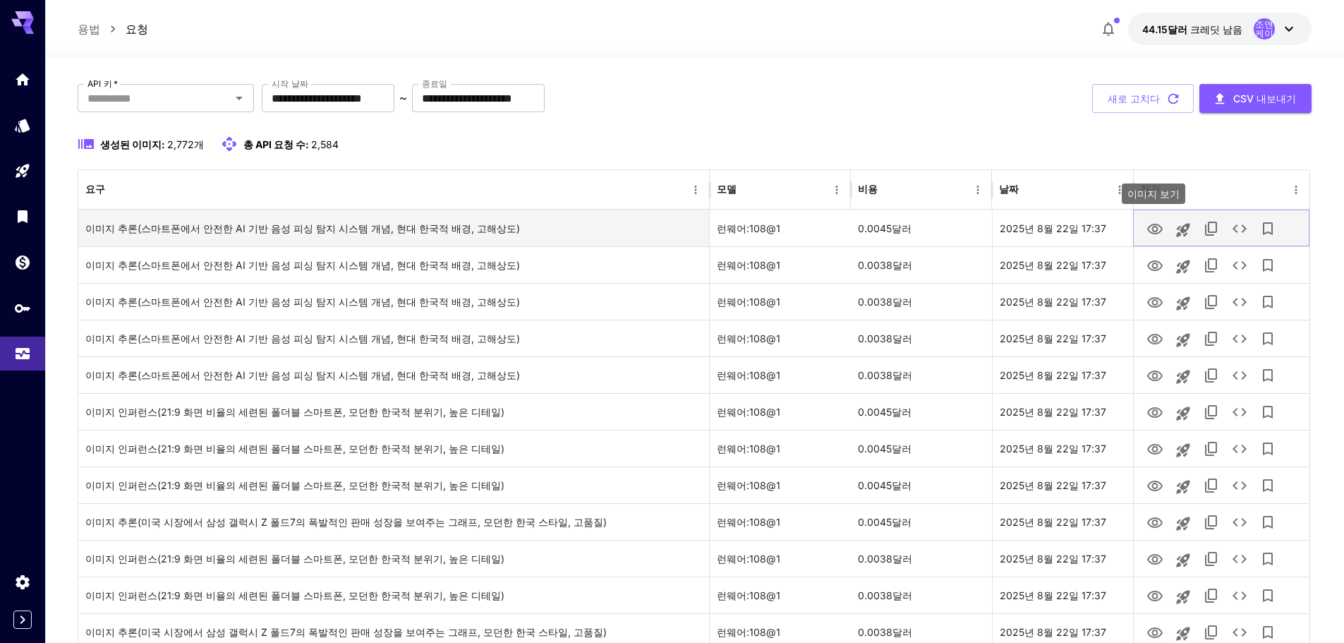
click at [1153, 230] on icon "이미지 보기" at bounding box center [1155, 229] width 16 height 11
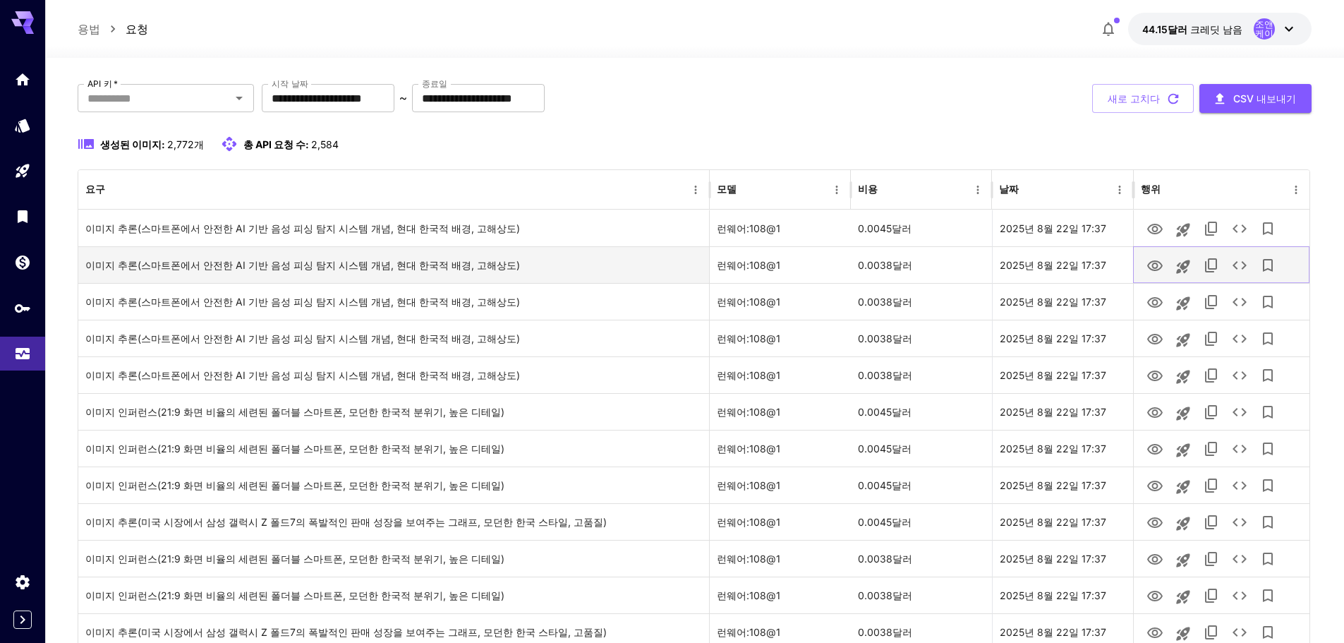
click at [1153, 261] on icon "이미지 보기" at bounding box center [1155, 265] width 16 height 11
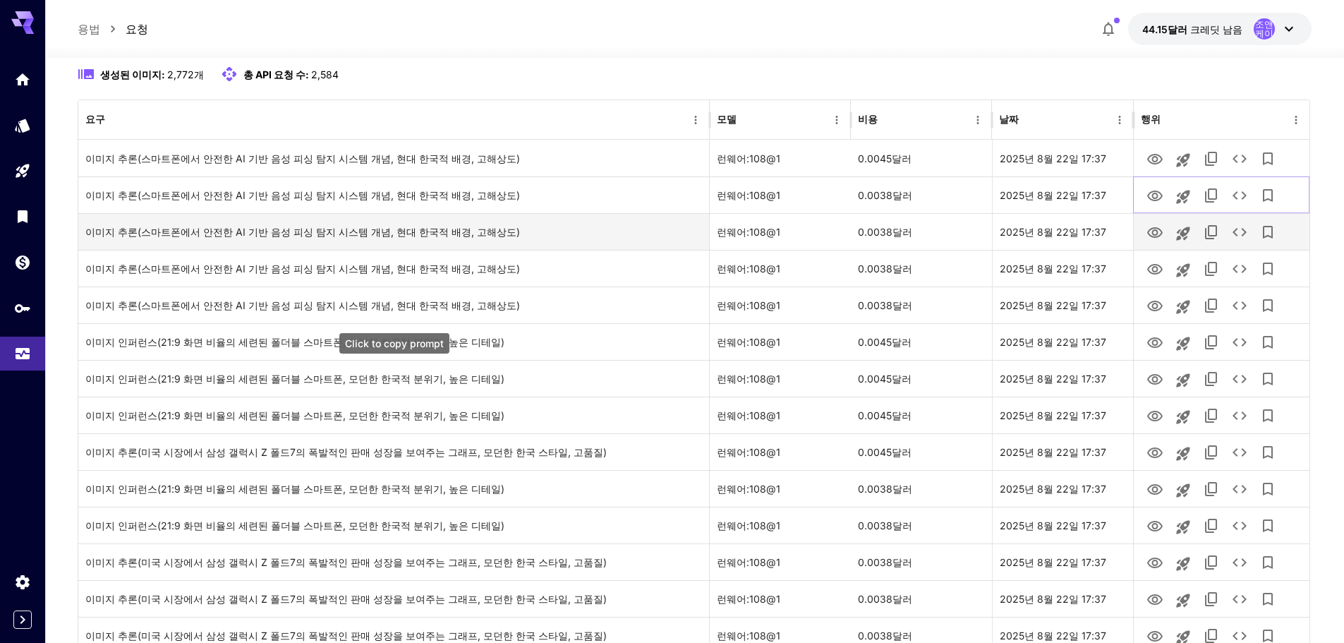
scroll to position [138, 0]
click at [1155, 234] on icon "이미지 보기" at bounding box center [1155, 231] width 16 height 11
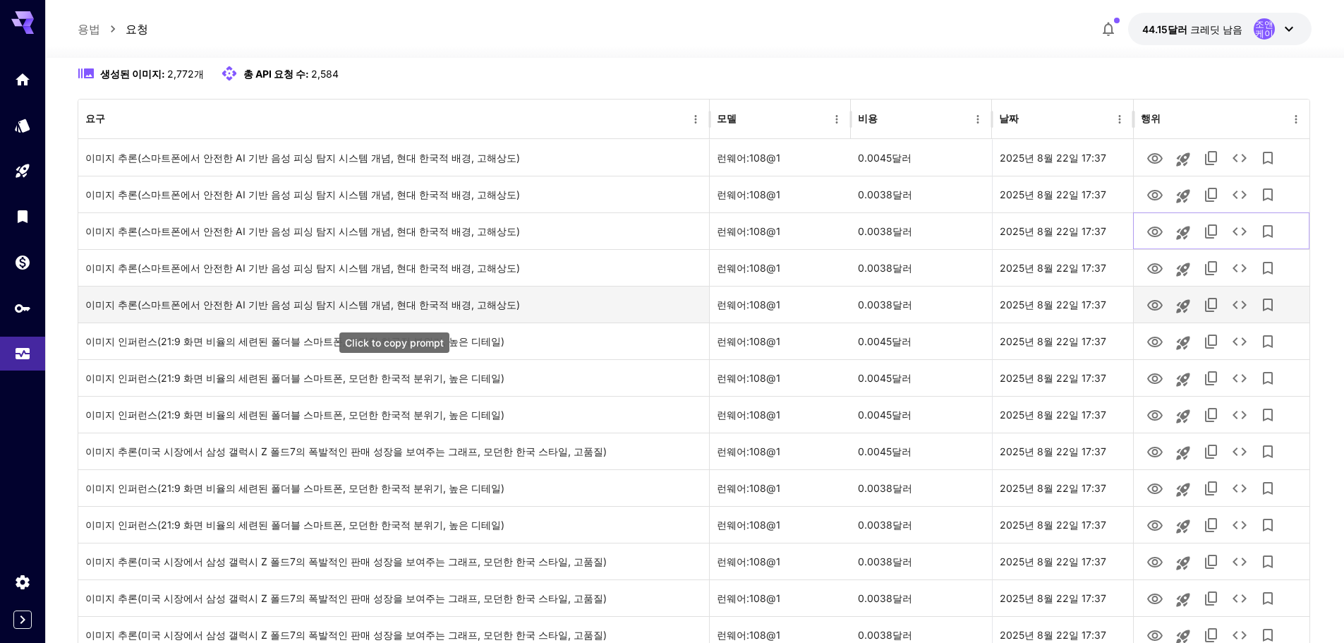
scroll to position [209, 0]
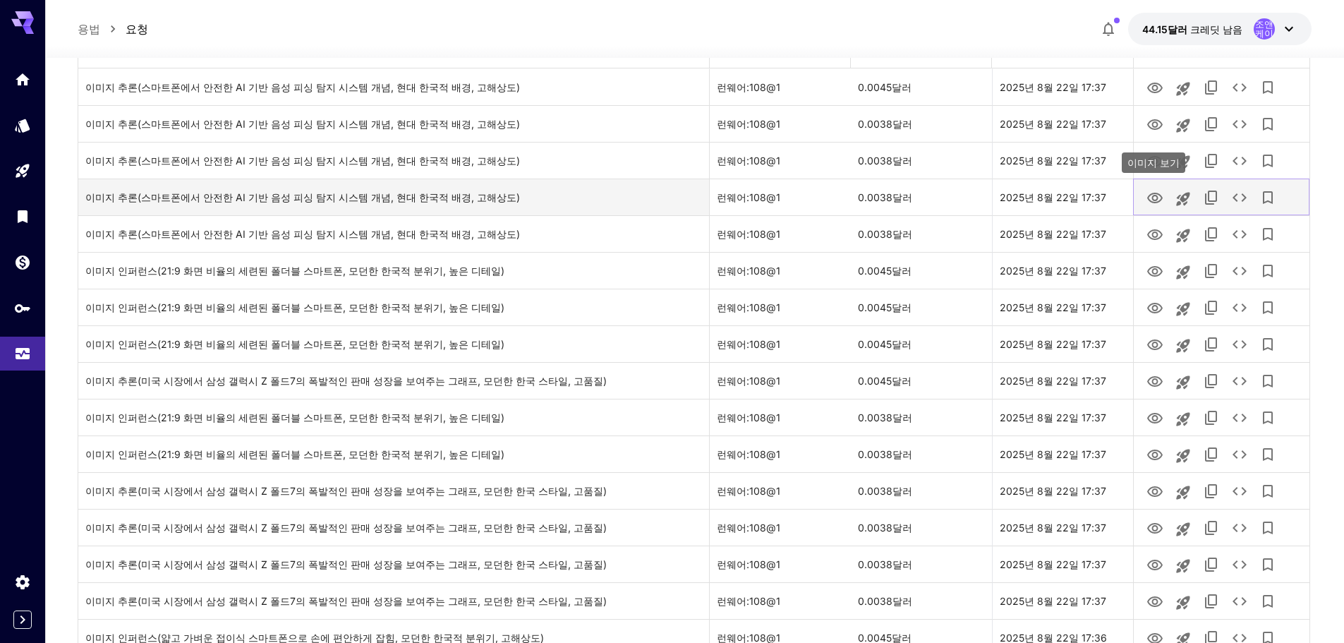
click at [1155, 198] on icon "이미지 보기" at bounding box center [1155, 198] width 17 height 17
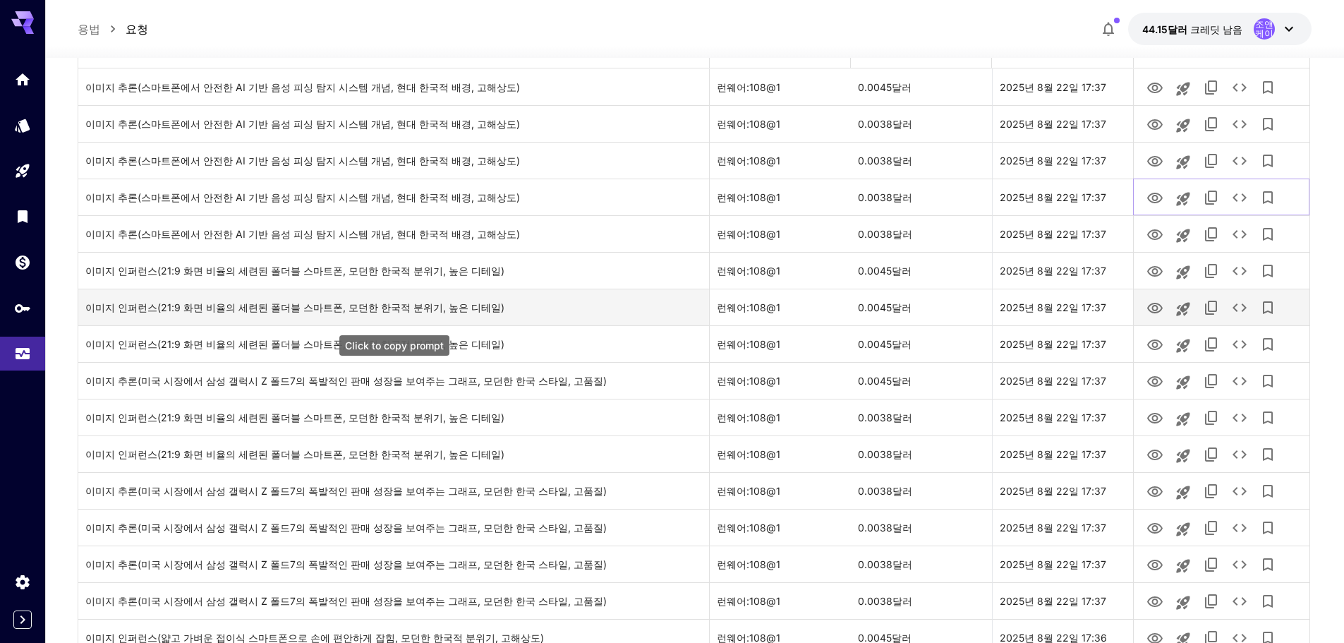
scroll to position [279, 0]
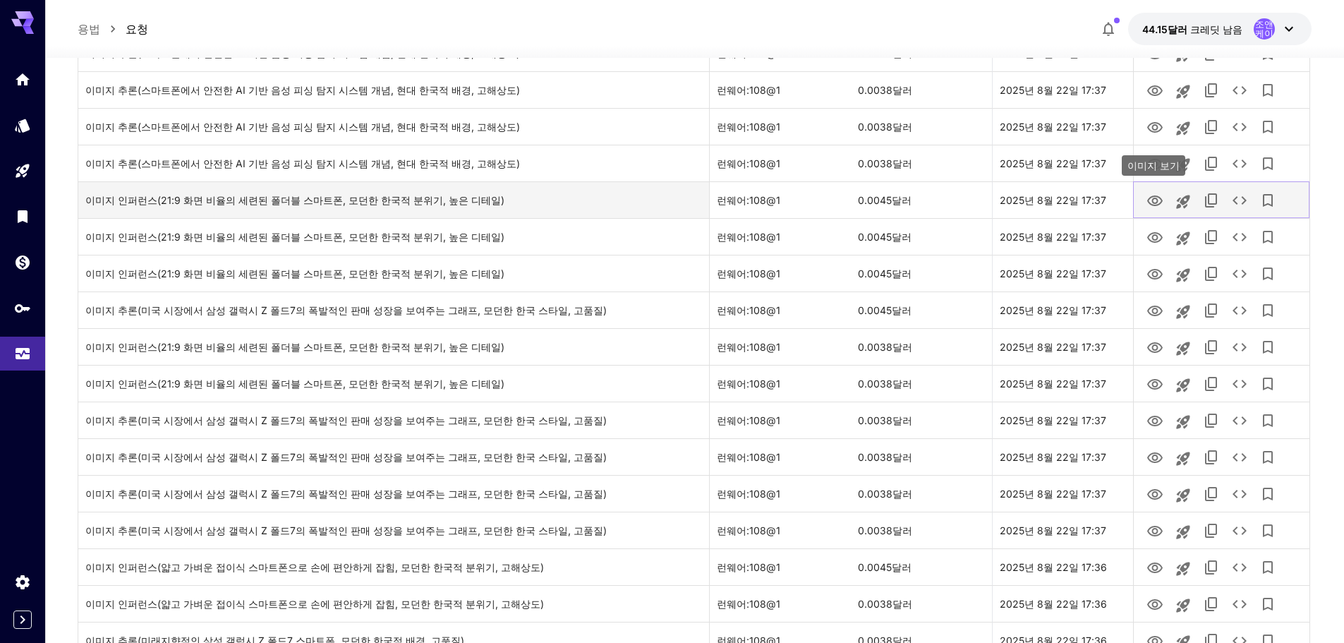
click at [1144, 198] on button "이미지 보기" at bounding box center [1155, 200] width 28 height 29
click at [1156, 199] on icon "이미지 보기" at bounding box center [1155, 200] width 16 height 11
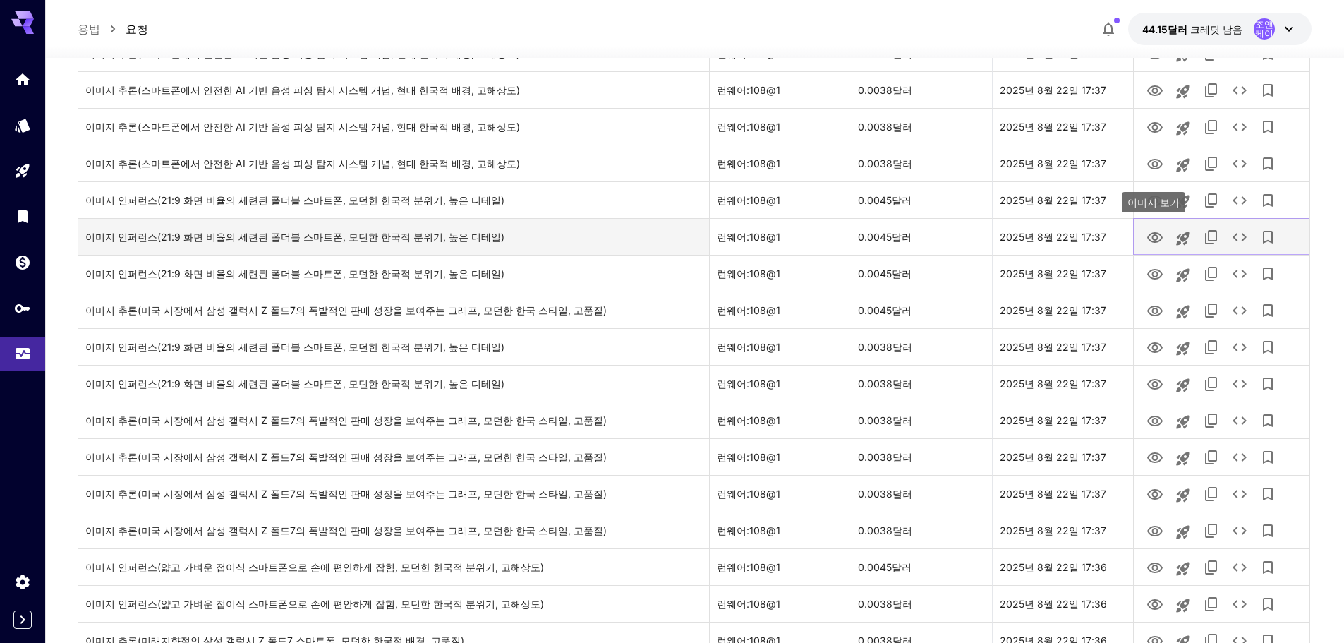
click at [1154, 236] on icon "이미지 보기" at bounding box center [1155, 237] width 17 height 17
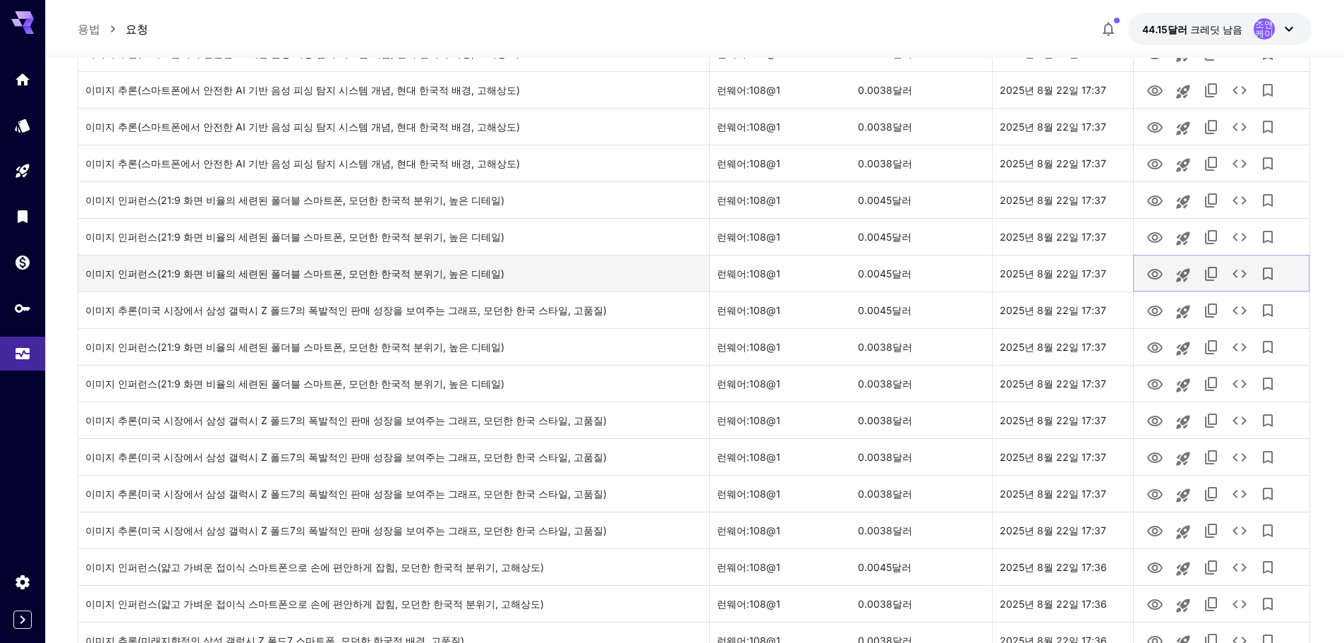
click at [1159, 272] on icon "이미지 보기" at bounding box center [1155, 274] width 17 height 17
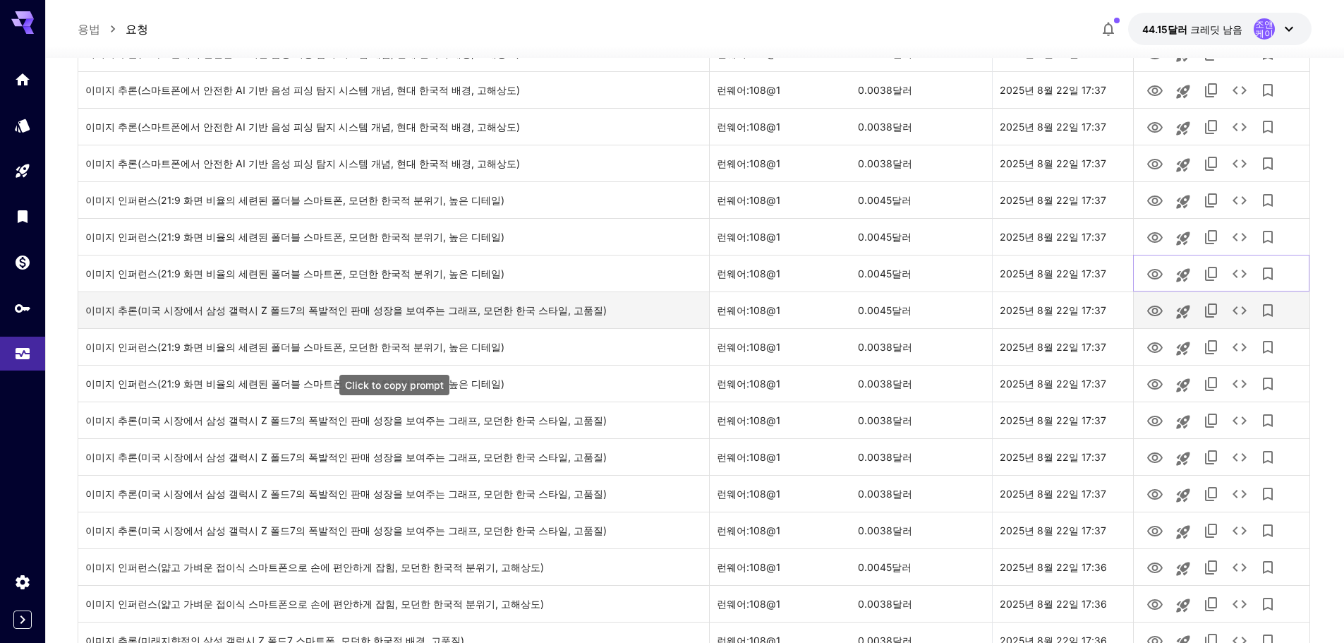
scroll to position [350, 0]
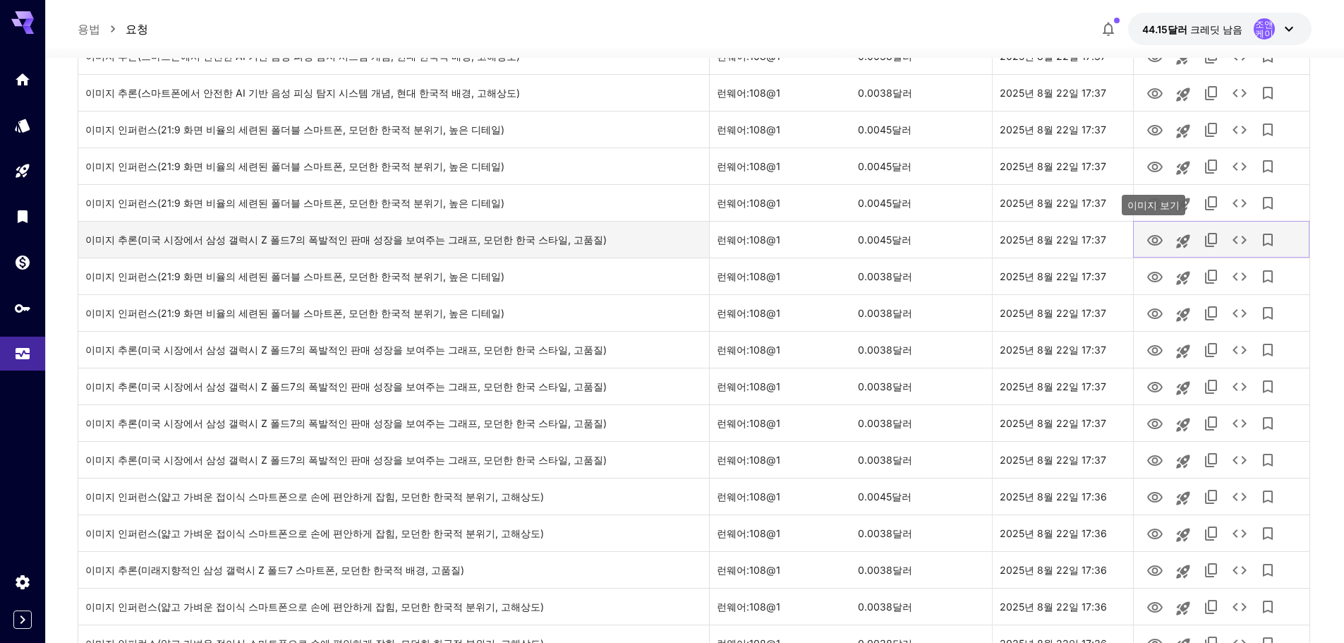
click at [1155, 246] on icon "이미지 보기" at bounding box center [1155, 240] width 17 height 17
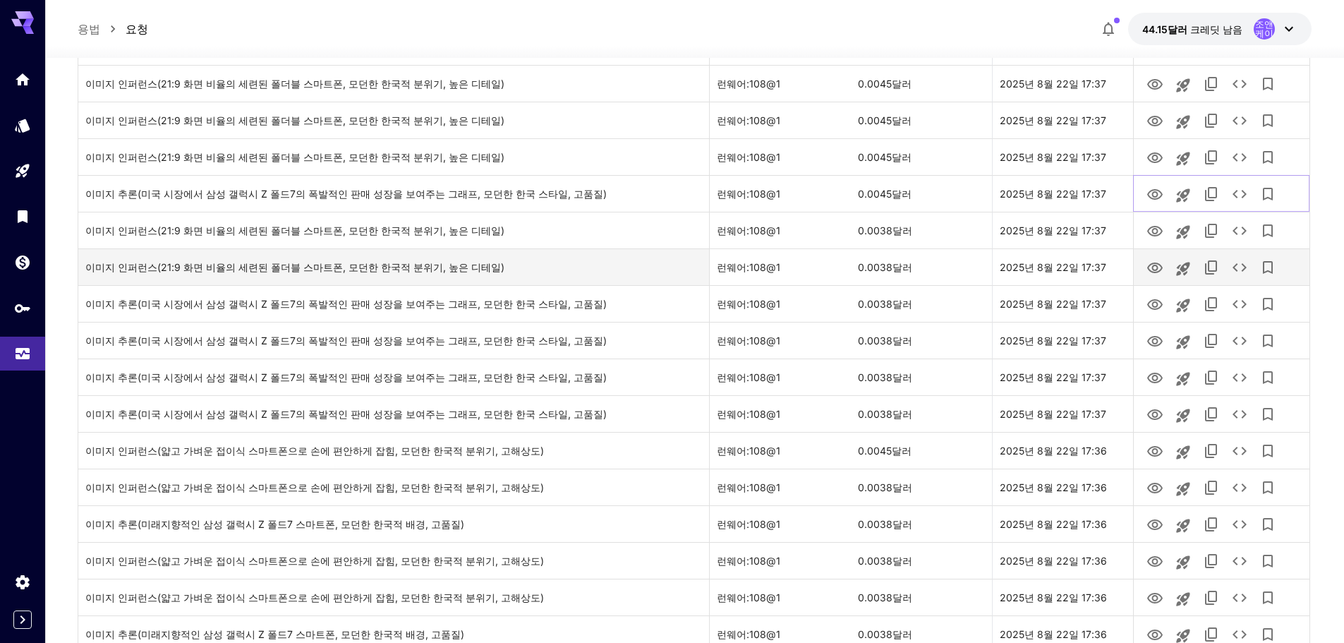
scroll to position [421, 0]
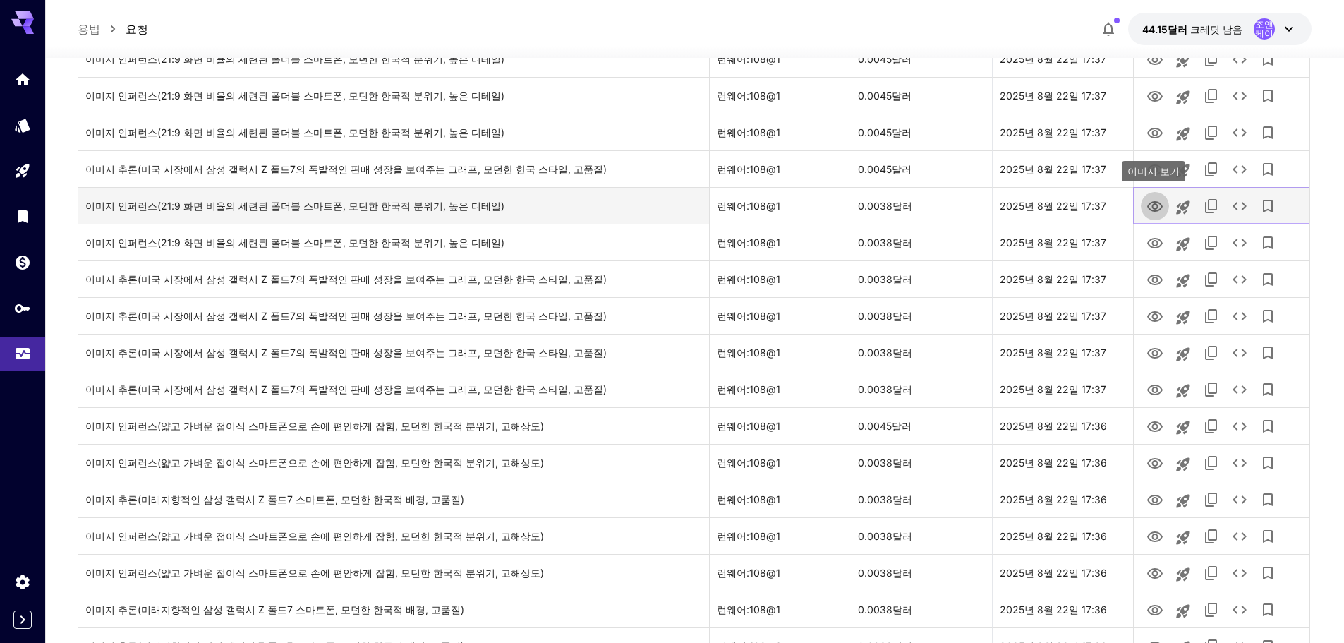
click at [1152, 208] on icon "이미지 보기" at bounding box center [1155, 206] width 17 height 17
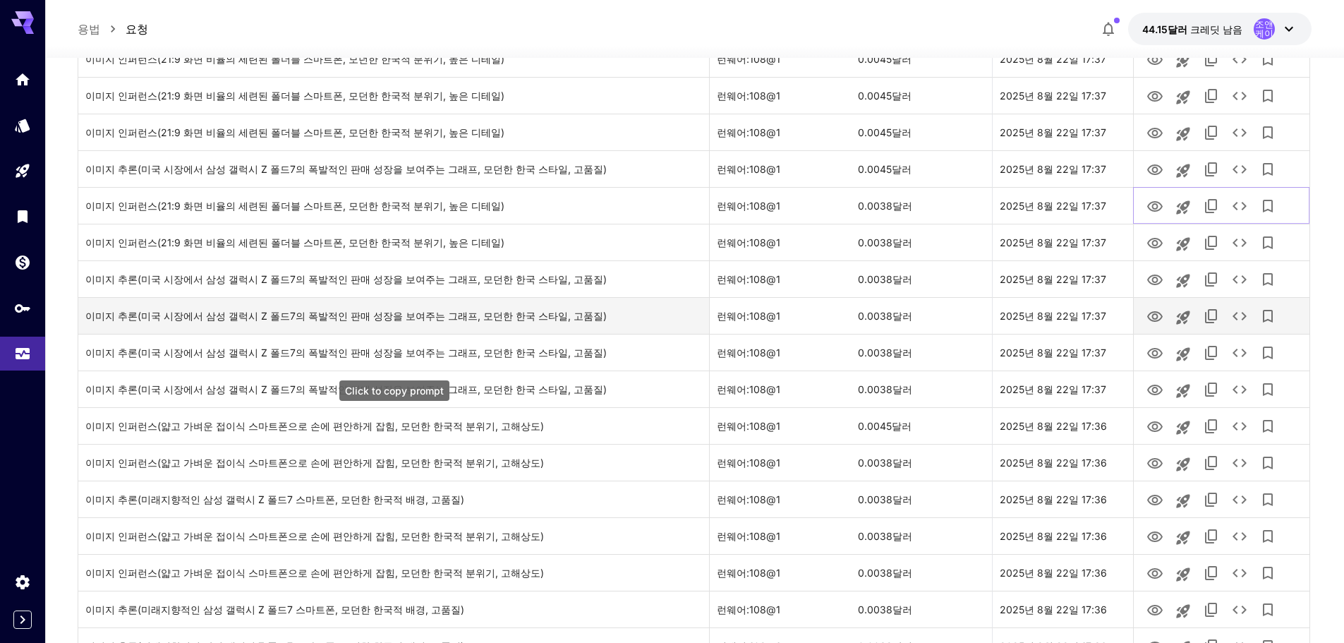
scroll to position [491, 0]
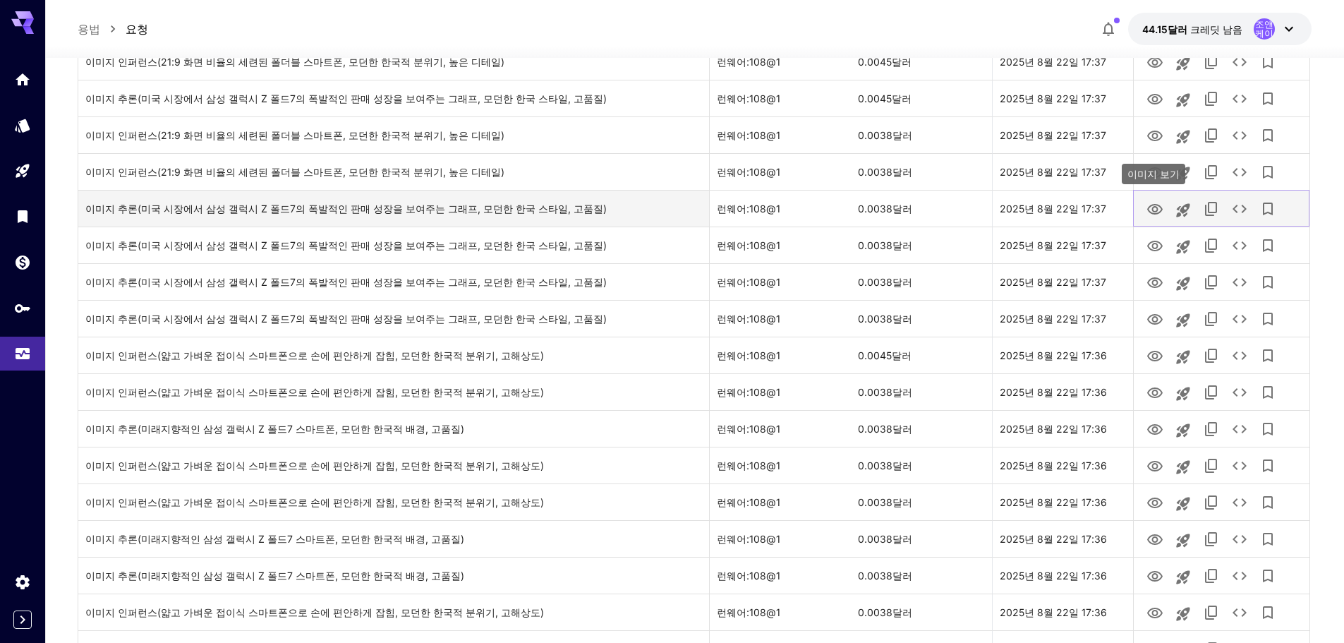
click at [1151, 212] on icon "이미지 보기" at bounding box center [1155, 209] width 16 height 11
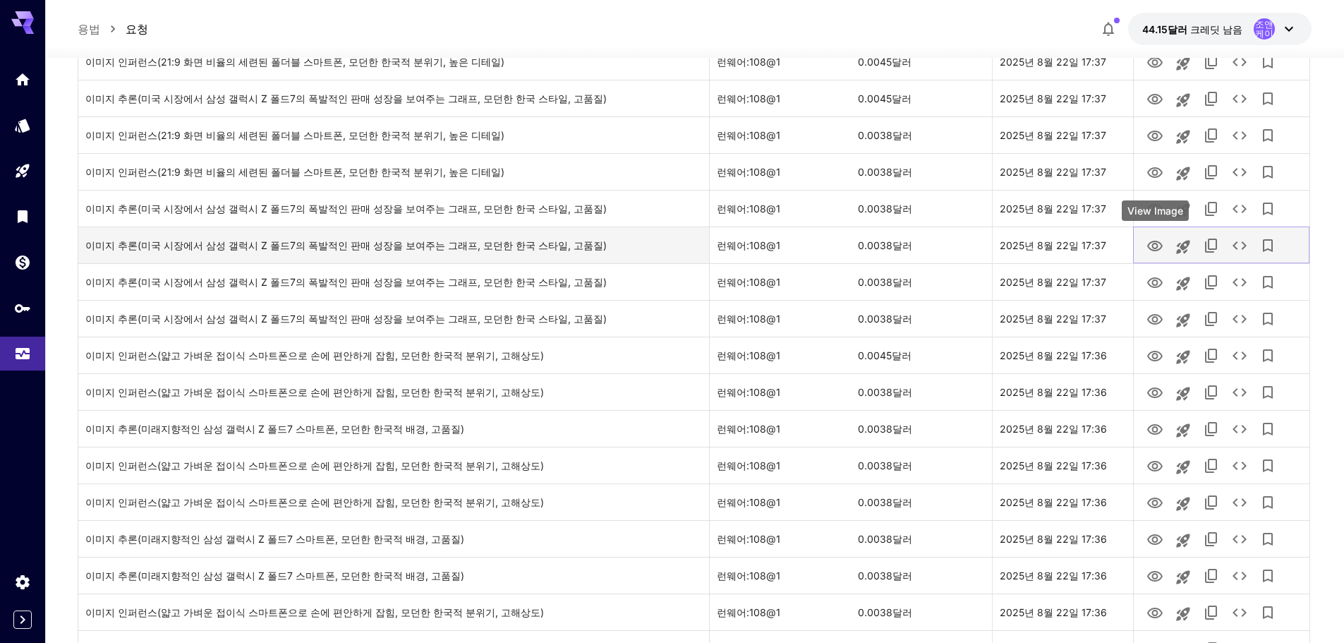
click at [1156, 246] on icon "이미지 보기" at bounding box center [1155, 246] width 17 height 17
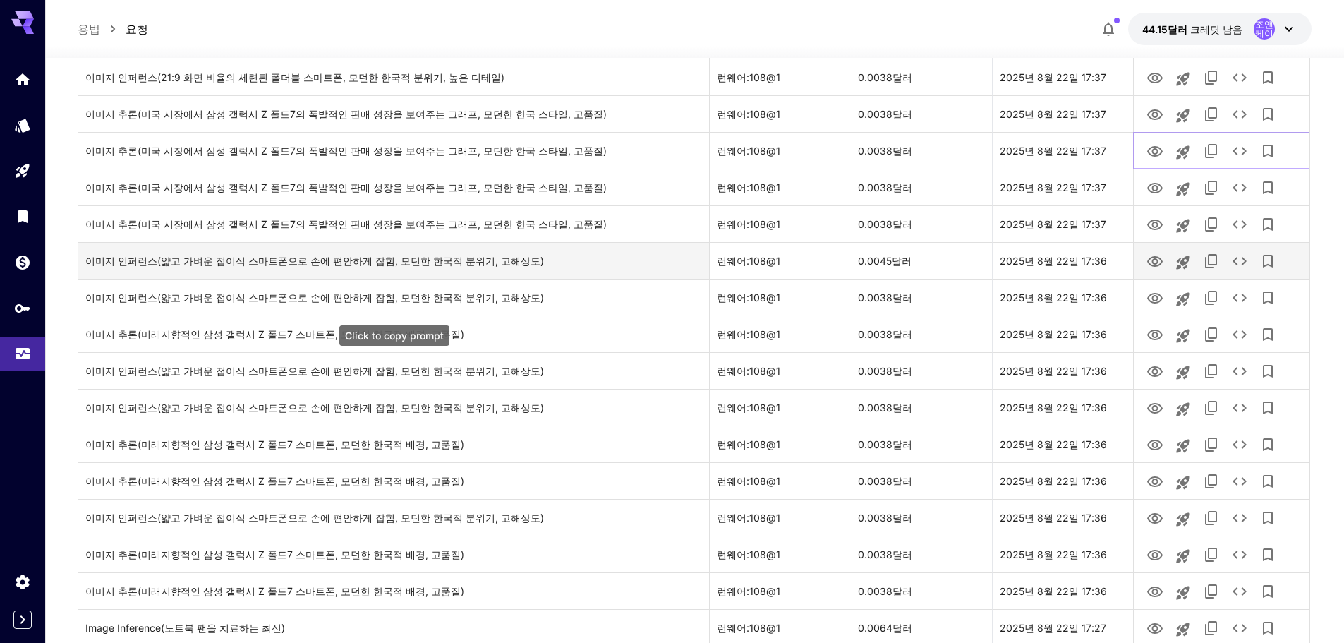
scroll to position [632, 0]
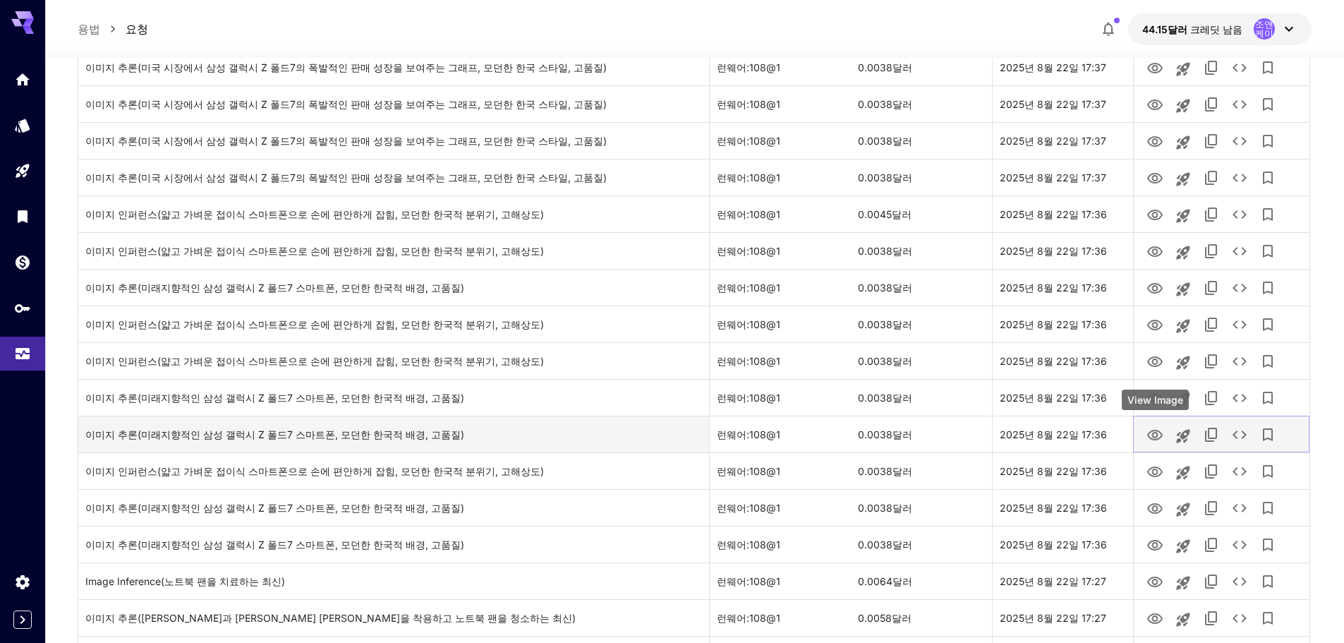
click at [1151, 436] on icon "이미지 보기" at bounding box center [1155, 435] width 17 height 17
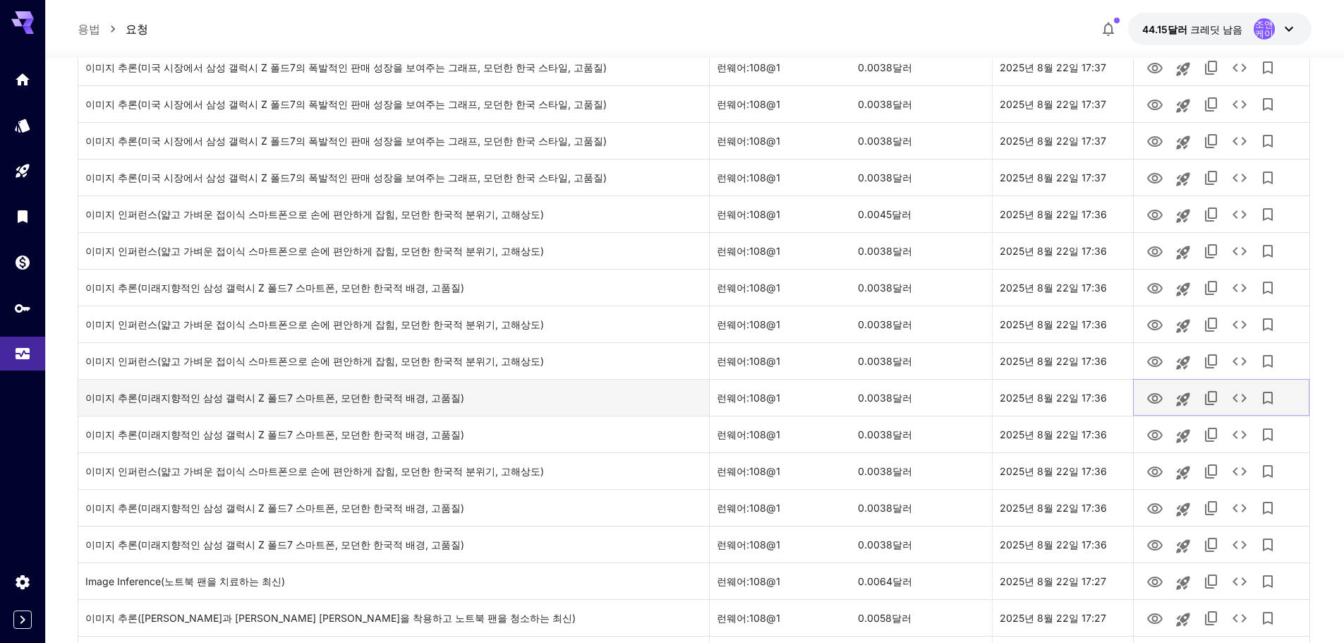
click at [1152, 399] on icon "이미지 보기" at bounding box center [1155, 398] width 17 height 17
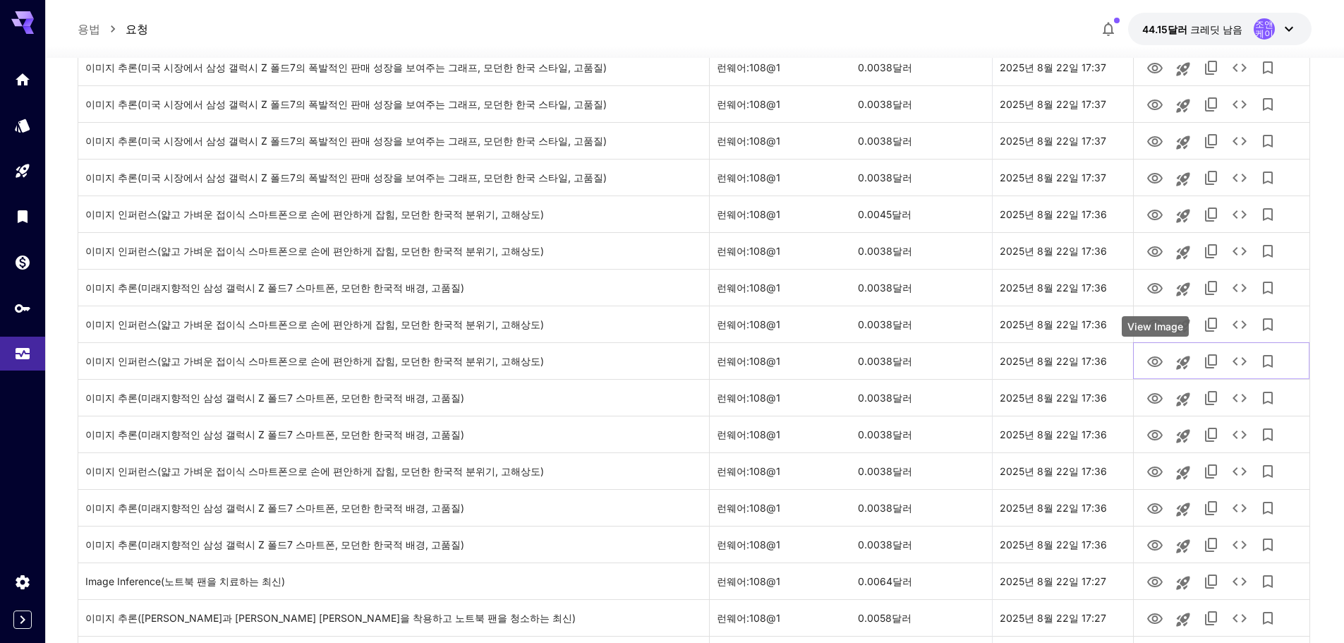
click at [1156, 325] on div "View Image" at bounding box center [1155, 326] width 67 height 20
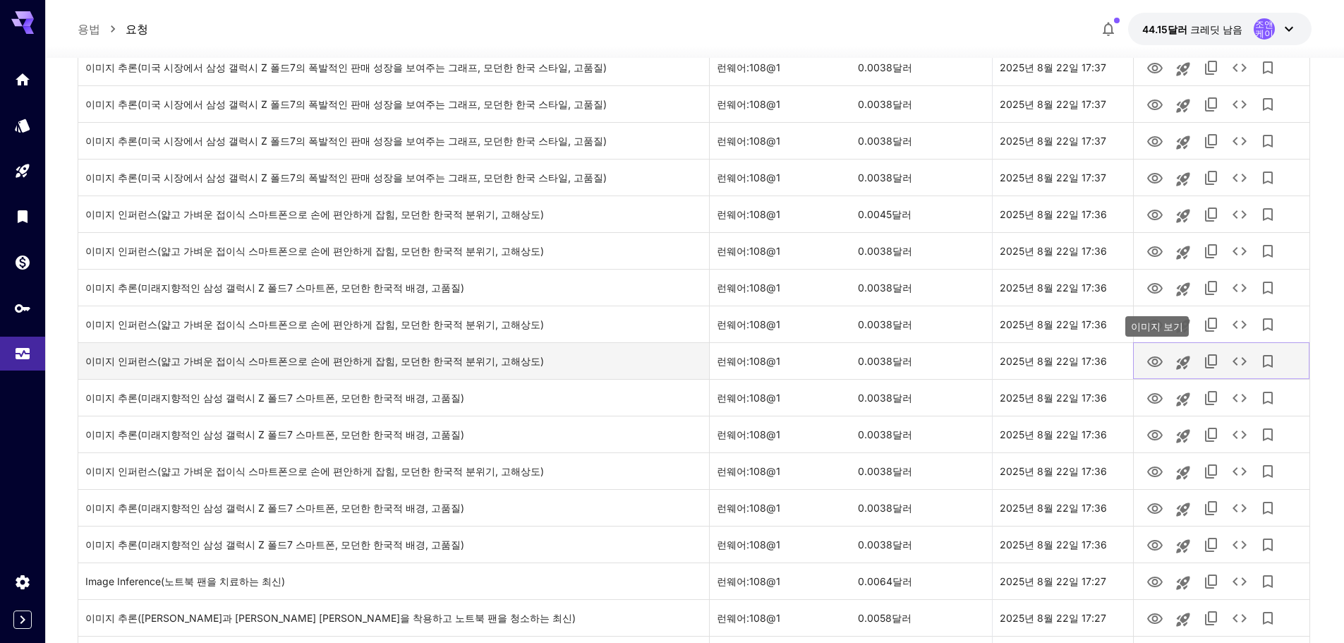
click at [1152, 361] on icon "이미지 보기" at bounding box center [1155, 361] width 16 height 11
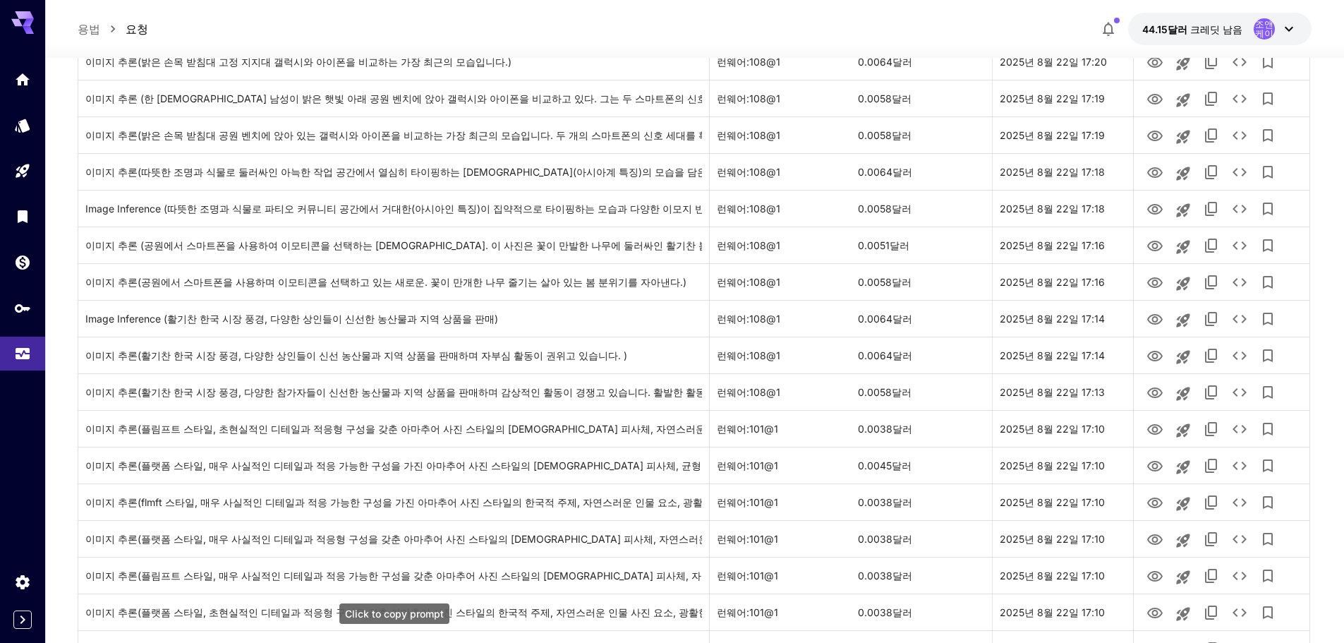
scroll to position [1550, 0]
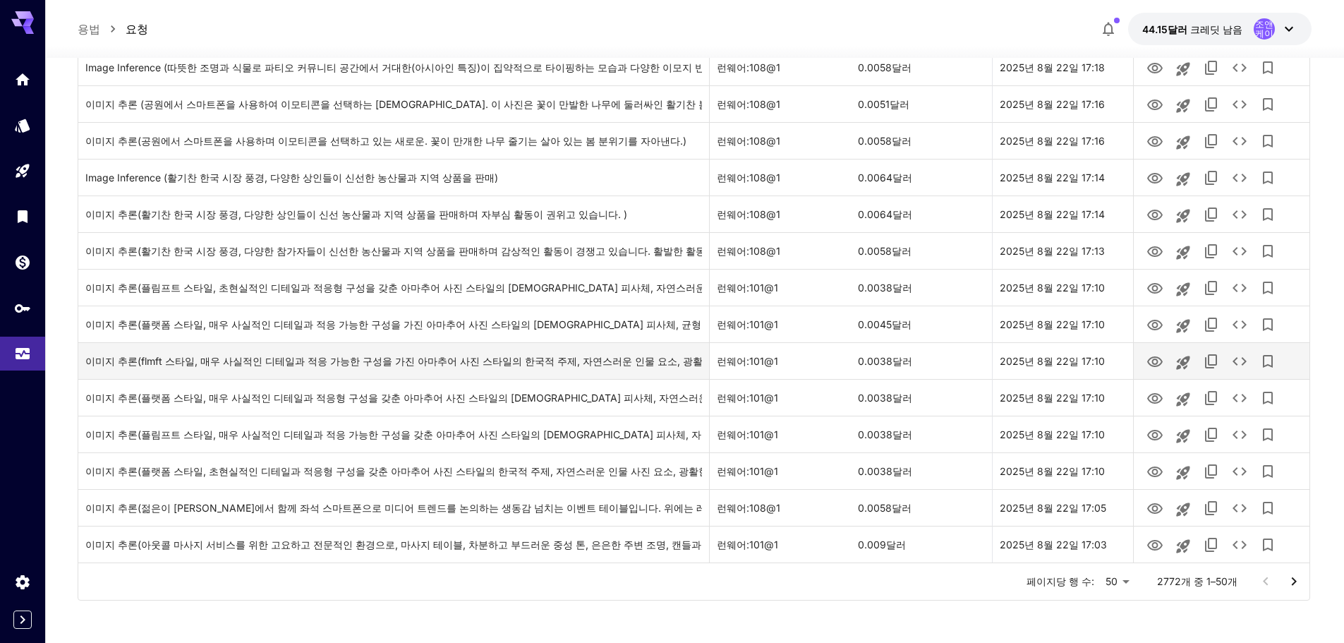
click at [1301, 579] on icon "다음 페이지로 이동" at bounding box center [1294, 581] width 17 height 17
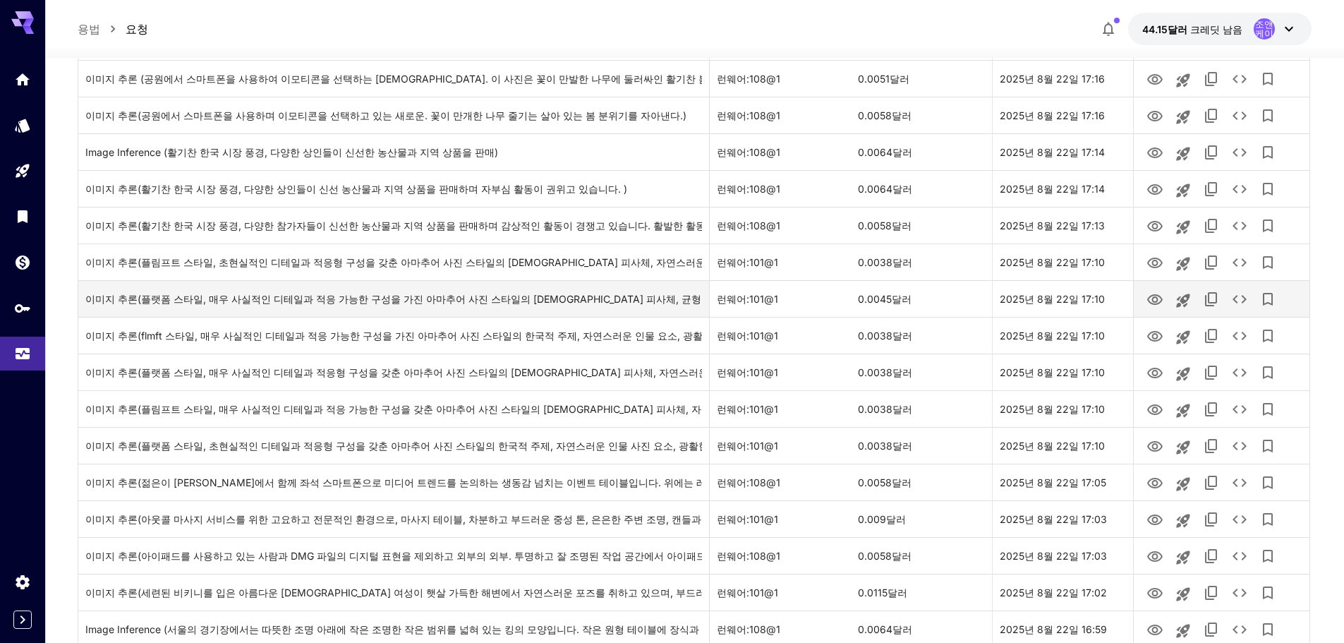
scroll to position [353, 0]
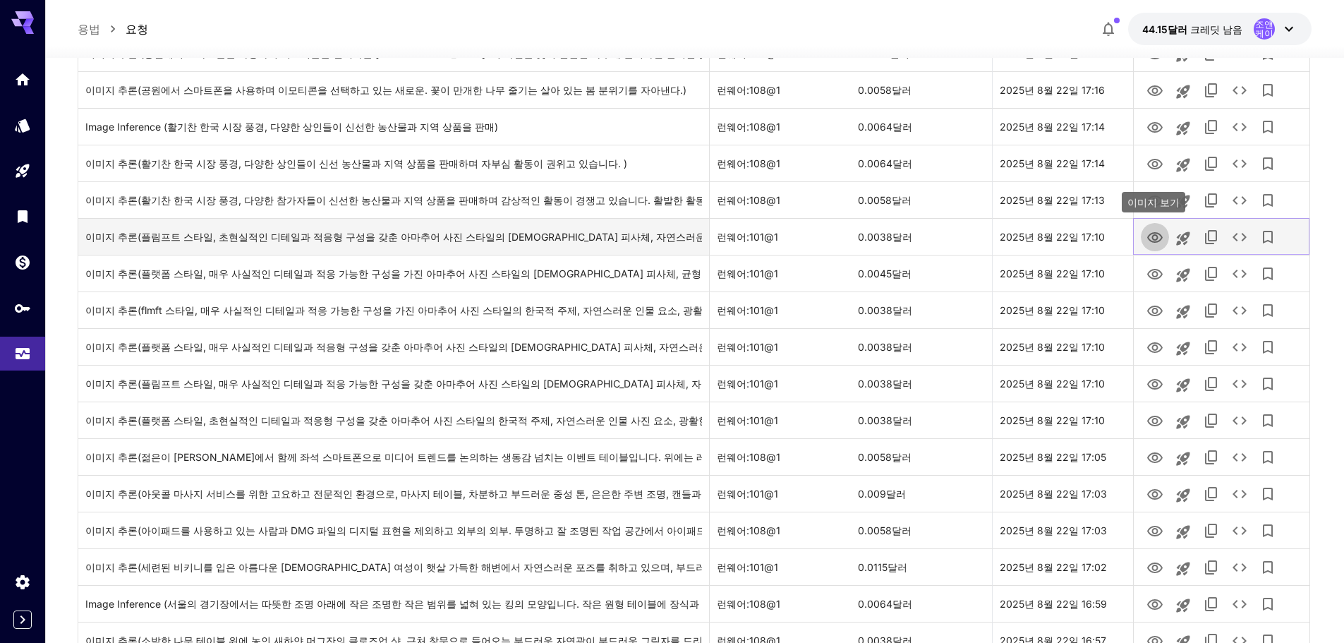
click at [1149, 238] on icon "이미지 보기" at bounding box center [1155, 237] width 17 height 17
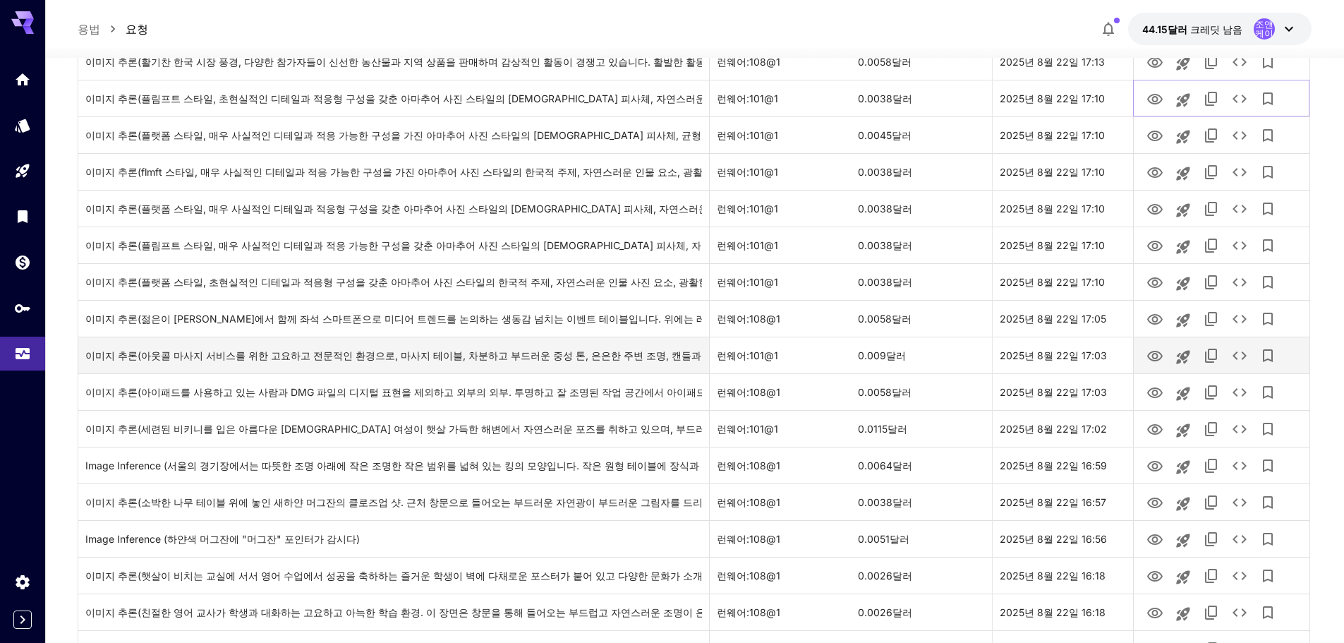
scroll to position [494, 0]
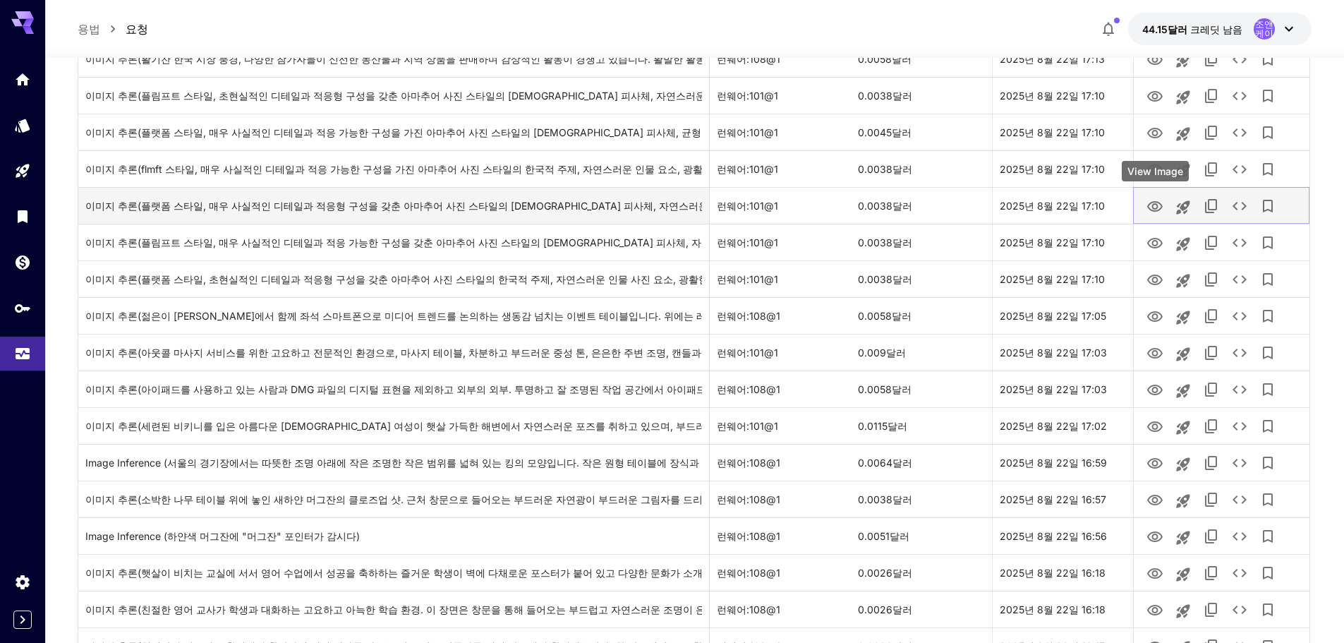
click at [1152, 210] on icon "이미지 보기" at bounding box center [1155, 206] width 16 height 11
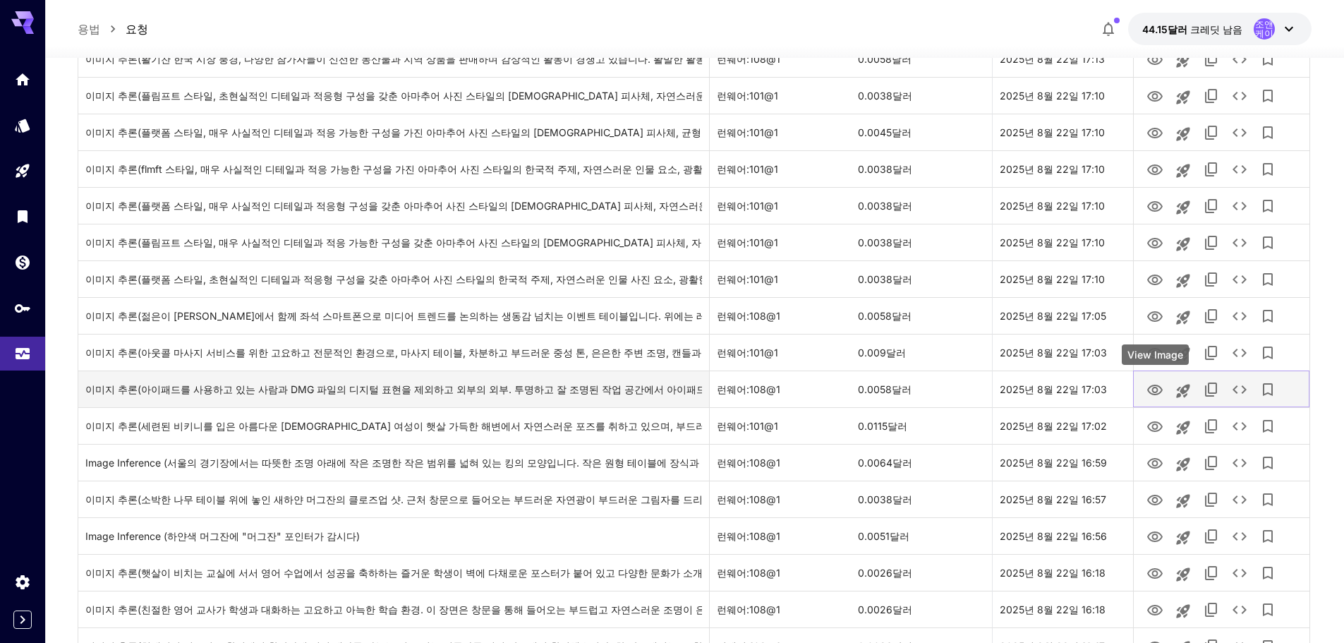
click at [1156, 388] on icon "이미지 보기" at bounding box center [1155, 390] width 16 height 11
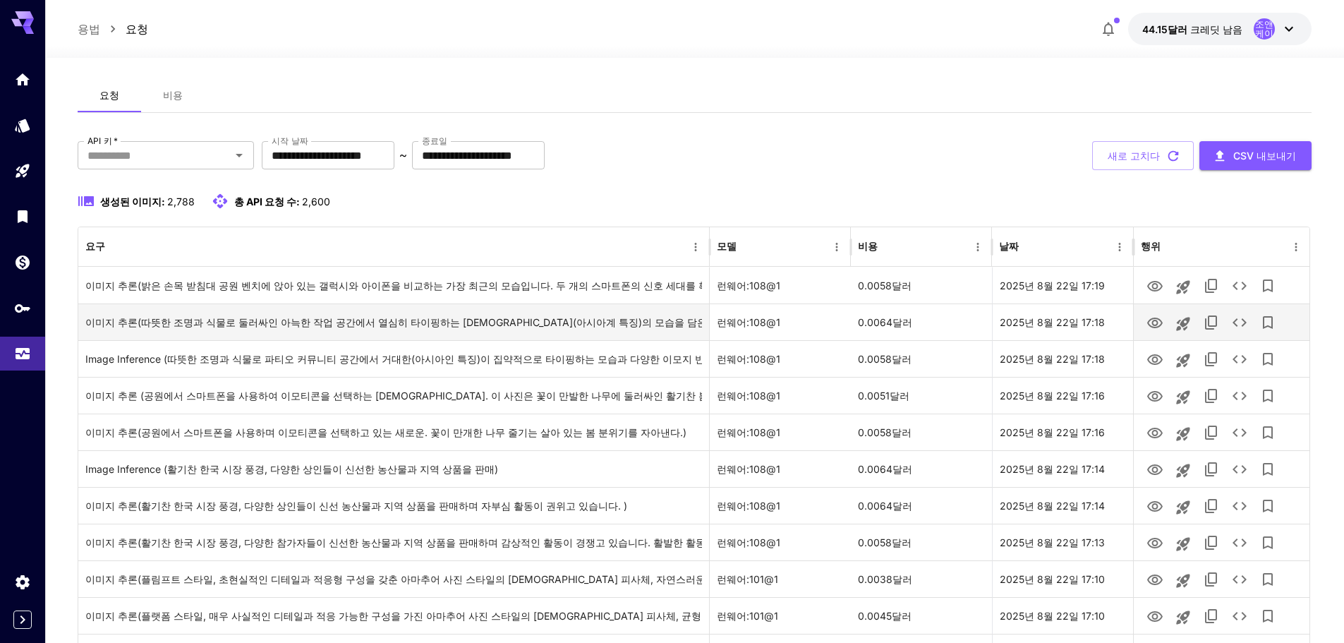
scroll to position [0, 0]
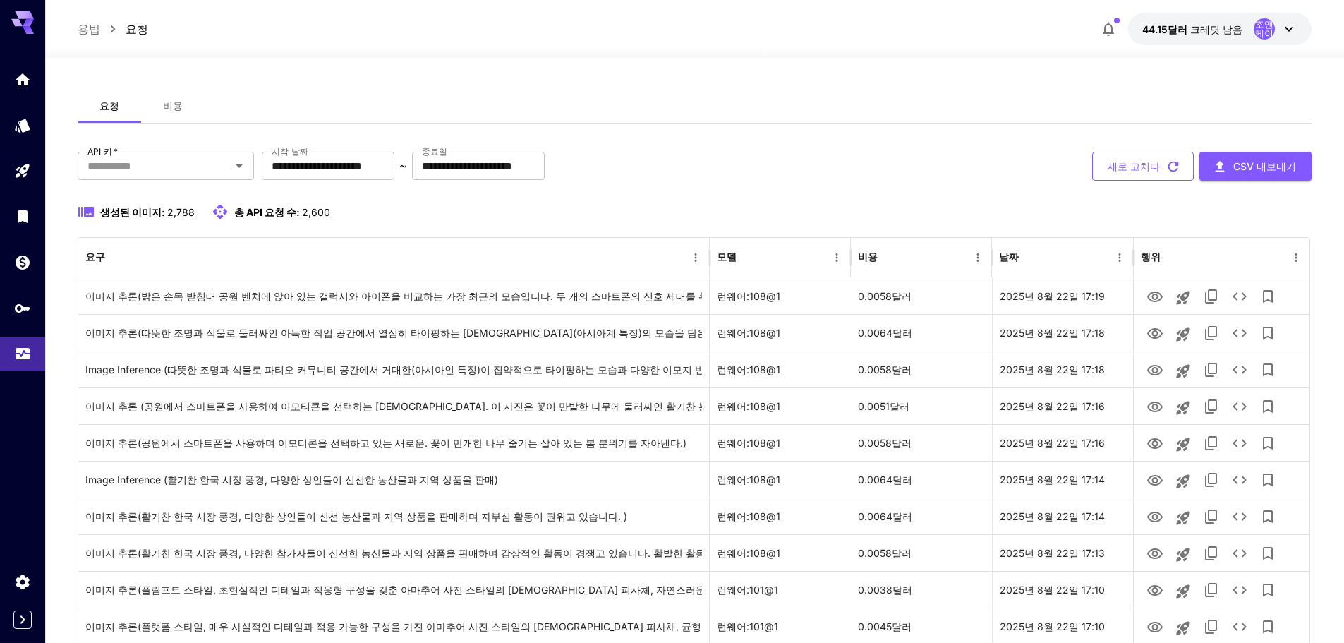
click at [1160, 163] on font "새로 고치다" at bounding box center [1134, 166] width 52 height 12
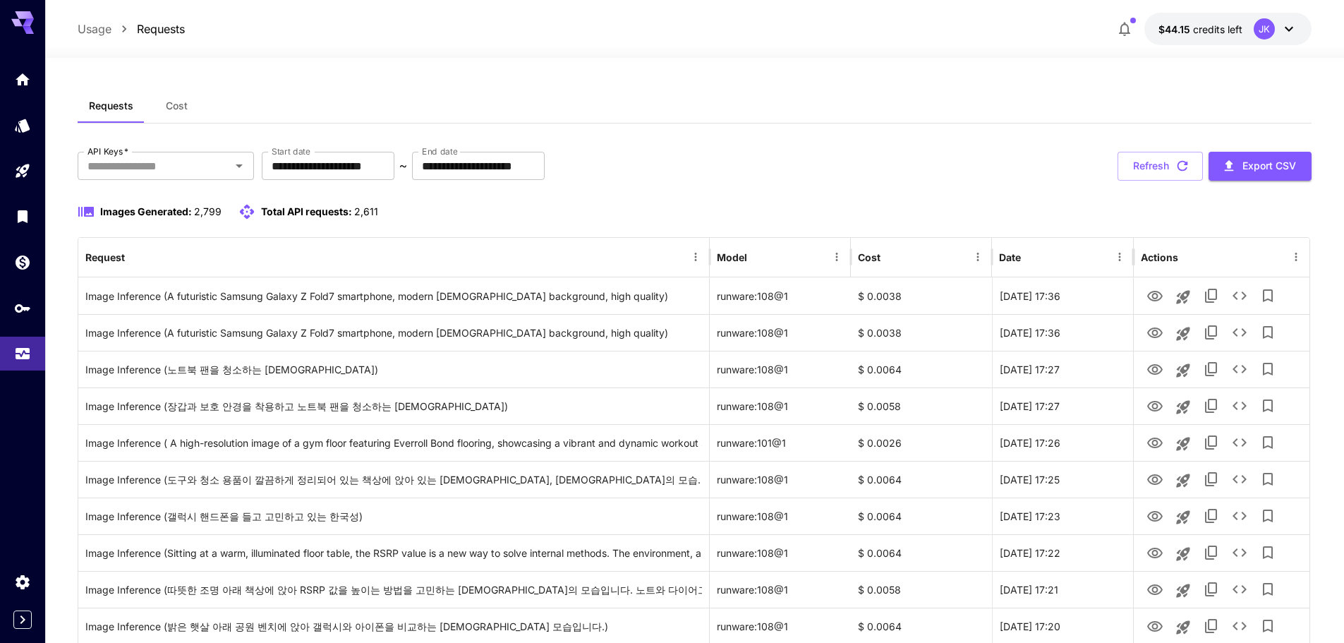
click at [984, 156] on div "**********" at bounding box center [695, 166] width 1234 height 29
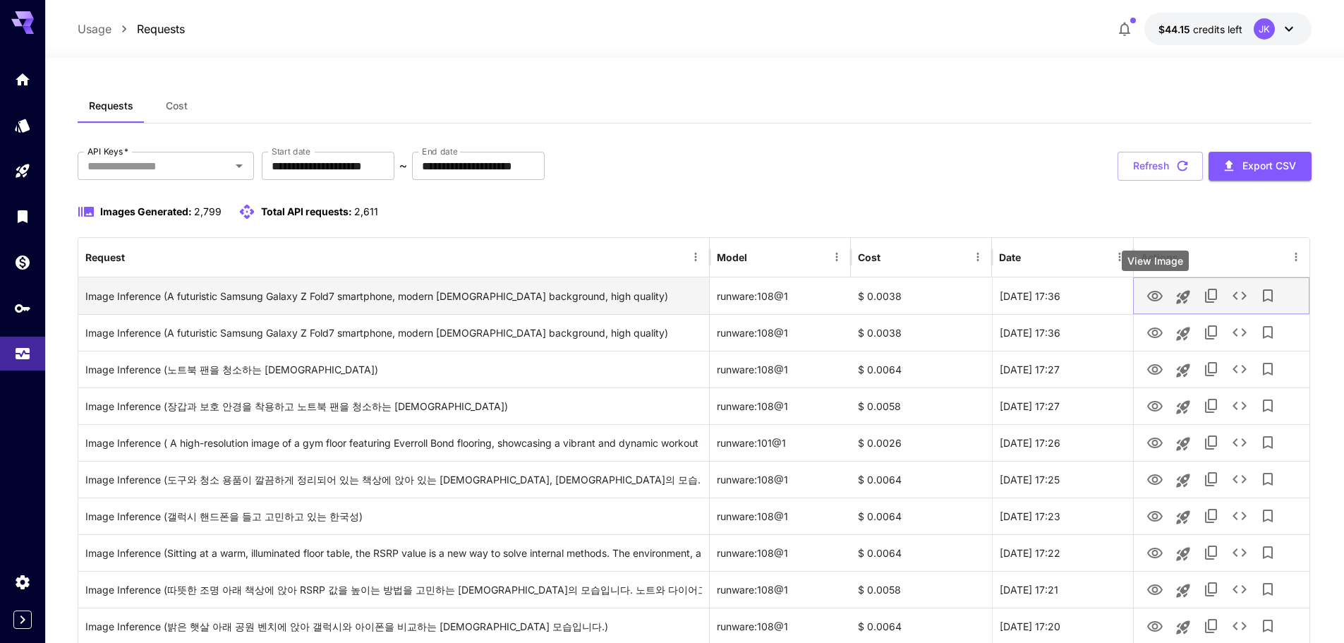
click at [1154, 296] on icon "View Image" at bounding box center [1155, 296] width 17 height 17
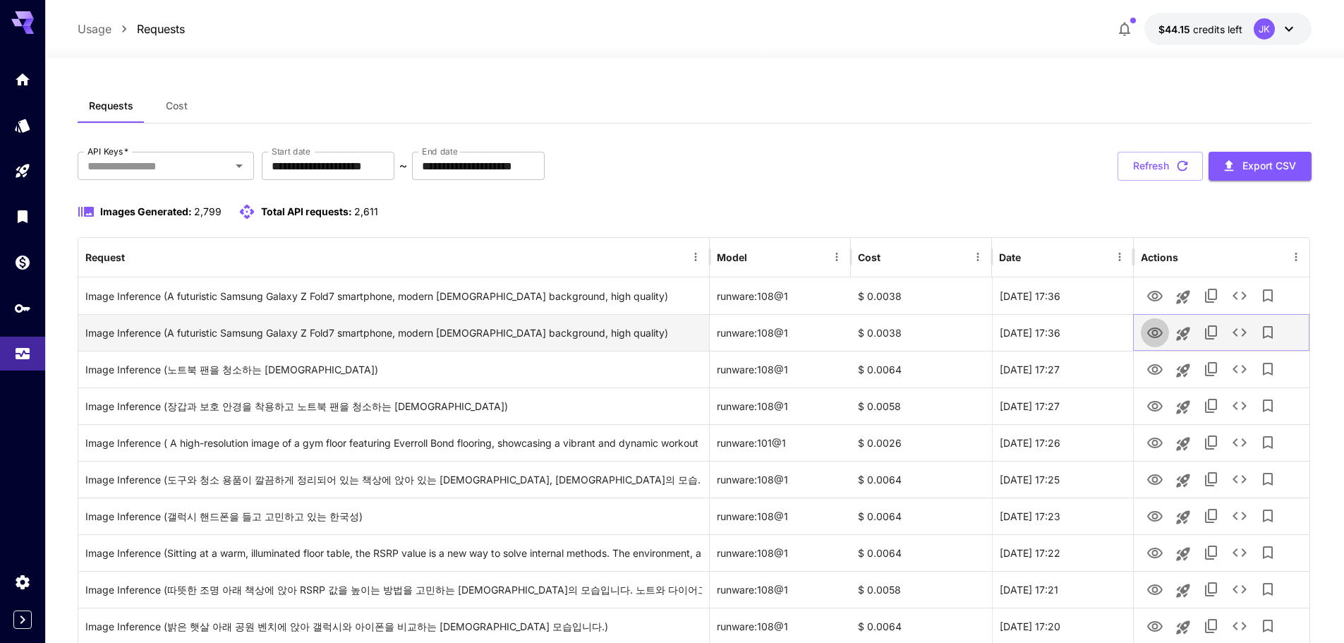
click at [1159, 329] on icon "View Image" at bounding box center [1155, 332] width 16 height 11
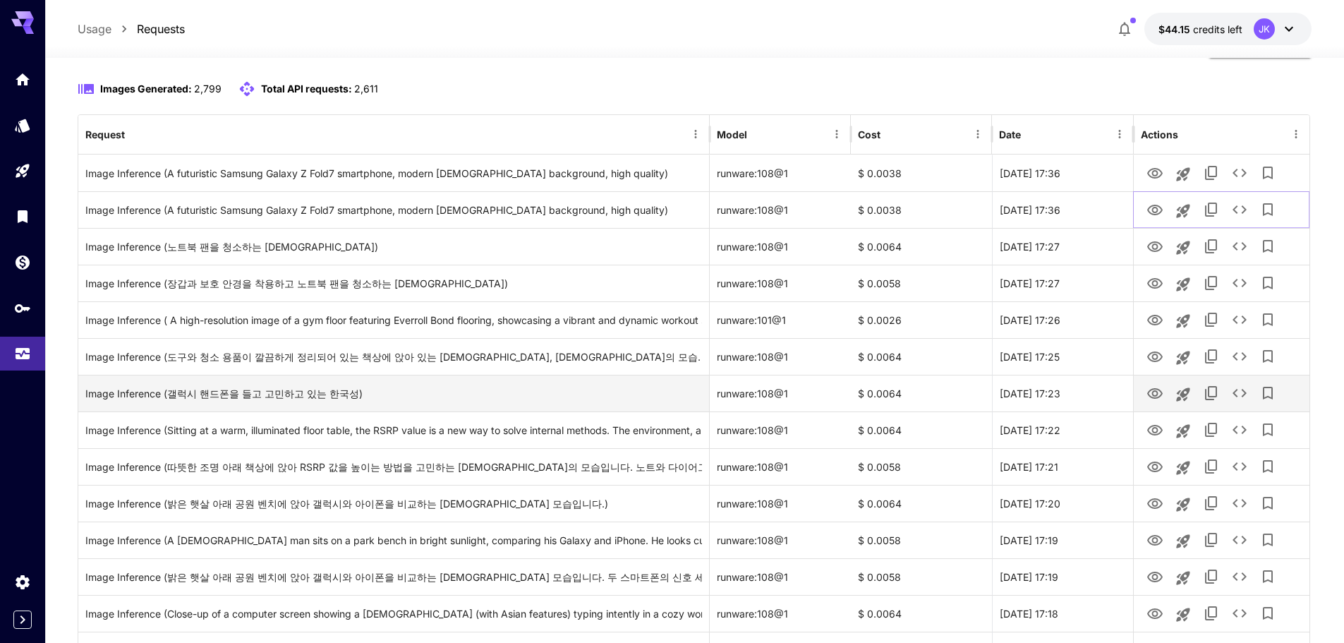
scroll to position [141, 0]
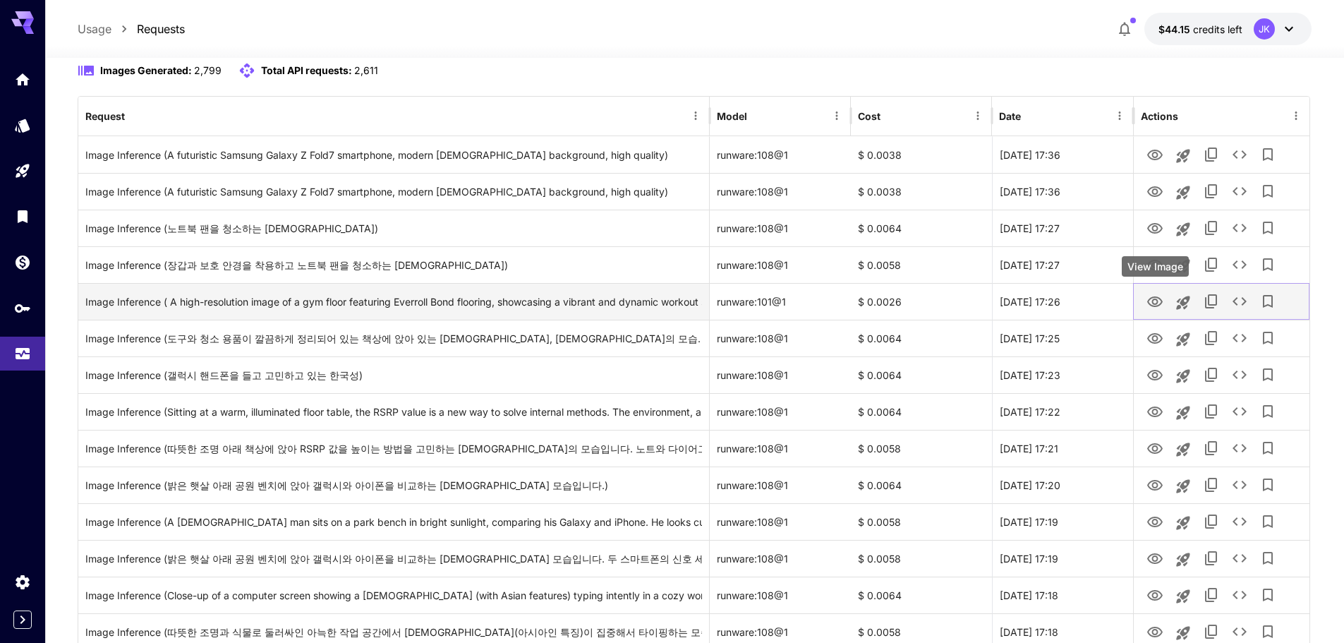
click at [1152, 304] on icon "View Image" at bounding box center [1155, 302] width 17 height 17
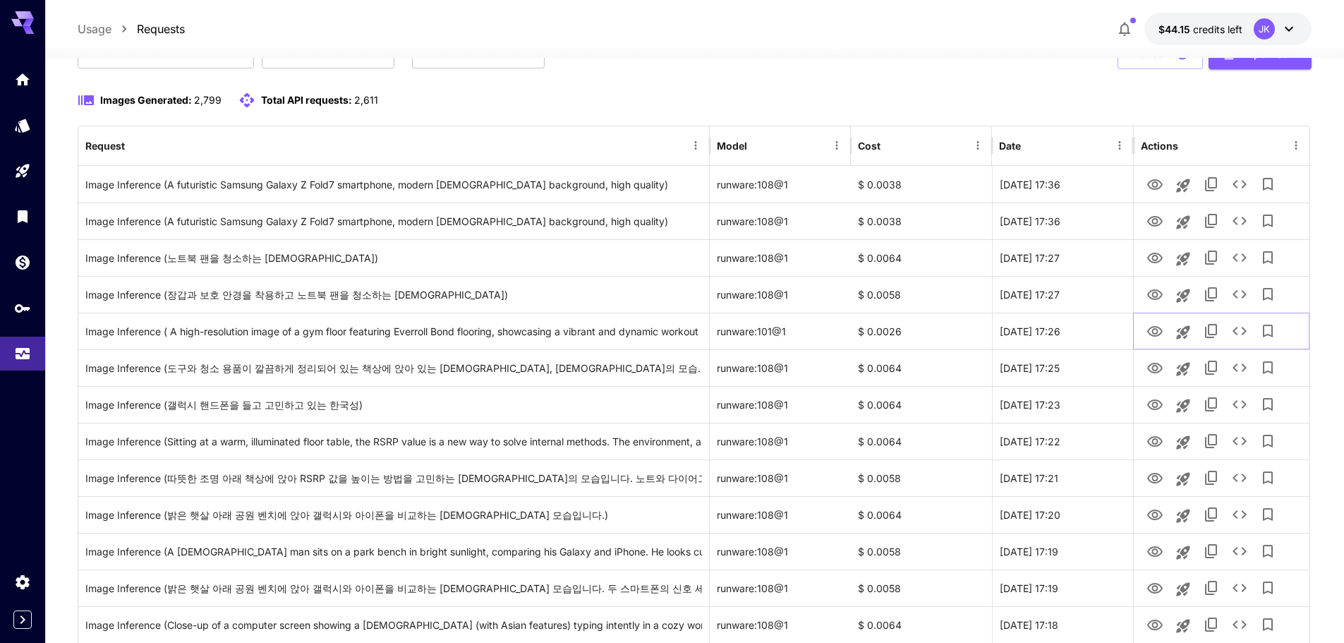
scroll to position [0, 0]
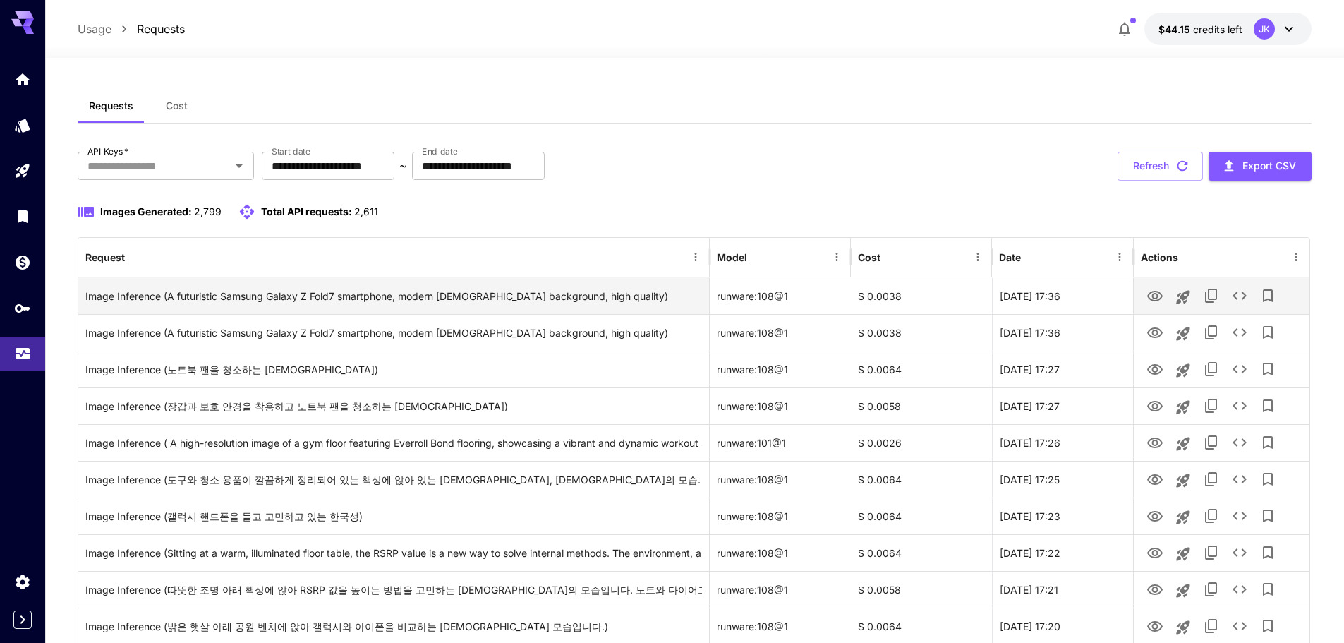
drag, startPoint x: 1154, startPoint y: 171, endPoint x: 965, endPoint y: 300, distance: 228.6
click at [1153, 171] on button "Refresh" at bounding box center [1160, 166] width 85 height 29
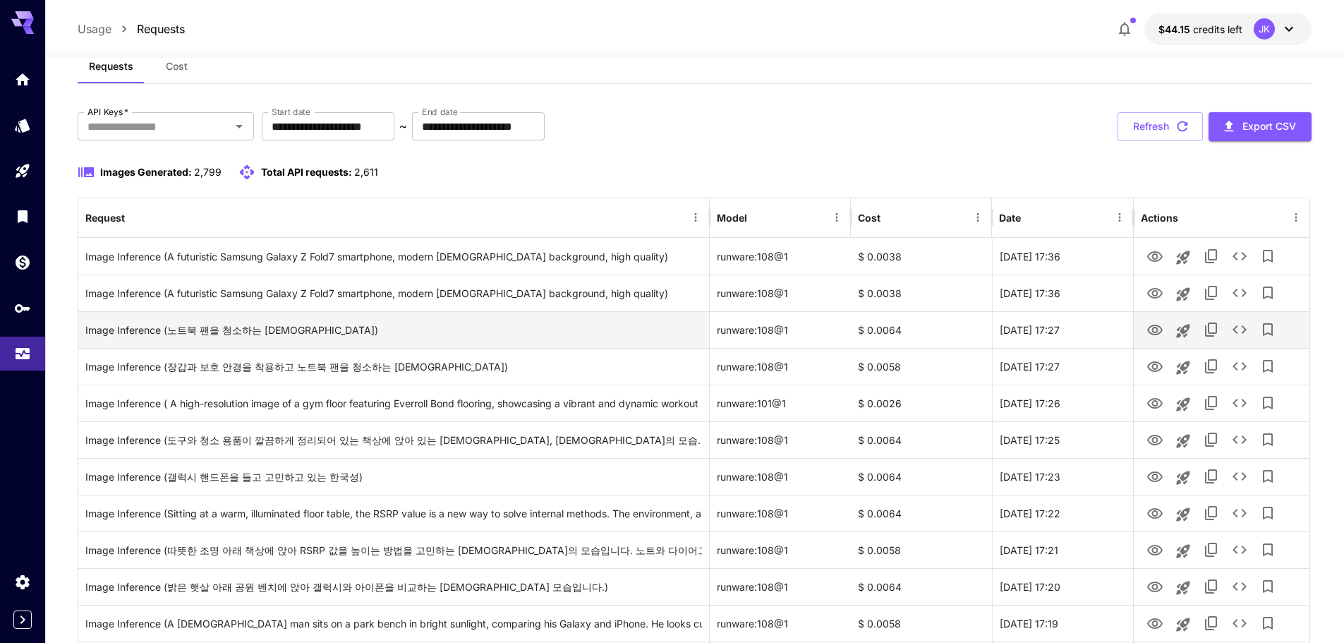
scroll to position [71, 0]
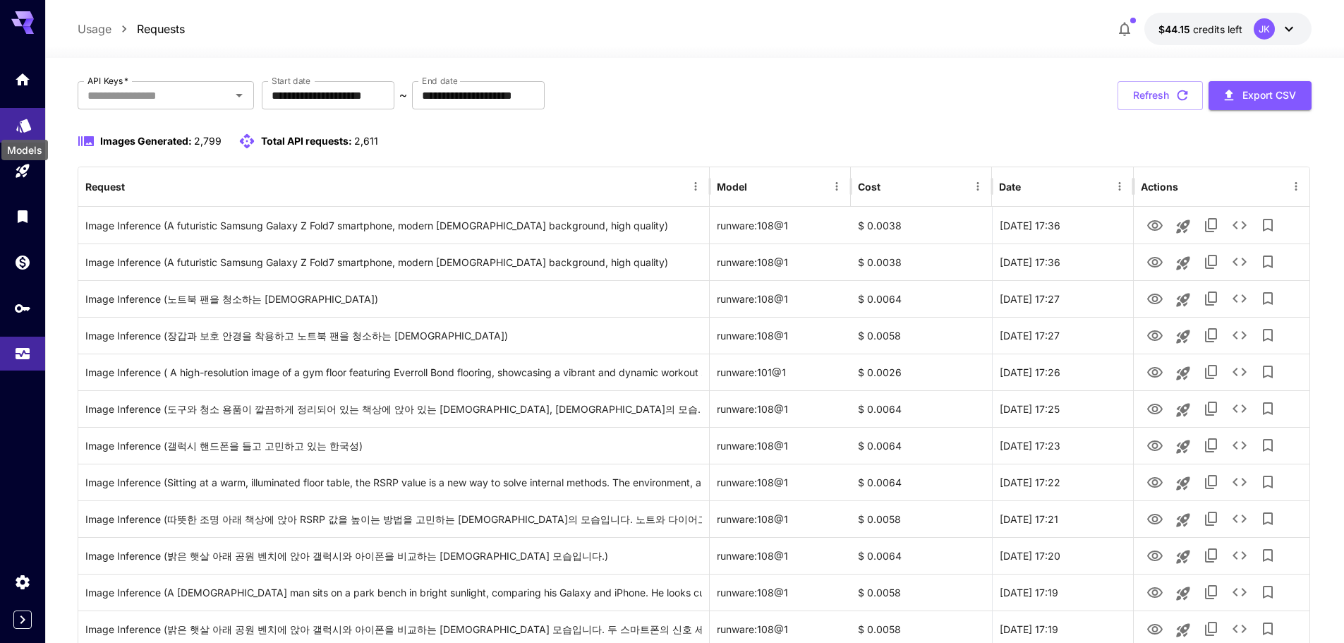
click at [28, 126] on icon "Models" at bounding box center [23, 120] width 15 height 13
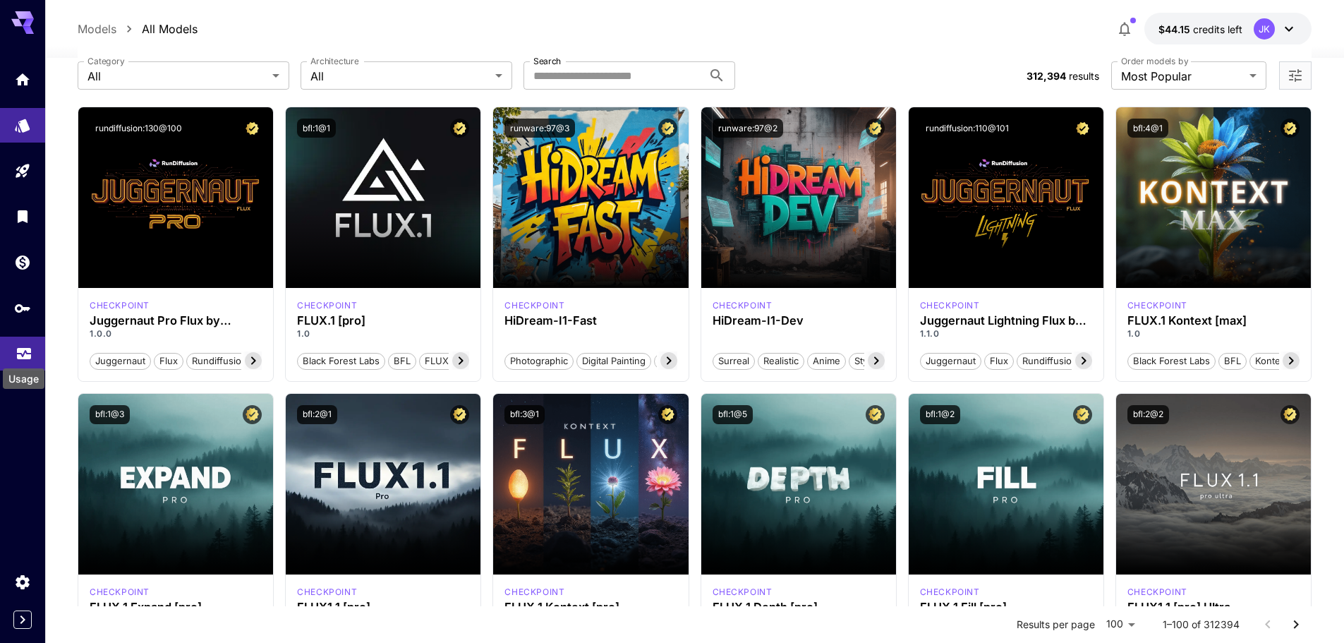
click at [18, 350] on icon "Usage" at bounding box center [24, 349] width 17 height 17
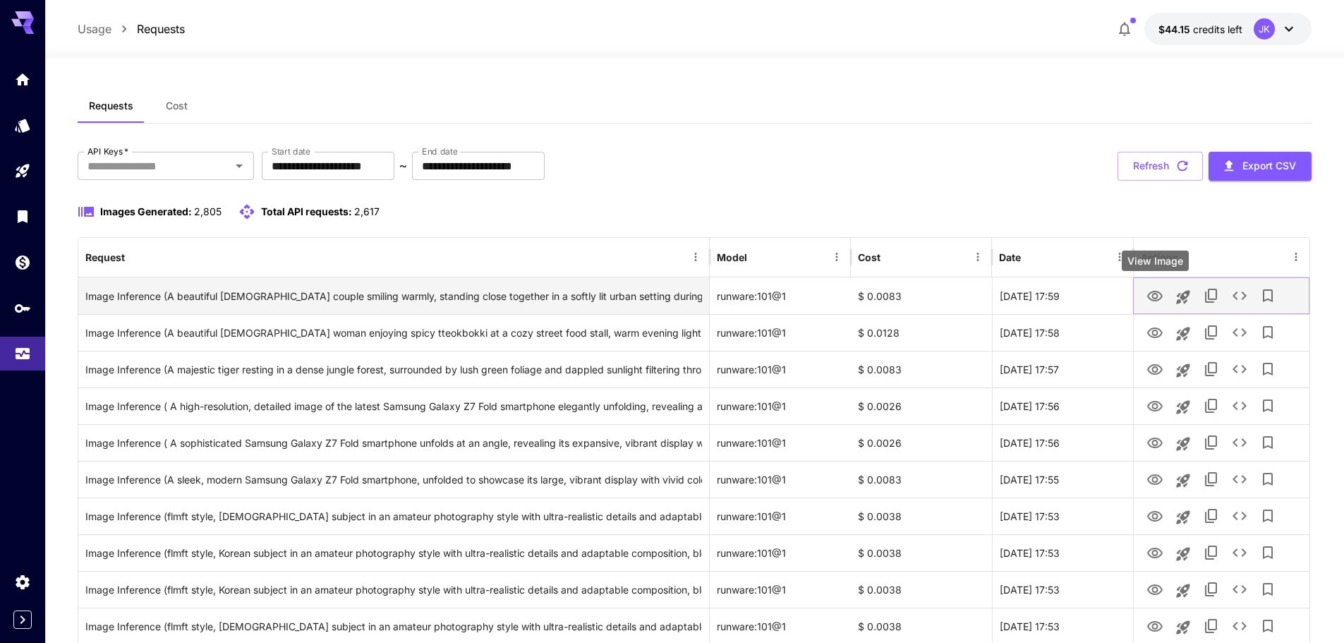
click at [1148, 296] on icon "View Image" at bounding box center [1155, 296] width 16 height 11
click at [584, 295] on div "Image Inference (A beautiful [DEMOGRAPHIC_DATA] couple smiling warmly, standing…" at bounding box center [393, 296] width 617 height 36
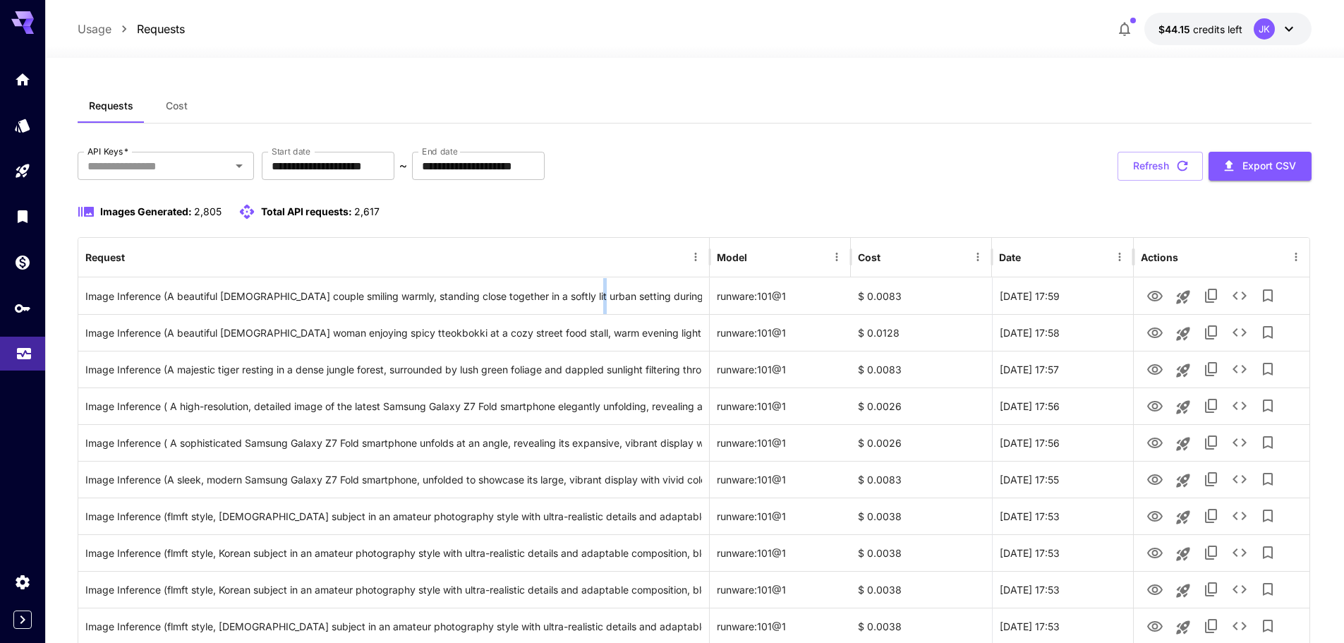
click at [29, 358] on icon "Usage" at bounding box center [24, 349] width 17 height 17
click at [1150, 174] on button "Refresh" at bounding box center [1160, 166] width 85 height 29
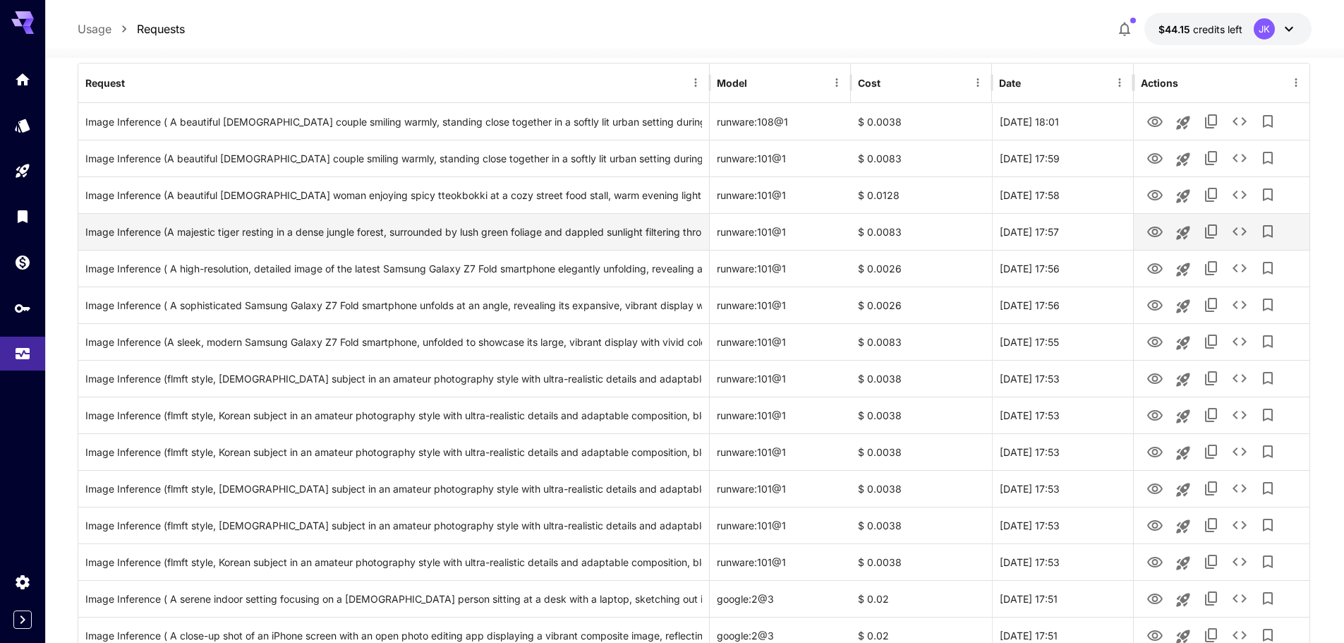
scroll to position [141, 0]
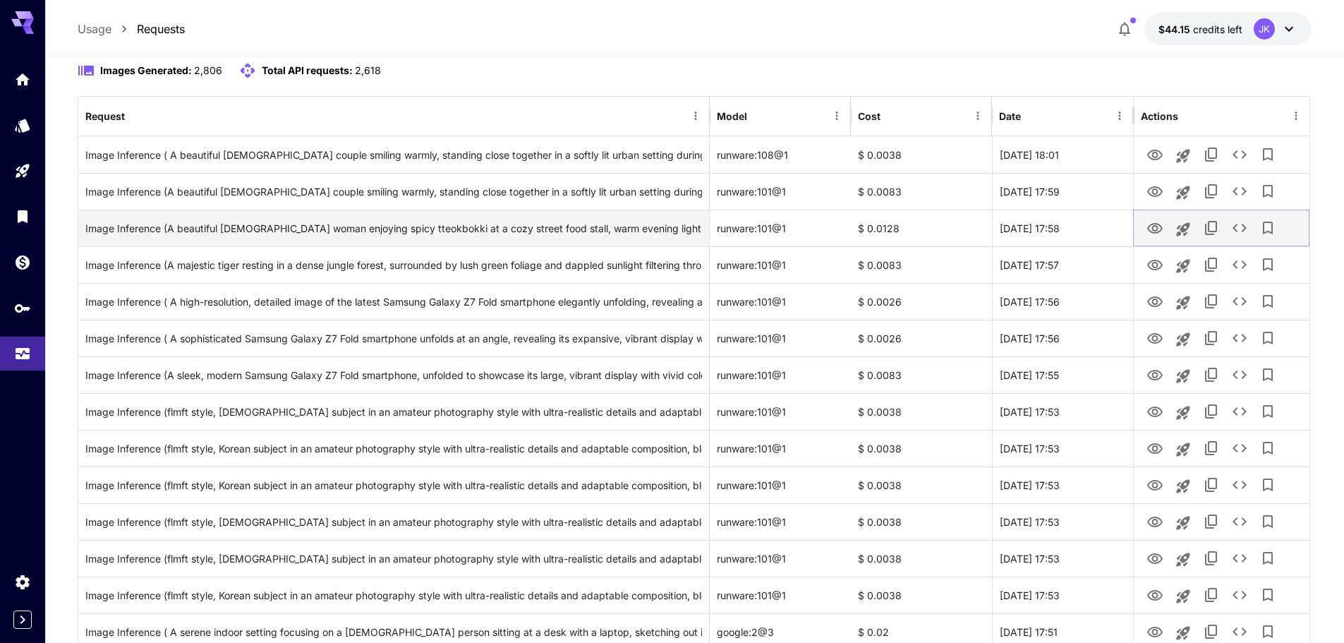
click at [1155, 231] on icon "View Image" at bounding box center [1155, 228] width 16 height 11
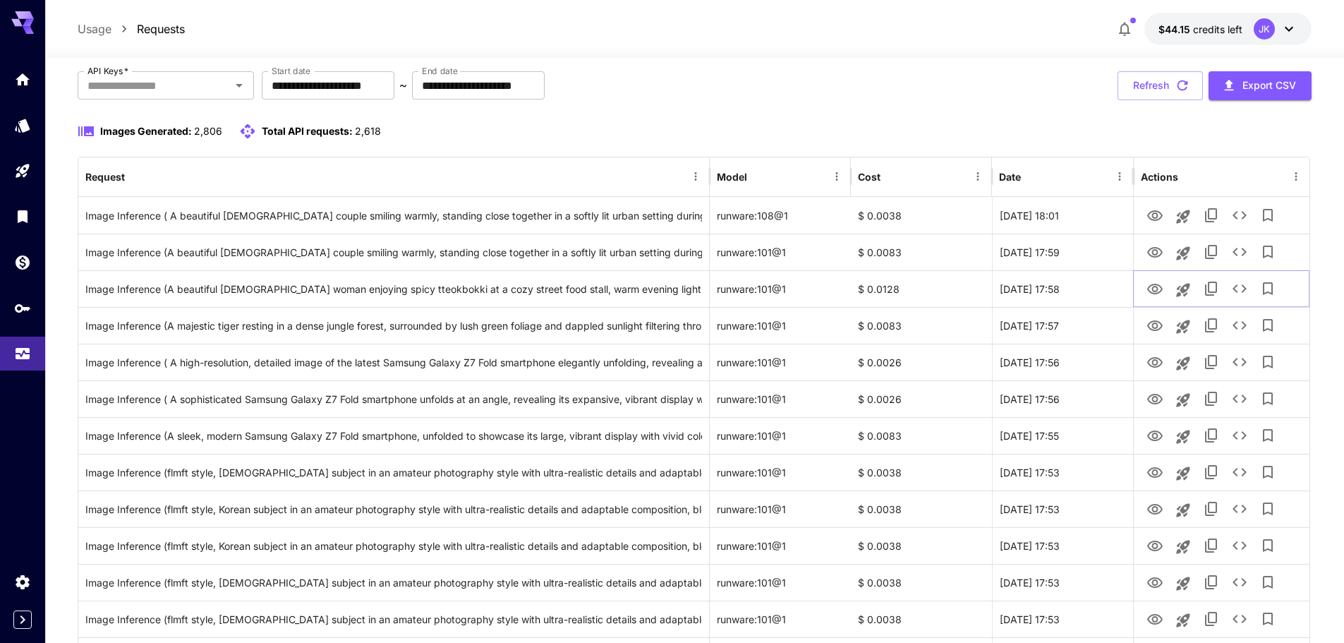
scroll to position [0, 0]
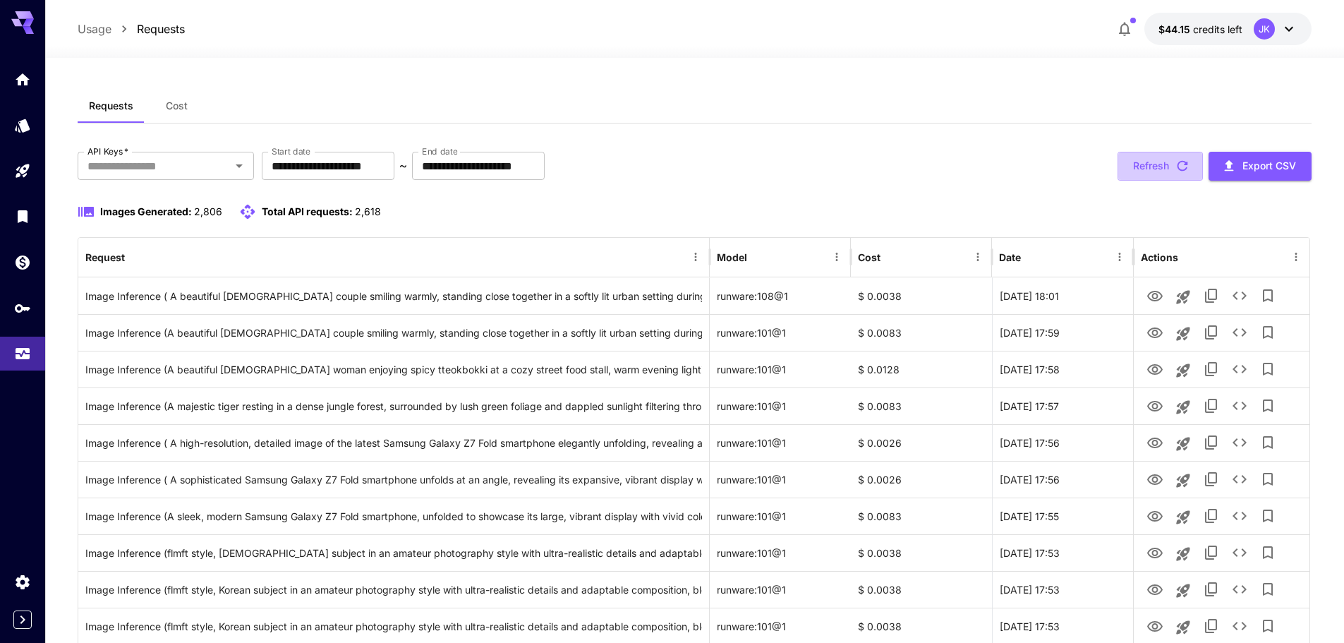
drag, startPoint x: 1153, startPoint y: 164, endPoint x: 1128, endPoint y: 171, distance: 25.7
click at [1153, 165] on button "Refresh" at bounding box center [1160, 166] width 85 height 29
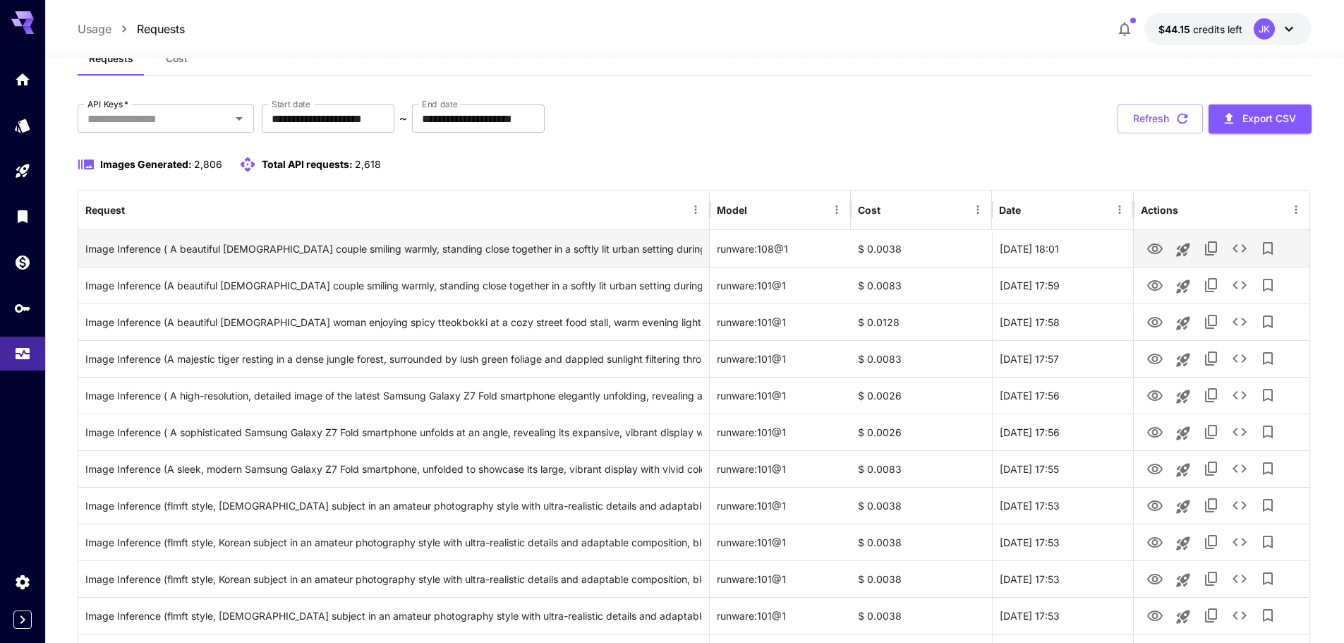
scroll to position [71, 0]
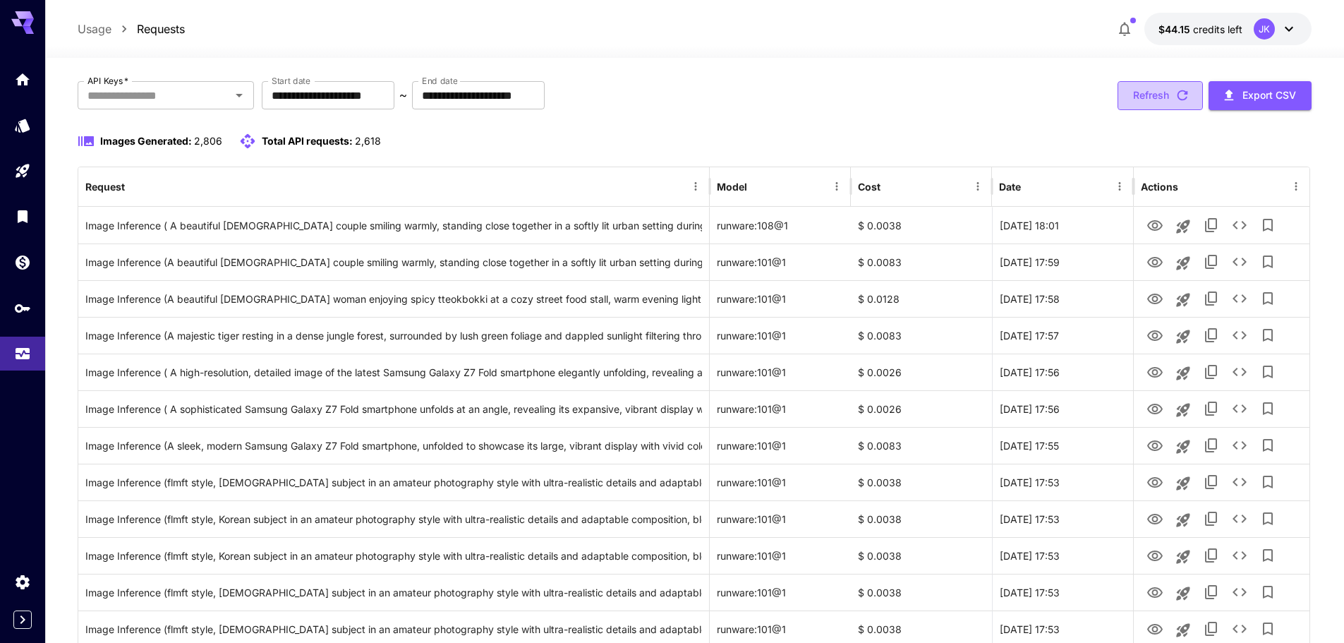
click at [1147, 87] on button "Refresh" at bounding box center [1160, 95] width 85 height 29
click at [1148, 100] on button "Refresh" at bounding box center [1160, 95] width 85 height 29
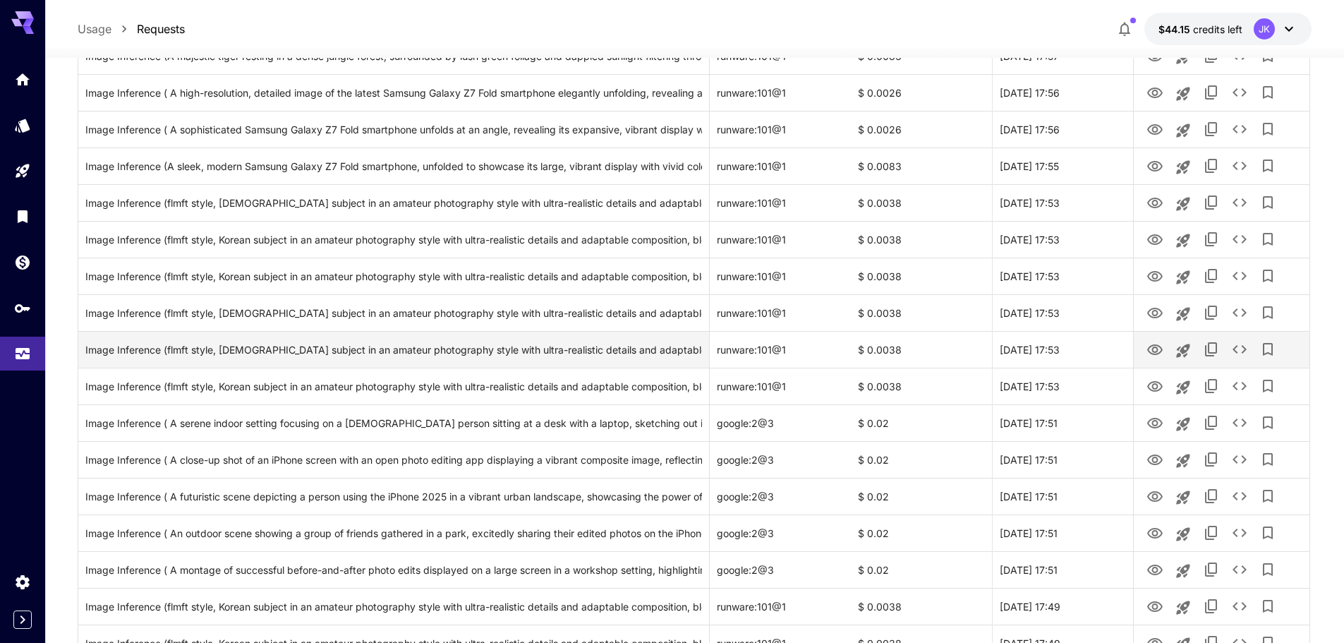
scroll to position [0, 0]
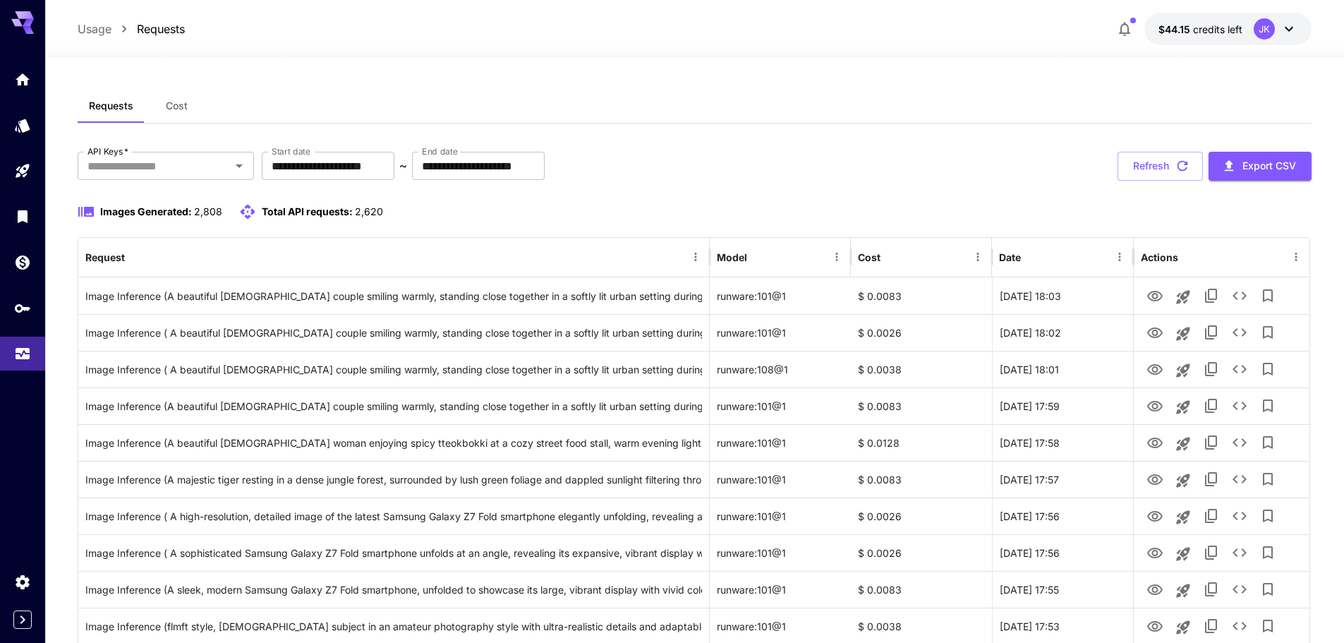
click at [1156, 161] on button "Refresh" at bounding box center [1160, 166] width 85 height 29
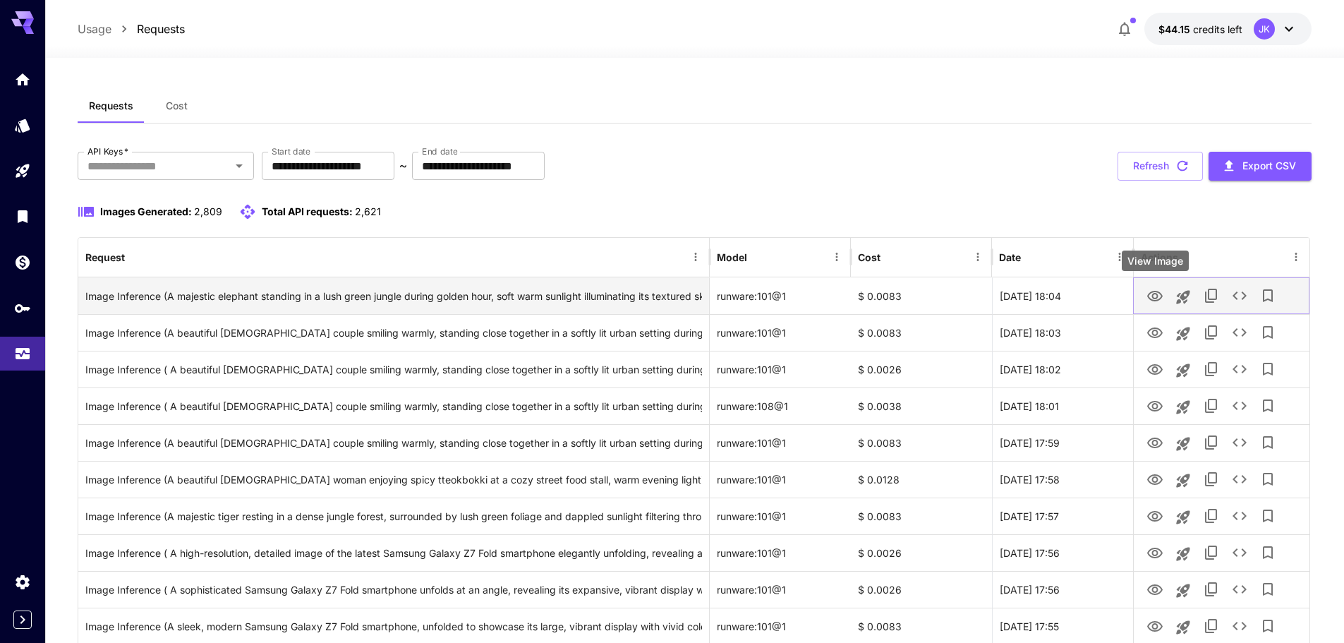
click at [1149, 299] on icon "View Image" at bounding box center [1155, 296] width 17 height 17
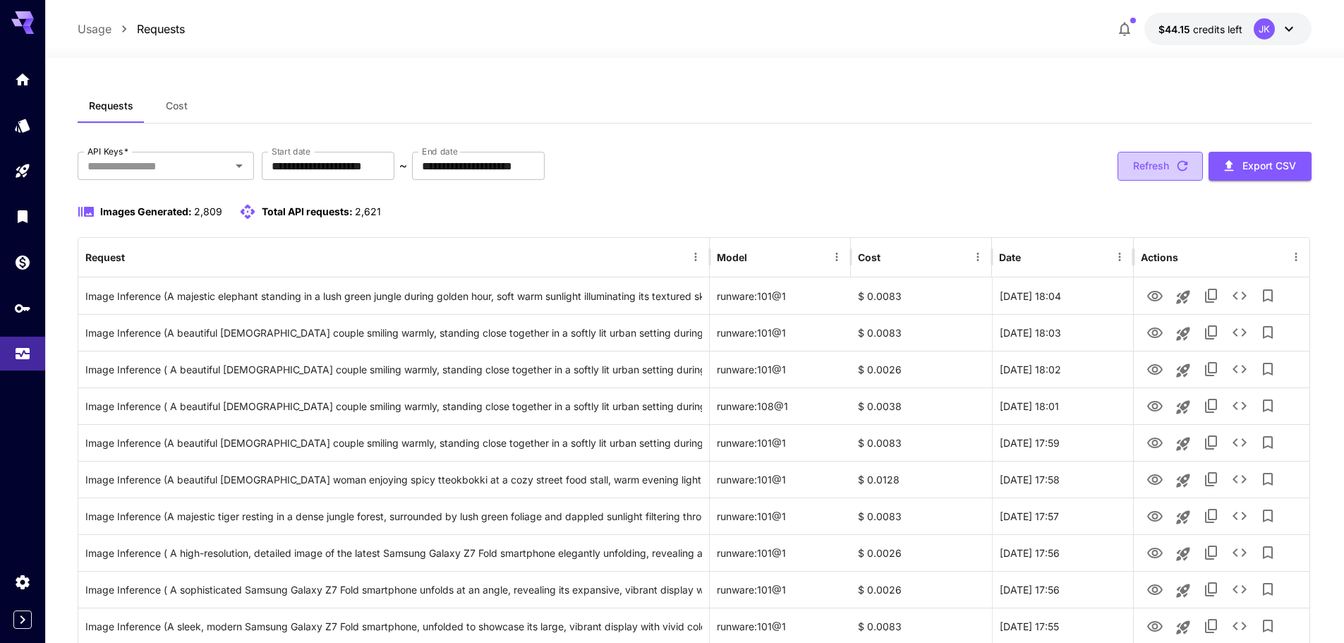
click at [1161, 171] on button "Refresh" at bounding box center [1160, 166] width 85 height 29
click at [1140, 167] on button "Refresh" at bounding box center [1160, 166] width 85 height 29
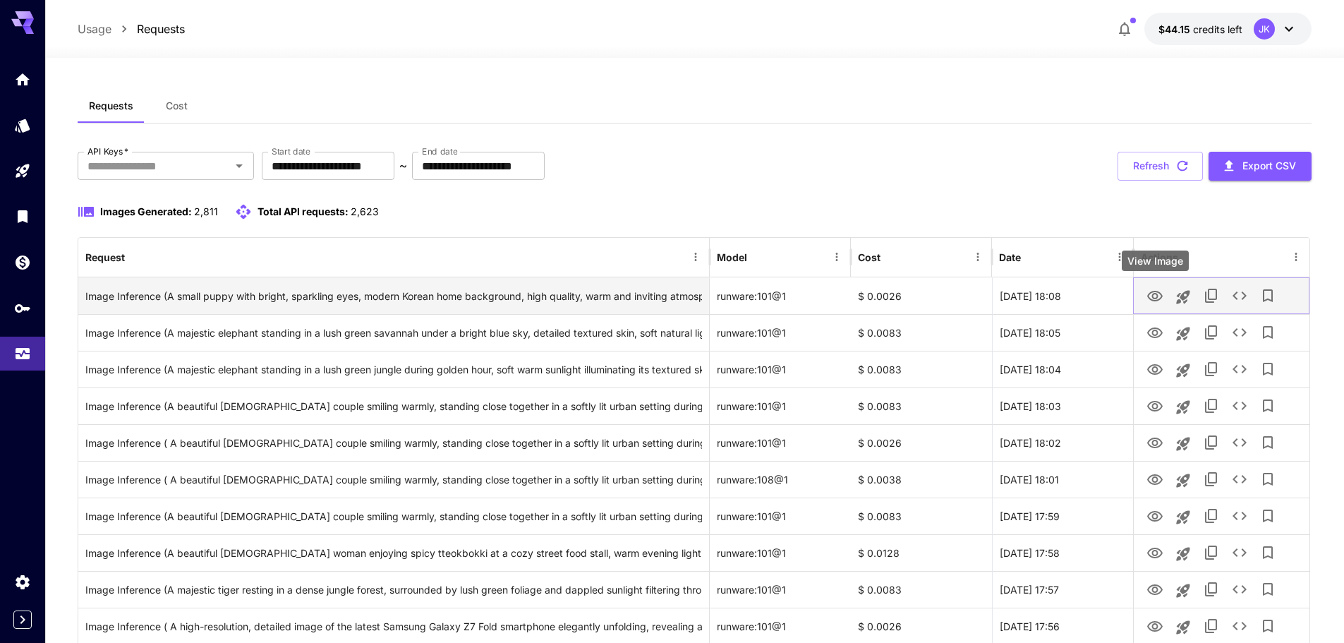
click at [1152, 300] on icon "View Image" at bounding box center [1155, 296] width 16 height 11
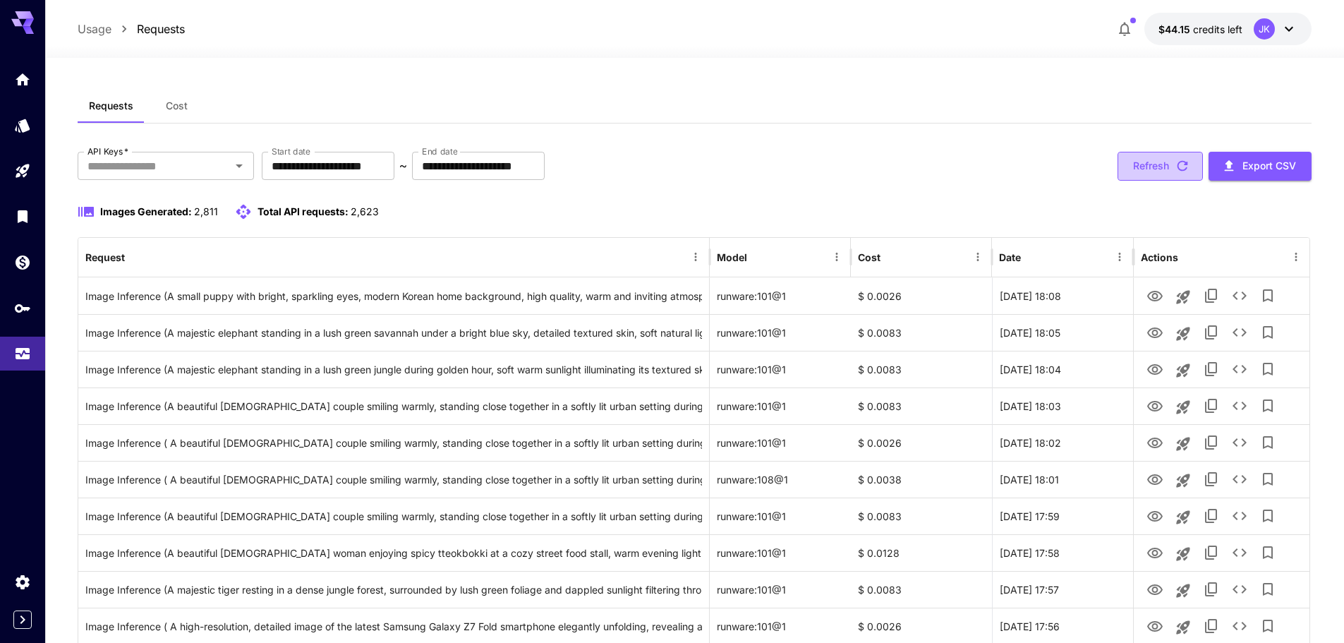
click at [1141, 169] on button "Refresh" at bounding box center [1160, 166] width 85 height 29
click at [1168, 168] on button "Refresh" at bounding box center [1160, 166] width 85 height 29
click at [1161, 164] on button "Refresh" at bounding box center [1160, 166] width 85 height 29
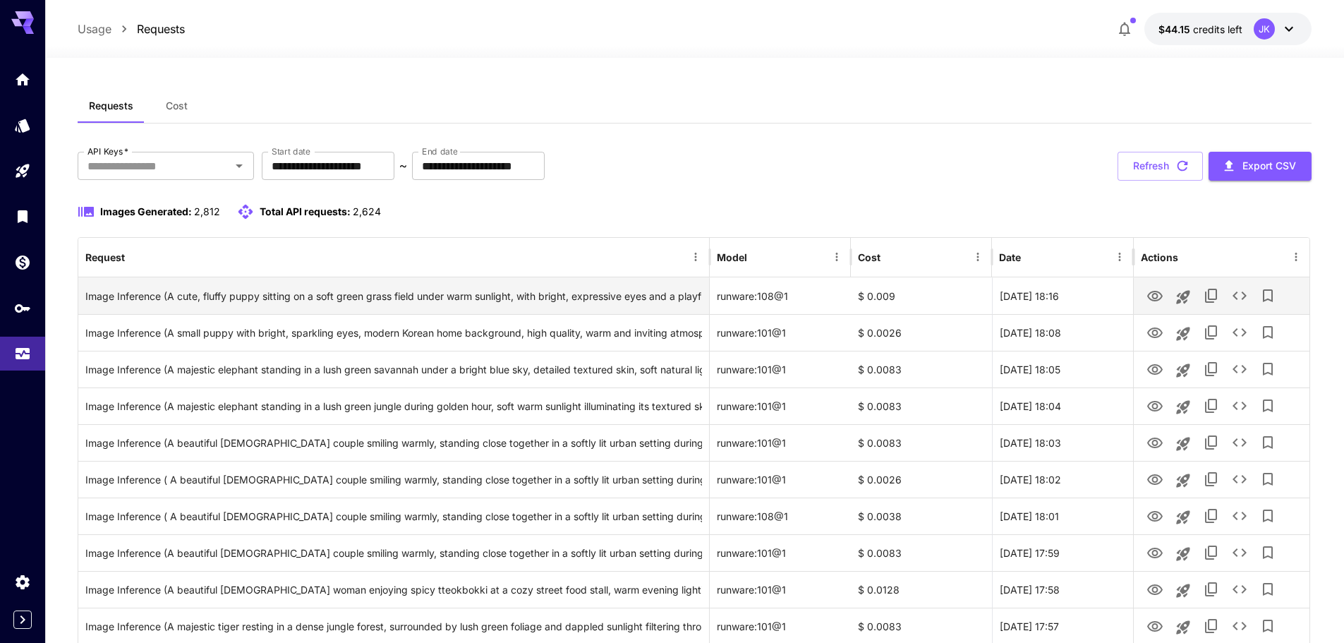
click at [1160, 163] on button "Refresh" at bounding box center [1160, 166] width 85 height 29
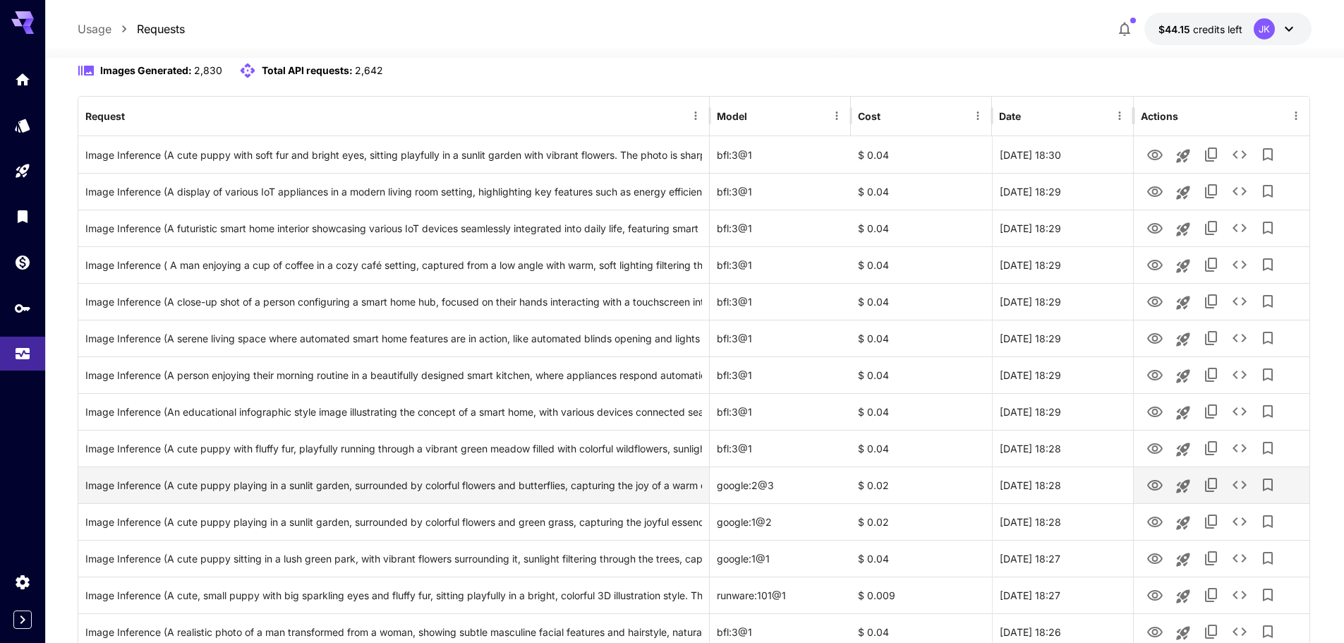
scroll to position [212, 0]
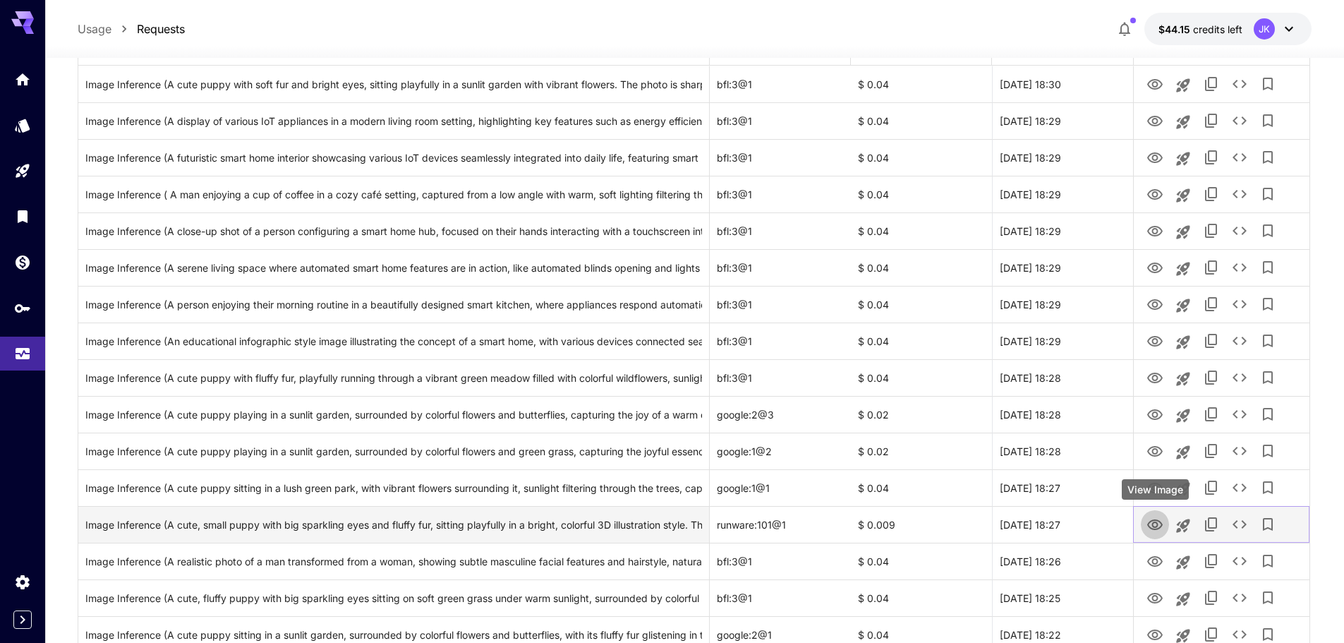
click at [1156, 526] on icon "View Image" at bounding box center [1155, 524] width 16 height 11
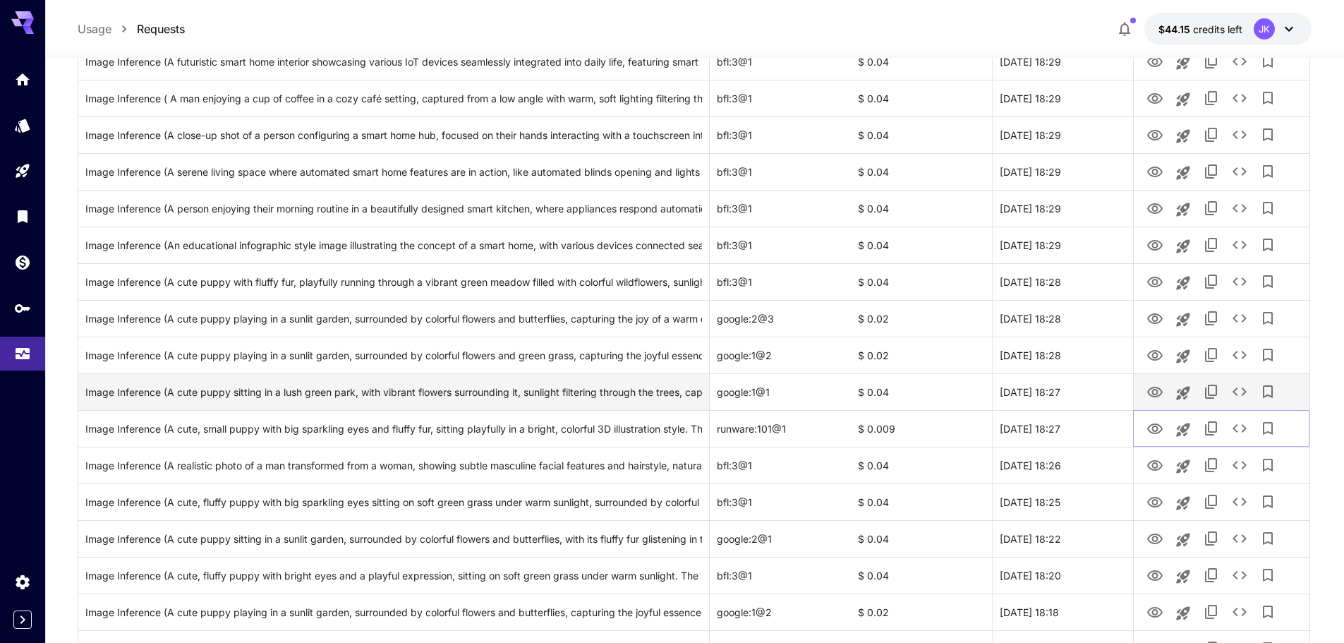
scroll to position [282, 0]
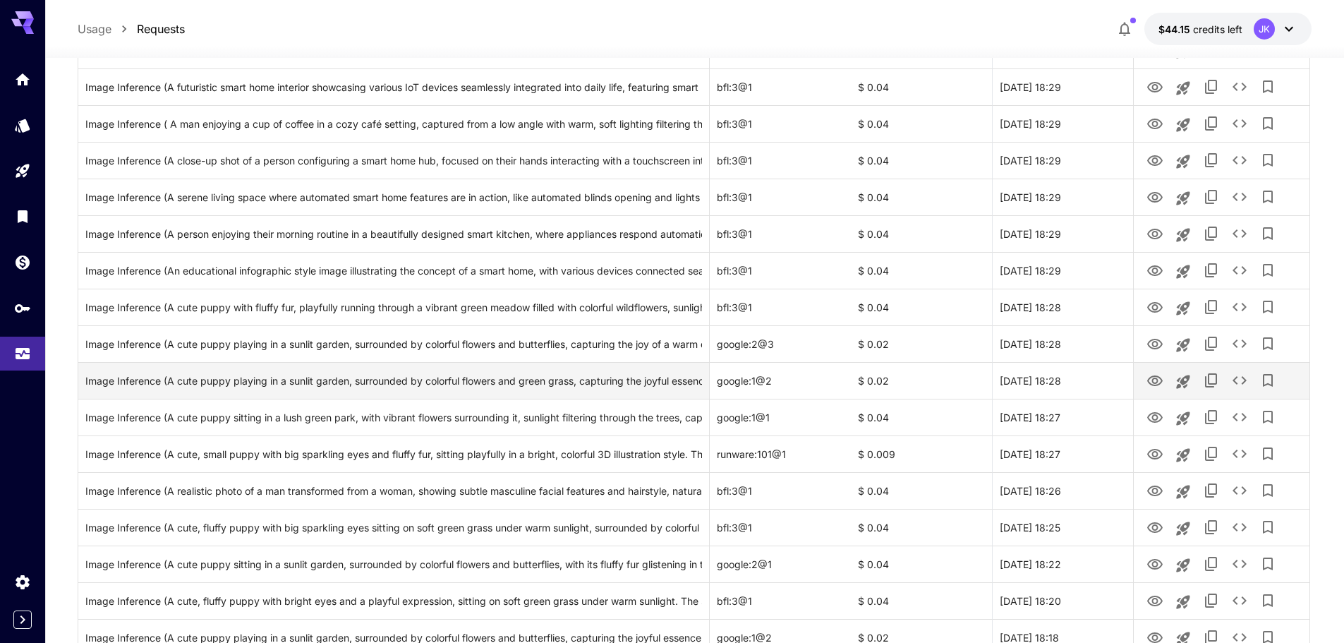
click at [828, 23] on div "Usage Requests $44.15 credits left JK" at bounding box center [695, 29] width 1234 height 32
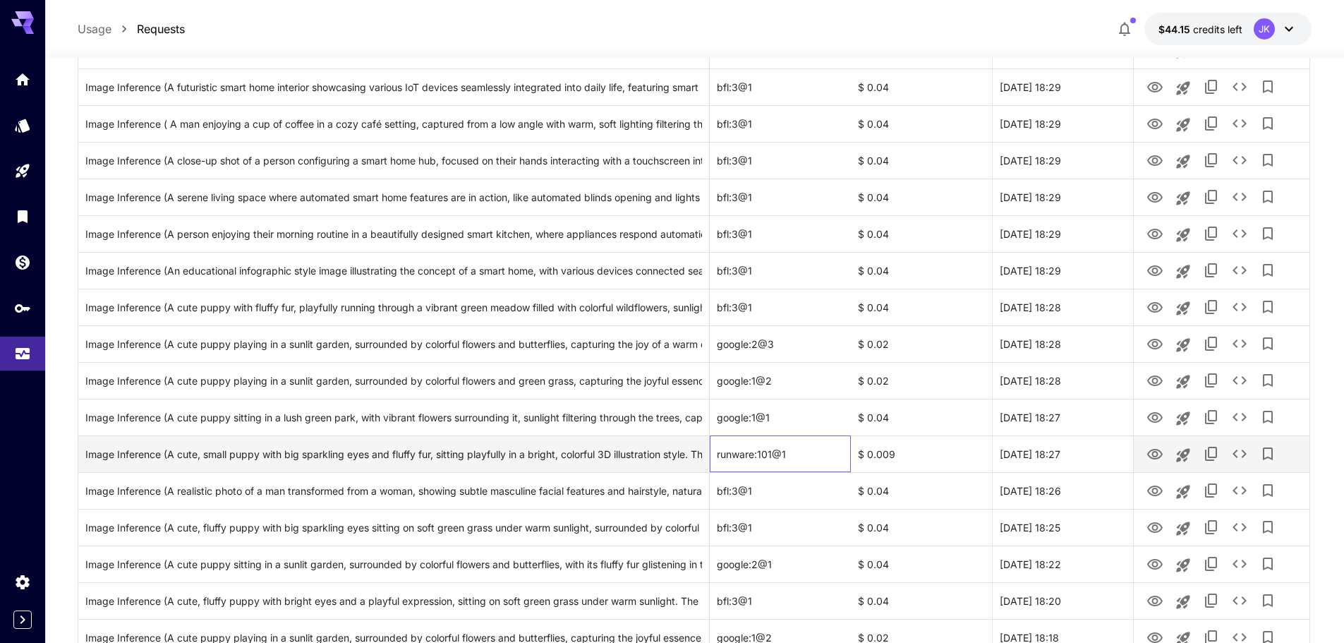
click at [737, 452] on div "runware:101@1" at bounding box center [780, 453] width 141 height 37
click at [763, 457] on div "runware:101@1" at bounding box center [780, 453] width 141 height 37
click at [766, 455] on div "runware:101@1" at bounding box center [780, 453] width 141 height 37
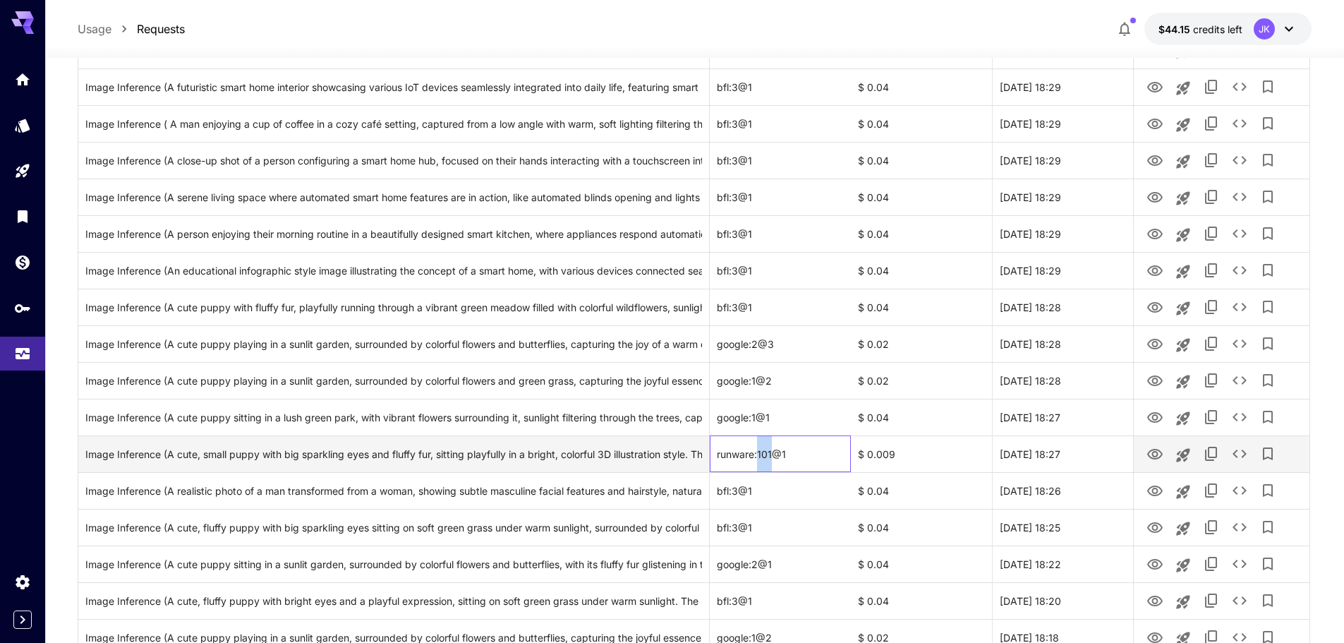
click at [766, 455] on div "runware:101@1" at bounding box center [780, 453] width 141 height 37
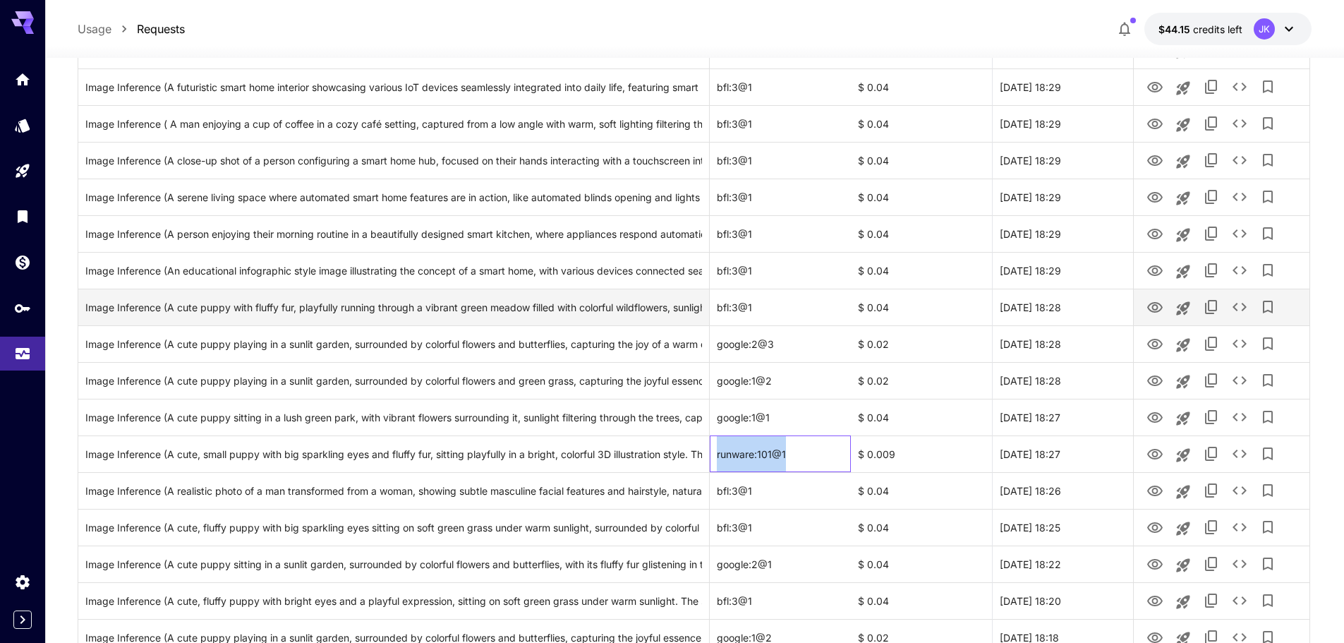
copy div "runware:101@1"
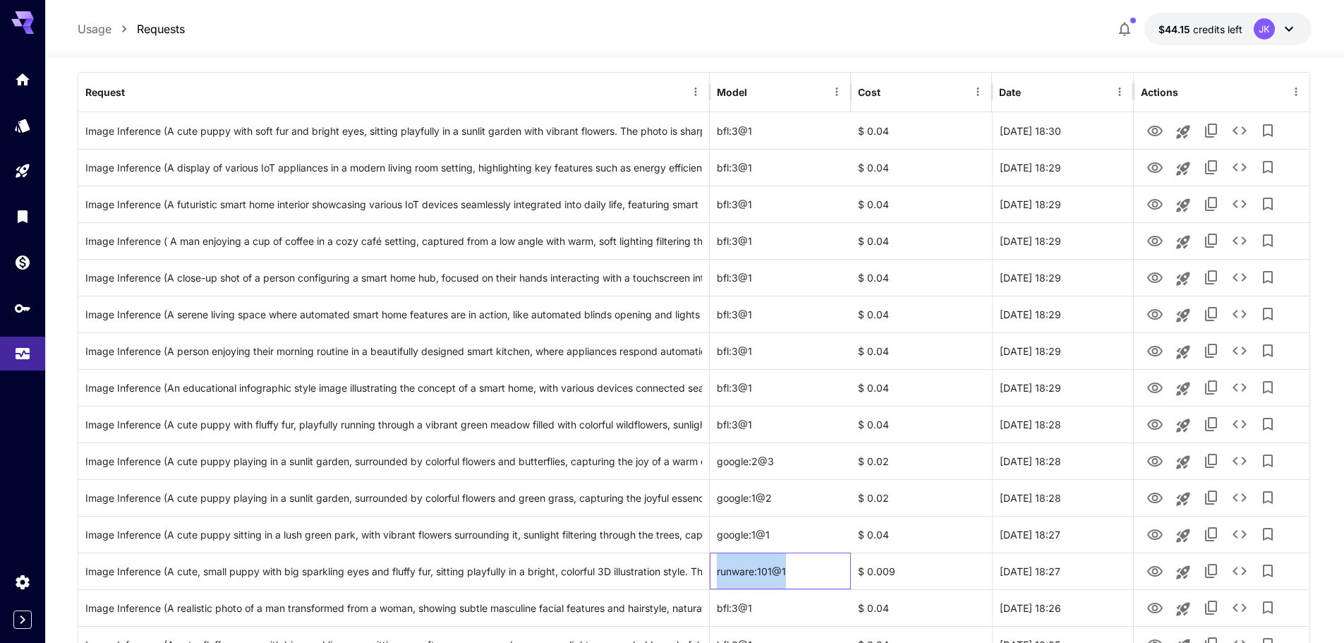
scroll to position [0, 0]
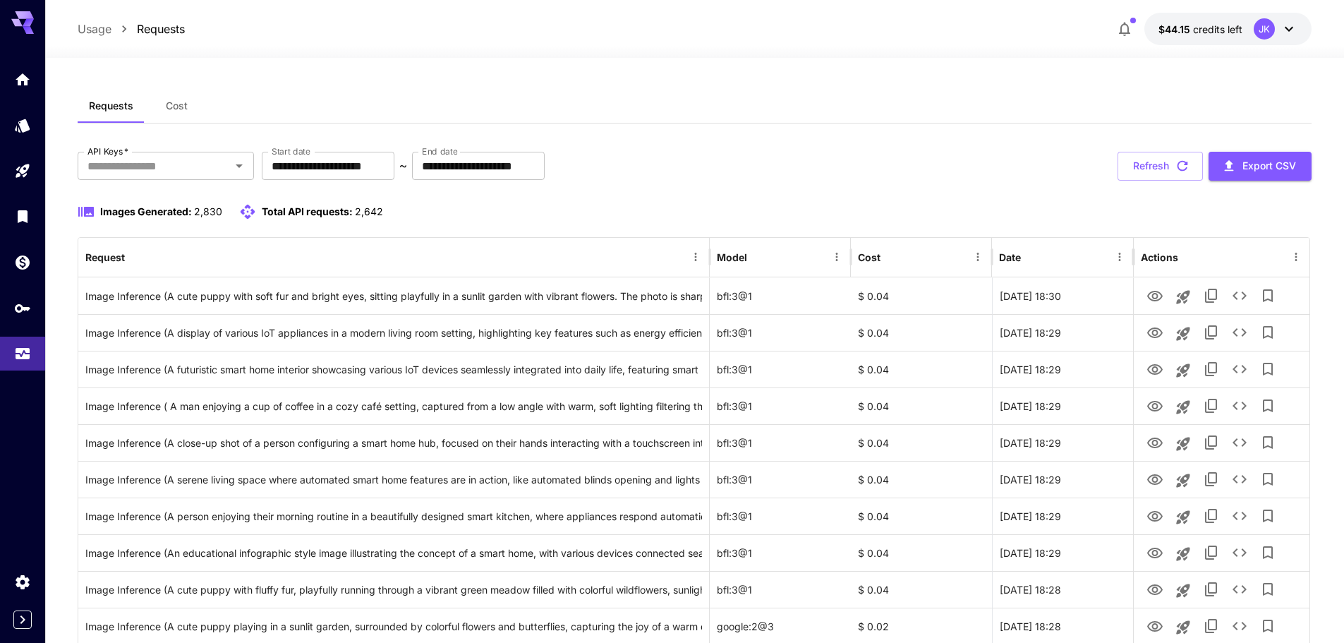
drag, startPoint x: 1129, startPoint y: 136, endPoint x: 1131, endPoint y: 143, distance: 7.4
click at [1140, 164] on button "Refresh" at bounding box center [1160, 166] width 85 height 29
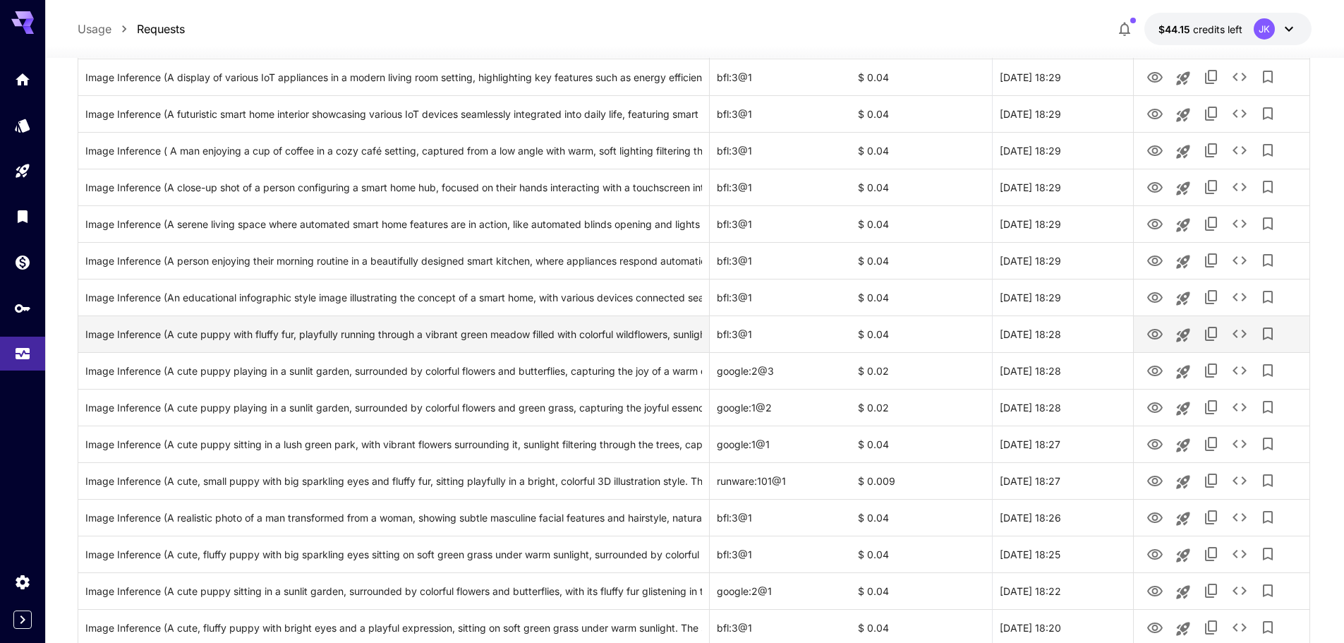
scroll to position [138, 0]
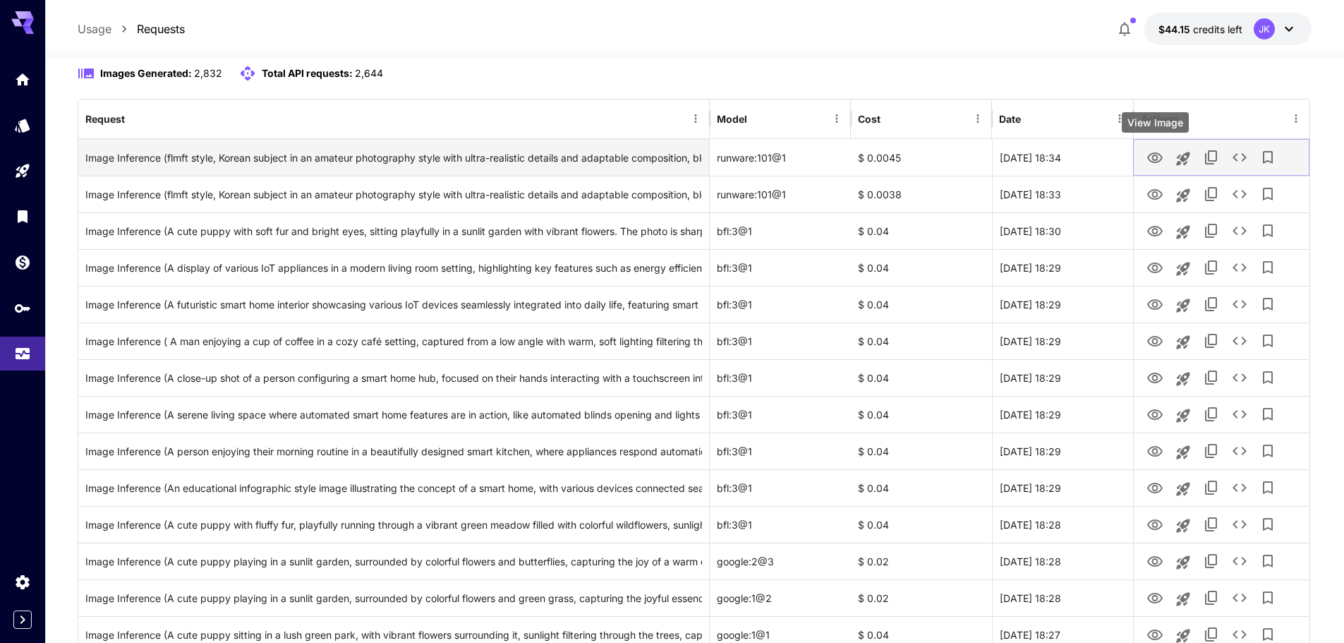
click at [1149, 162] on icon "View Image" at bounding box center [1155, 158] width 17 height 17
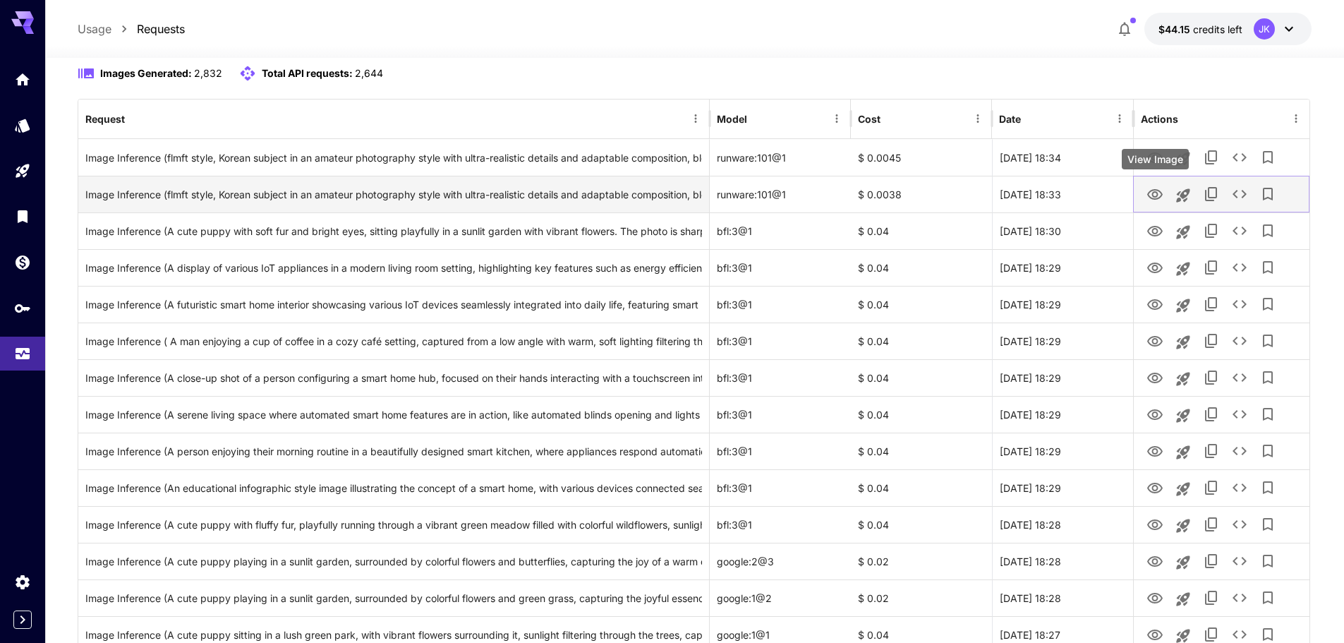
click at [1152, 197] on icon "View Image" at bounding box center [1155, 194] width 17 height 17
click at [1156, 193] on icon "View Image" at bounding box center [1155, 194] width 17 height 17
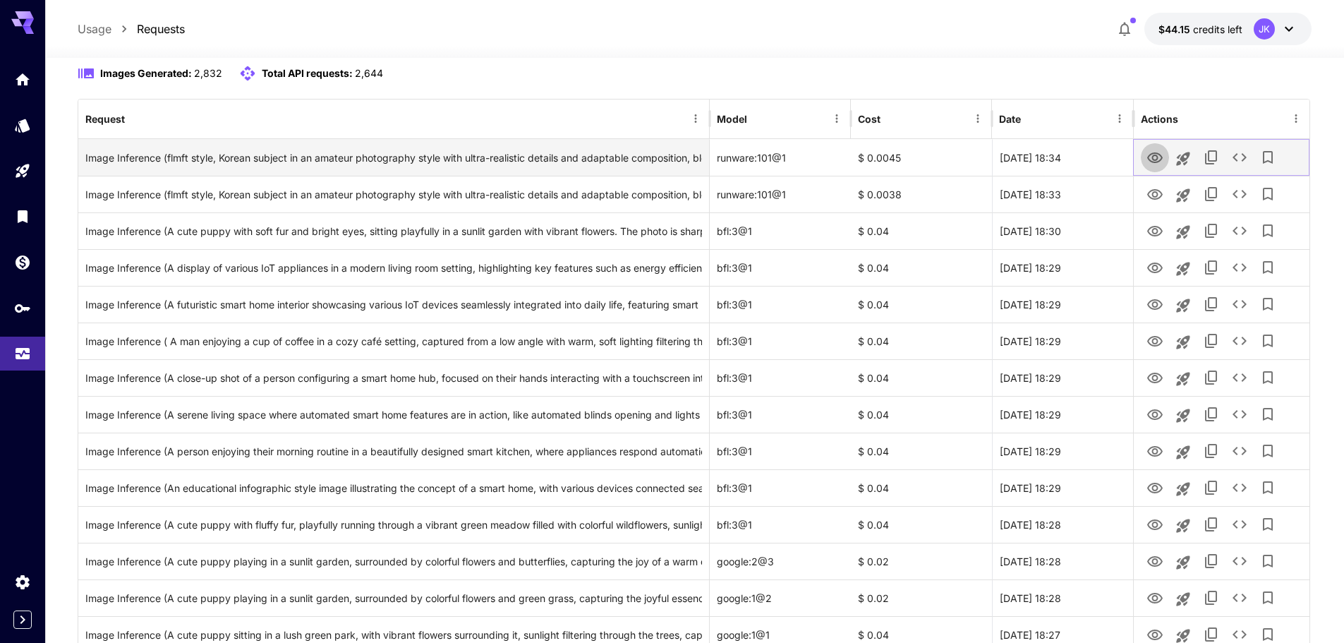
click at [1152, 158] on icon "View Image" at bounding box center [1155, 157] width 16 height 11
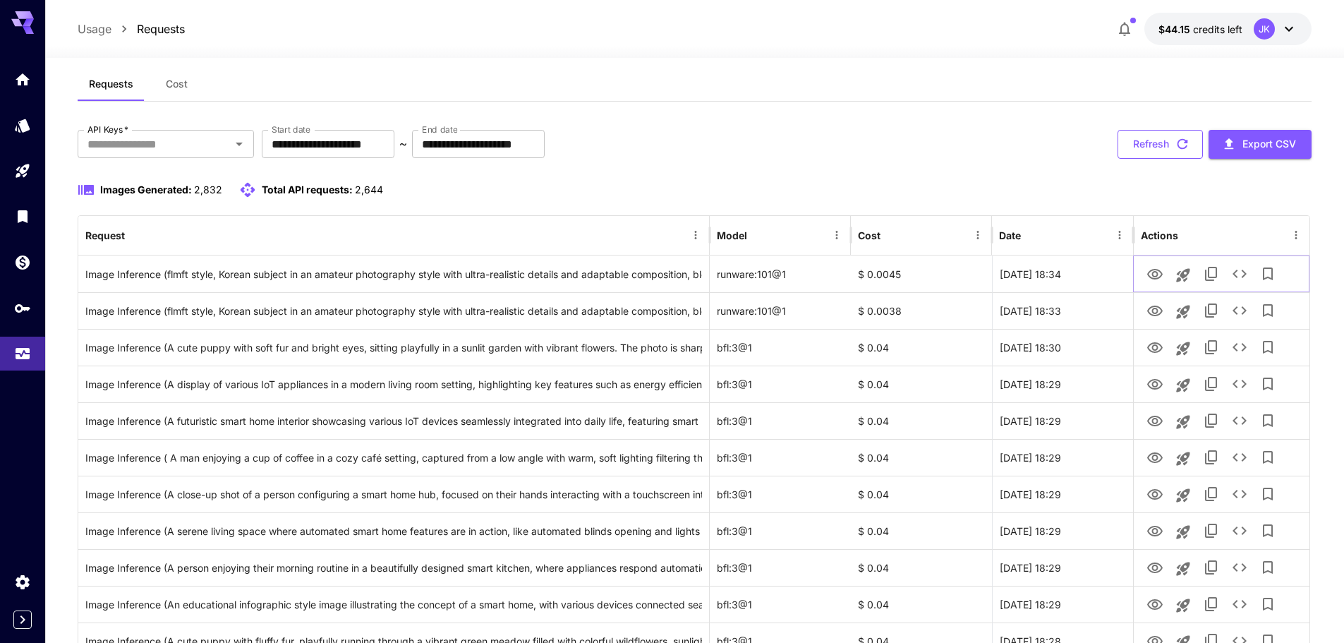
scroll to position [0, 0]
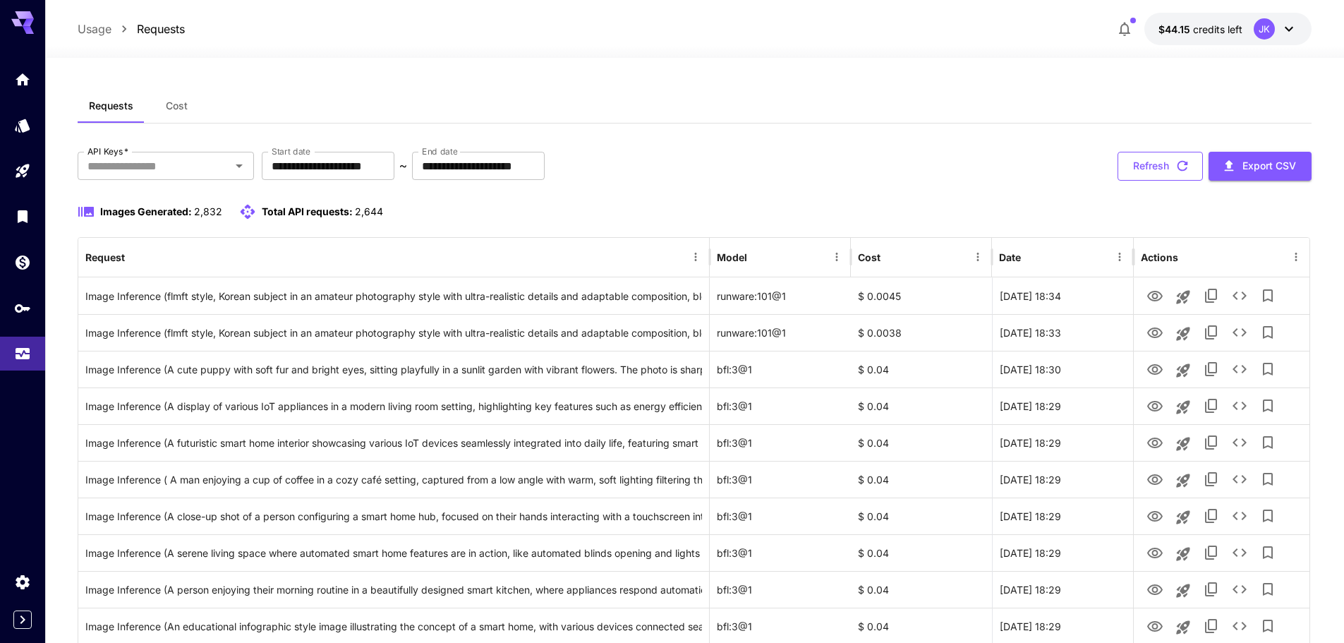
click at [1152, 164] on button "Refresh" at bounding box center [1160, 166] width 85 height 29
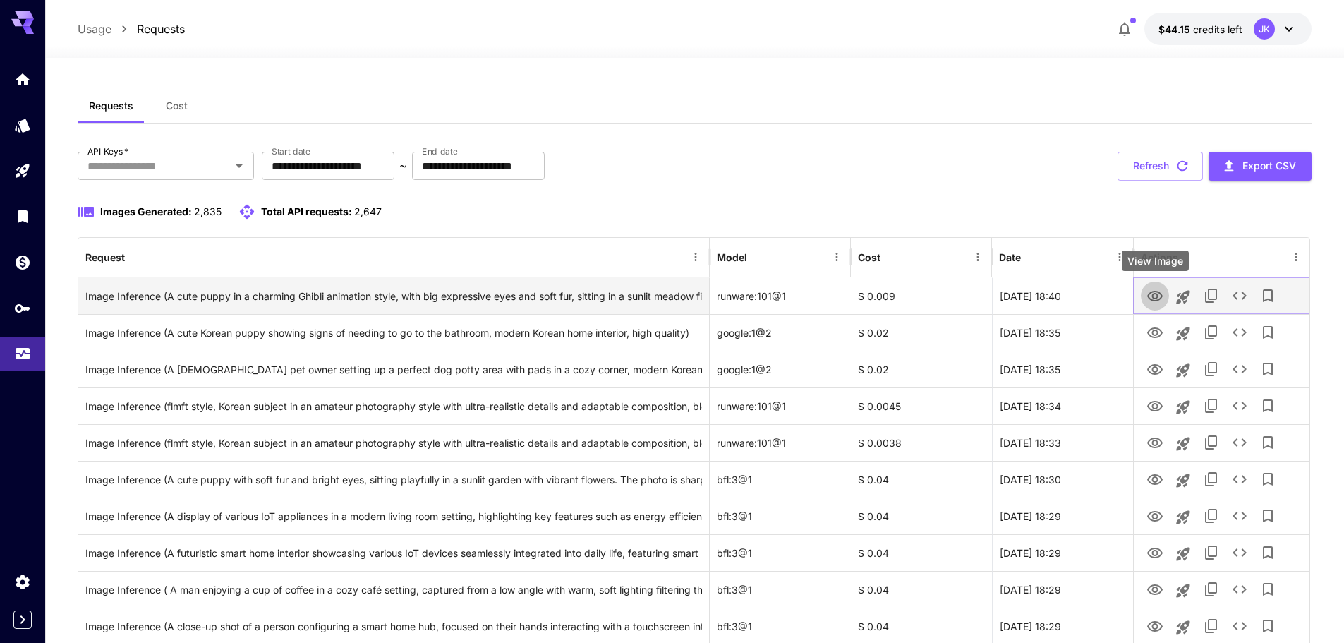
click at [1159, 296] on icon "View Image" at bounding box center [1155, 296] width 17 height 17
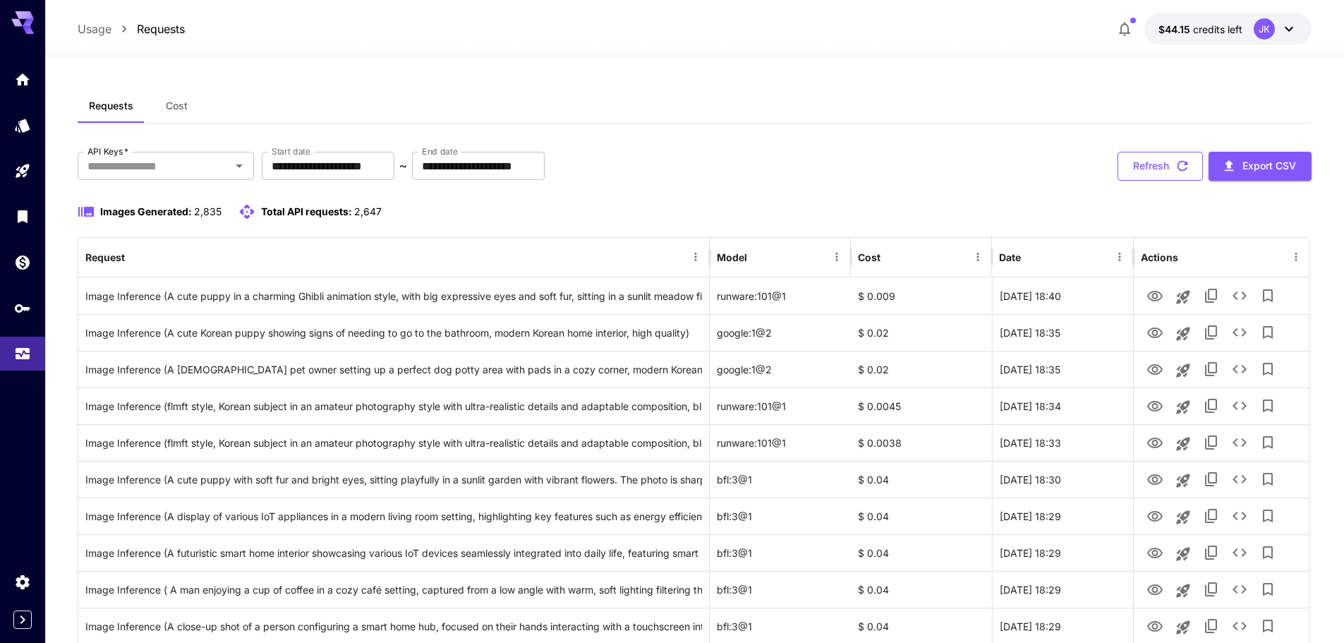
click at [1153, 167] on button "Refresh" at bounding box center [1160, 166] width 85 height 29
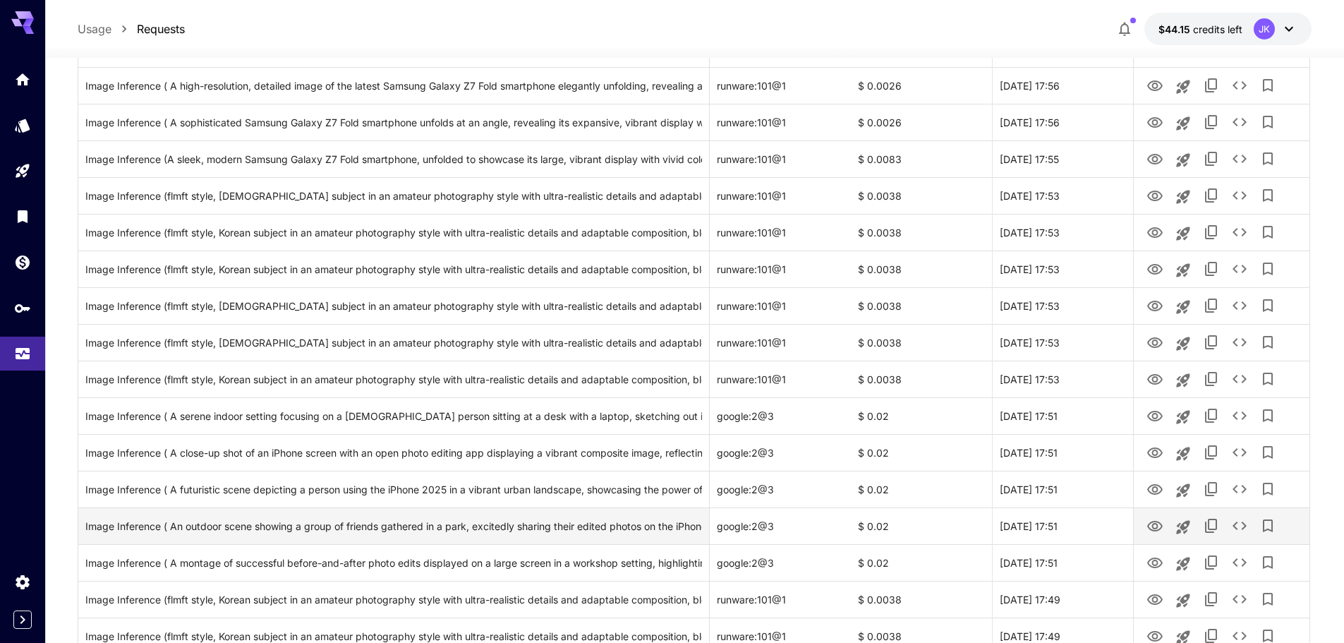
scroll to position [1550, 0]
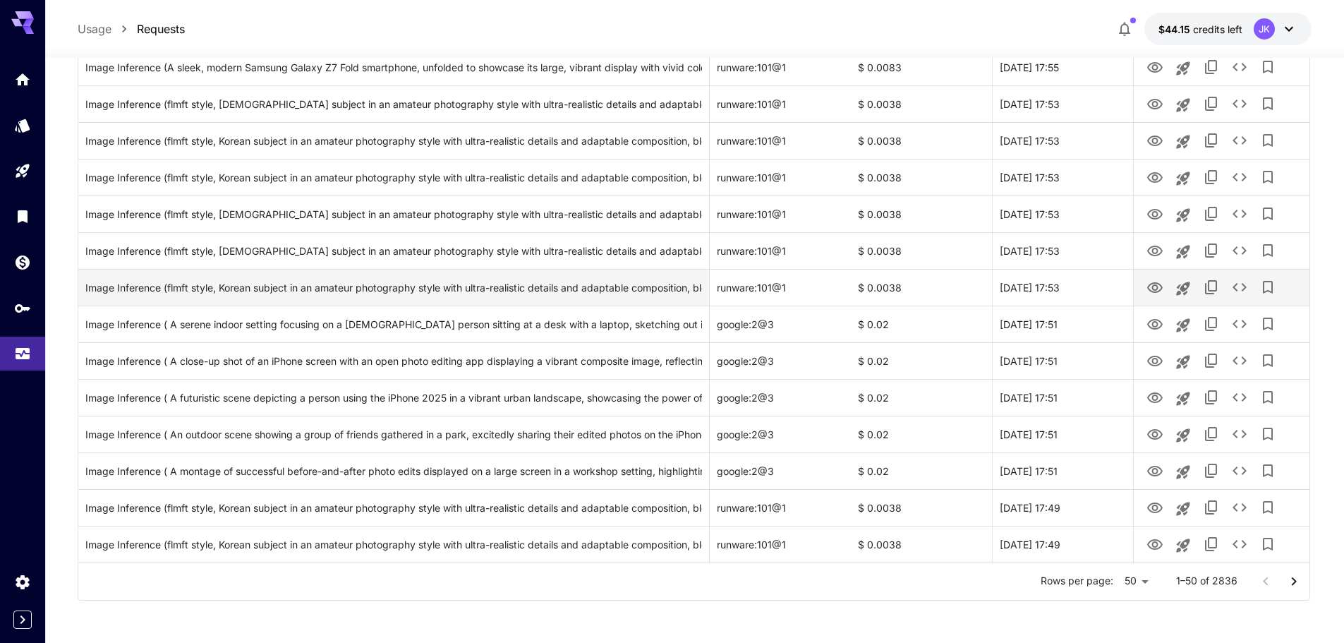
drag, startPoint x: 1293, startPoint y: 585, endPoint x: 915, endPoint y: 282, distance: 483.9
click at [1293, 584] on icon "Go to next page" at bounding box center [1294, 580] width 5 height 8
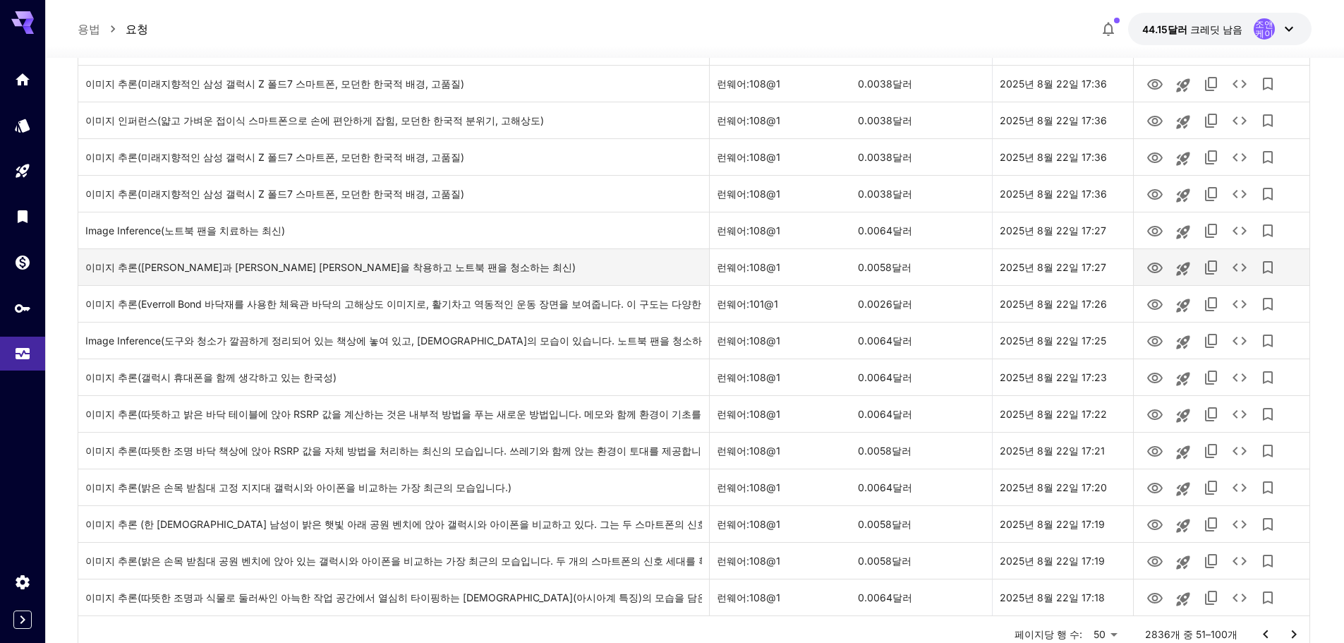
scroll to position [1408, 0]
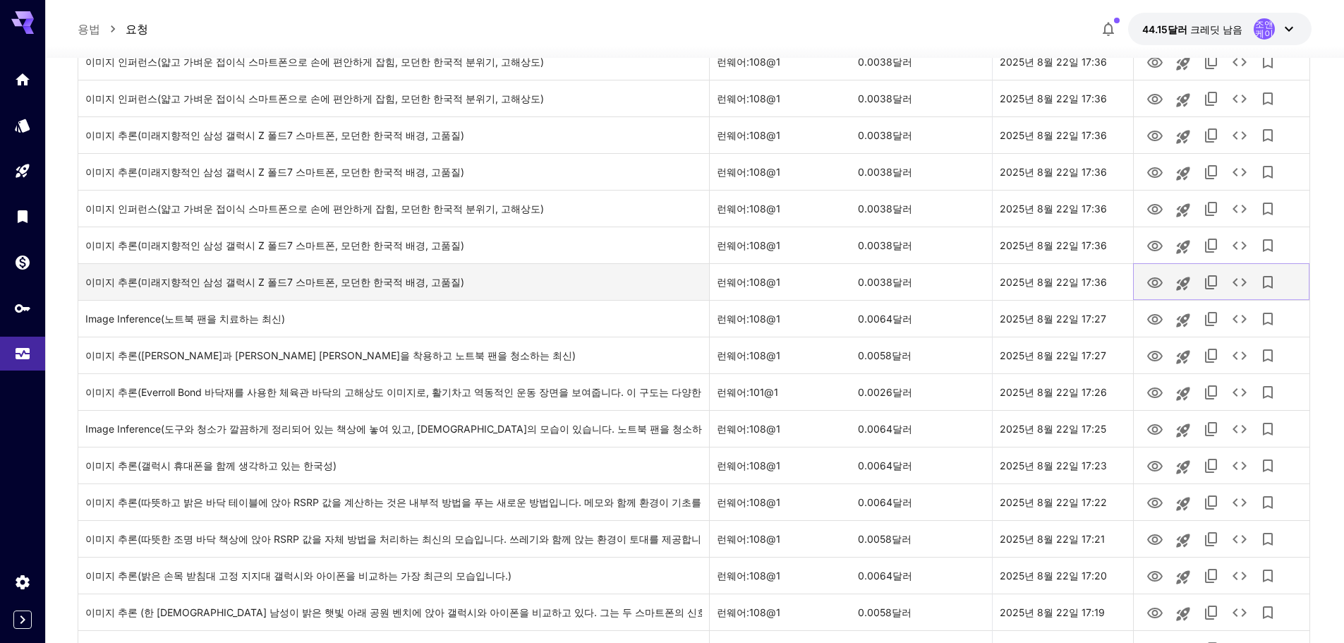
click at [1157, 281] on icon "이미지 보기" at bounding box center [1155, 282] width 16 height 11
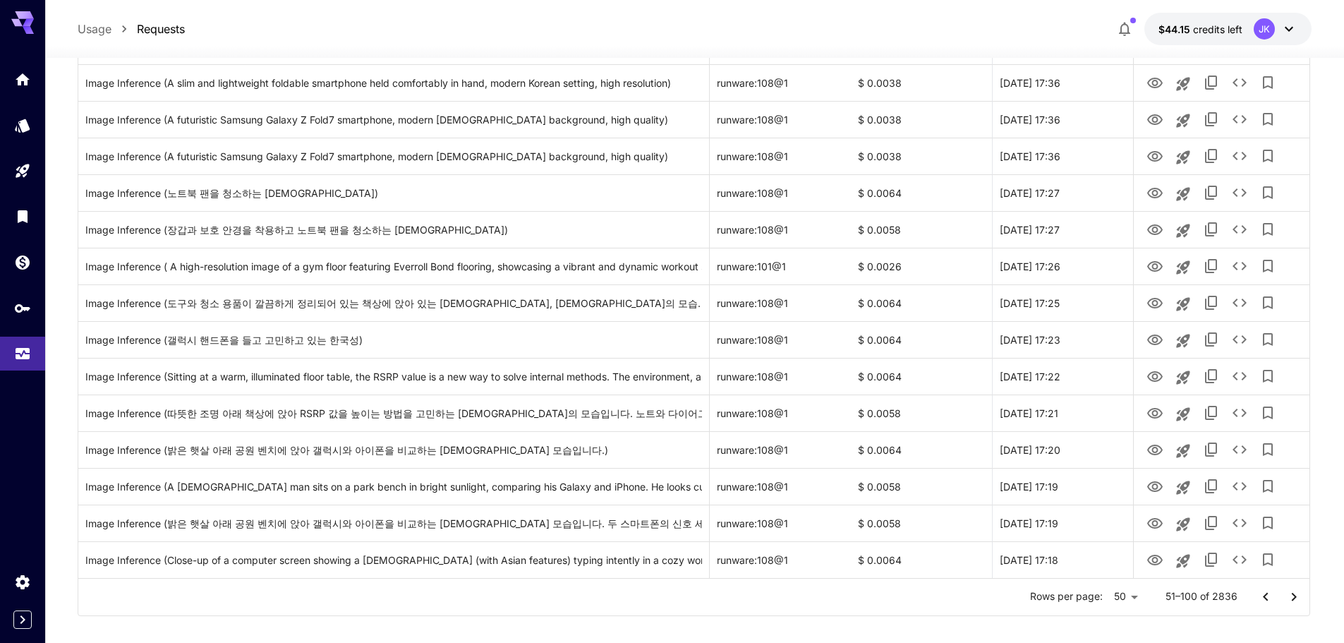
scroll to position [1550, 0]
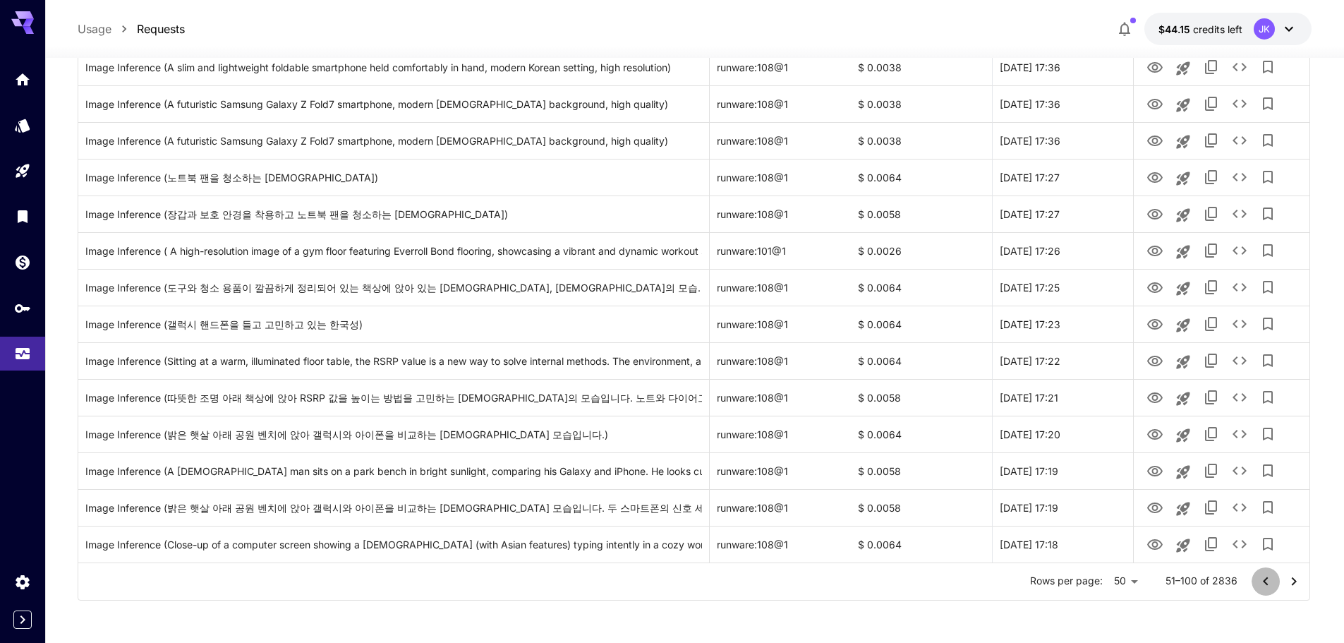
click at [1259, 578] on icon "Go to previous page" at bounding box center [1265, 581] width 17 height 17
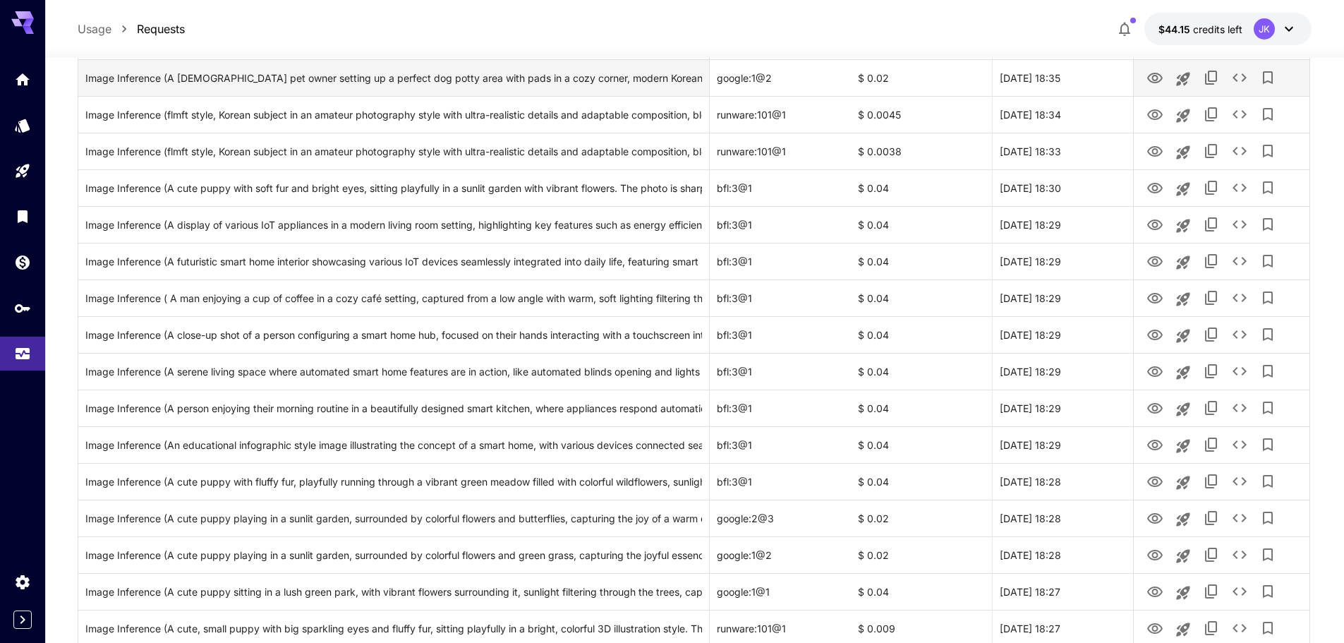
scroll to position [138, 0]
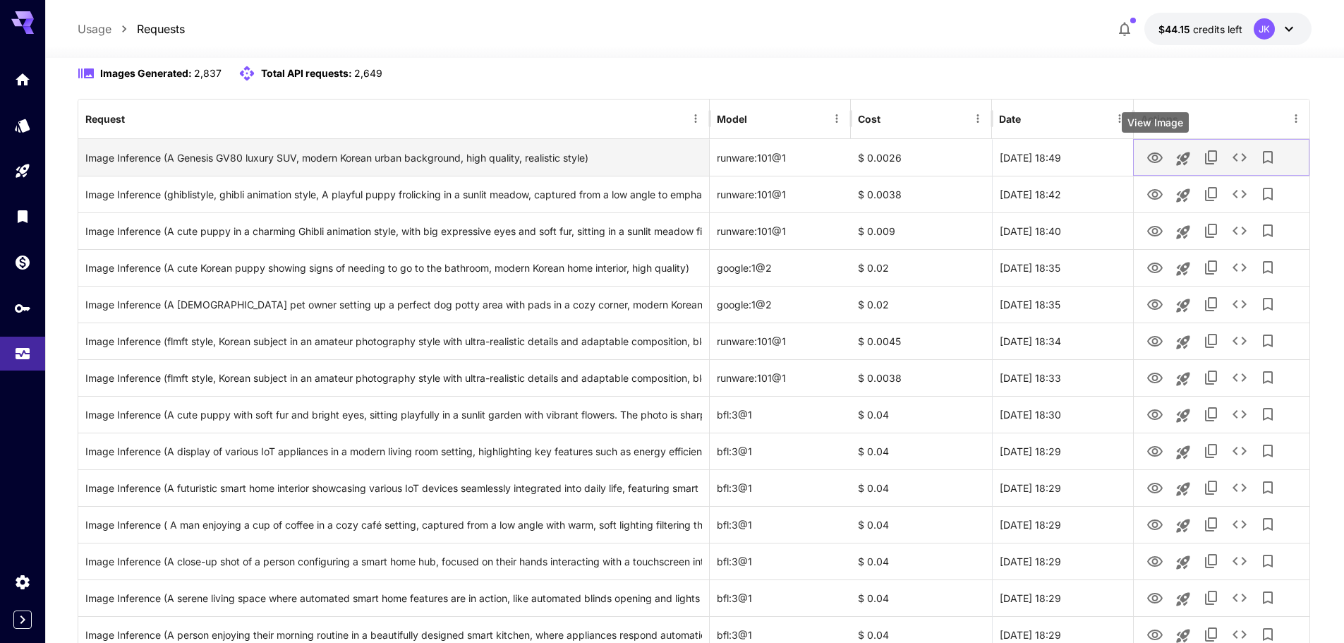
click at [1154, 153] on icon "View Image" at bounding box center [1155, 157] width 16 height 11
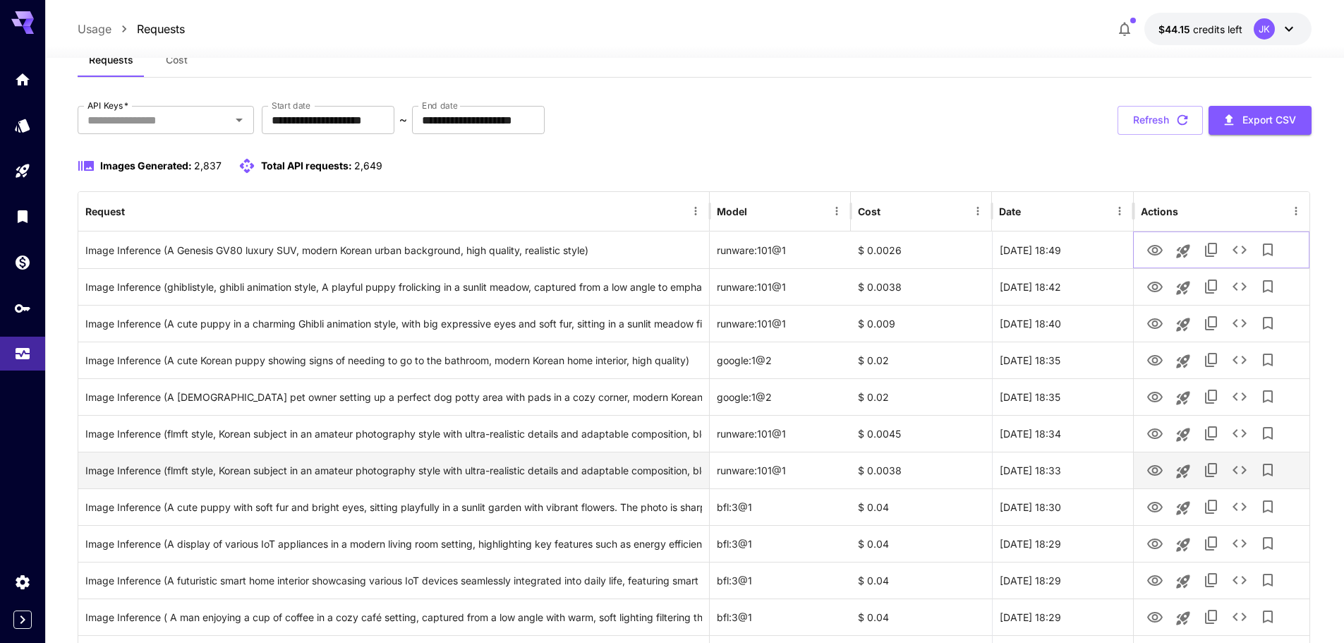
scroll to position [71, 0]
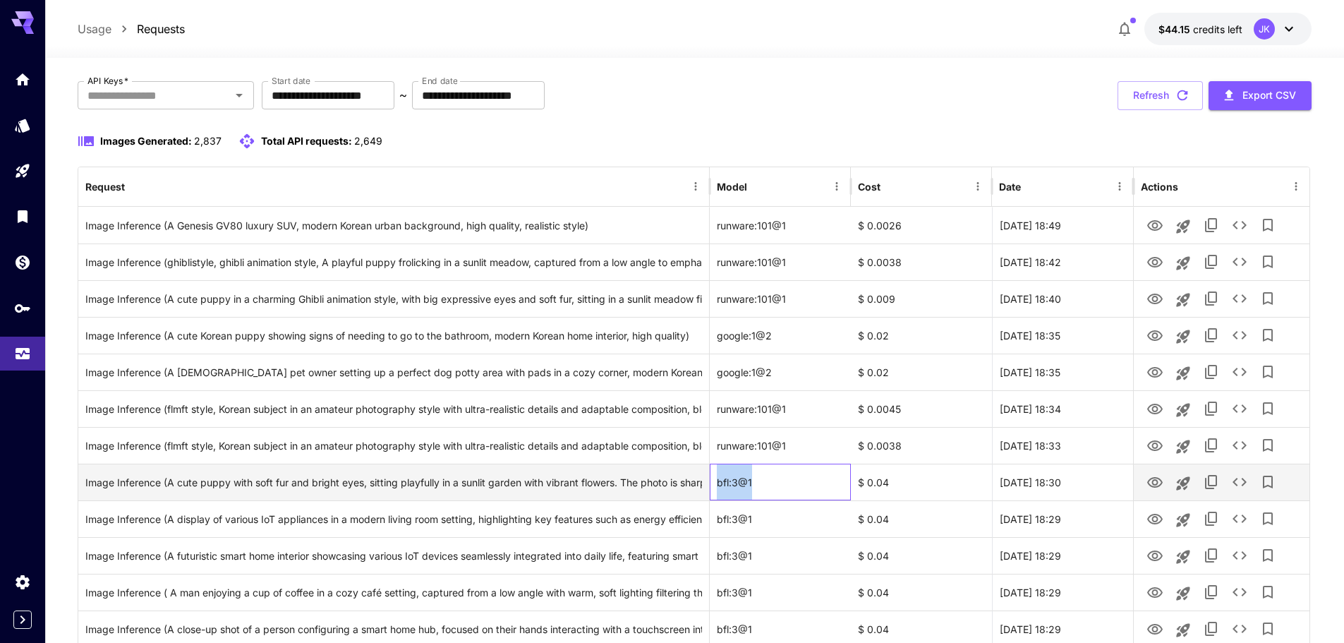
drag, startPoint x: 763, startPoint y: 483, endPoint x: 716, endPoint y: 484, distance: 46.6
click at [716, 484] on div "bfl:3@1" at bounding box center [780, 482] width 141 height 37
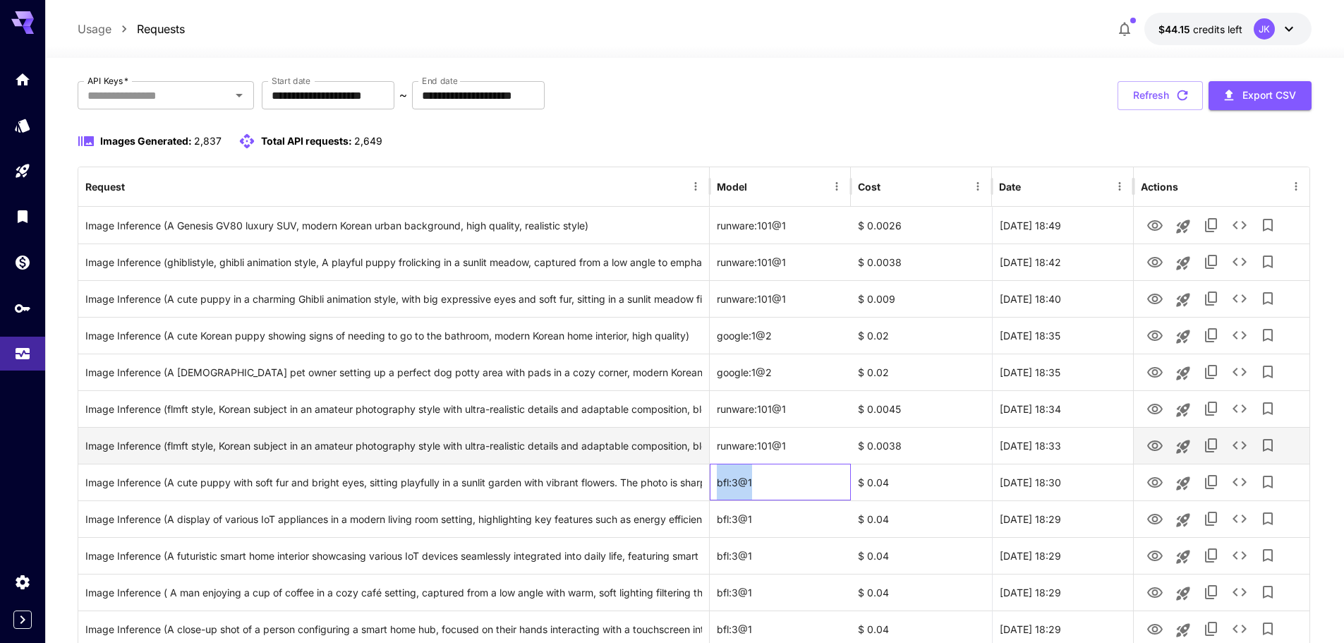
copy div "bfl:3@1"
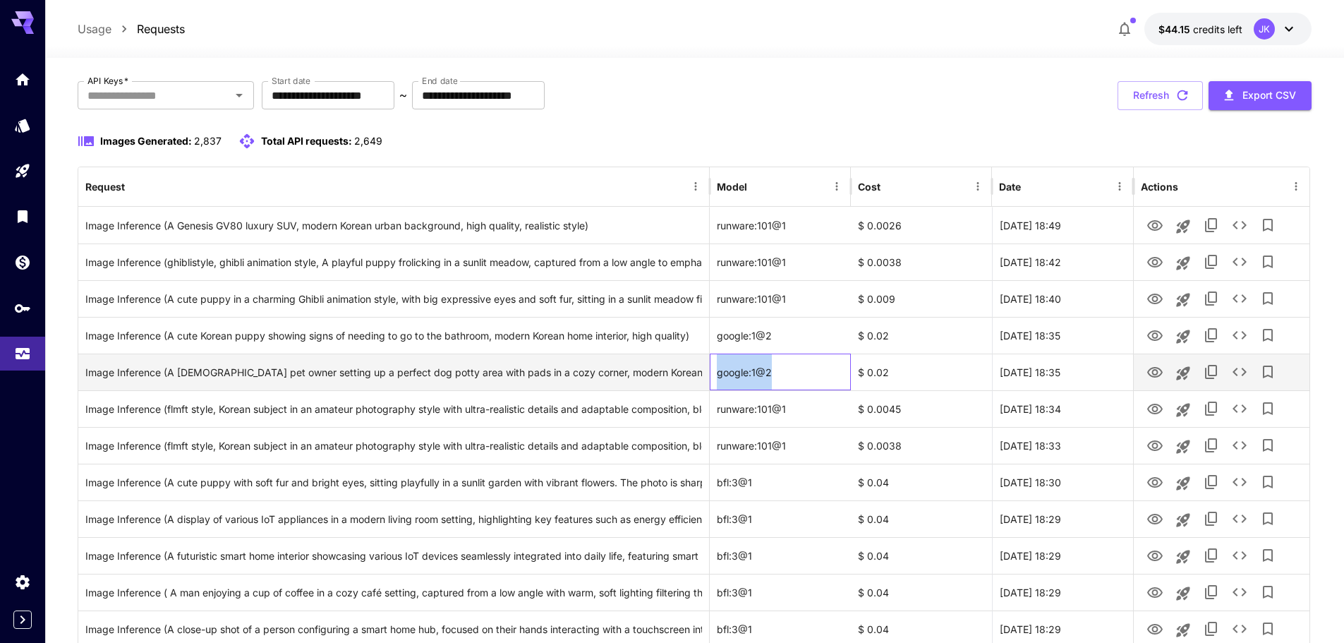
drag, startPoint x: 779, startPoint y: 370, endPoint x: 700, endPoint y: 369, distance: 79.0
click at [700, 369] on div "Image Inference (A [DEMOGRAPHIC_DATA] pet owner setting up a perfect dog potty …" at bounding box center [693, 372] width 1231 height 37
copy div "lity) google:1@2"
